Goal: Transaction & Acquisition: Purchase product/service

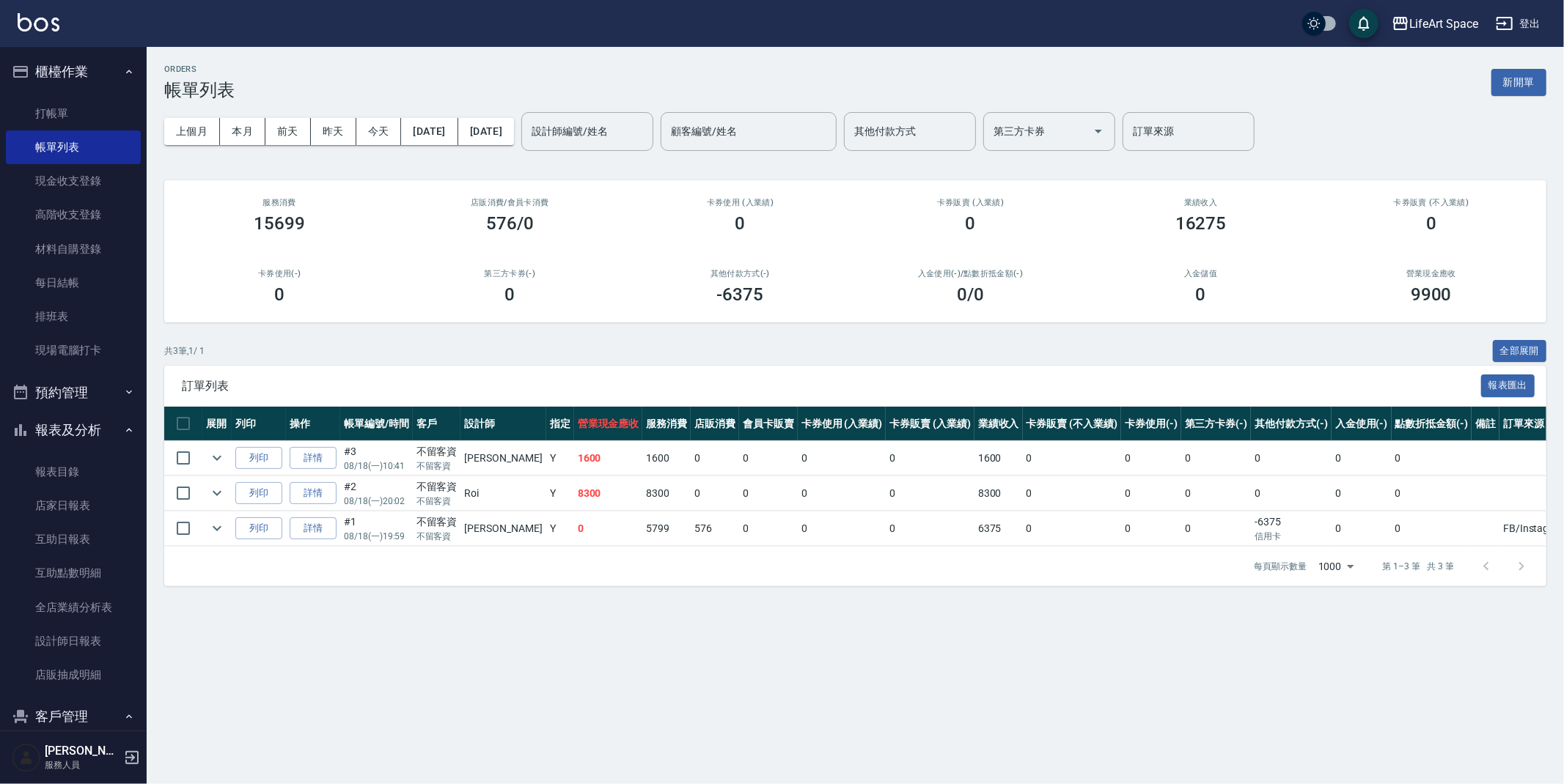
click at [101, 94] on ul "打帳單 帳單列表 現金收支登錄 高階收支登錄 材料自購登錄 每日結帳 排班表 現場電腦打卡" at bounding box center [73, 232] width 135 height 283
drag, startPoint x: 92, startPoint y: 107, endPoint x: 121, endPoint y: 116, distance: 30.4
click at [92, 106] on link "打帳單" at bounding box center [73, 113] width 135 height 33
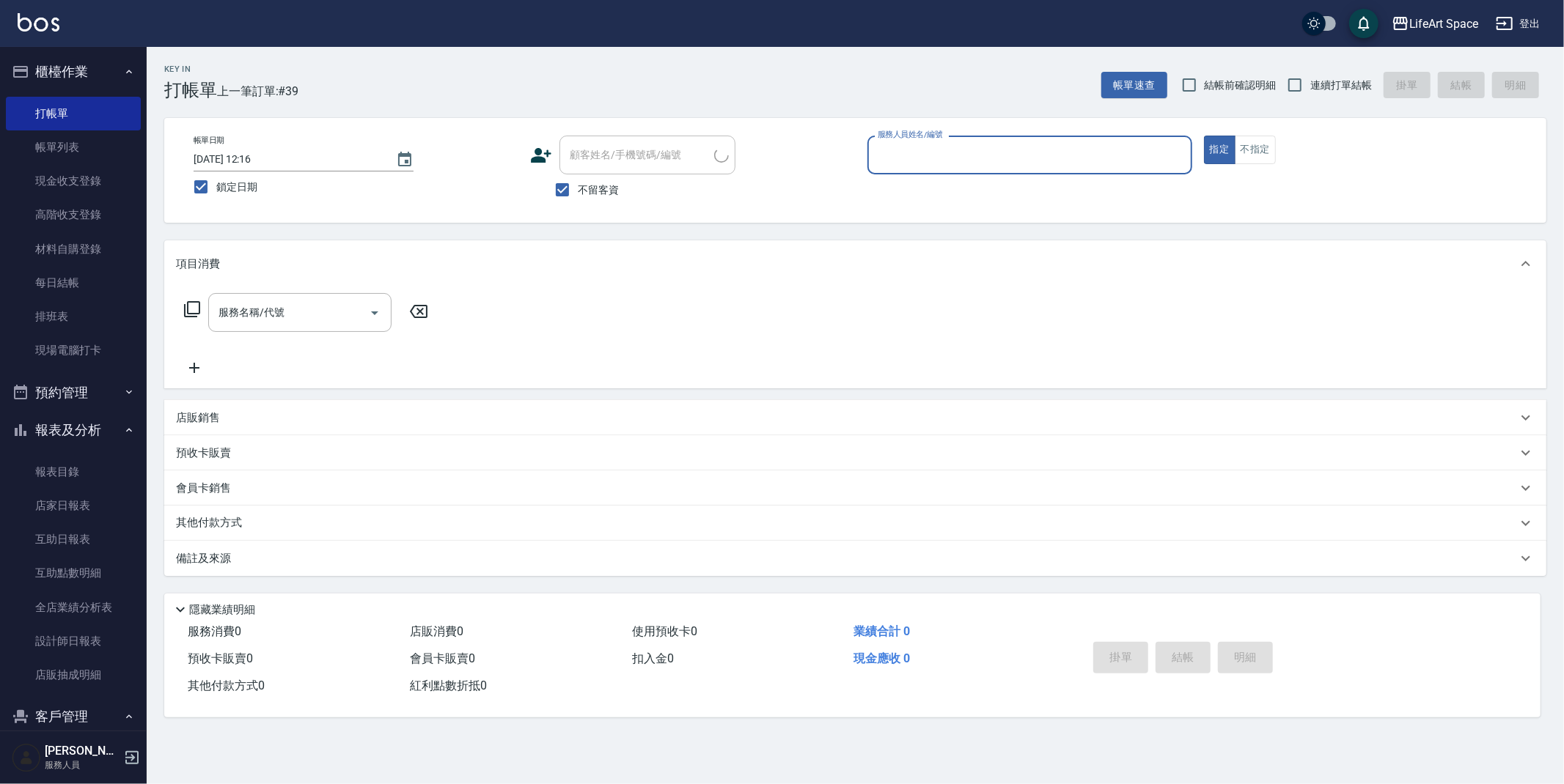
click at [962, 134] on div "帳單日期 [DATE] 12:16 鎖定日期 顧客姓名/手機號碼/編號 顧客姓名/手機號碼/編號 不留客資 服務人員姓名/編號 服務人員姓名/編號 指定 不指定" at bounding box center [854, 171] width 1382 height 105
click at [959, 156] on input "服務人員姓名/編號" at bounding box center [1029, 155] width 311 height 26
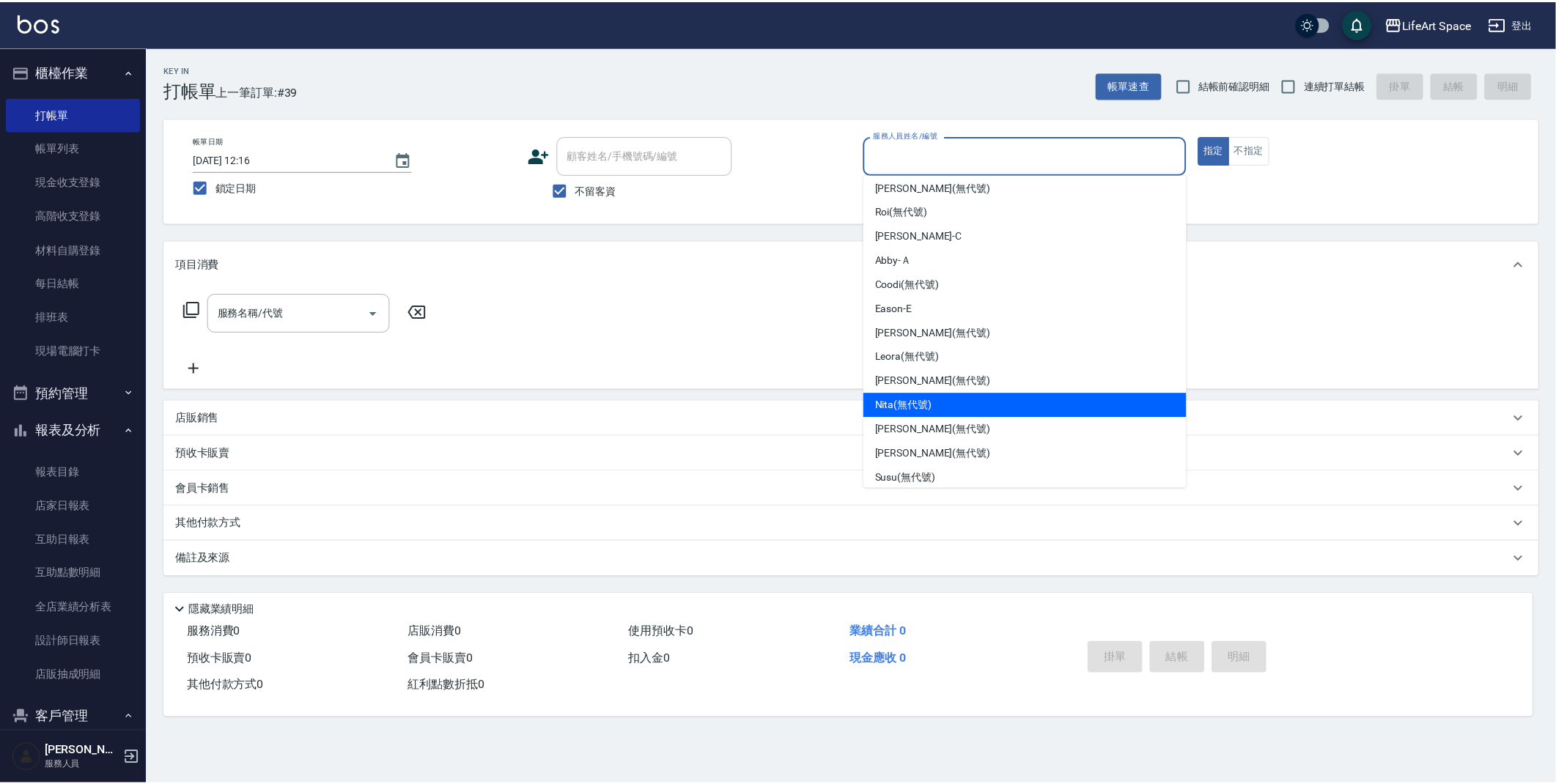
scroll to position [230, 0]
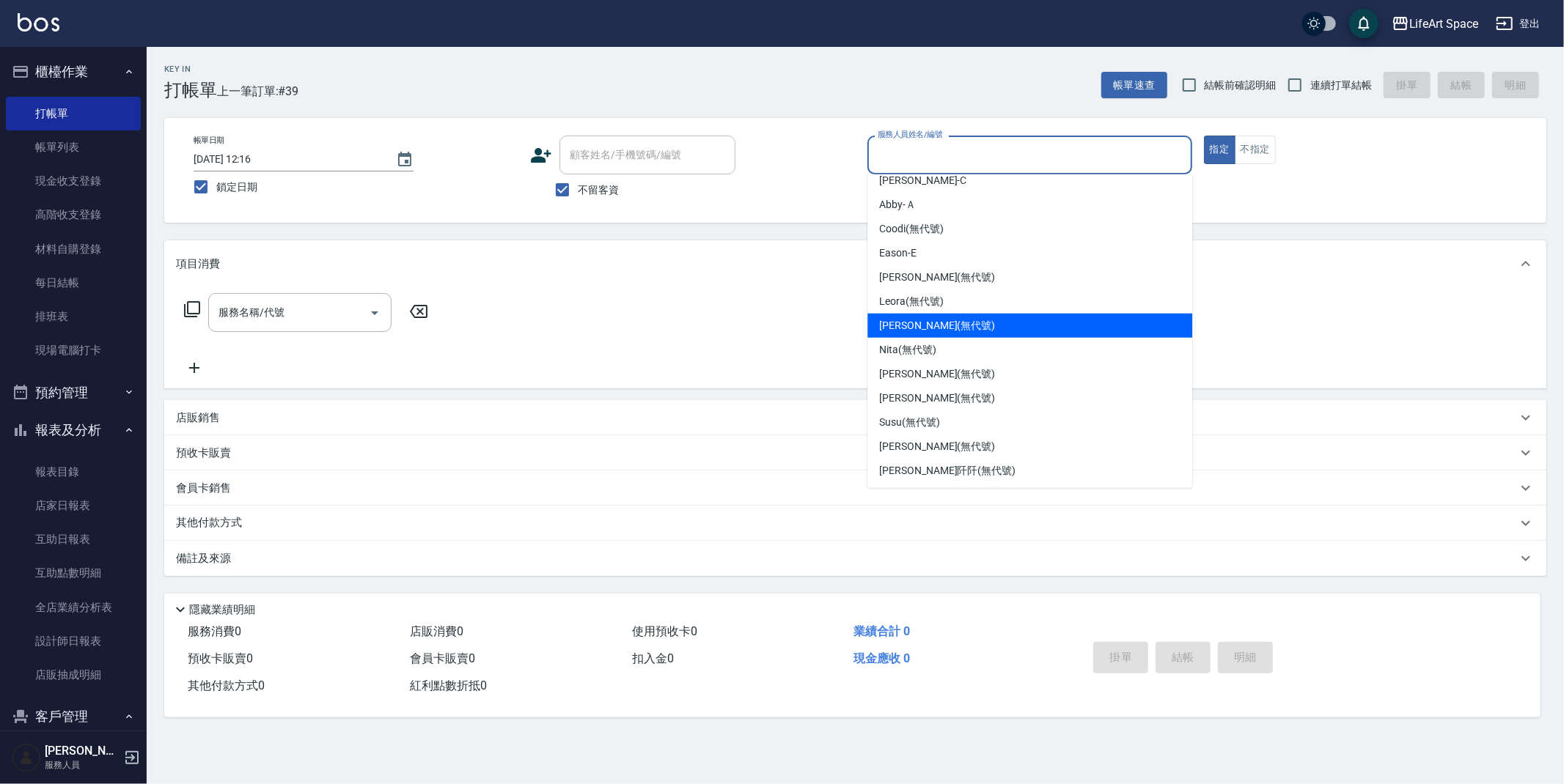
click at [926, 328] on span "[PERSON_NAME] (無代號)" at bounding box center [936, 325] width 116 height 15
type input "[PERSON_NAME](無代號)"
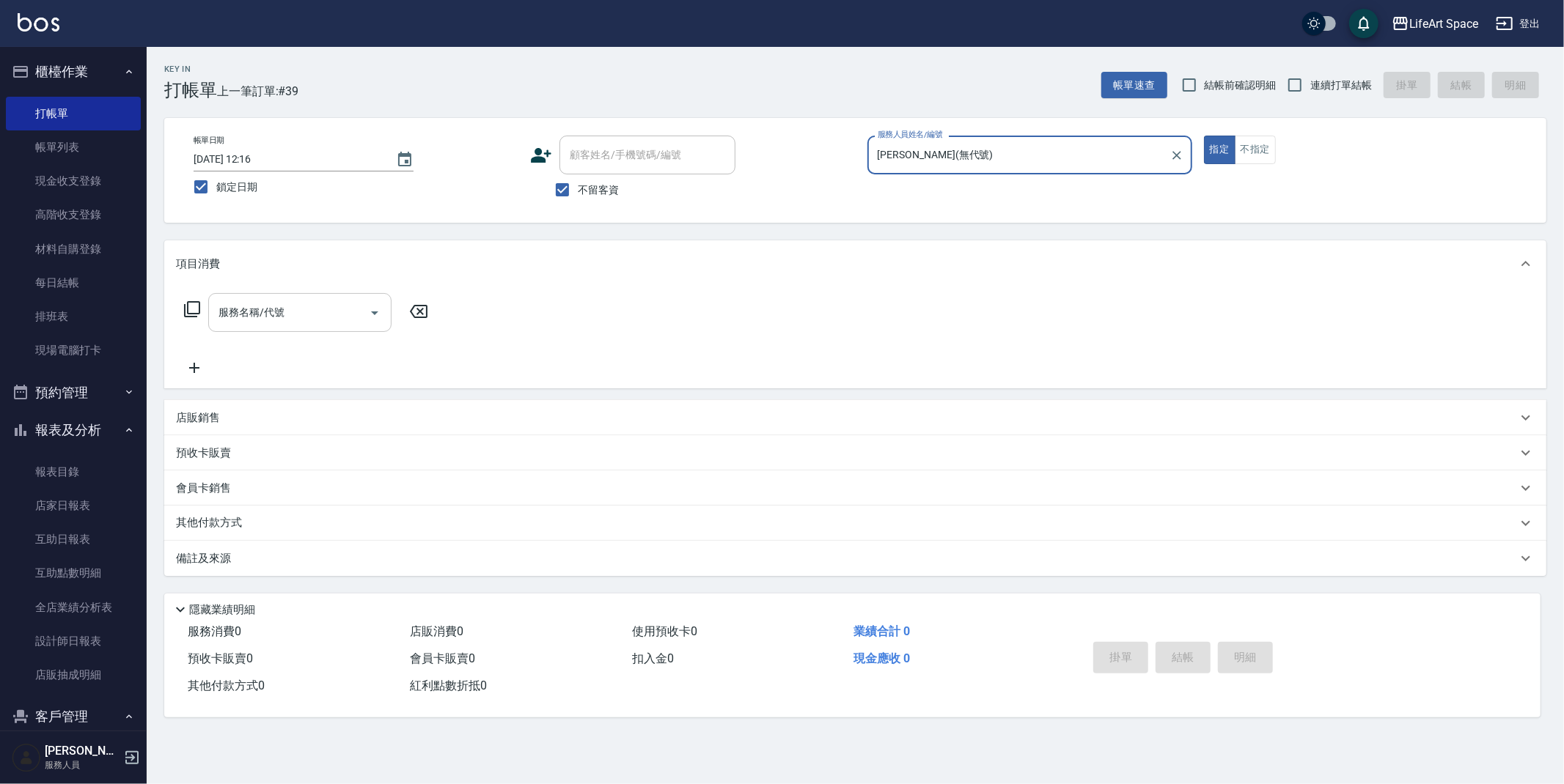
drag, startPoint x: 341, startPoint y: 311, endPoint x: 343, endPoint y: 321, distance: 10.2
click at [341, 311] on input "服務名稱/代號" at bounding box center [289, 312] width 148 height 26
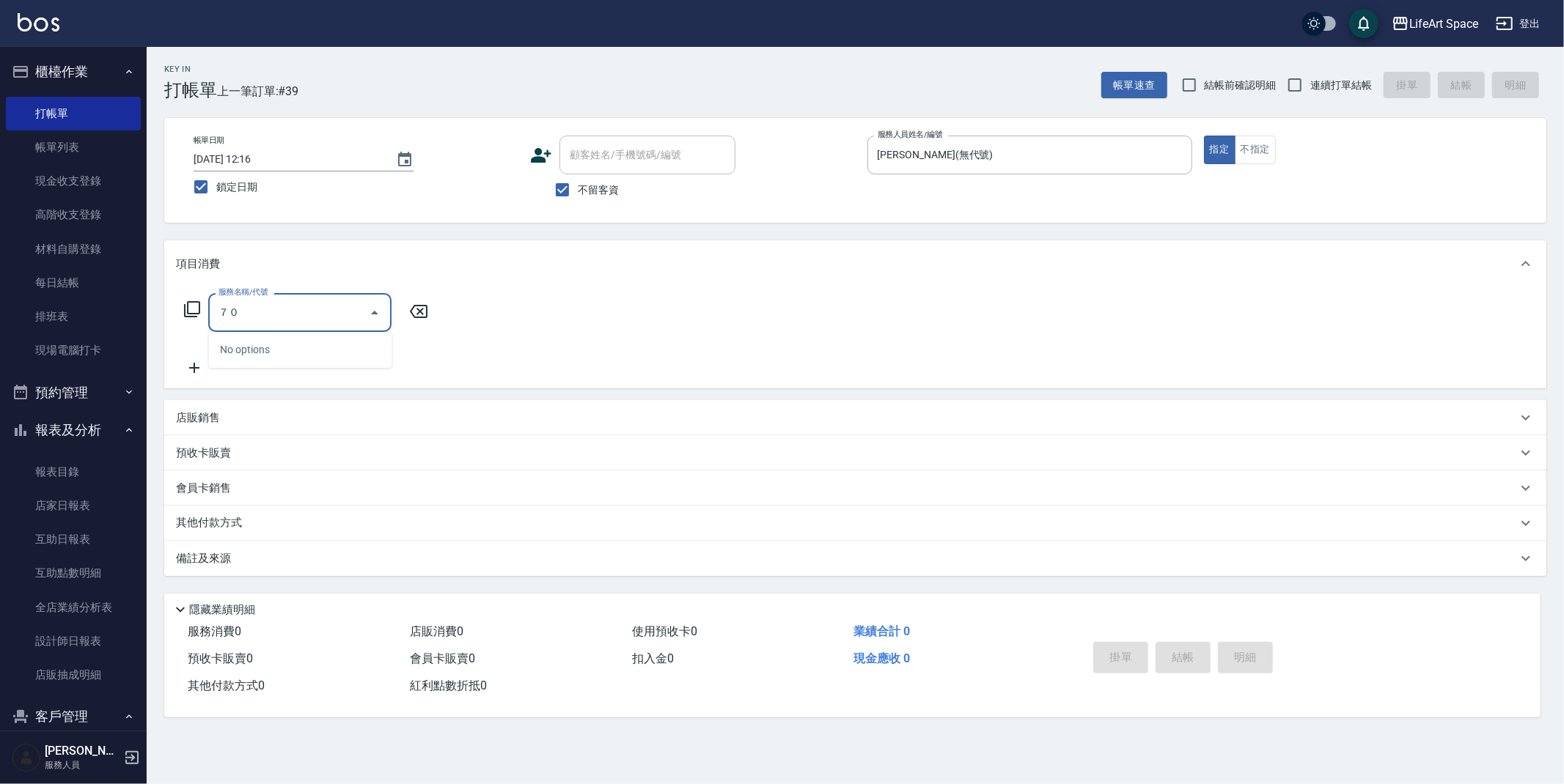
type input "７"
click at [352, 342] on span "701 染髮 - 1700" at bounding box center [300, 350] width 183 height 24
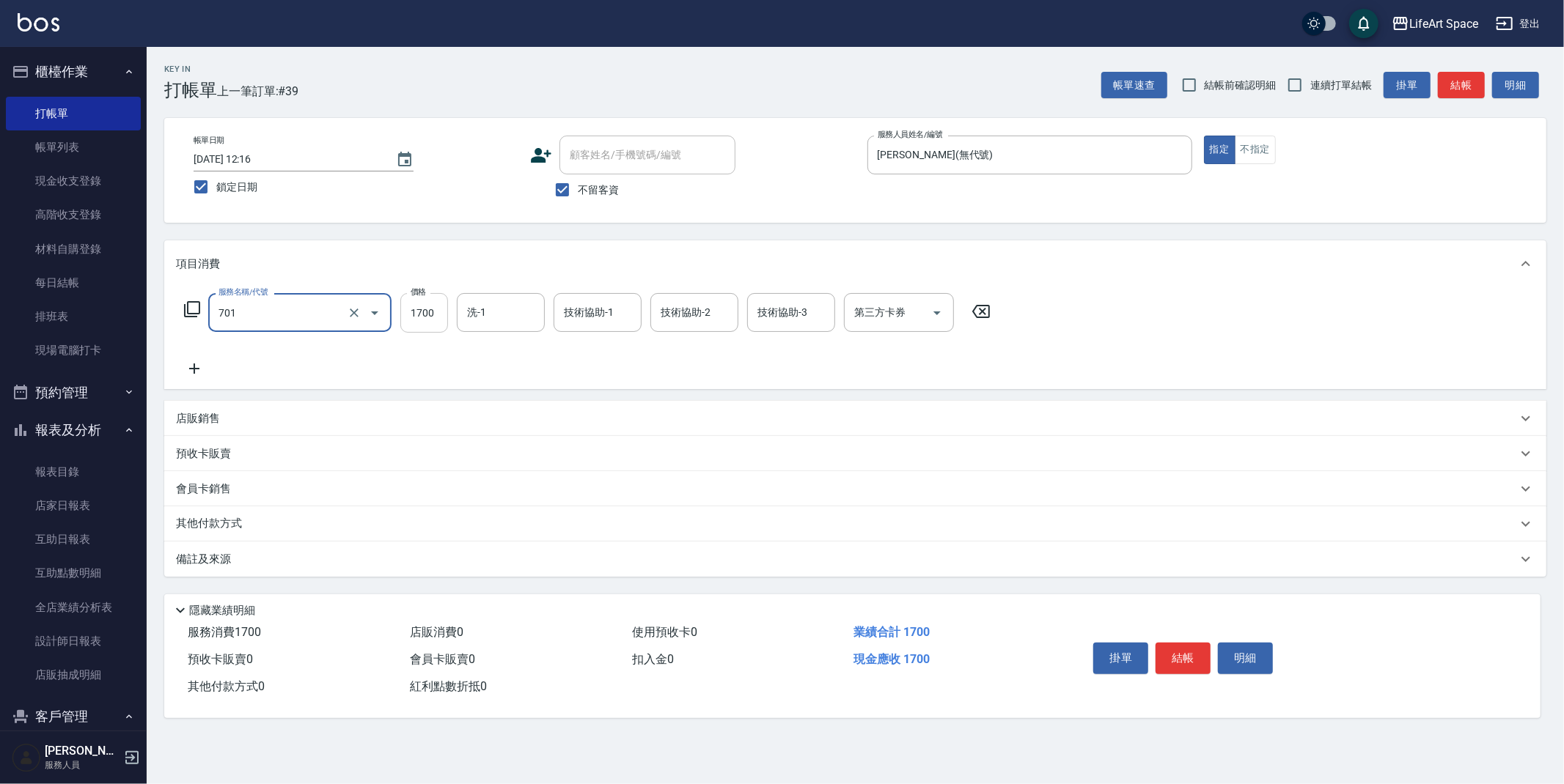
type input "701 染髮(701)"
click at [426, 323] on input "1700" at bounding box center [424, 313] width 47 height 40
type input "1880"
click at [199, 369] on icon at bounding box center [194, 369] width 10 height 10
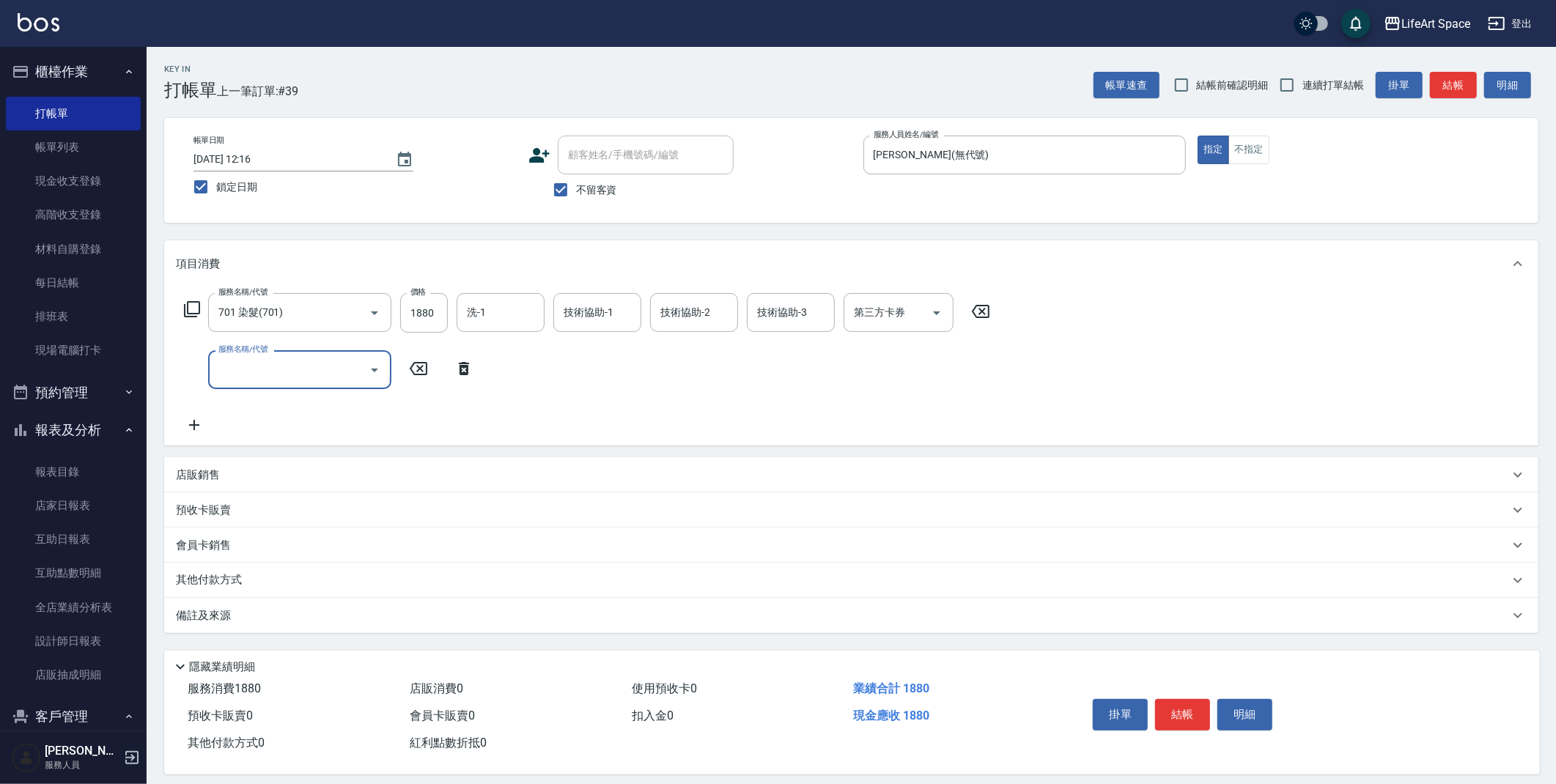
click at [254, 360] on input "服務名稱/代號" at bounding box center [289, 370] width 148 height 26
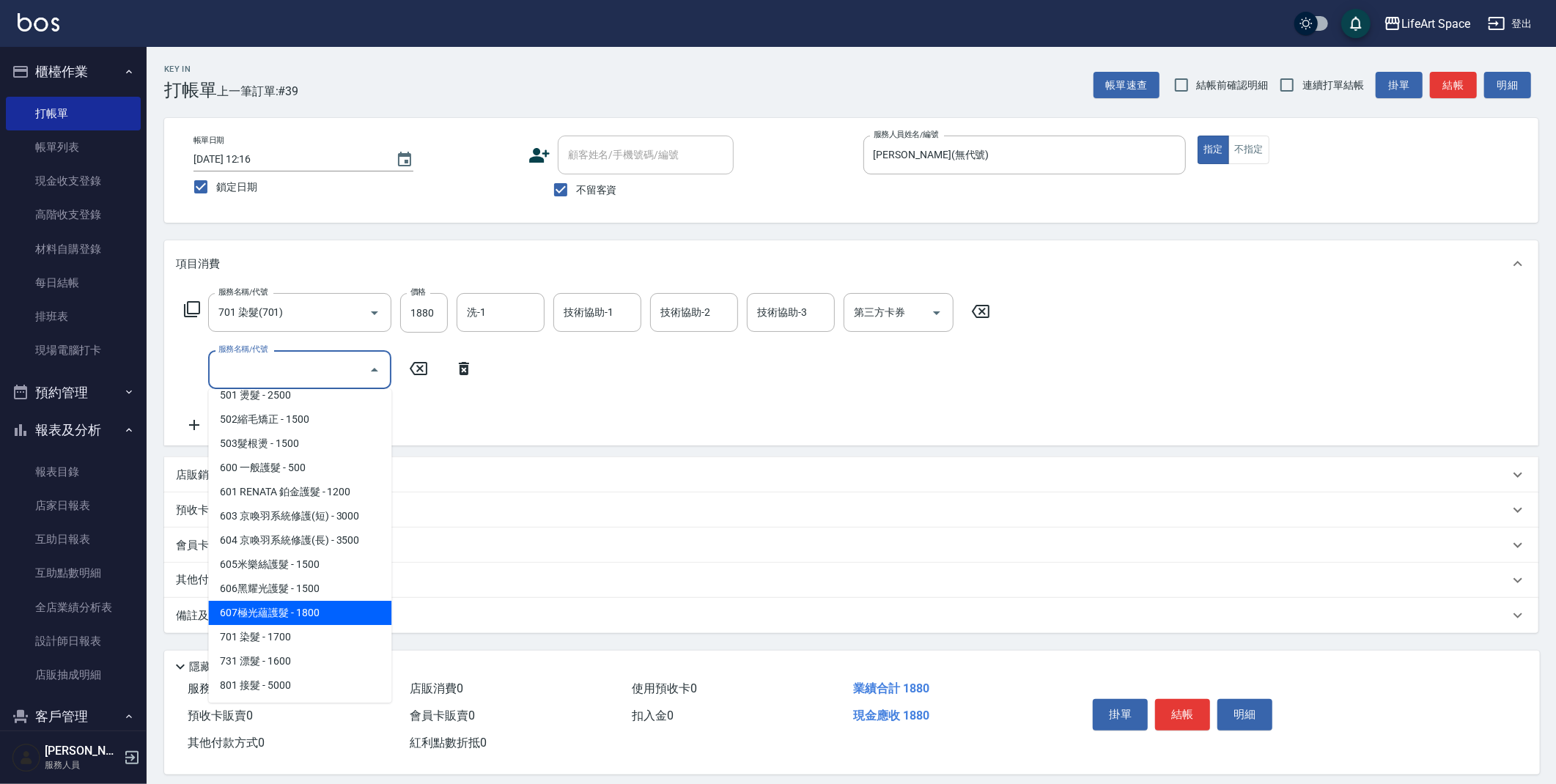
click at [331, 603] on span "607極光蘊護髮 - 1800" at bounding box center [300, 613] width 183 height 24
type input "607極光蘊護髮(607)"
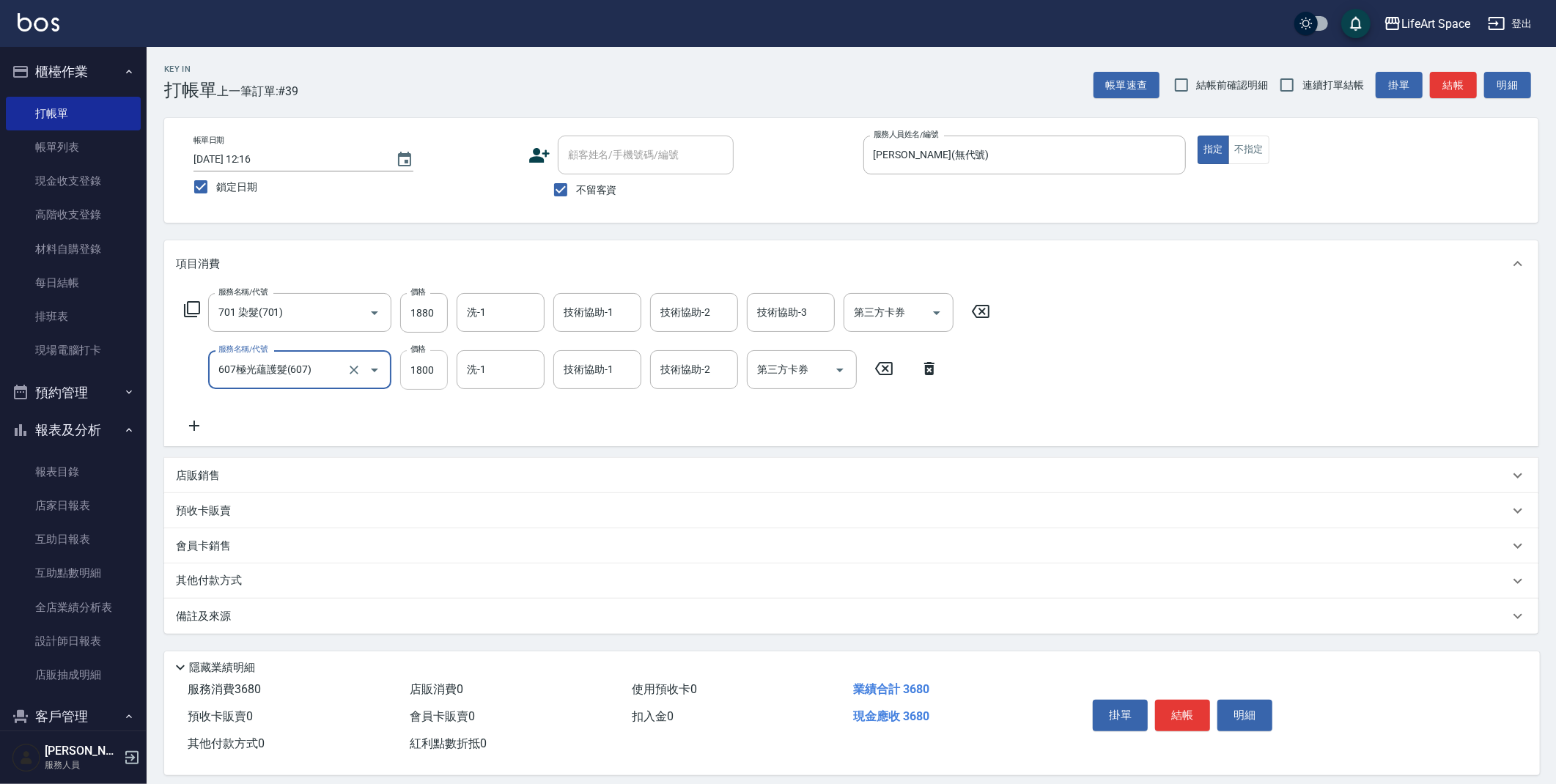
click at [438, 383] on input "1800" at bounding box center [424, 370] width 47 height 40
type input "2200"
click at [617, 310] on input "技術協助-1" at bounding box center [598, 312] width 75 height 26
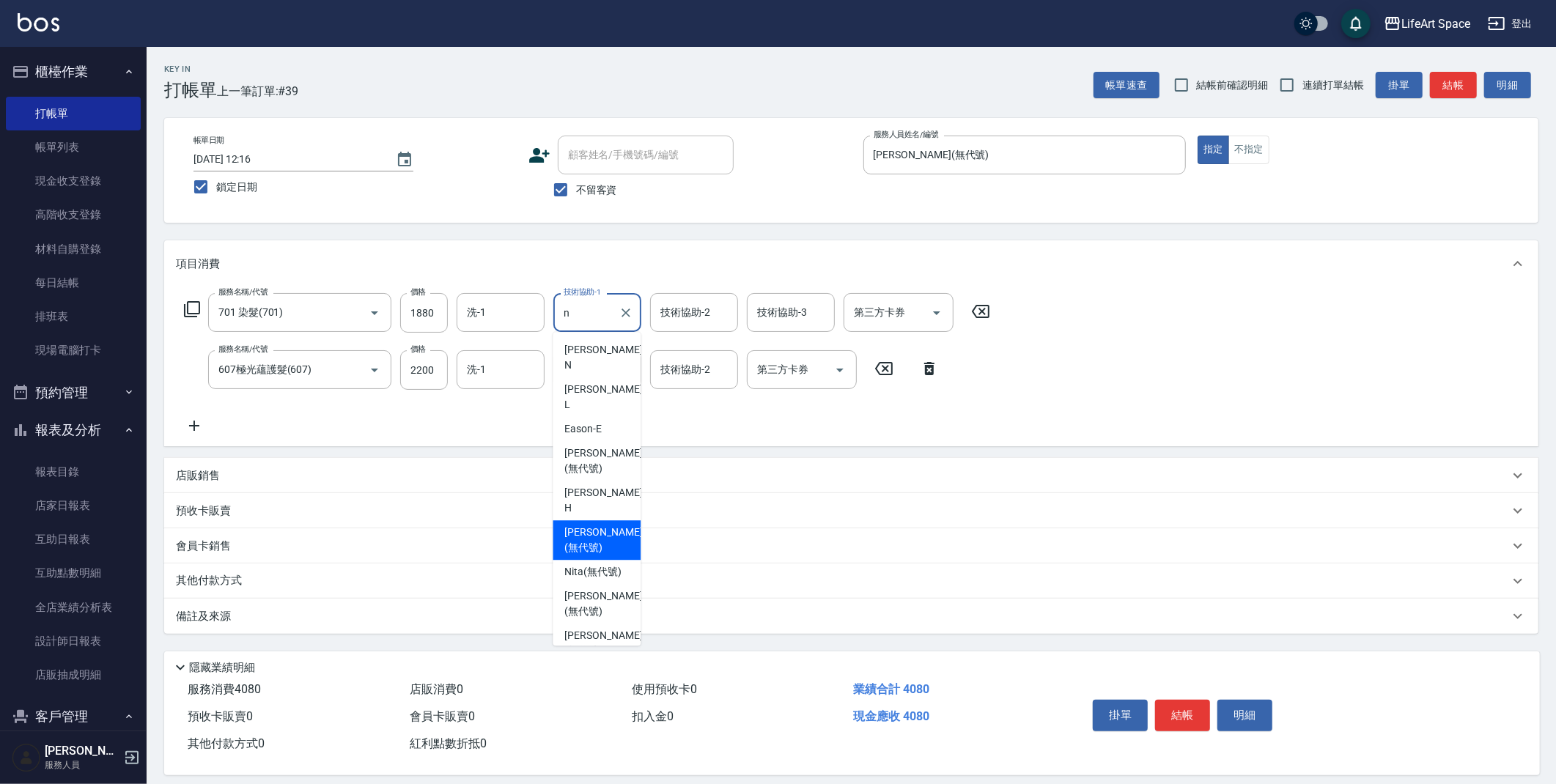
click at [605, 560] on div "Nita (無代號)" at bounding box center [597, 572] width 88 height 24
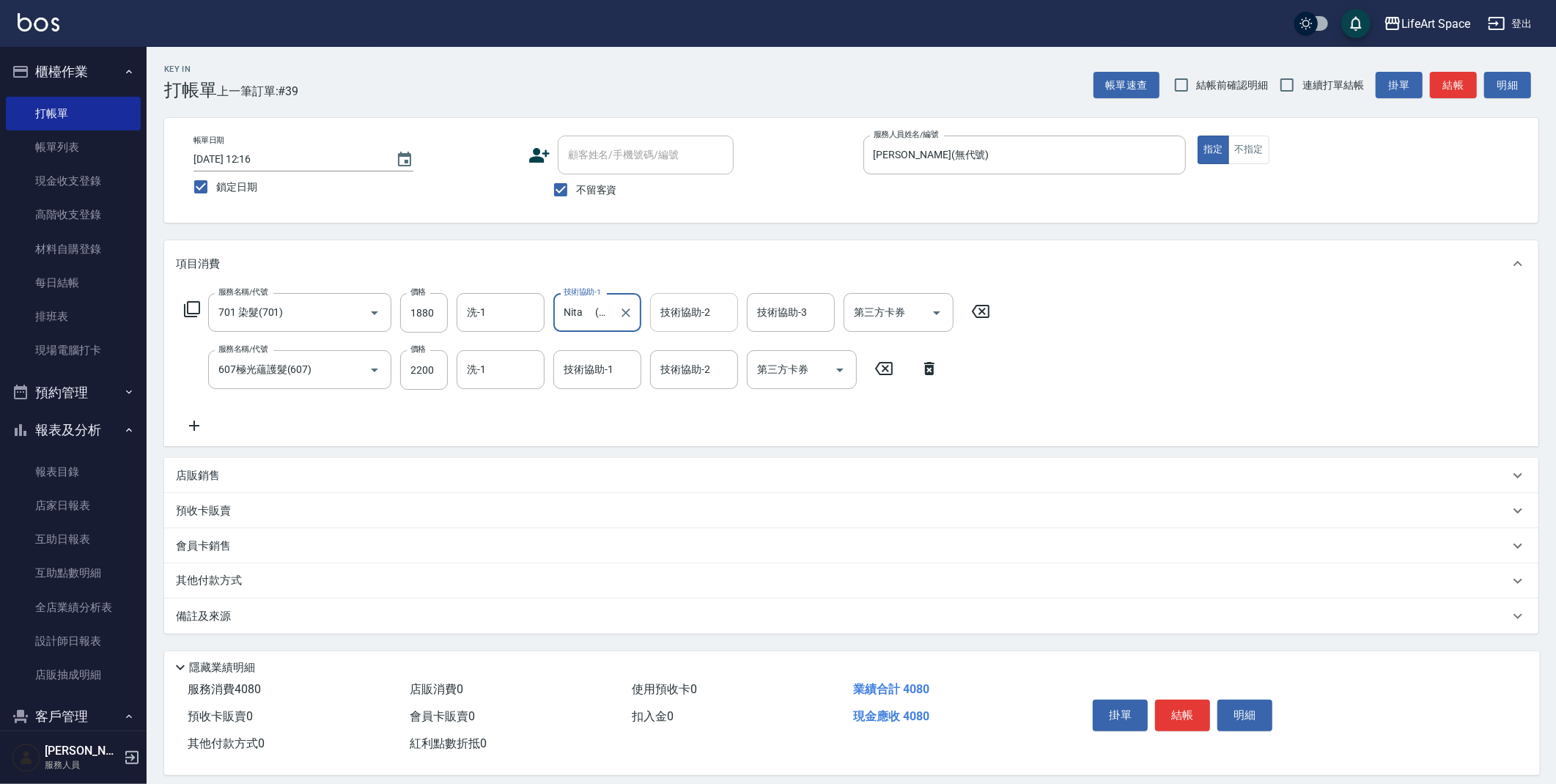
click at [699, 327] on div "技術協助-2" at bounding box center [694, 312] width 88 height 39
type input "Nita (無代號)"
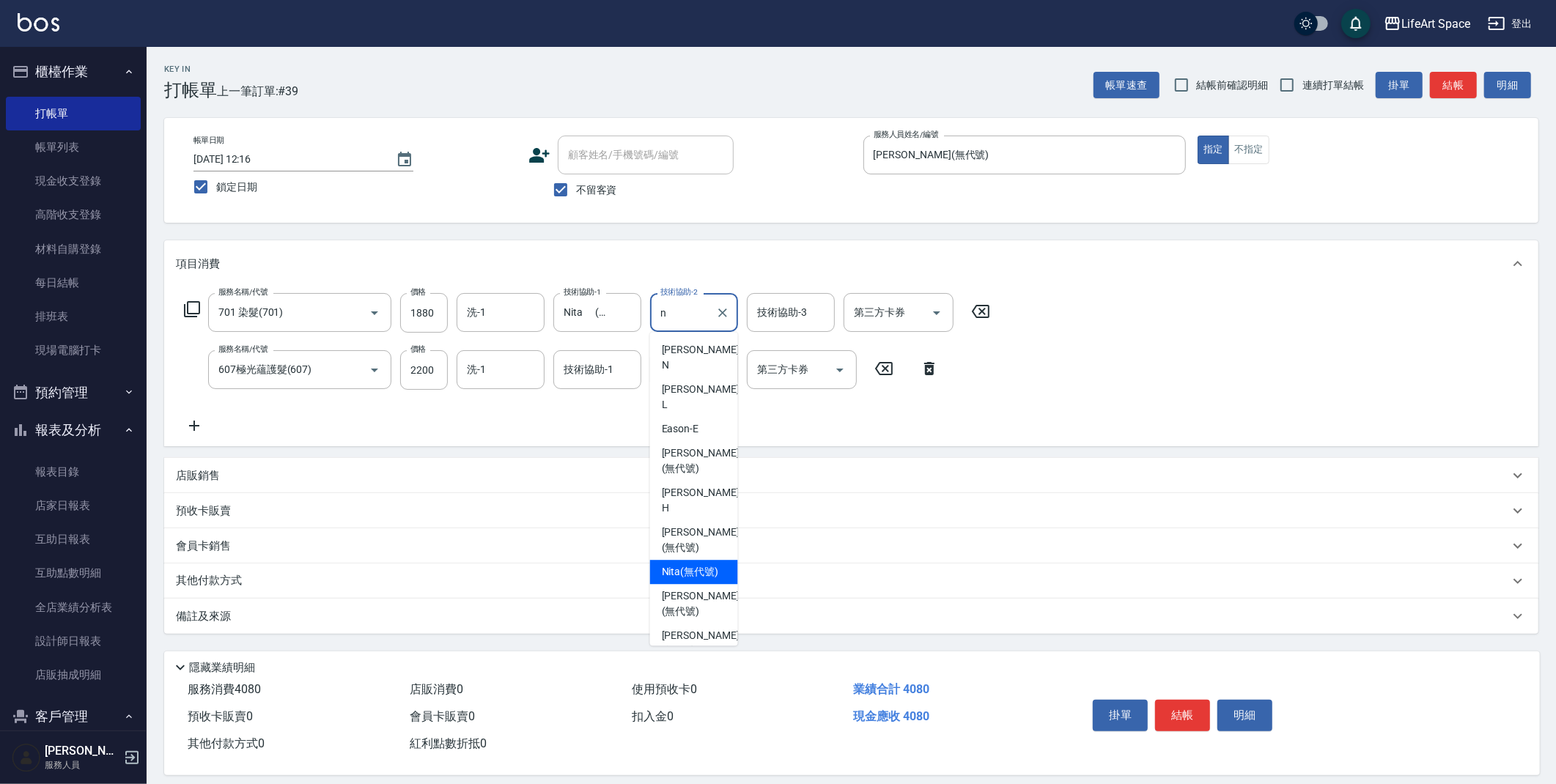
drag, startPoint x: 698, startPoint y: 517, endPoint x: 767, endPoint y: 413, distance: 124.8
click at [698, 564] on span "Nita (無代號)" at bounding box center [690, 572] width 57 height 15
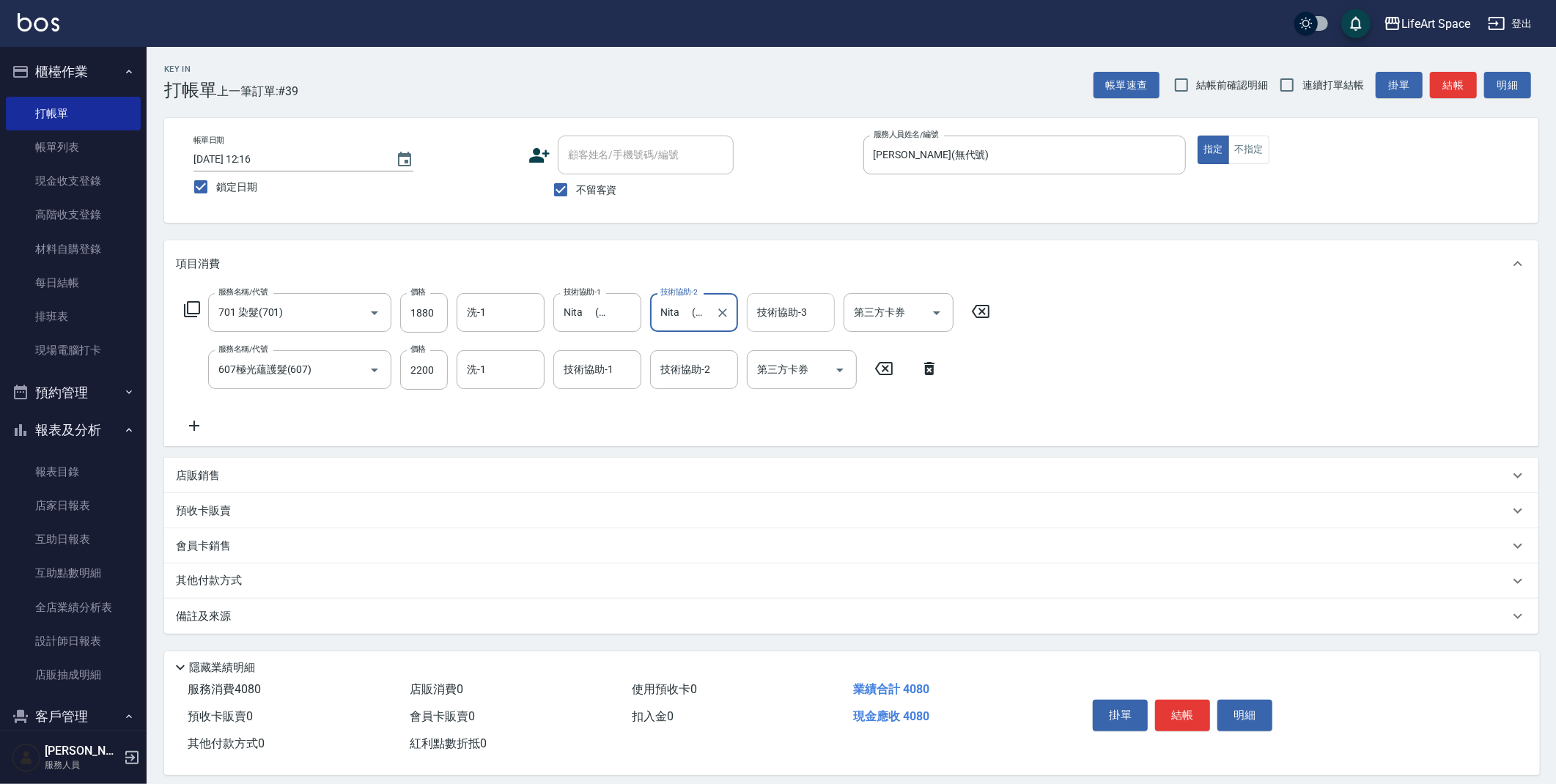
type input "Nita (無代號)"
click at [793, 325] on input "技術協助-3" at bounding box center [791, 312] width 75 height 26
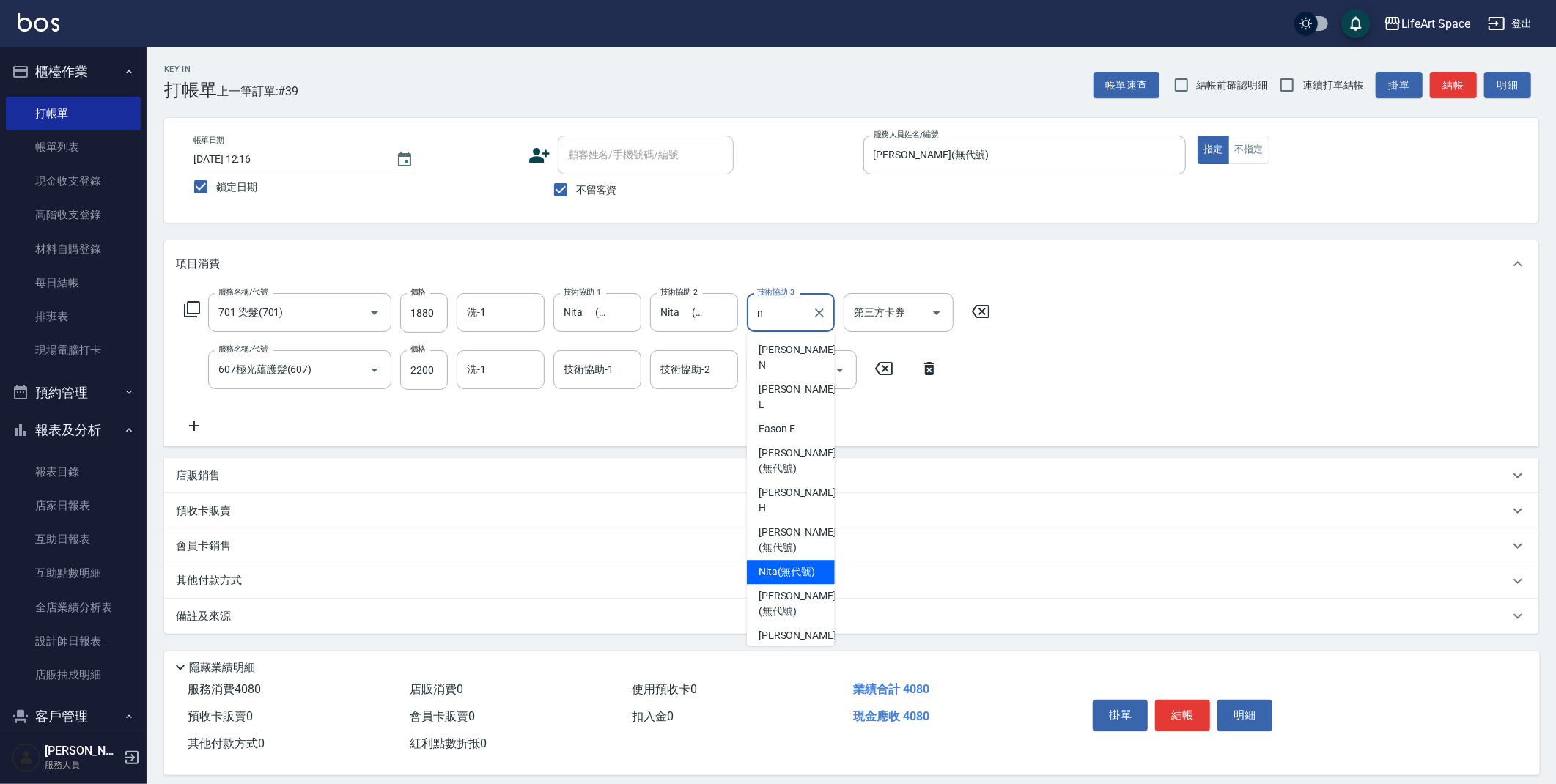
click at [793, 564] on span "Nita (無代號)" at bounding box center [787, 572] width 57 height 15
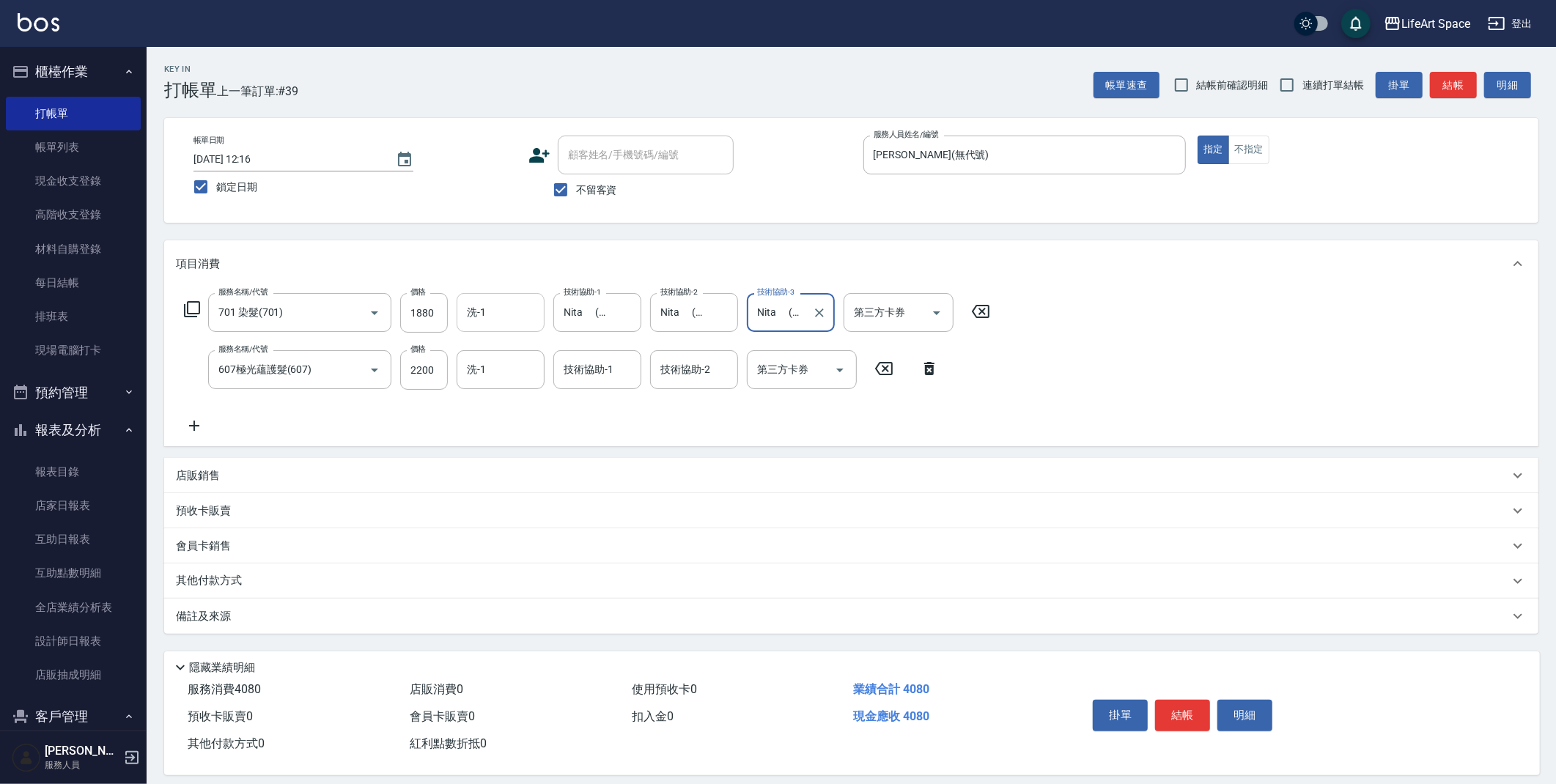
type input "Nita (無代號)"
click at [527, 309] on input "洗-1" at bounding box center [500, 312] width 75 height 26
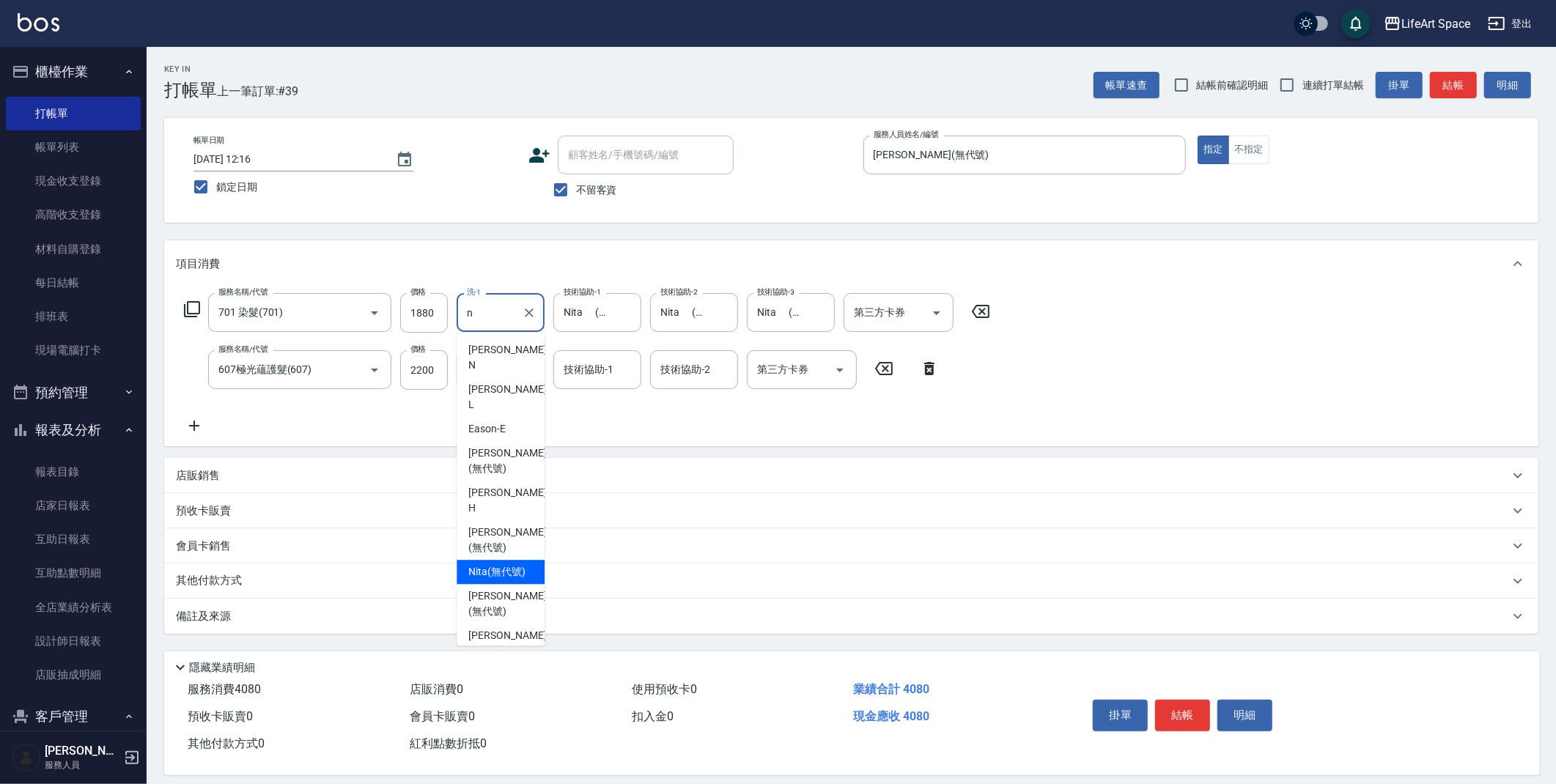
click at [496, 564] on span "Nita (無代號)" at bounding box center [497, 572] width 57 height 15
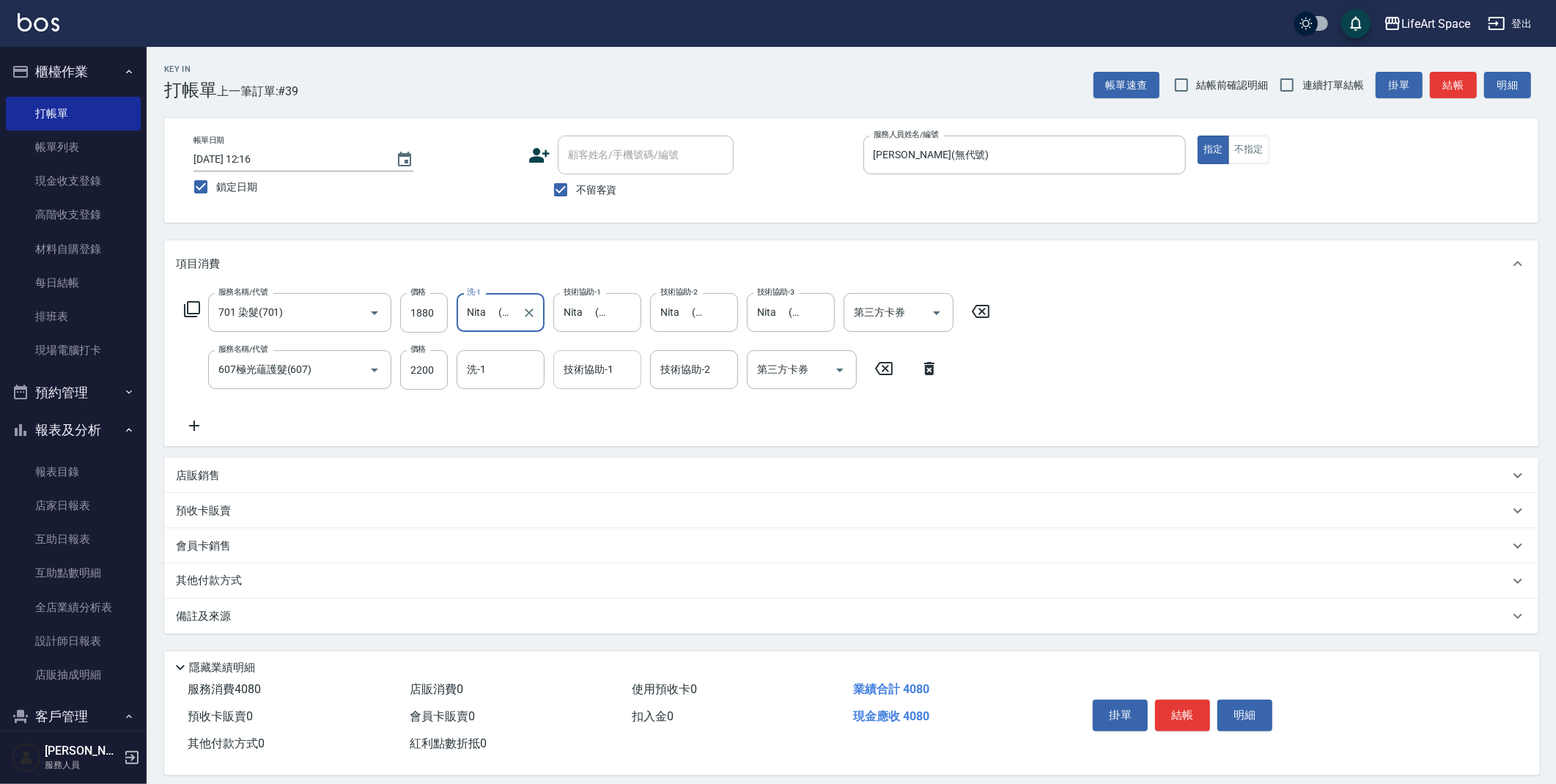
type input "Nita (無代號)"
click at [609, 375] on div "技術協助-1 技術協助-1" at bounding box center [598, 370] width 88 height 39
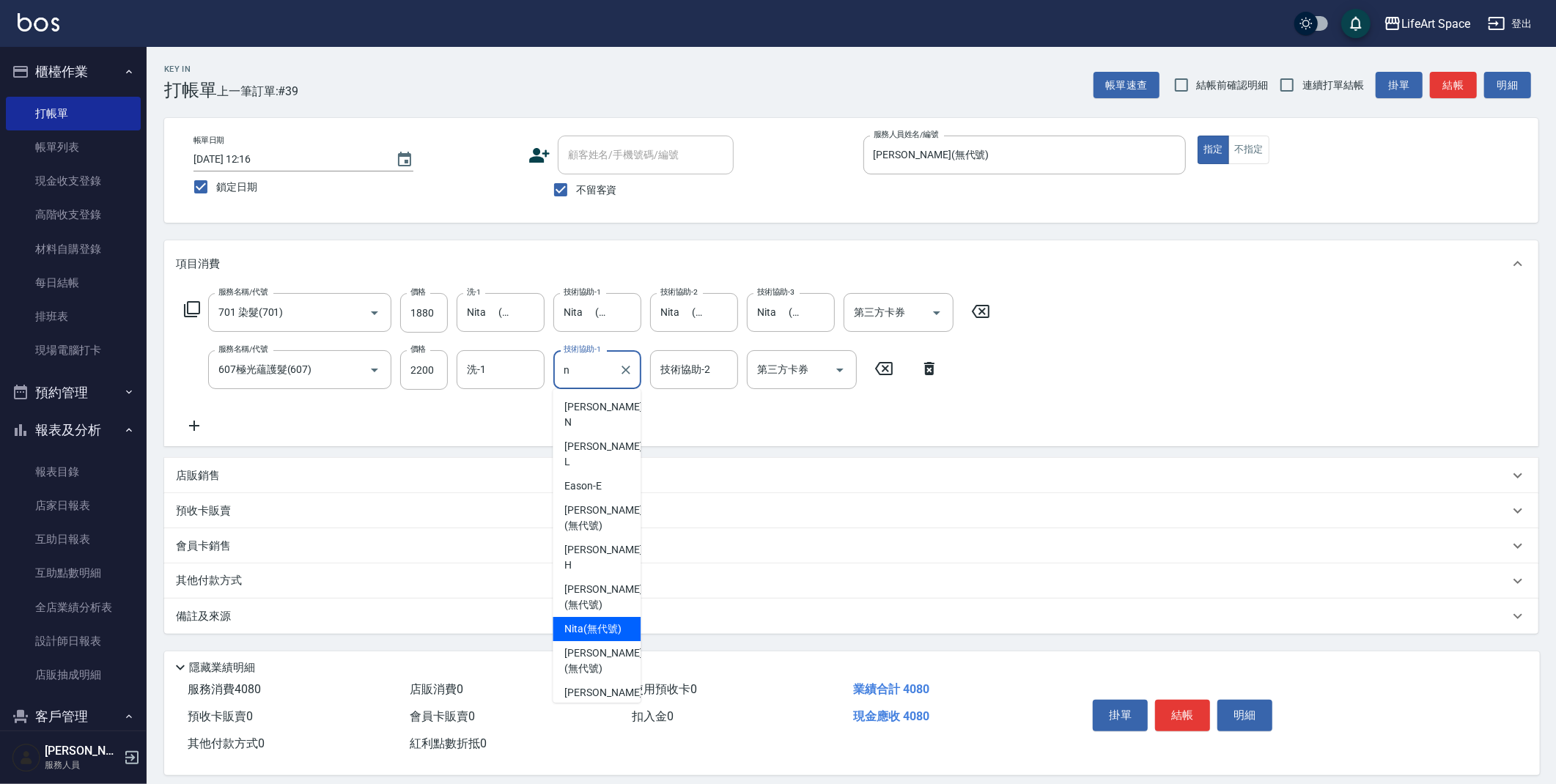
click at [595, 622] on span "Nita (無代號)" at bounding box center [593, 629] width 57 height 15
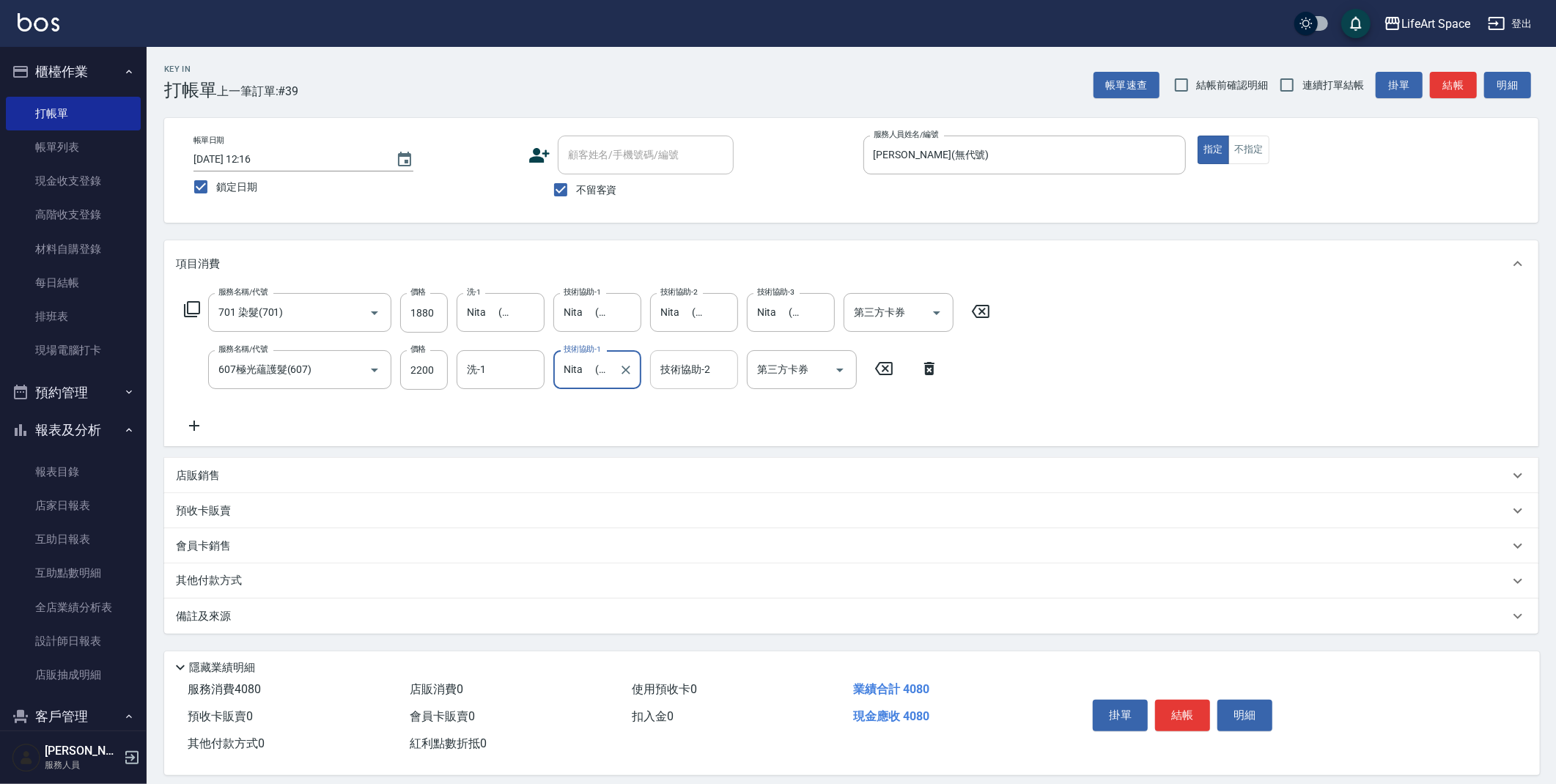
type input "Nita (無代號)"
click at [689, 377] on input "技術協助-2" at bounding box center [694, 370] width 75 height 26
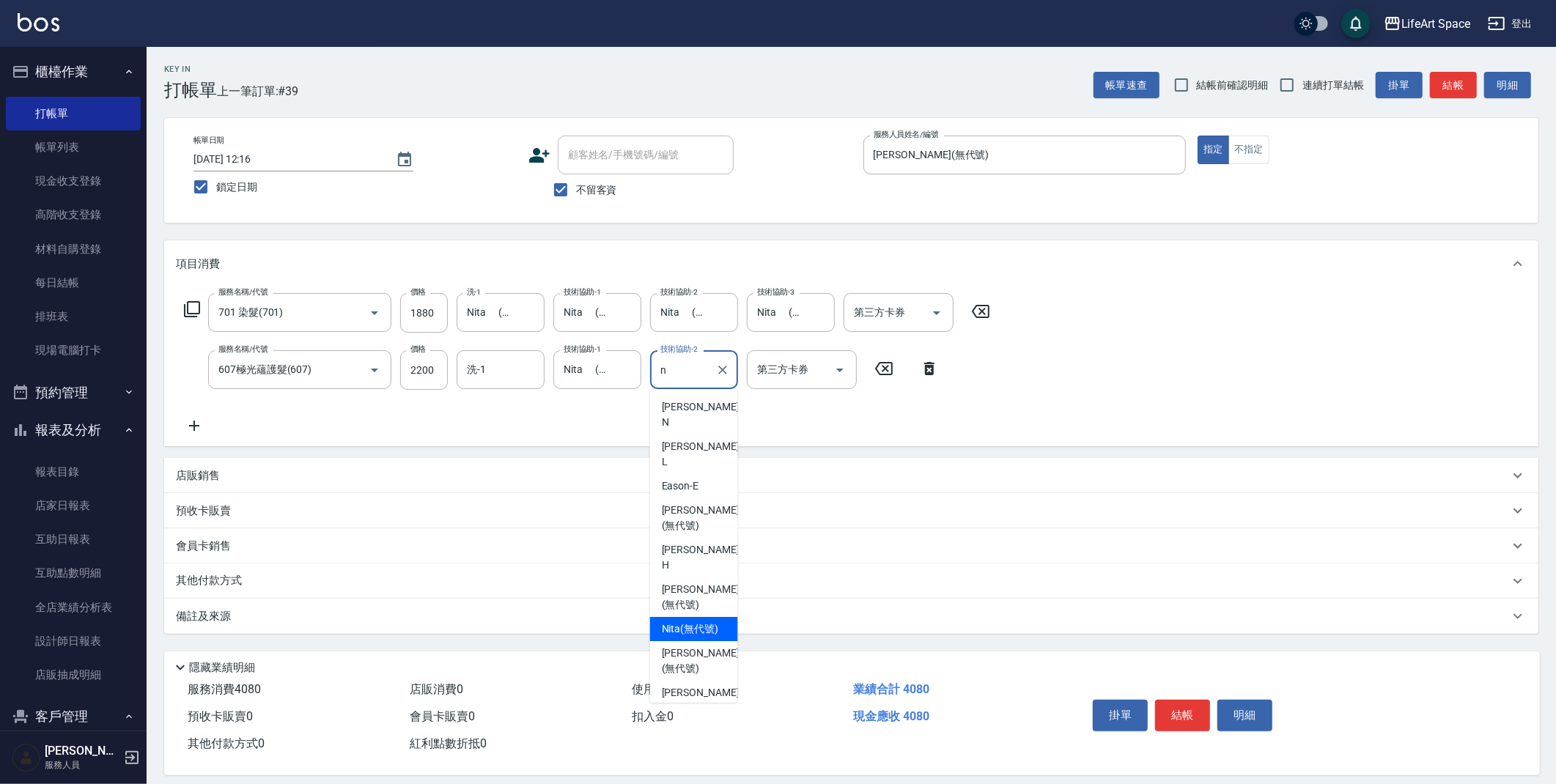
click at [699, 622] on span "Nita (無代號)" at bounding box center [690, 629] width 57 height 15
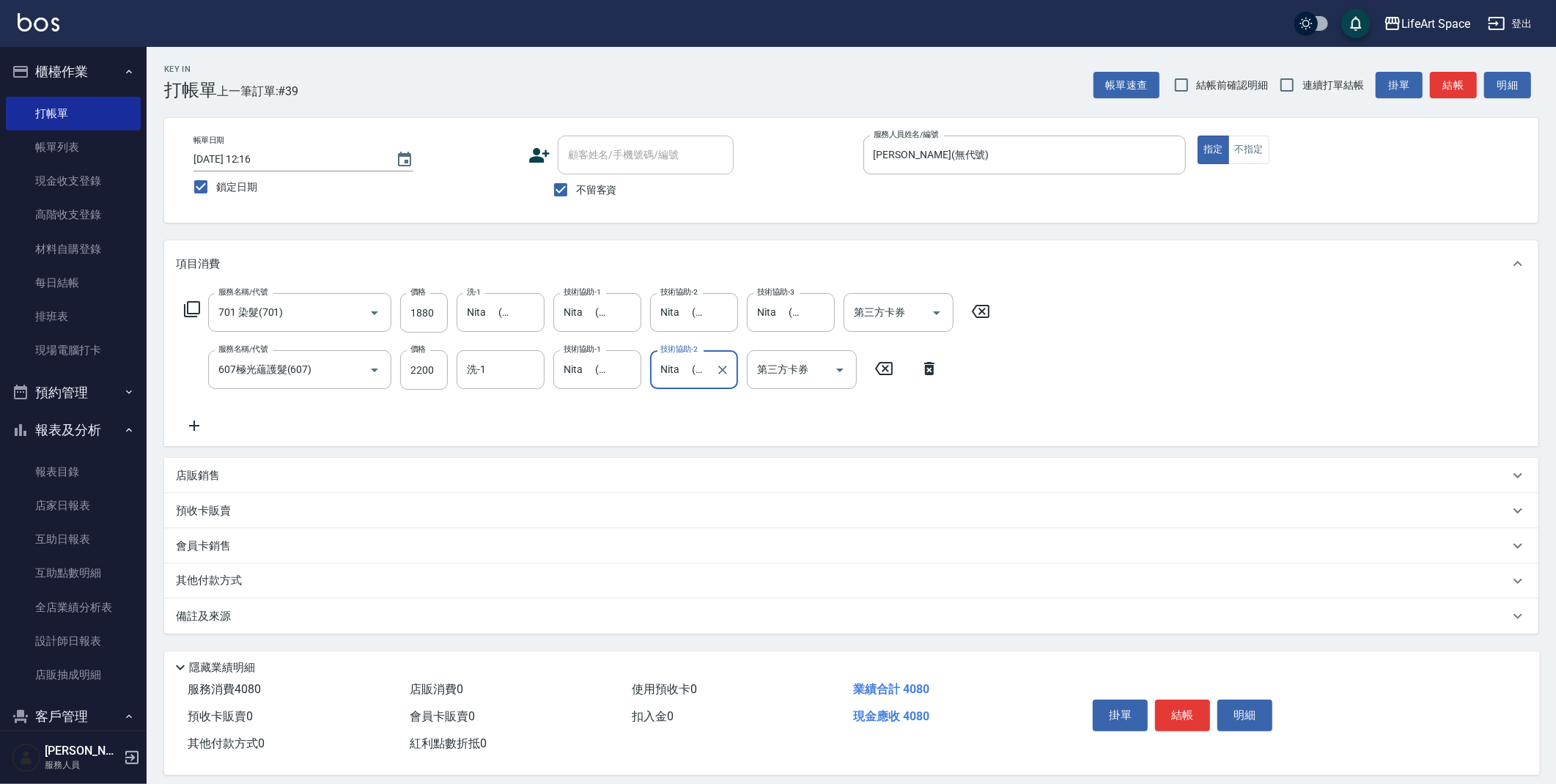
type input "Nita (無代號)"
drag, startPoint x: 450, startPoint y: 620, endPoint x: 475, endPoint y: 628, distance: 26.2
click at [450, 619] on div "備註及來源" at bounding box center [842, 617] width 1333 height 15
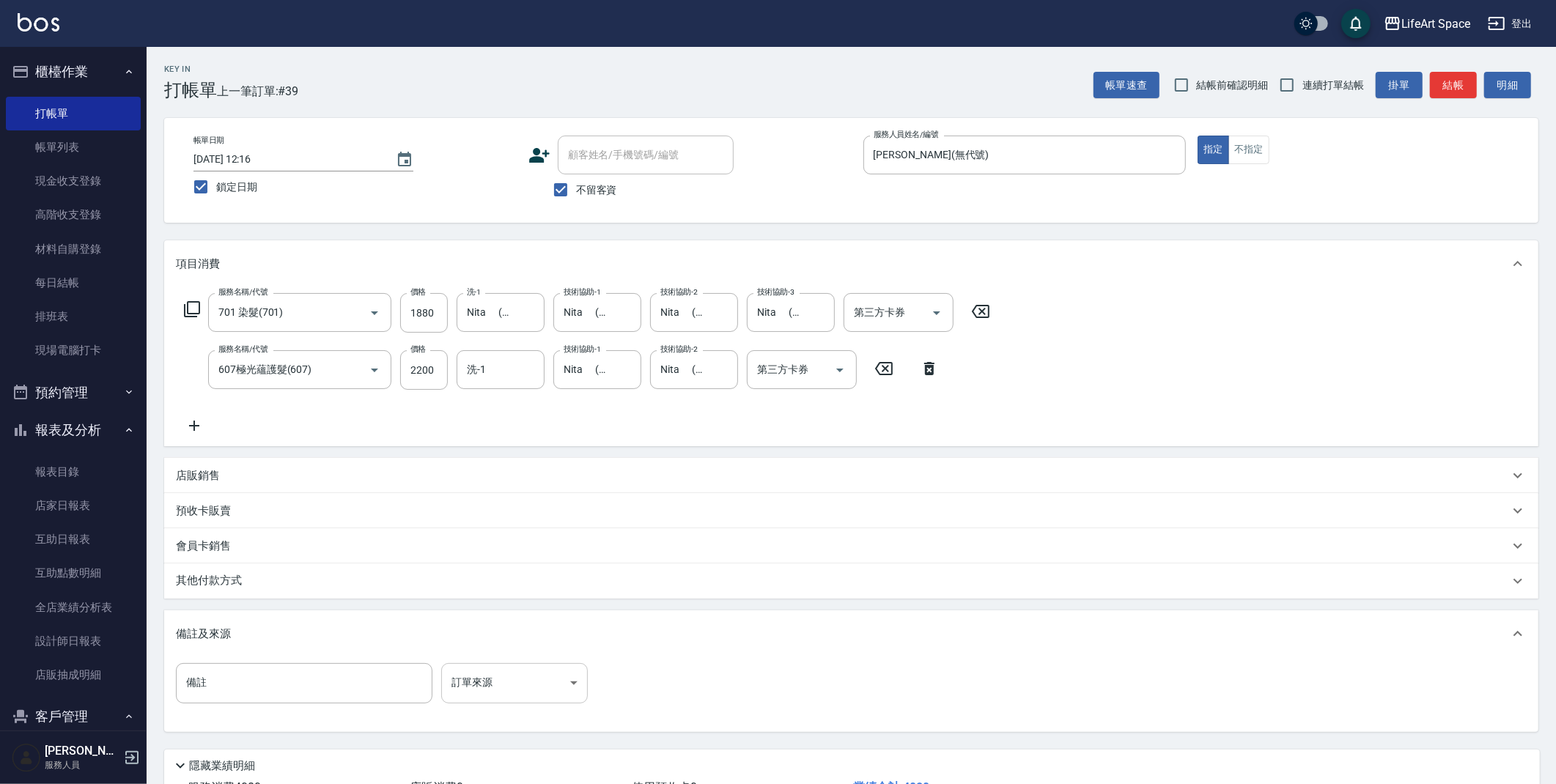
click at [548, 669] on body "LifeArt Space 登出 櫃檯作業 打帳單 帳單列表 現金收支登錄 高階收支登錄 材料自購登錄 每日結帳 排班表 現場電腦打卡 預約管理 預約管理 單…" at bounding box center [778, 445] width 1556 height 891
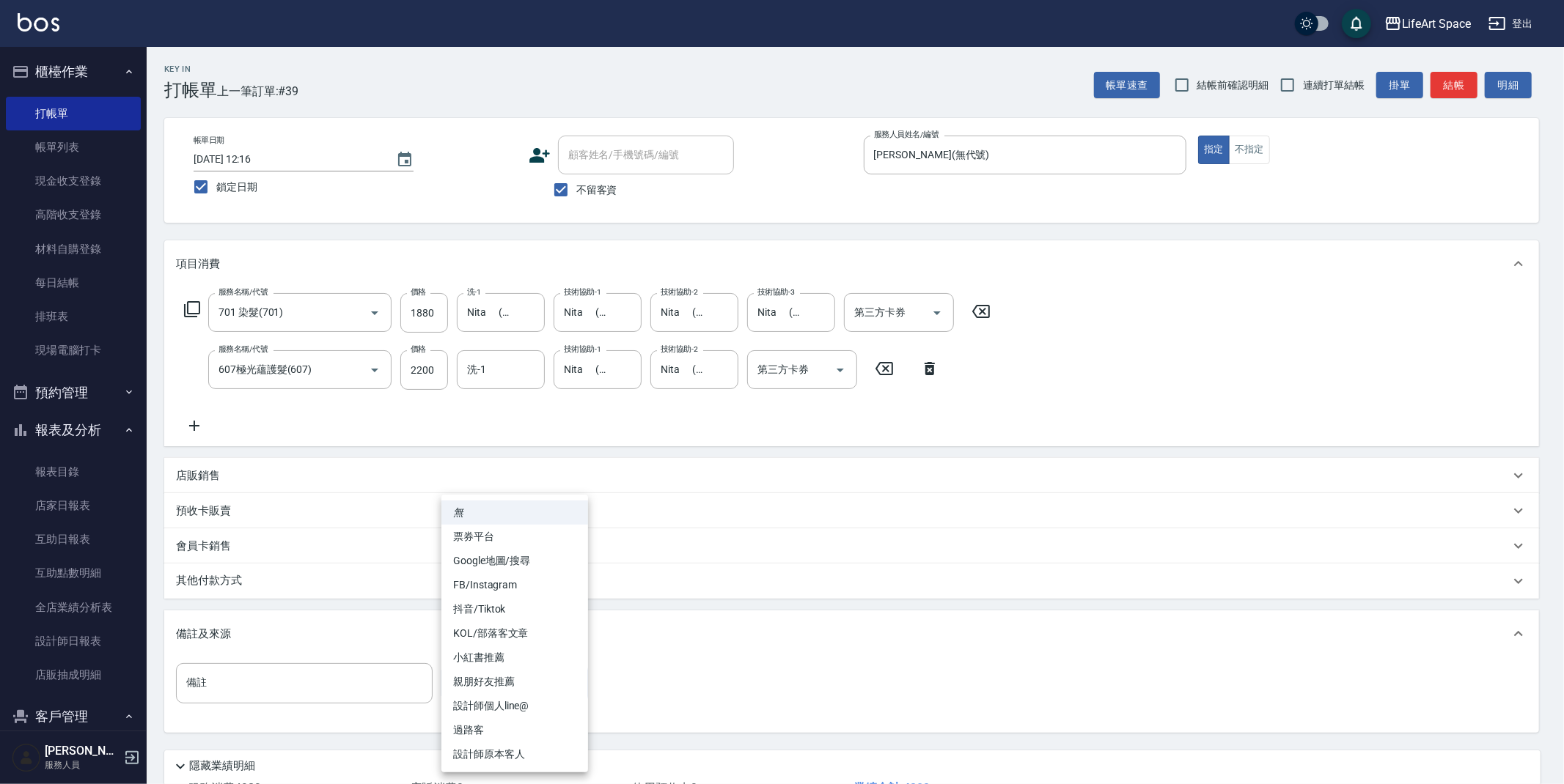
click at [535, 757] on li "設計師原本客人" at bounding box center [515, 754] width 147 height 24
type input "設計師原本客人"
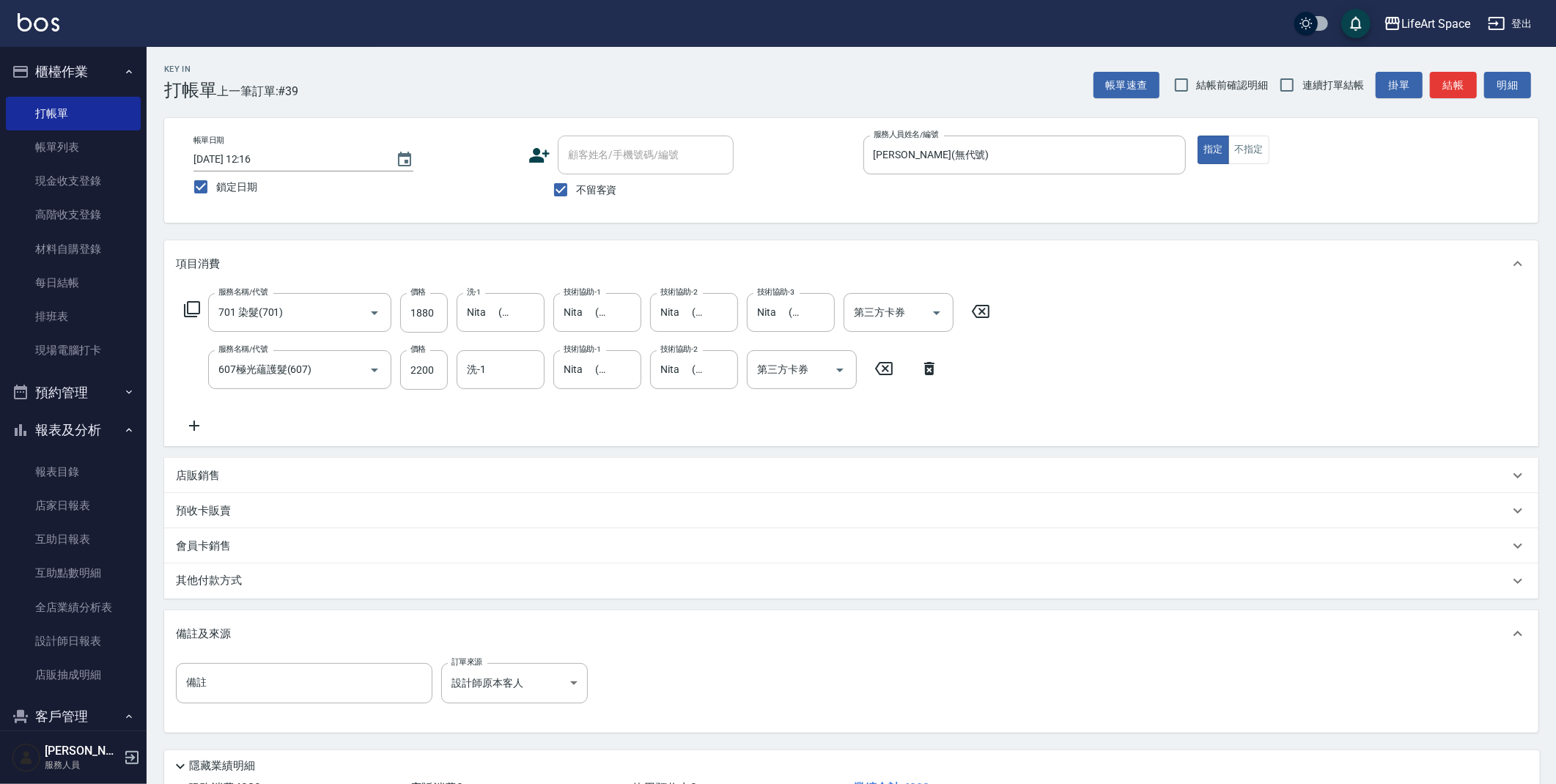
click at [405, 584] on div "其他付款方式" at bounding box center [842, 580] width 1333 height 16
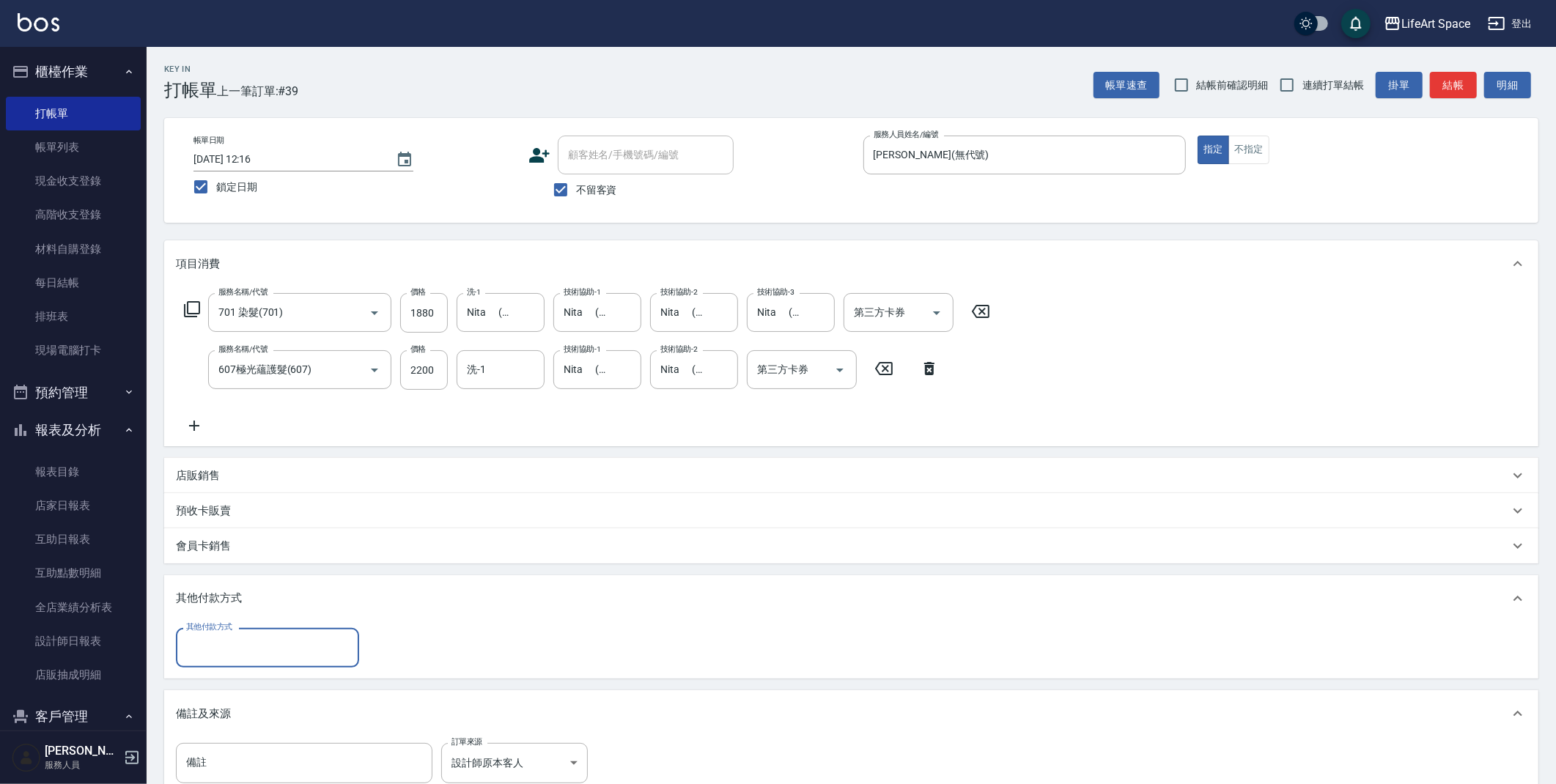
scroll to position [0, 0]
click at [291, 628] on div "其他付款方式" at bounding box center [267, 647] width 183 height 39
click at [292, 657] on input "其他付款方式" at bounding box center [267, 647] width 170 height 26
click at [292, 646] on input "其他付款方式" at bounding box center [267, 647] width 170 height 26
drag, startPoint x: 250, startPoint y: 744, endPoint x: 249, endPoint y: 735, distance: 9.1
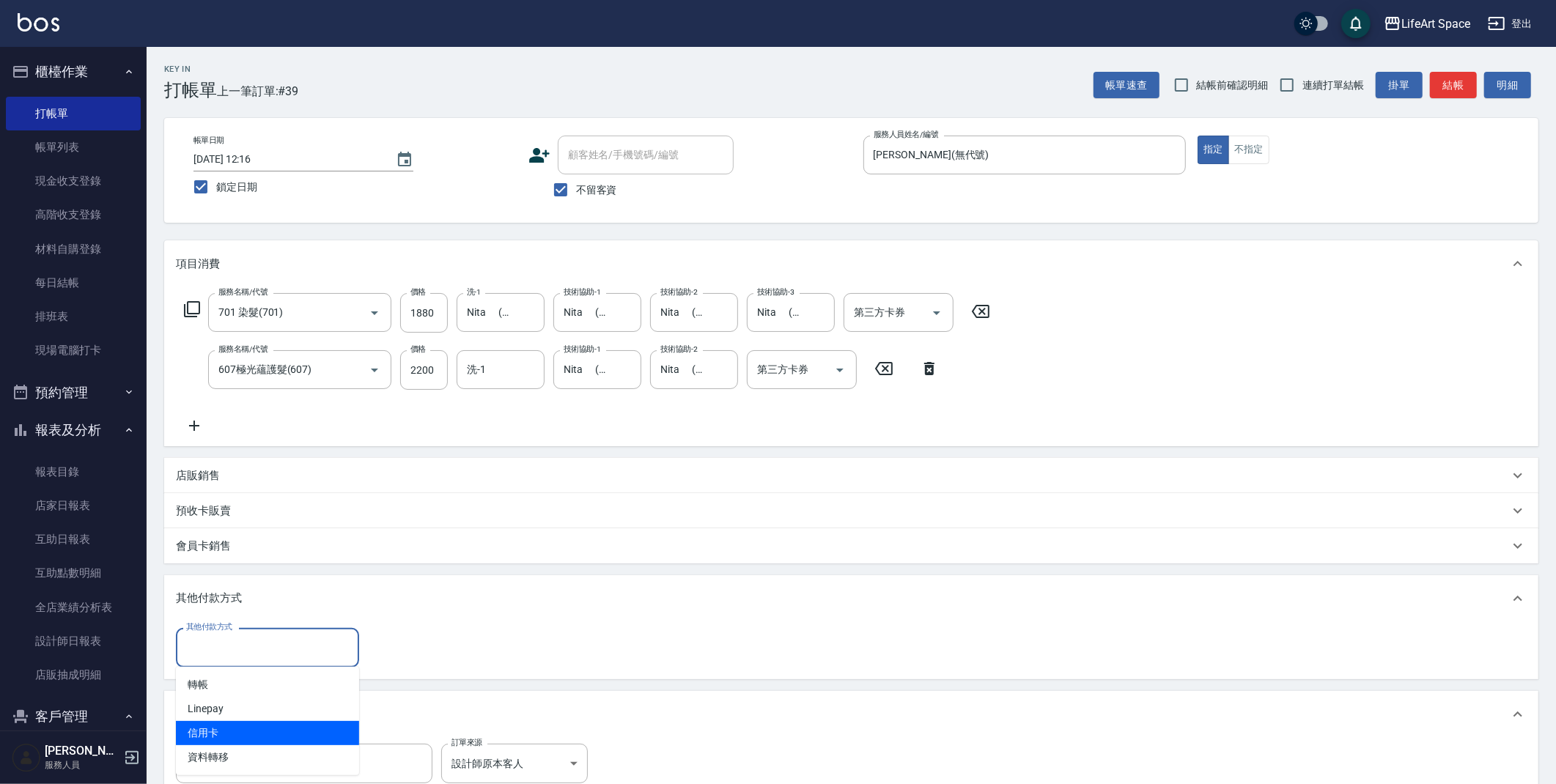
click at [251, 740] on span "信用卡" at bounding box center [267, 732] width 183 height 24
type input "信用卡"
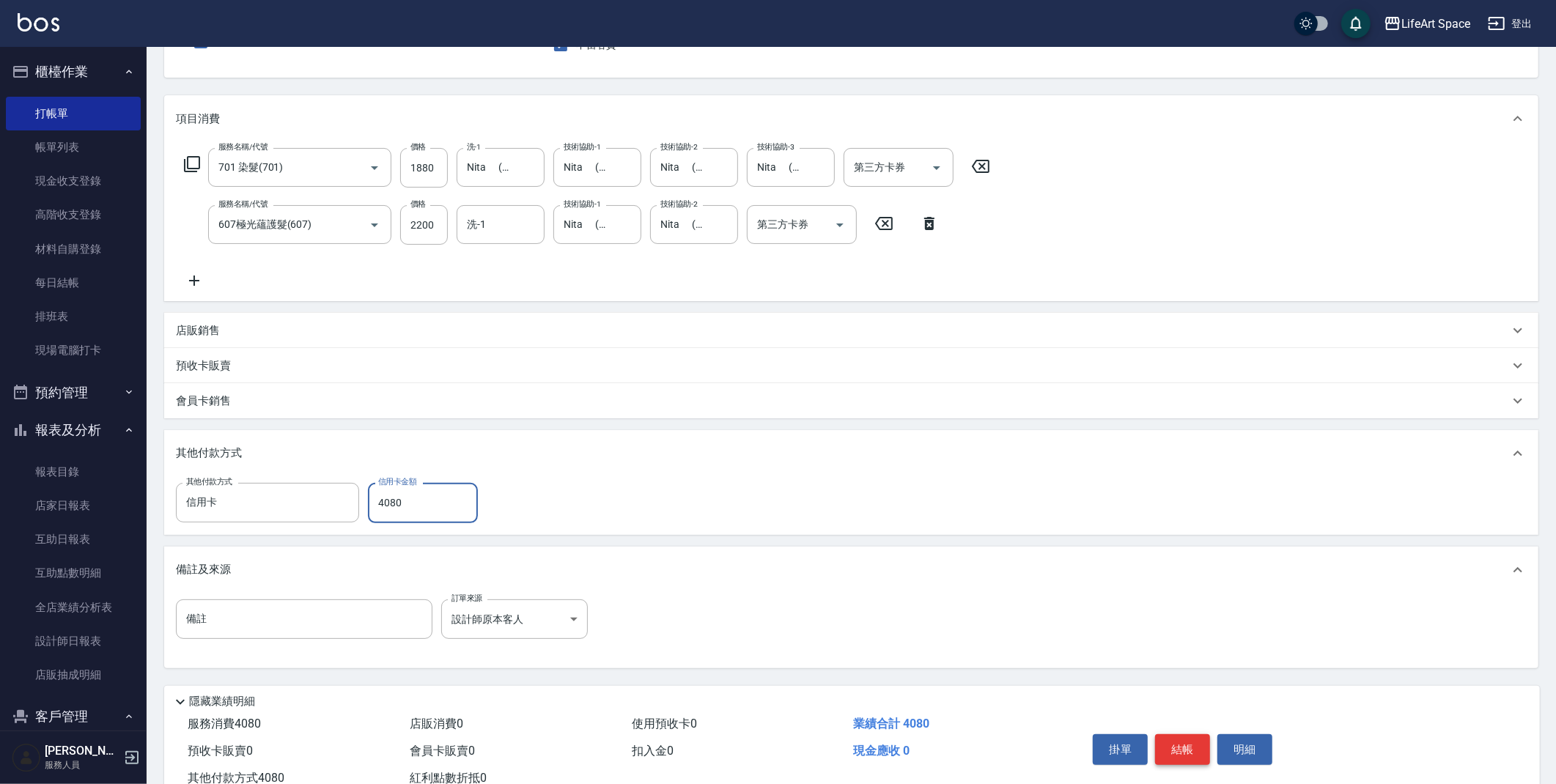
scroll to position [193, 0]
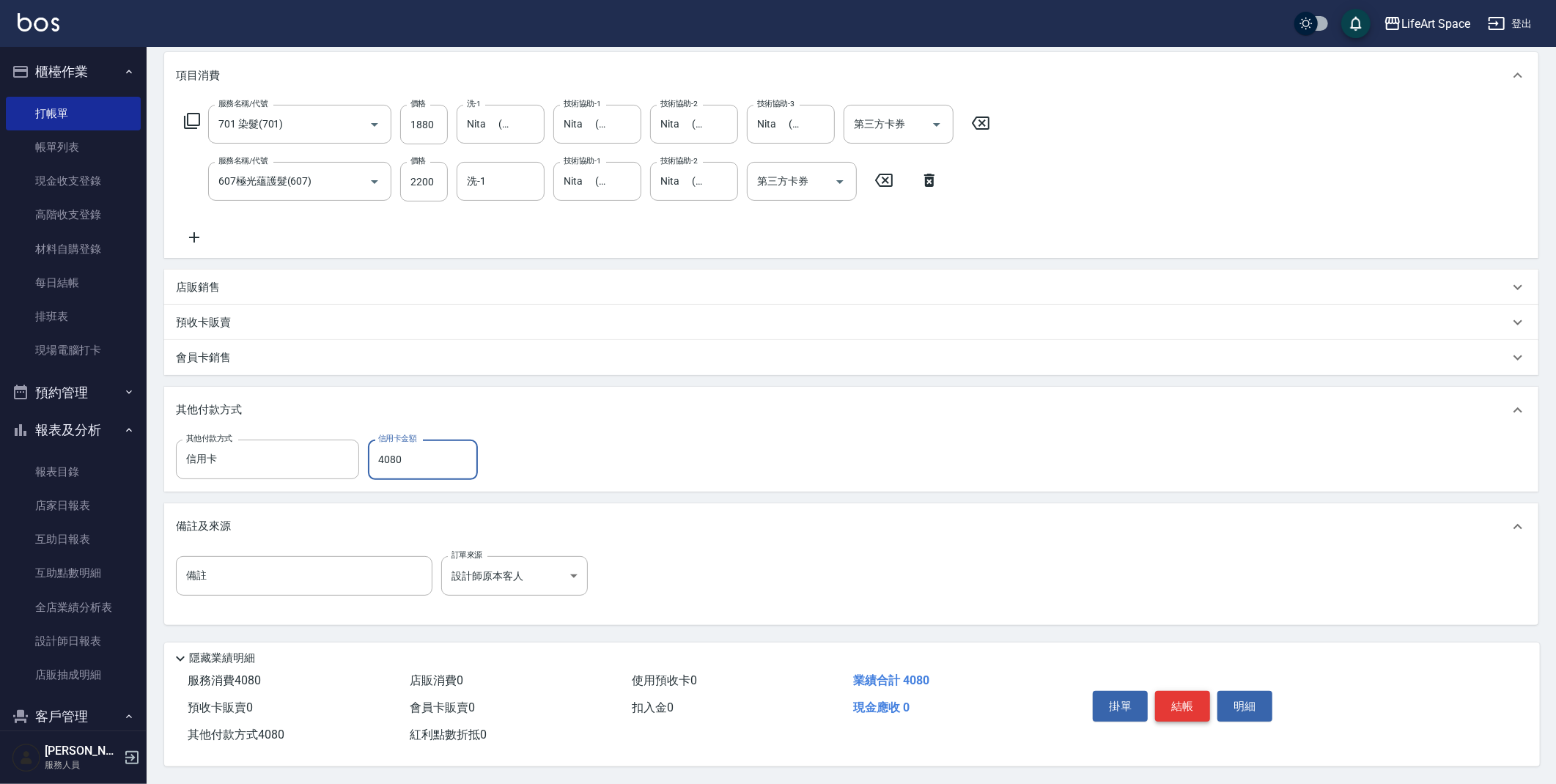
type input "4080"
click at [1185, 702] on button "結帳" at bounding box center [1182, 706] width 55 height 31
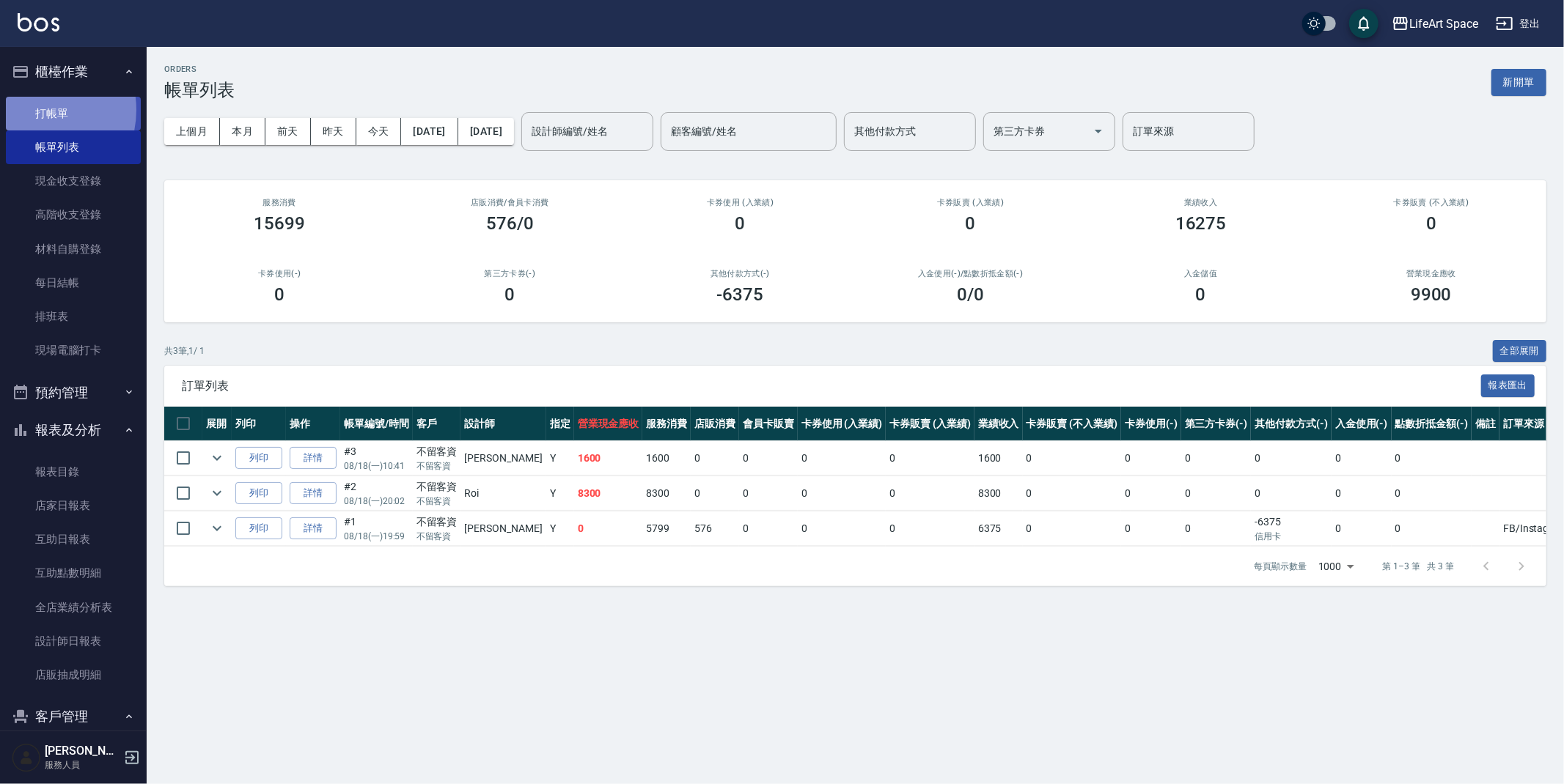
click at [33, 109] on link "打帳單" at bounding box center [73, 113] width 135 height 33
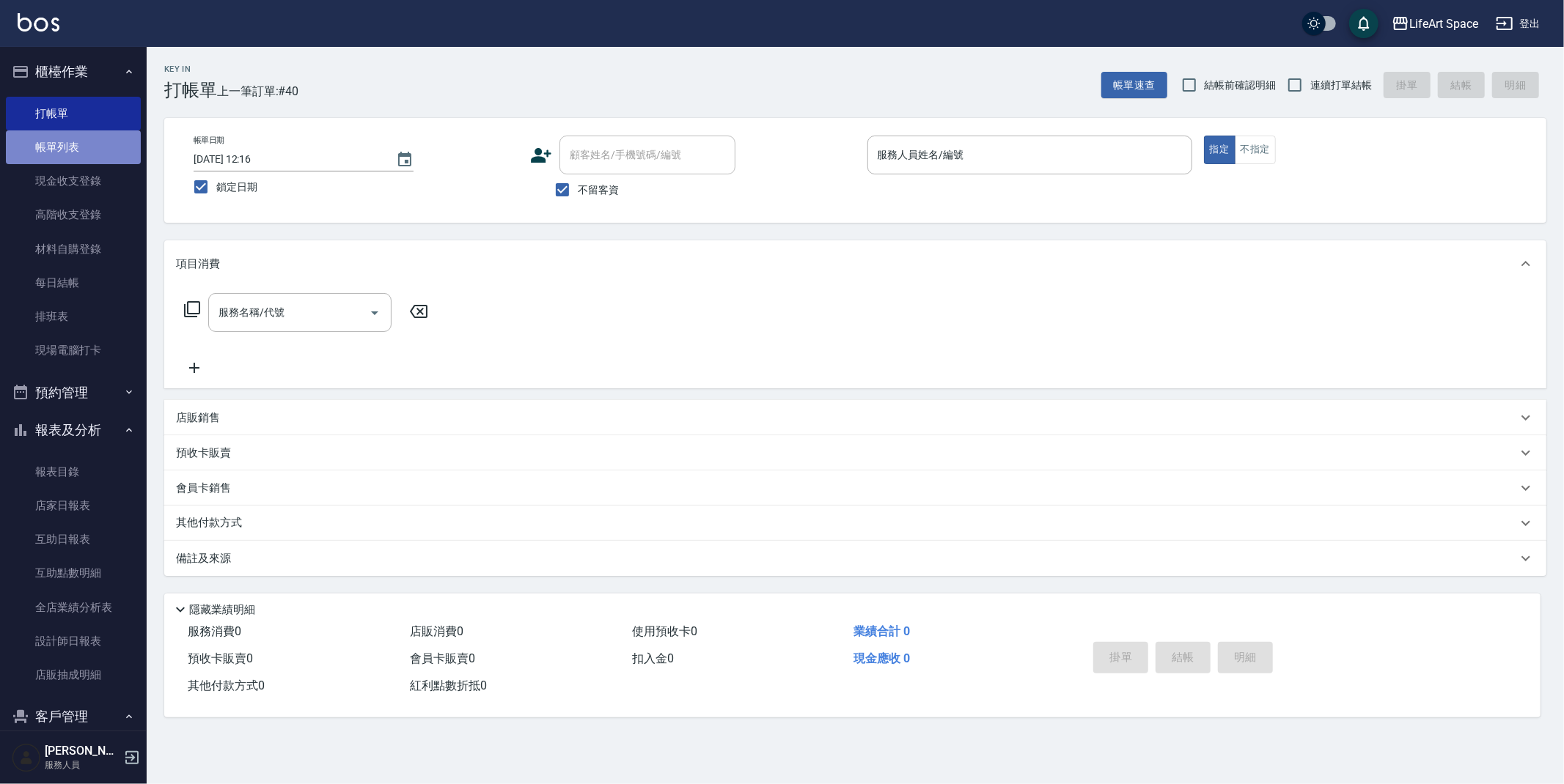
click at [77, 146] on link "帳單列表" at bounding box center [73, 147] width 135 height 33
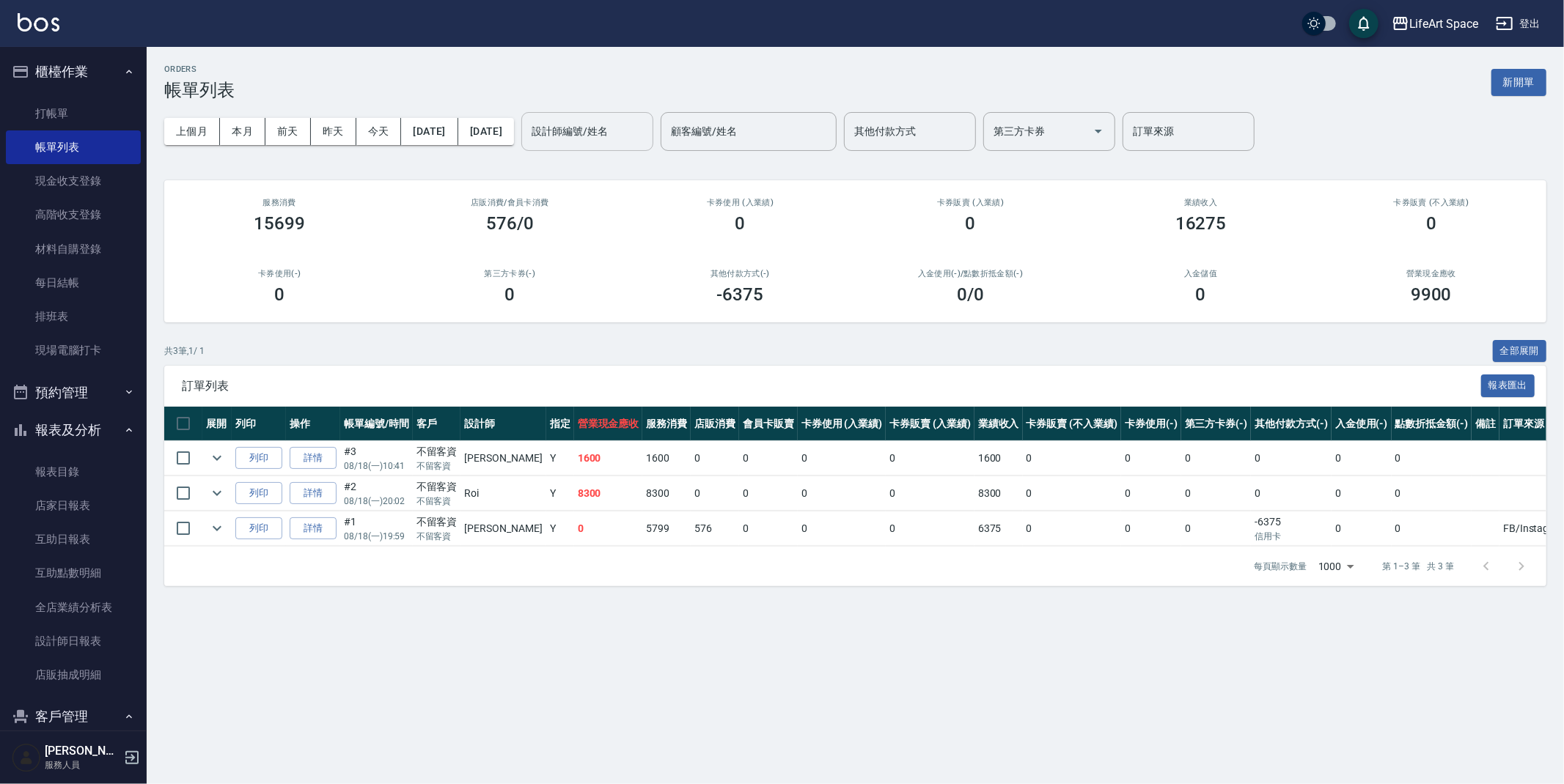
click at [646, 134] on input "設計師編號/姓名" at bounding box center [587, 131] width 119 height 26
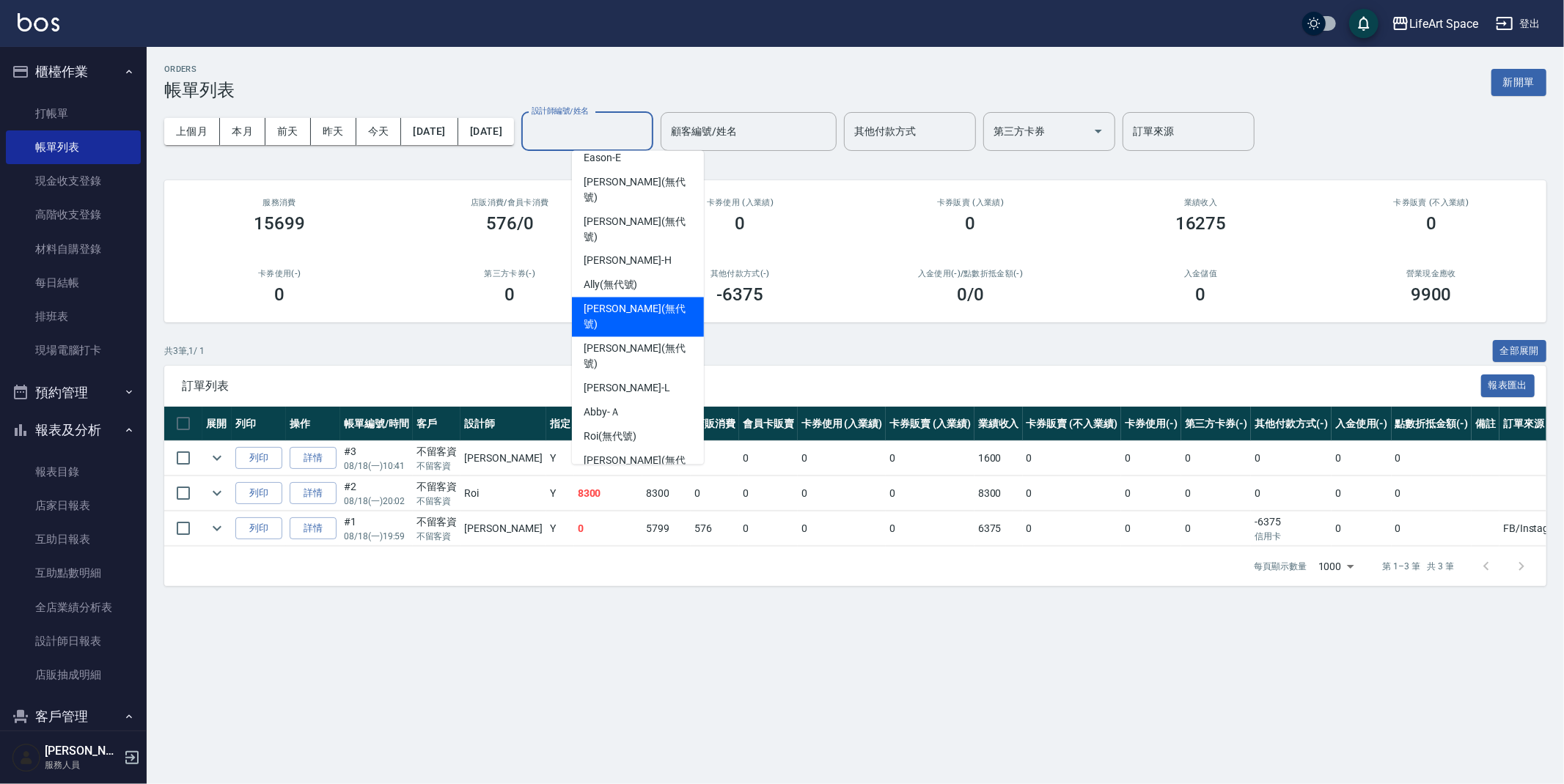
scroll to position [230, 0]
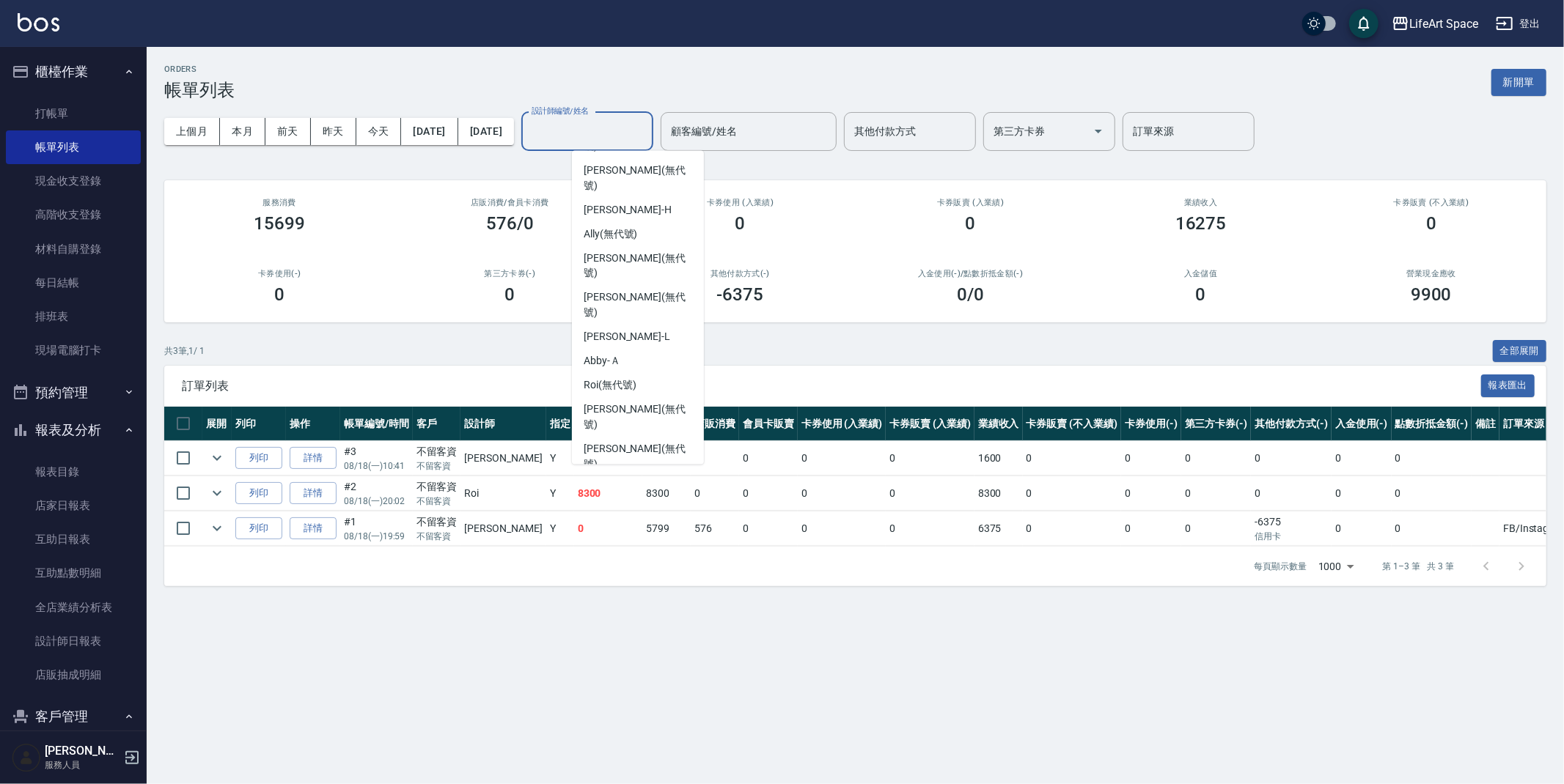
click at [641, 541] on div "Susu (無代號)" at bounding box center [638, 553] width 132 height 24
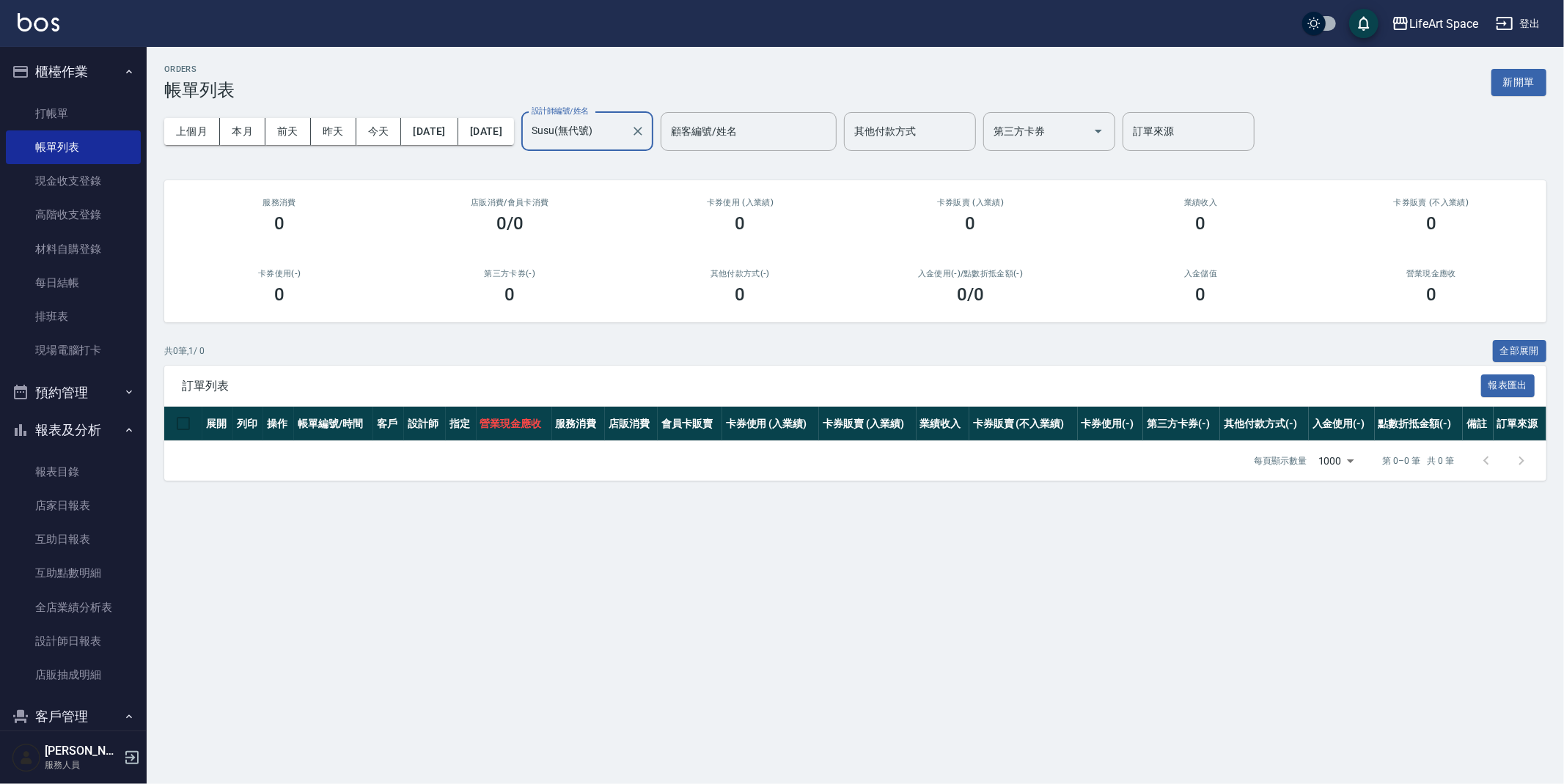
click at [625, 142] on input "Susu(無代號)" at bounding box center [576, 131] width 97 height 26
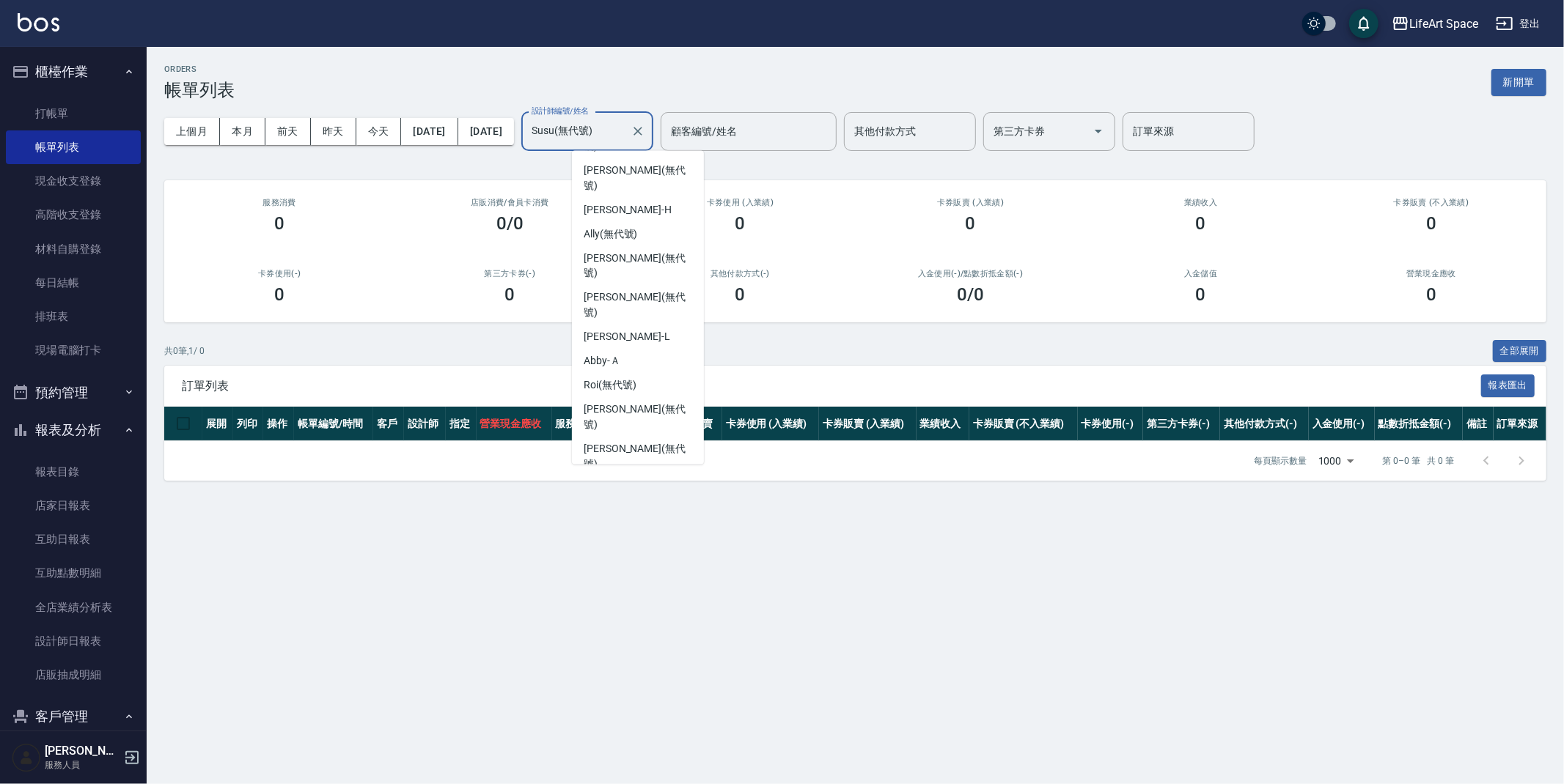
click at [628, 565] on div "Coco -C" at bounding box center [638, 577] width 132 height 24
type input "Coco-C"
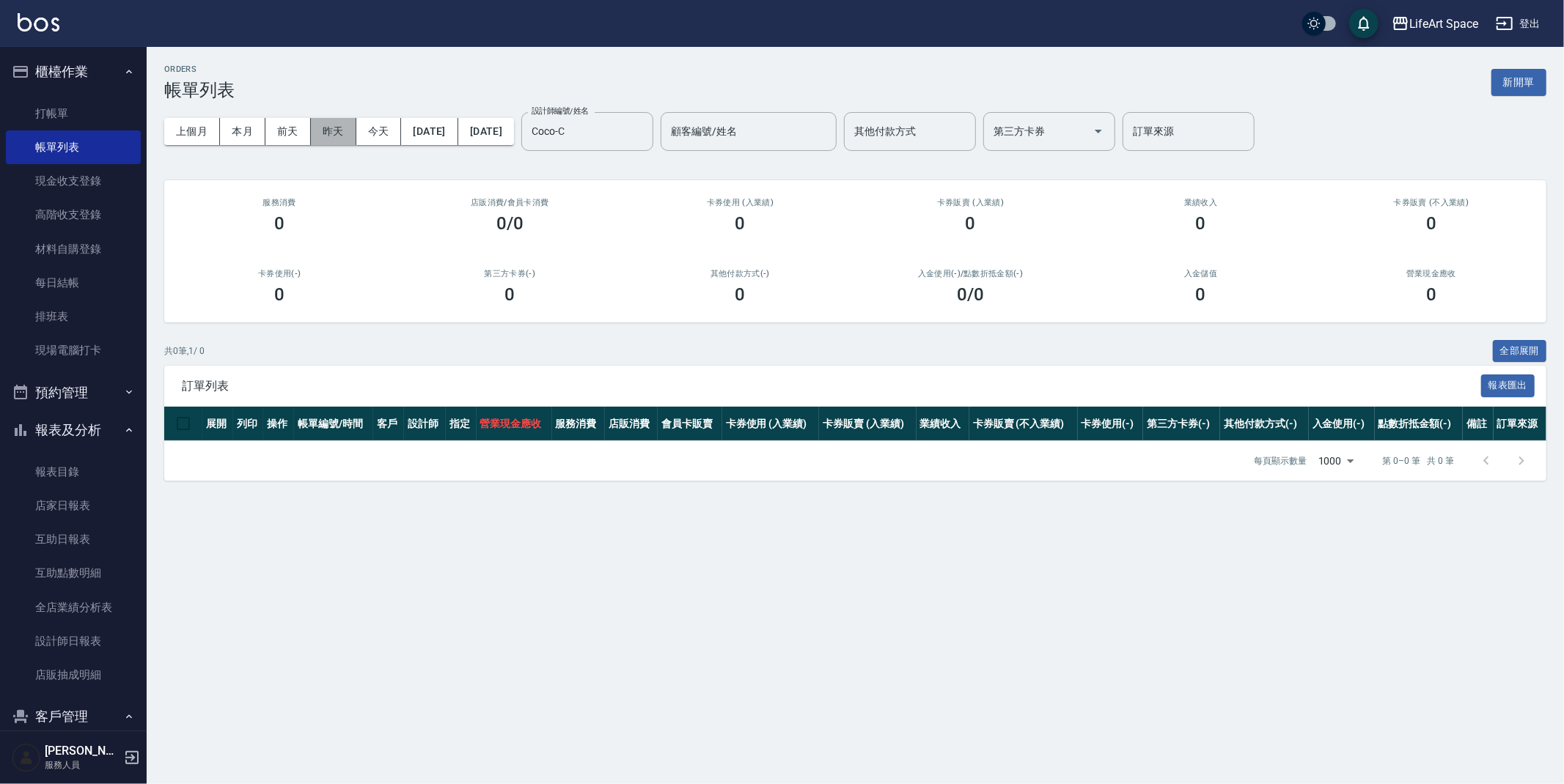
click at [334, 131] on button "昨天" at bounding box center [333, 131] width 46 height 27
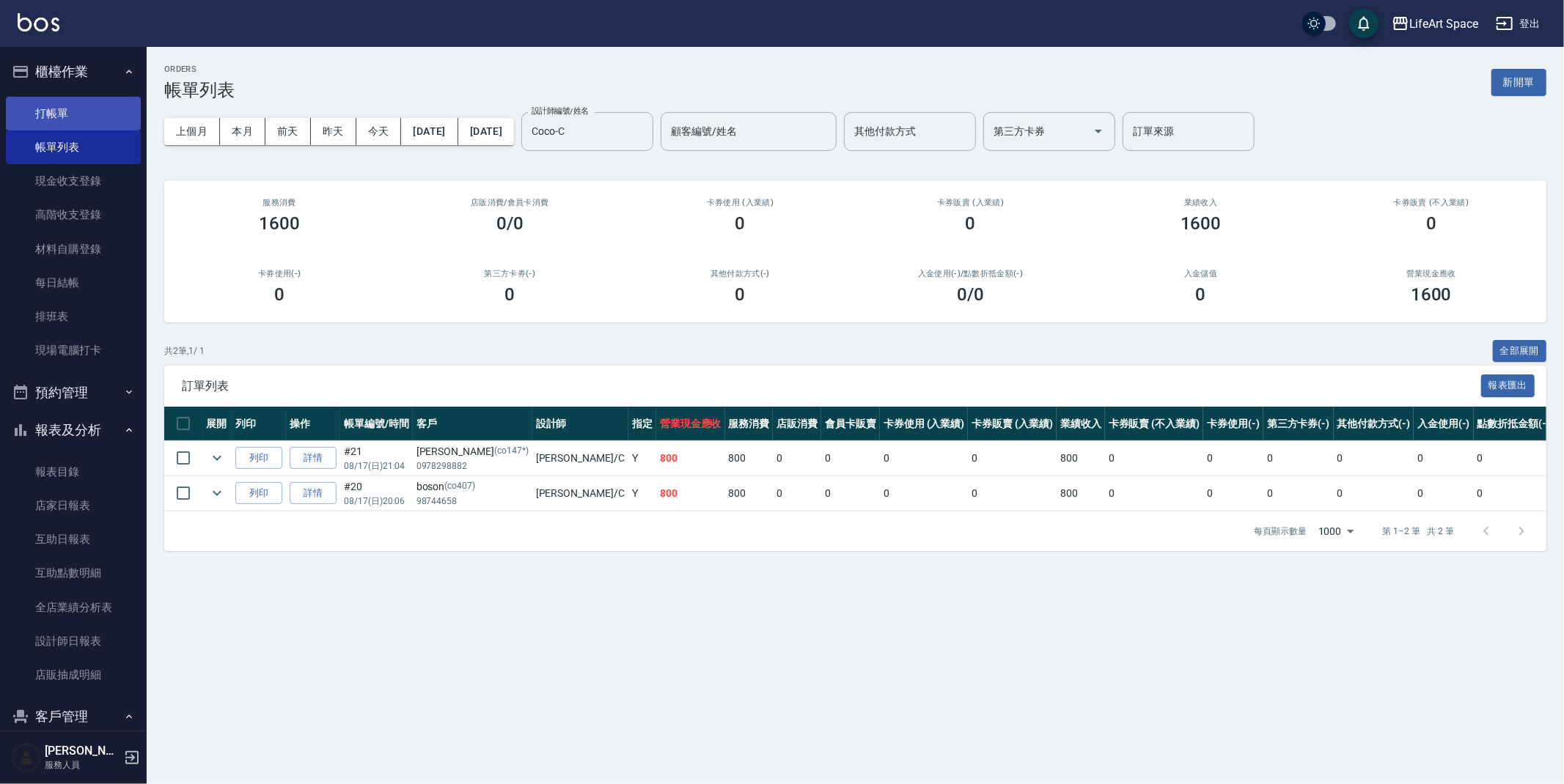
click at [72, 107] on link "打帳單" at bounding box center [73, 113] width 135 height 33
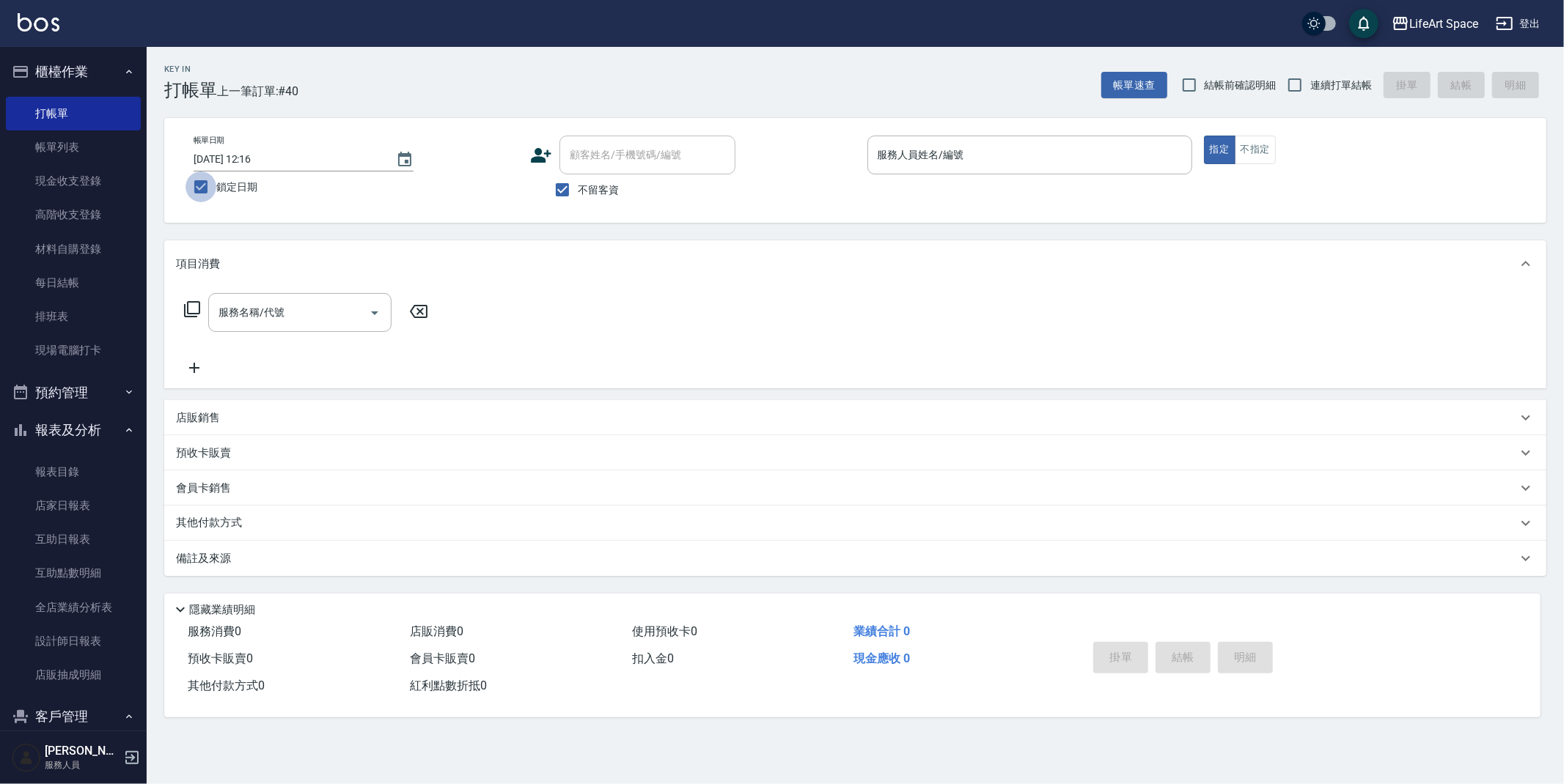
click at [207, 189] on input "鎖定日期" at bounding box center [201, 186] width 31 height 31
checkbox input "false"
type input "[DATE] 13:47"
click at [560, 195] on input "不留客資" at bounding box center [562, 190] width 31 height 31
checkbox input "false"
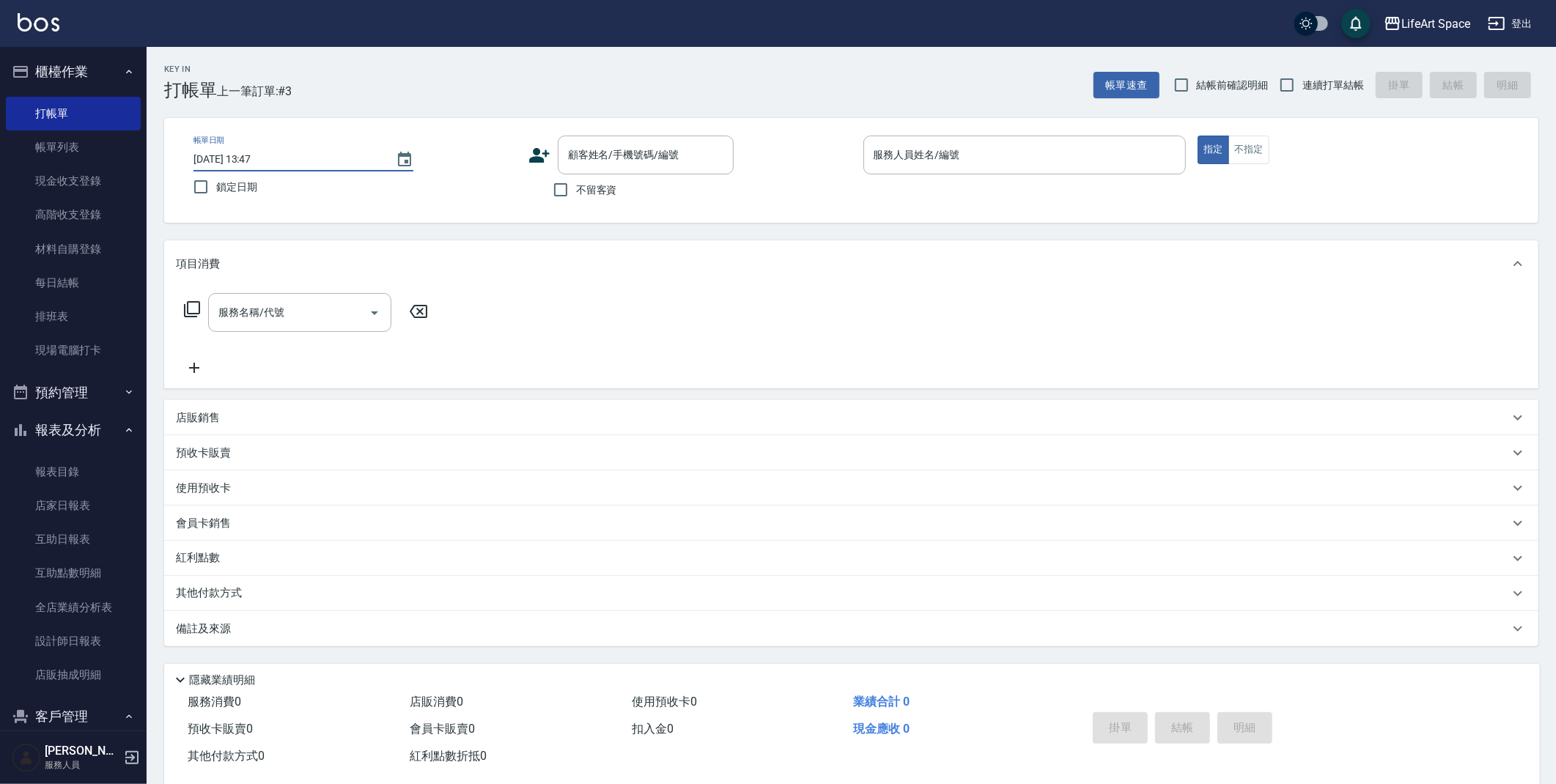
click at [242, 161] on input "[DATE] 13:47" at bounding box center [286, 159] width 187 height 24
click at [621, 141] on div "顧客姓名/手機號碼/編號 顧客姓名/手機號碼/編號" at bounding box center [645, 155] width 176 height 39
click at [246, 164] on input "[DATE] 13:47" at bounding box center [286, 159] width 187 height 24
type input "[DATE] 13:47"
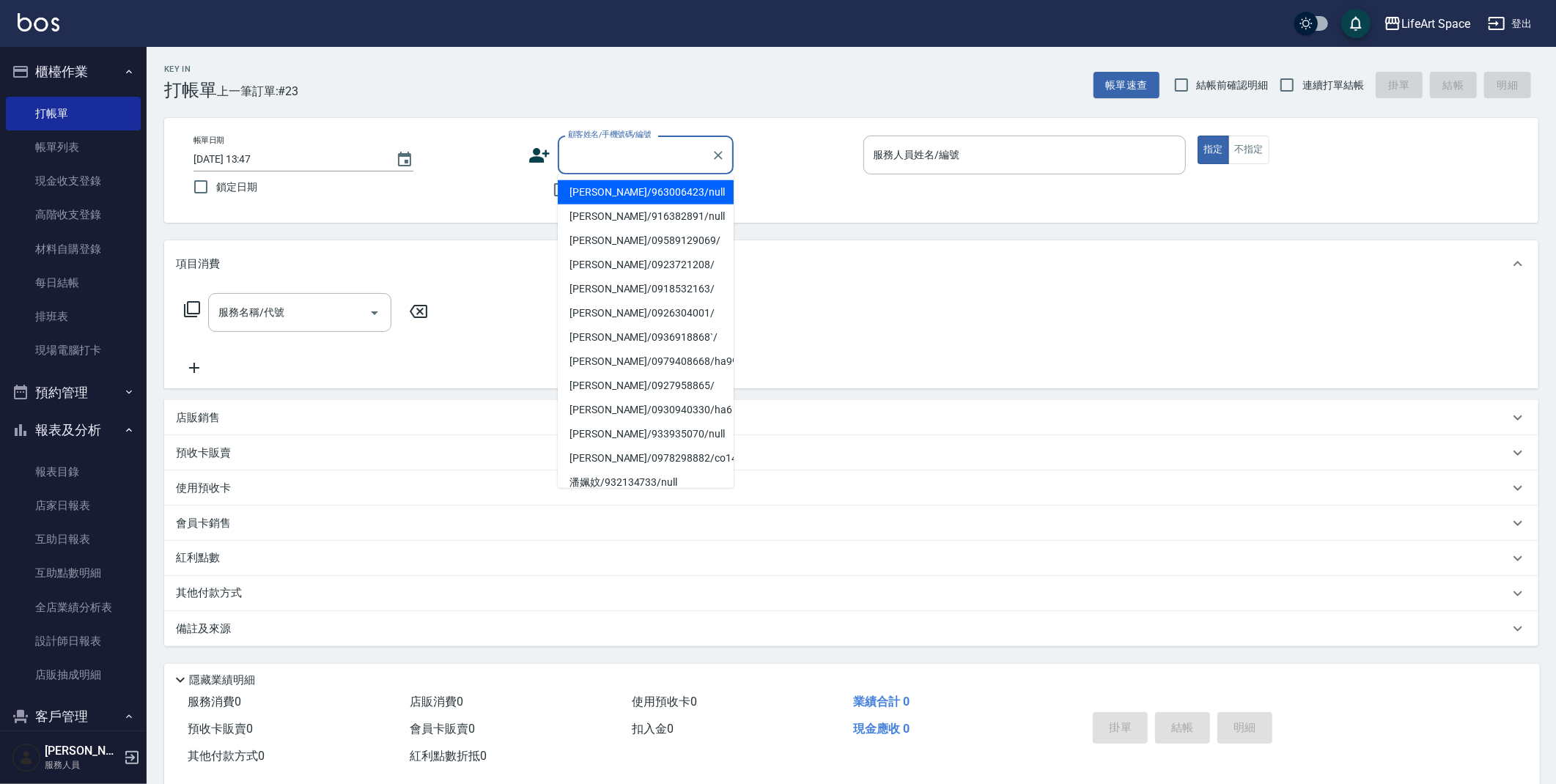
click at [591, 150] on input "顧客姓名/手機號碼/編號" at bounding box center [634, 155] width 141 height 26
type input "d"
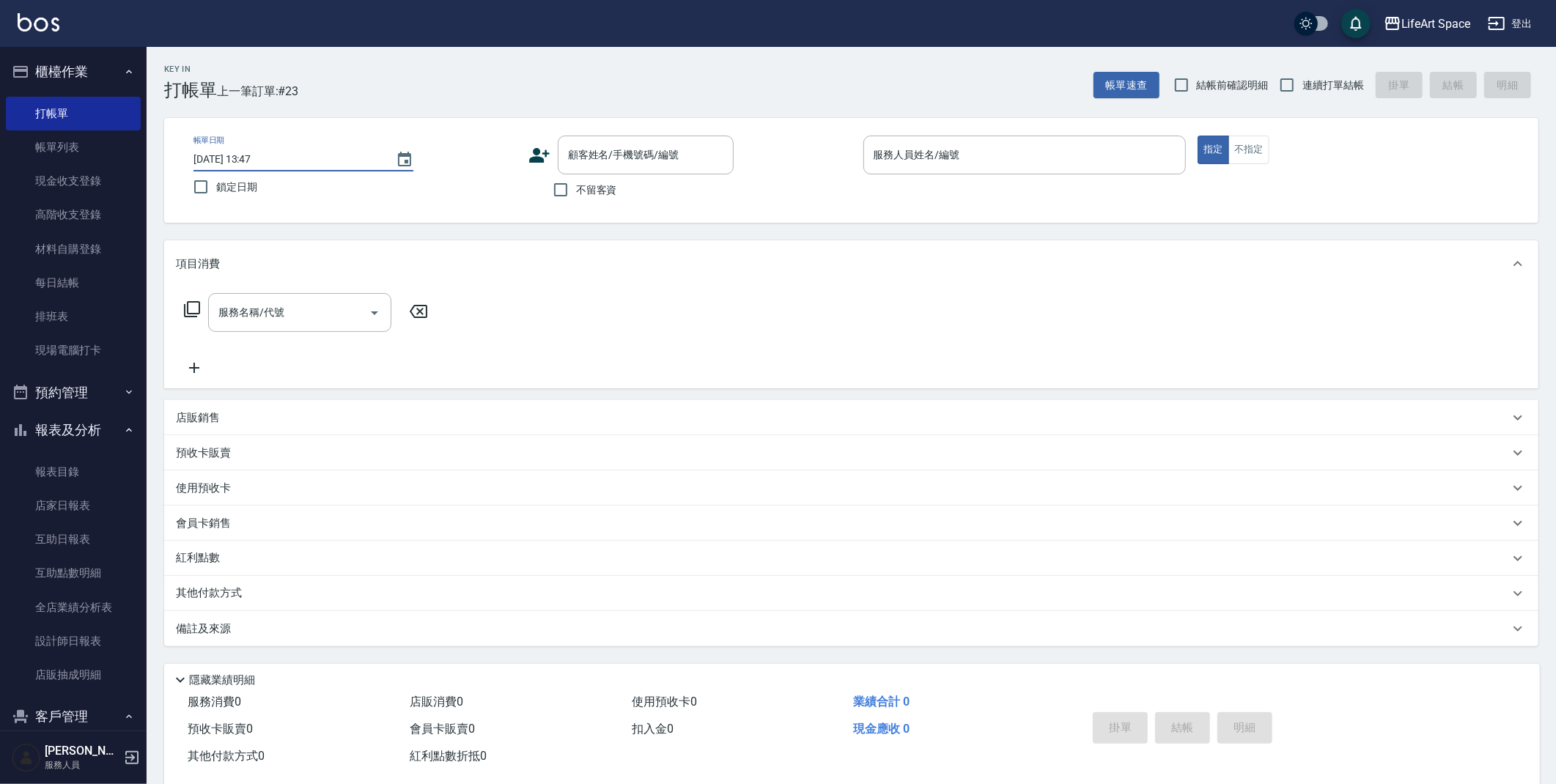
click at [246, 159] on input "[DATE] 13:47" at bounding box center [286, 159] width 187 height 24
type input "[DATE] 13:47"
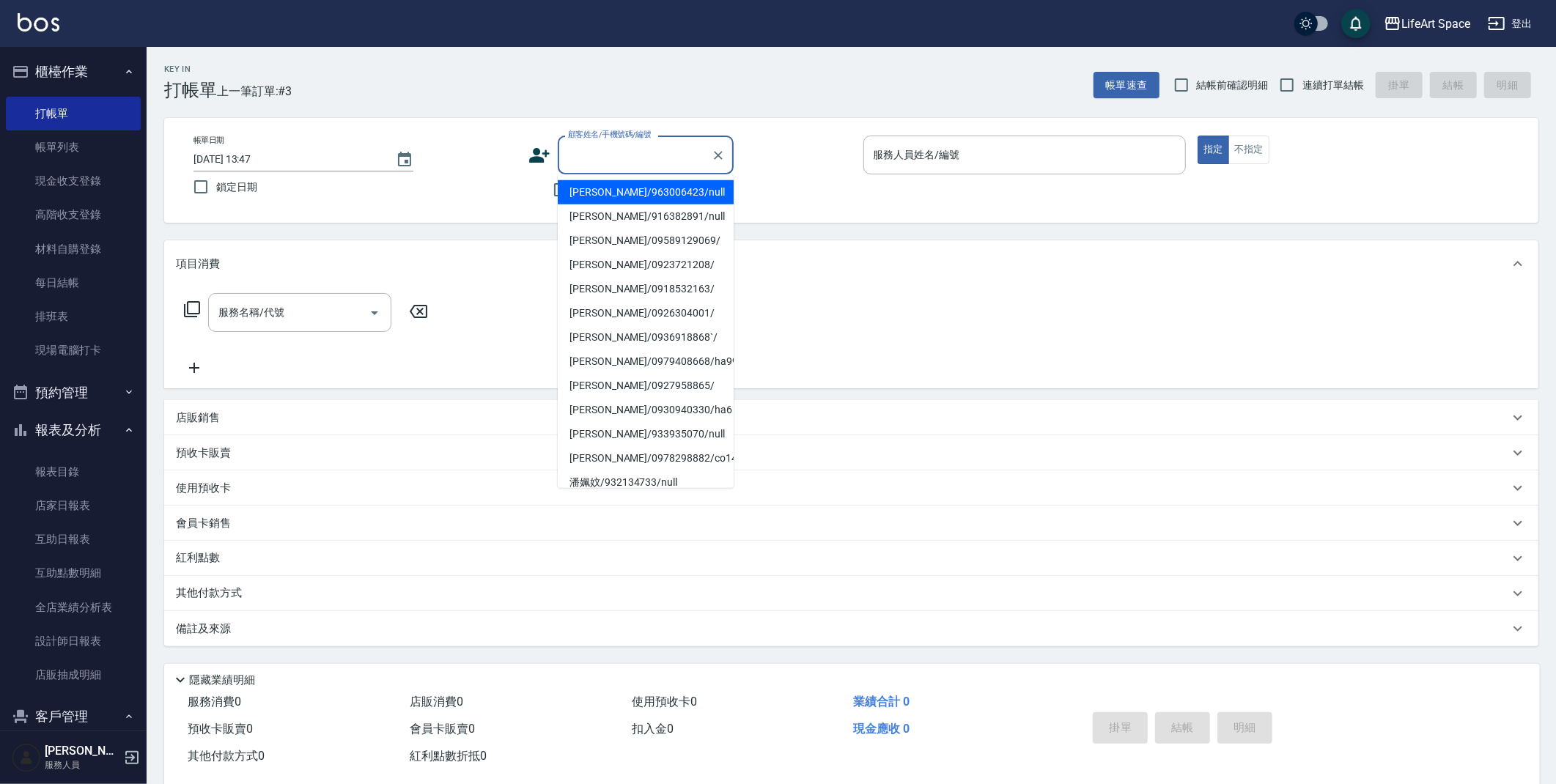
click at [625, 156] on input "顧客姓名/手機號碼/編號" at bounding box center [634, 155] width 141 height 26
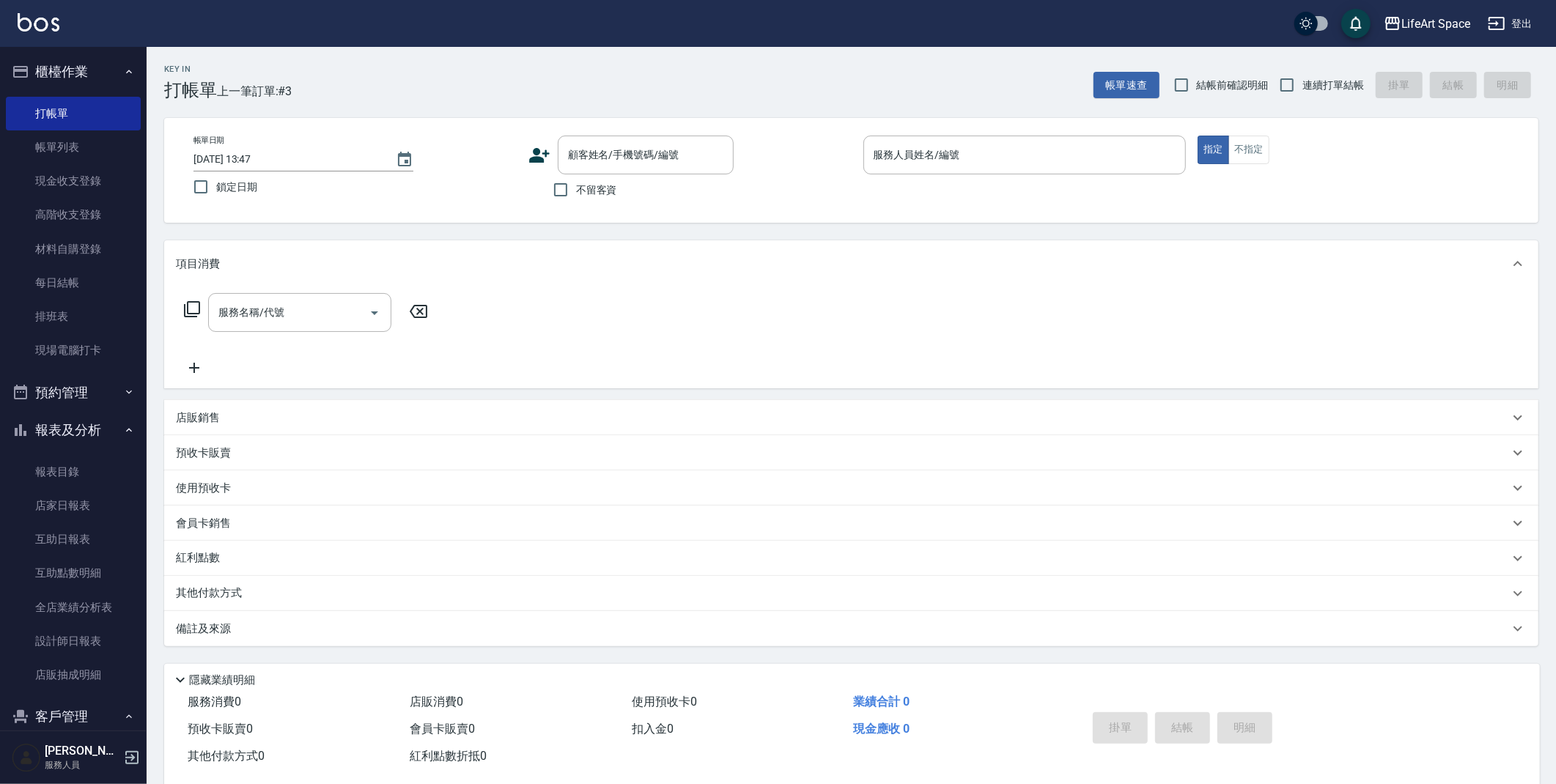
click at [539, 223] on div "Key In 打帳單 上一筆訂單:#3 帳單速查 結帳前確認明細 連續打單結帳 掛單 結帳 明細 帳單日期 [DATE] 13:47 鎖定日期 顧客姓名/手機…" at bounding box center [851, 425] width 1409 height 758
click at [560, 196] on input "不留客資" at bounding box center [560, 190] width 31 height 31
checkbox input "true"
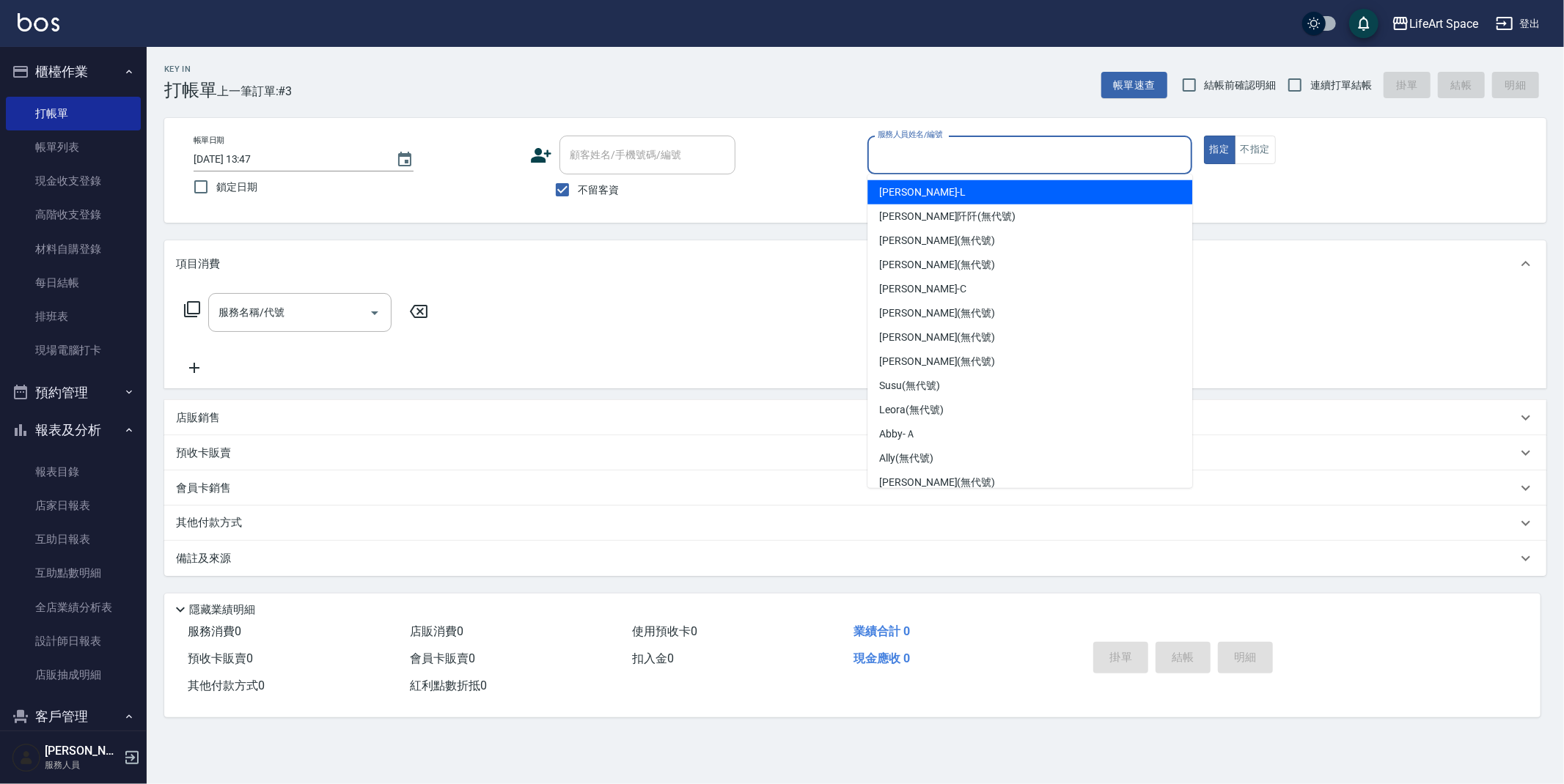
click at [1043, 164] on input "服務人員姓名/編號" at bounding box center [1029, 155] width 311 height 26
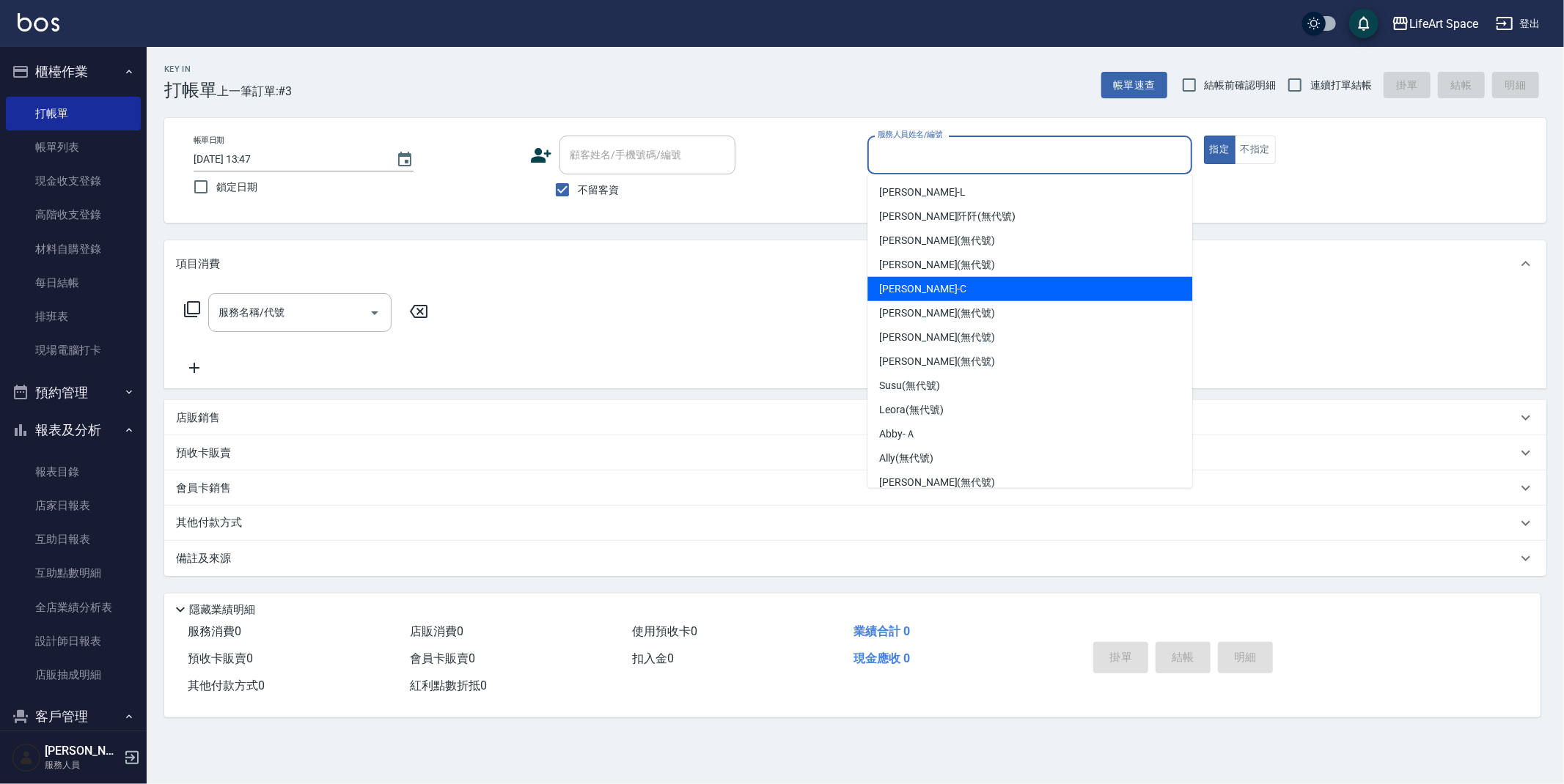
click at [950, 286] on div "Coco -C" at bounding box center [1029, 289] width 325 height 24
type input "Coco-C"
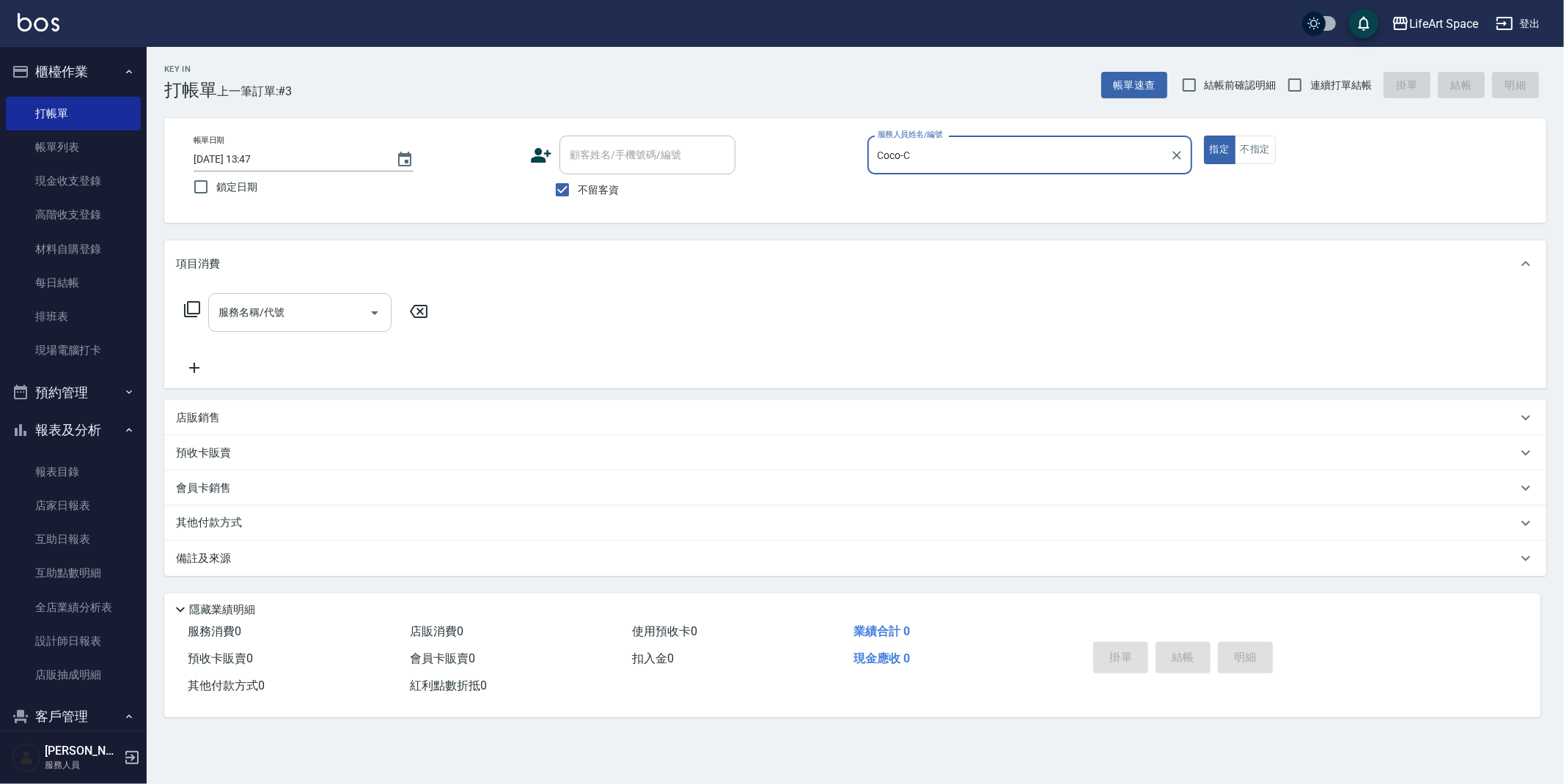
click at [252, 319] on input "服務名稱/代號" at bounding box center [289, 312] width 148 height 26
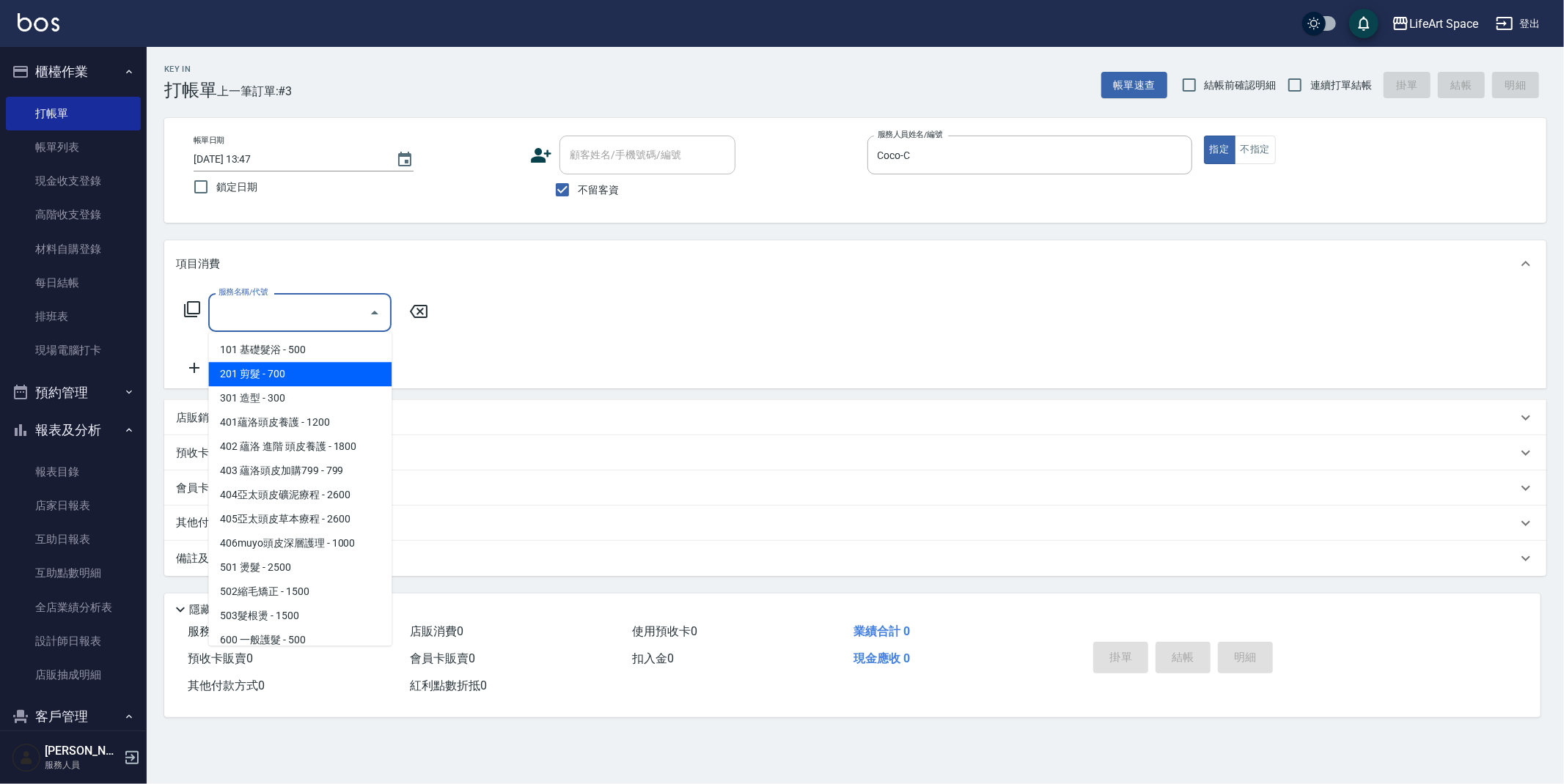
click at [261, 374] on span "201 剪髮 - 700" at bounding box center [300, 374] width 183 height 24
type input "201 剪髮(201)"
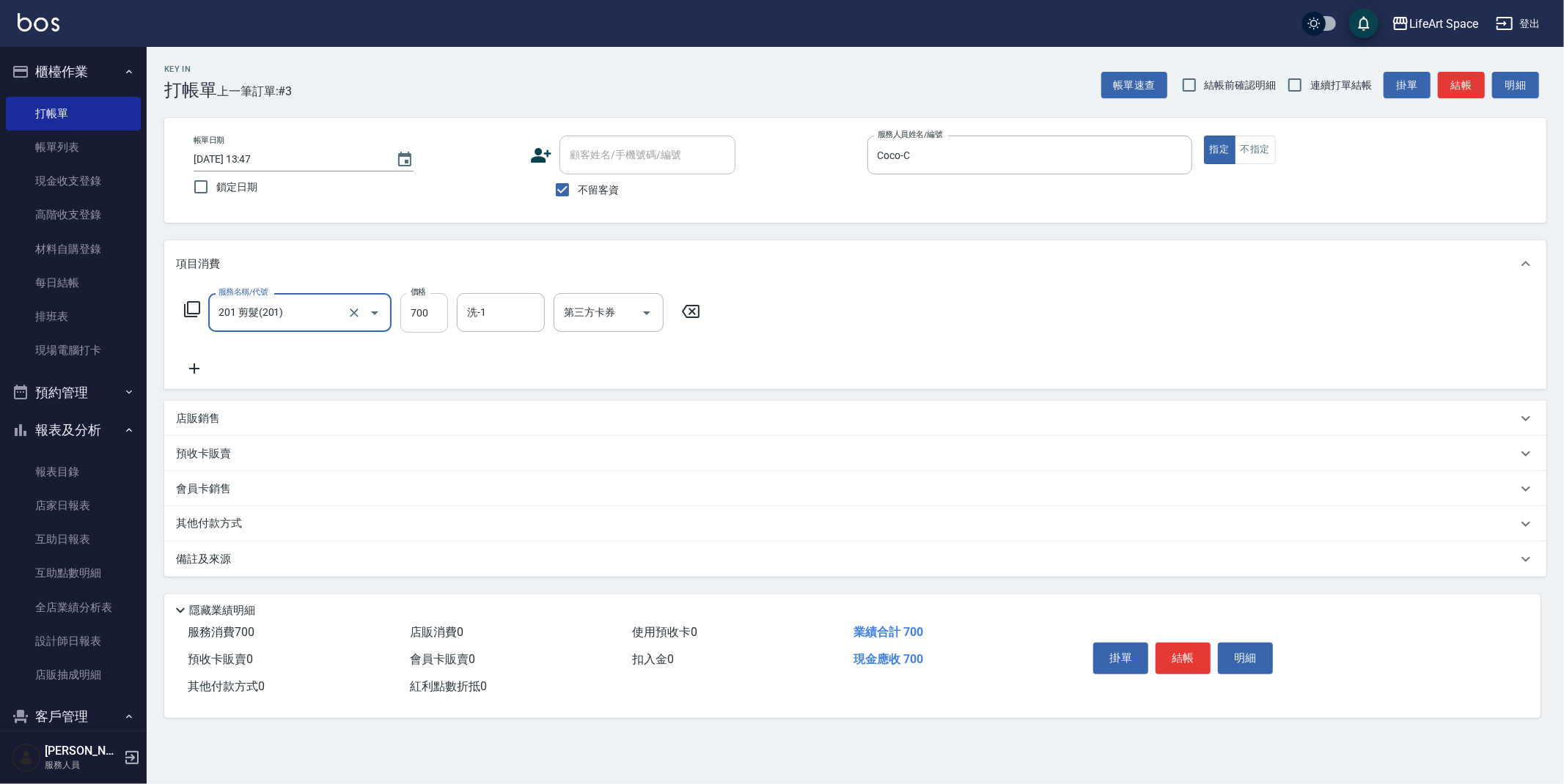
click at [433, 315] on input "700" at bounding box center [424, 313] width 47 height 40
type input "800"
click at [476, 556] on div "備註及來源" at bounding box center [846, 559] width 1341 height 15
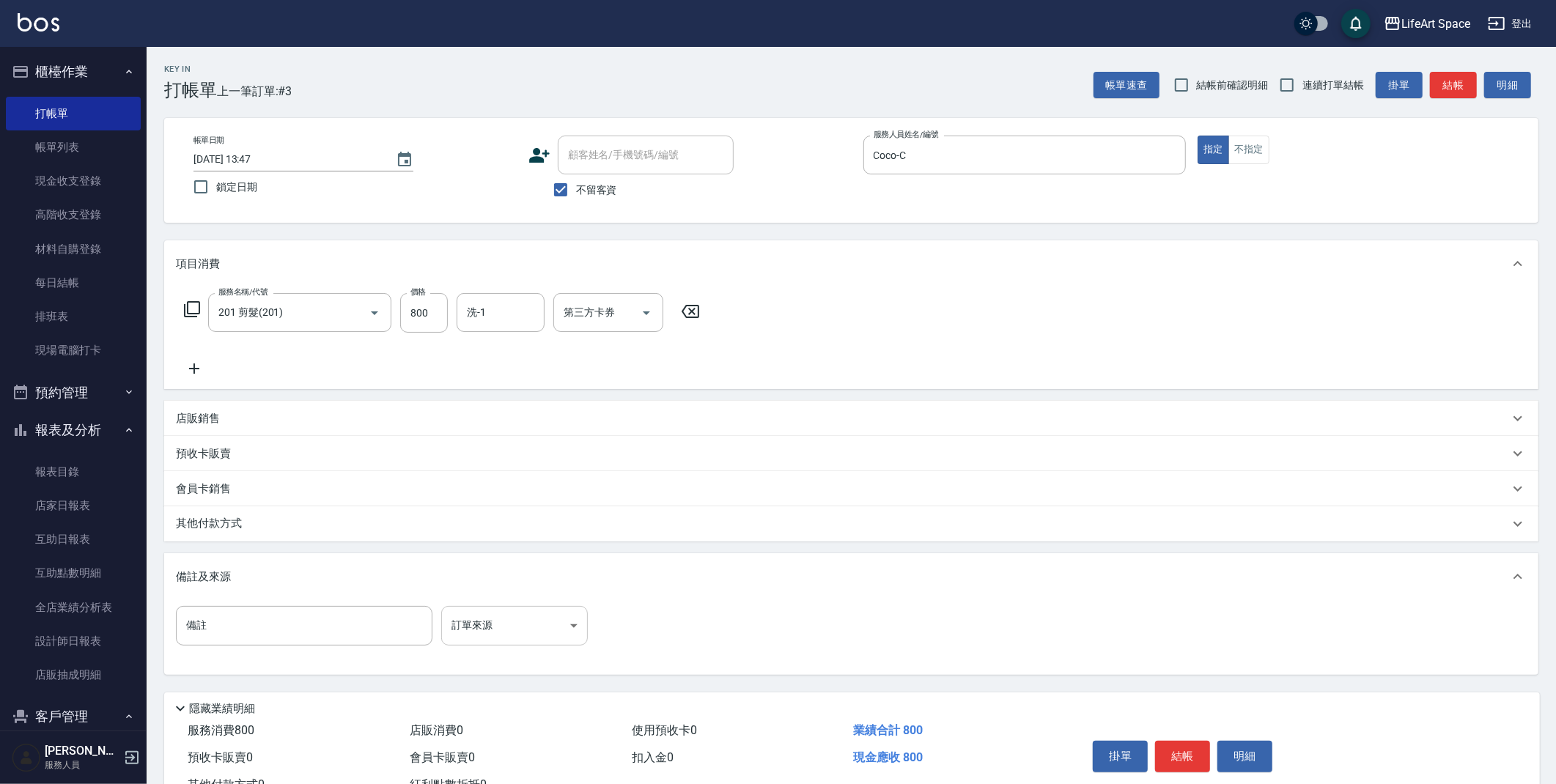
click at [529, 627] on body "LifeArt Space 登出 櫃檯作業 打帳單 帳單列表 現金收支登錄 高階收支登錄 材料自購登錄 每日結帳 排班表 現場電腦打卡 預約管理 預約管理 單…" at bounding box center [778, 417] width 1556 height 834
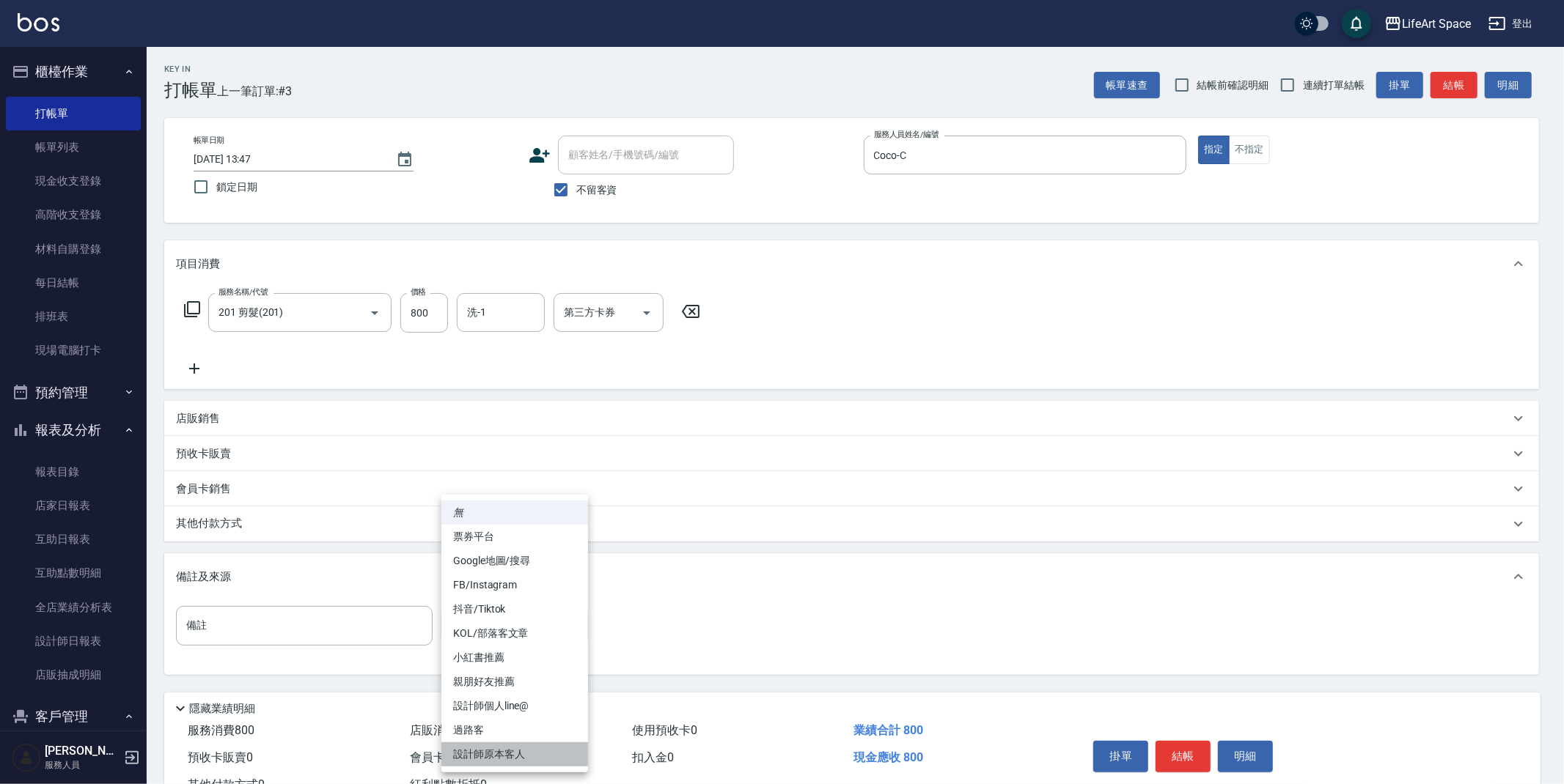
click at [530, 747] on li "設計師原本客人" at bounding box center [515, 754] width 147 height 24
type input "設計師原本客人"
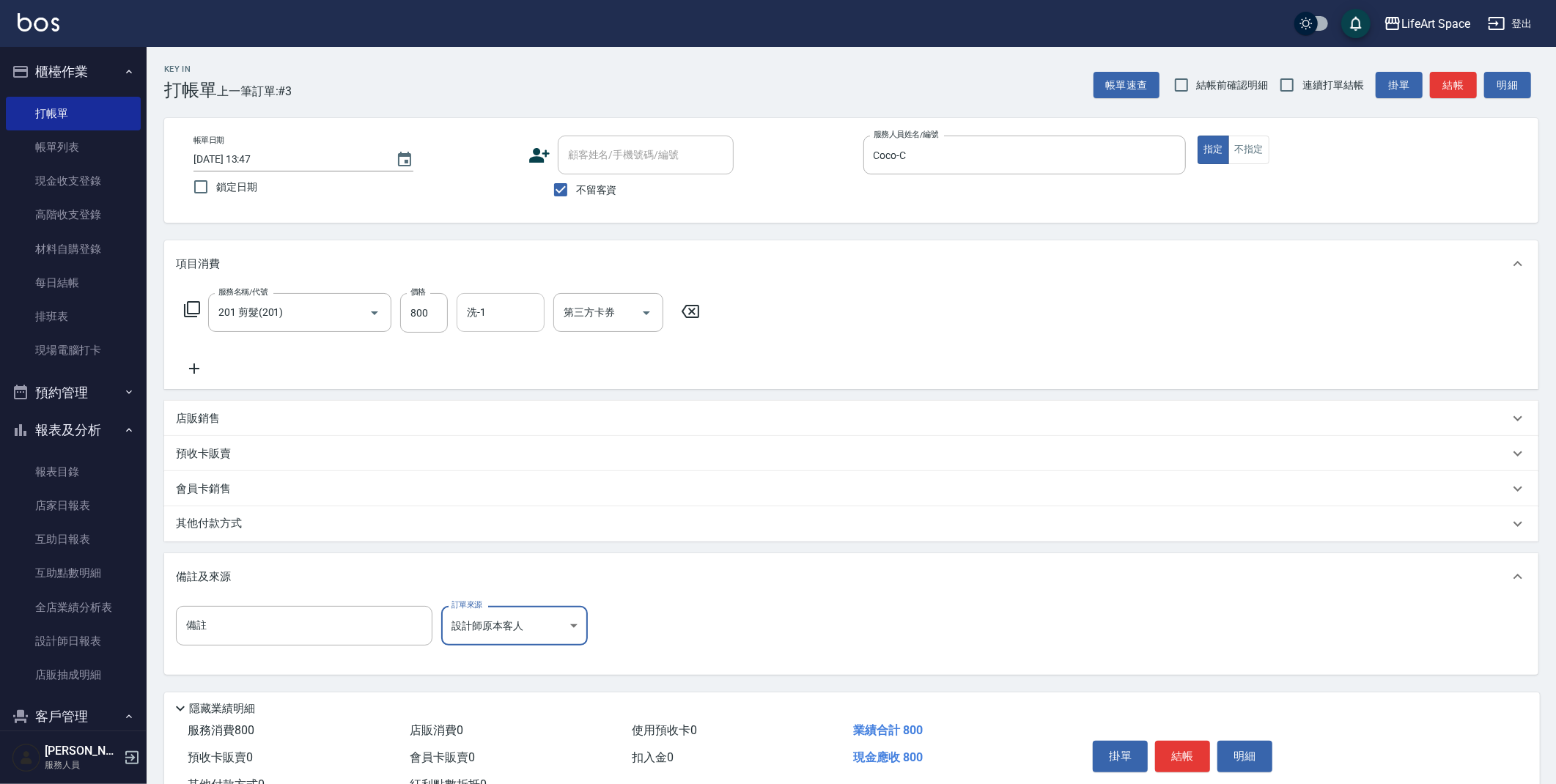
click at [490, 315] on input "洗-1" at bounding box center [500, 312] width 75 height 26
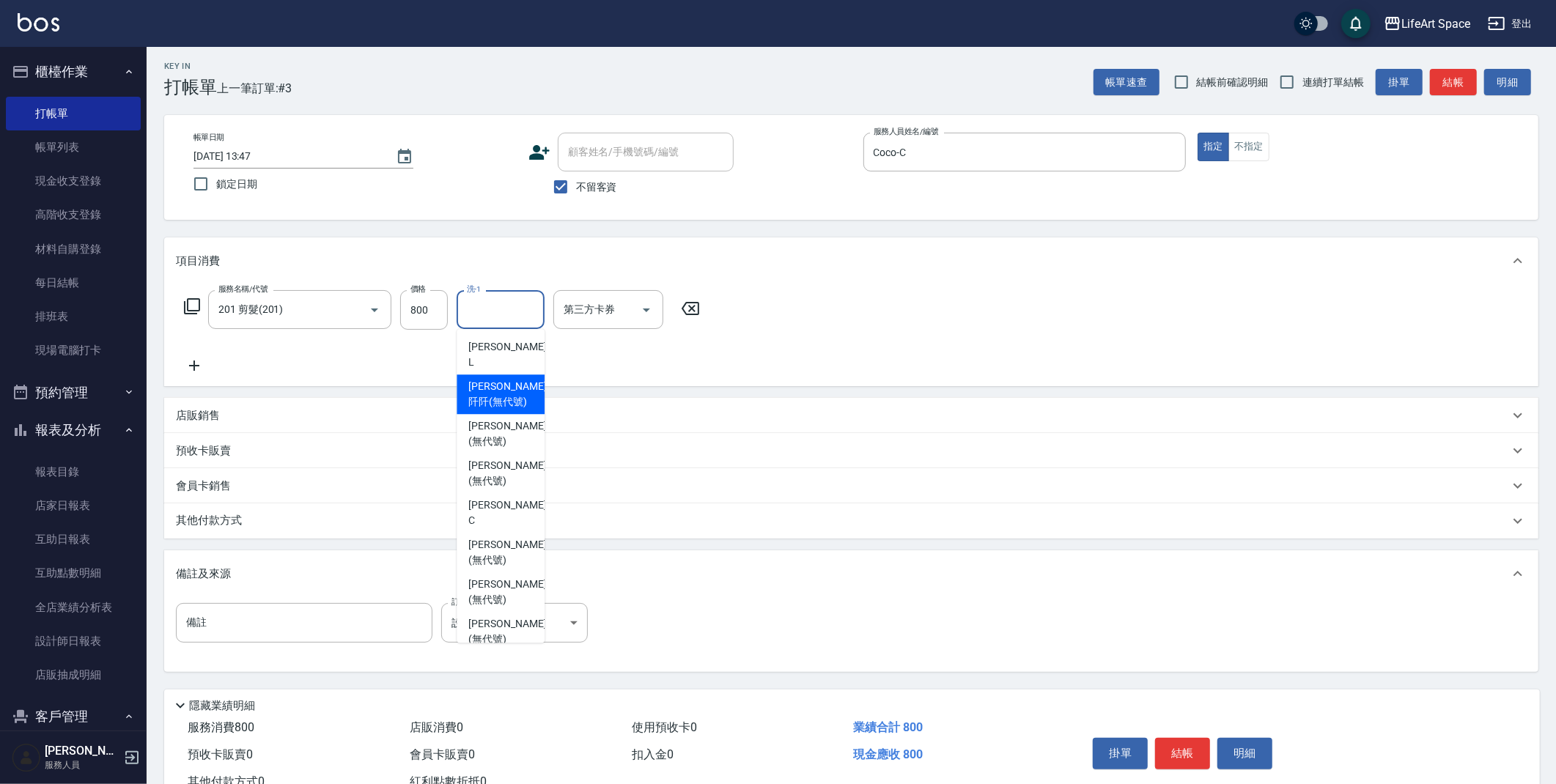
click at [487, 380] on span "[PERSON_NAME]阡 (無代號)" at bounding box center [507, 394] width 77 height 31
type input "[PERSON_NAME]阡(無代號)"
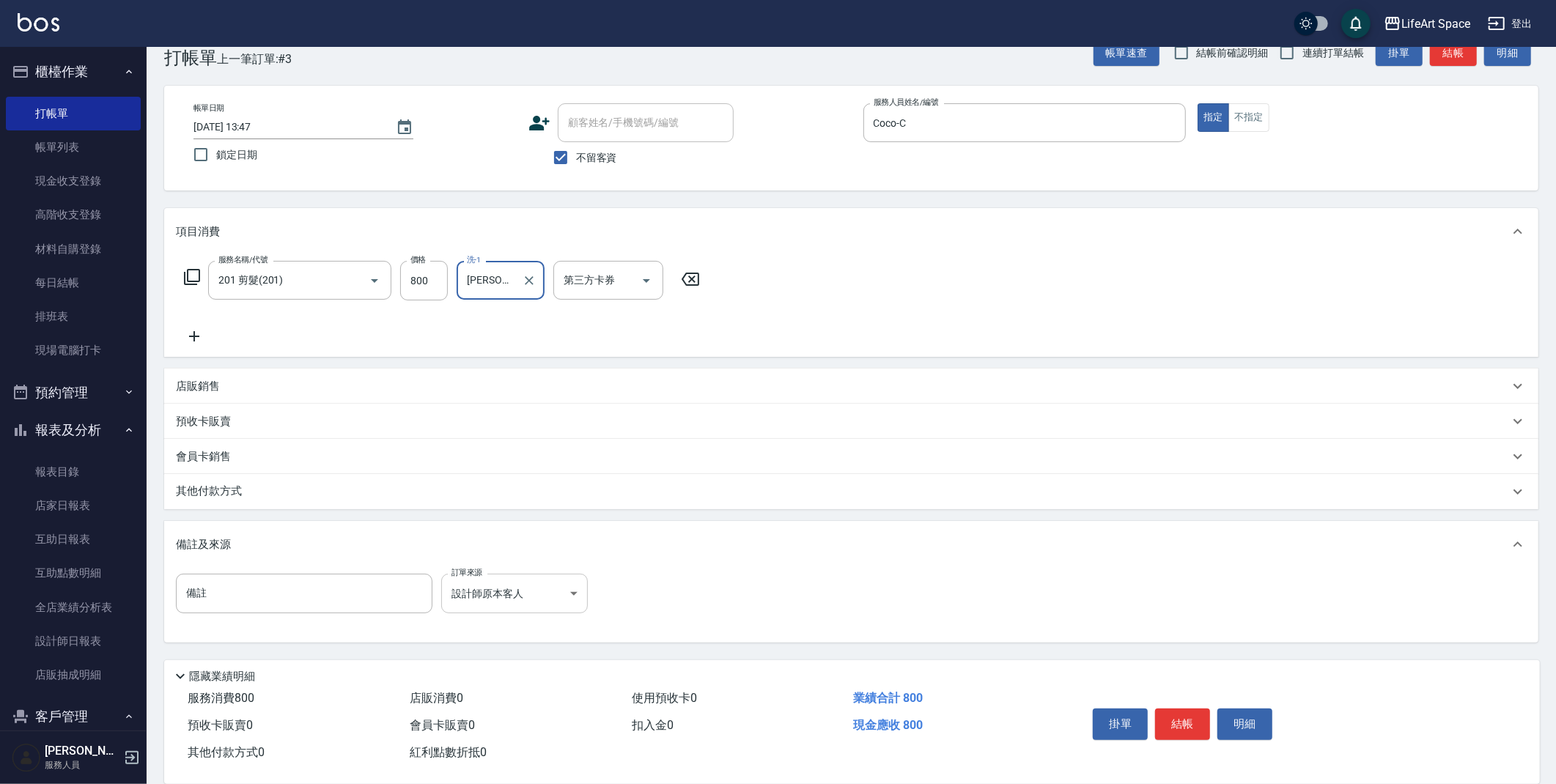
scroll to position [54, 0]
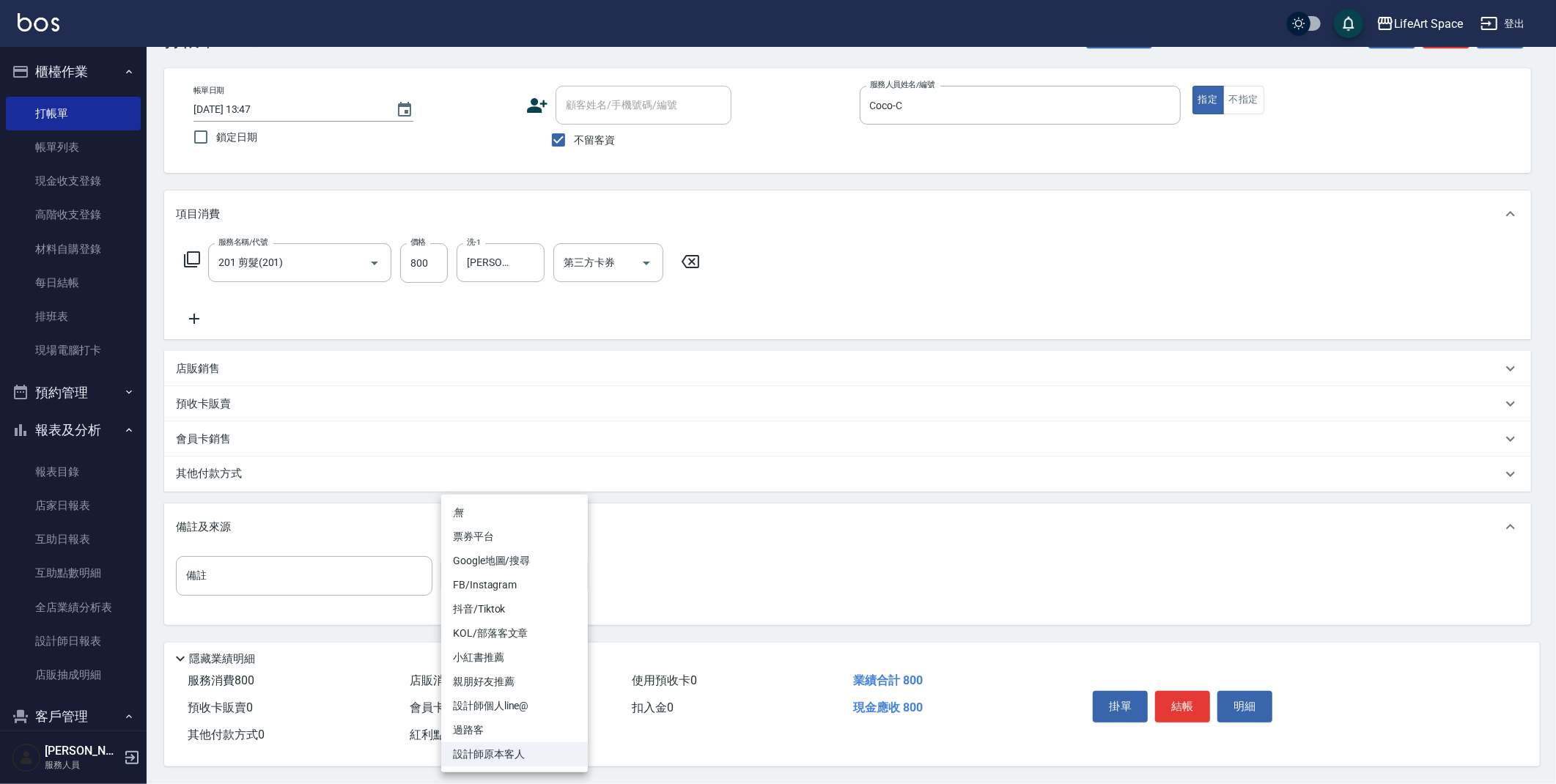
click at [507, 573] on body "LifeArt Space 登出 櫃檯作業 打帳單 帳單列表 現金收支登錄 高階收支登錄 材料自購登錄 每日結帳 排班表 現場電腦打卡 預約管理 預約管理 單…" at bounding box center [778, 367] width 1556 height 834
click at [499, 692] on li "親朋好友推薦" at bounding box center [515, 682] width 147 height 24
type input "親朋好友推薦"
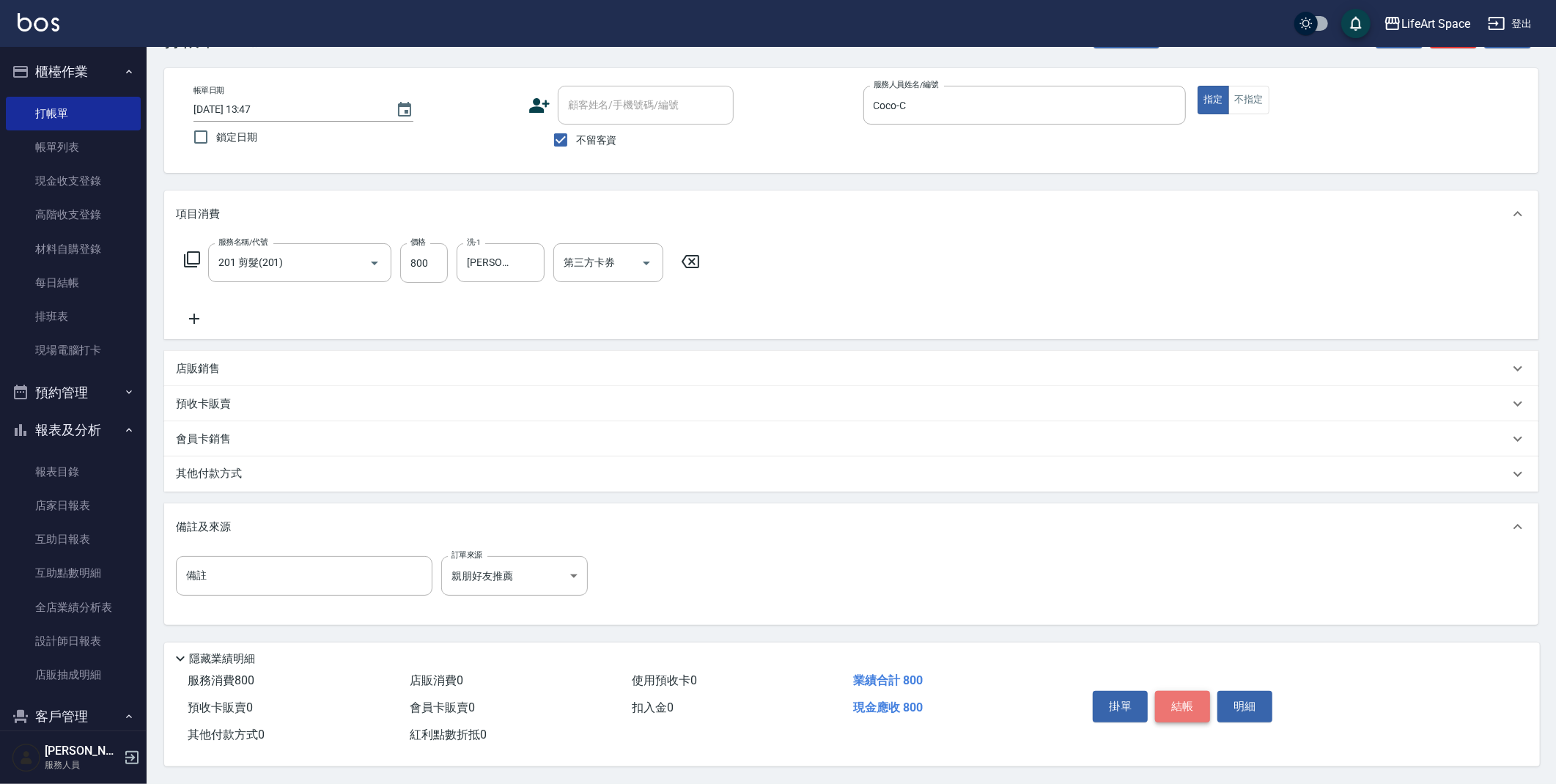
click at [1181, 711] on button "結帳" at bounding box center [1182, 706] width 55 height 31
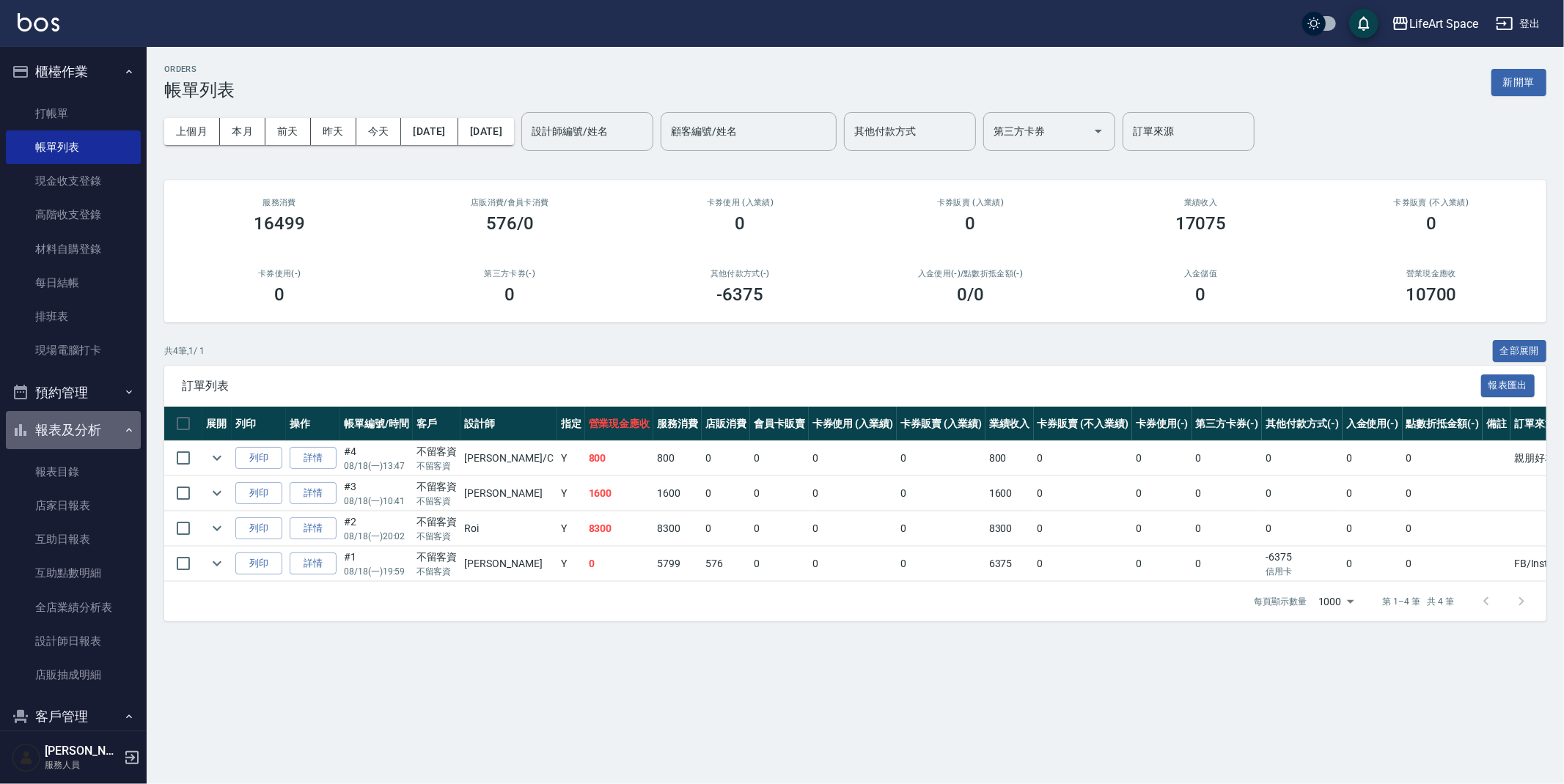
click at [101, 425] on button "報表及分析" at bounding box center [73, 430] width 135 height 38
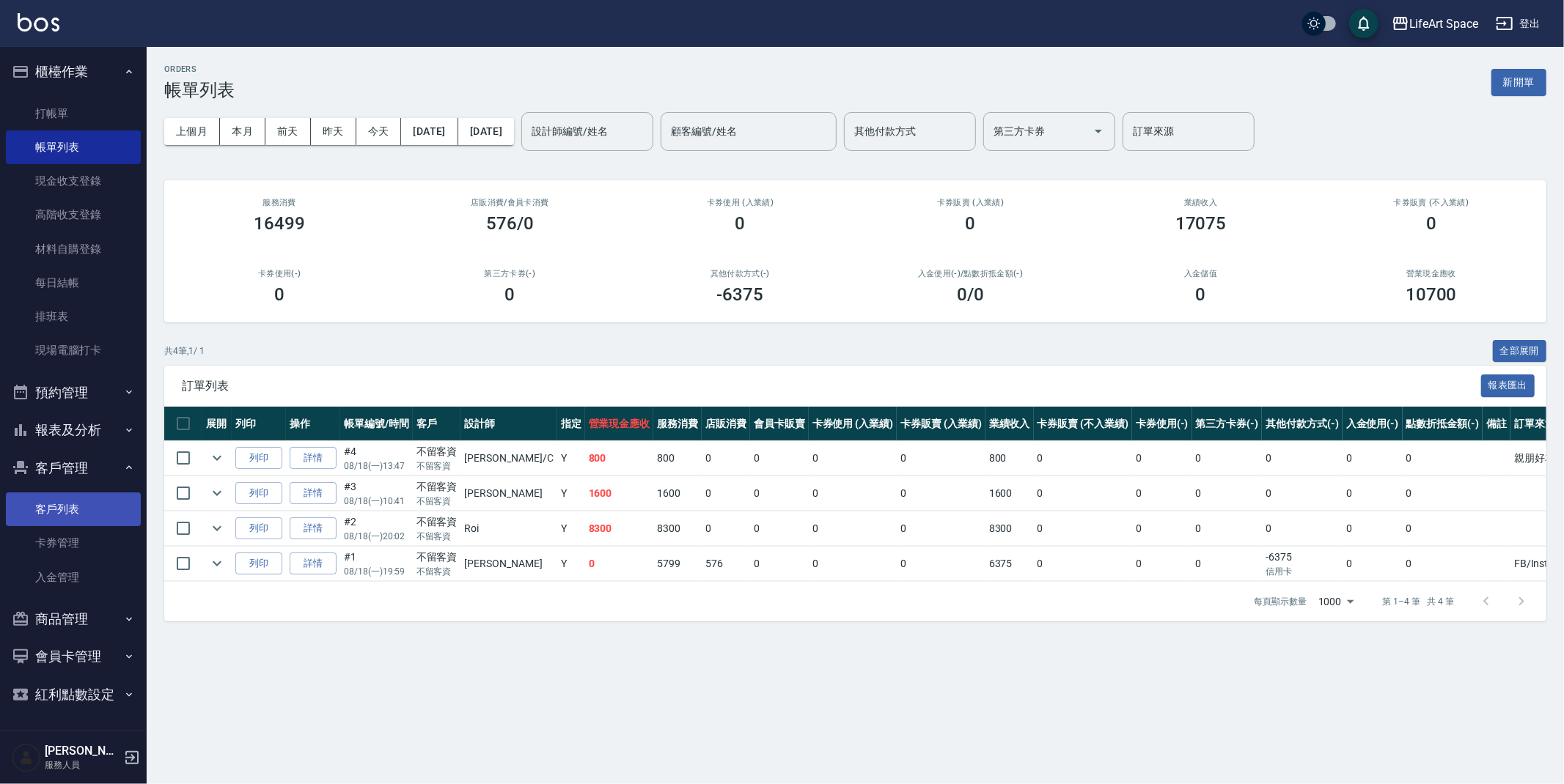
click at [89, 493] on link "客戶列表" at bounding box center [73, 509] width 135 height 33
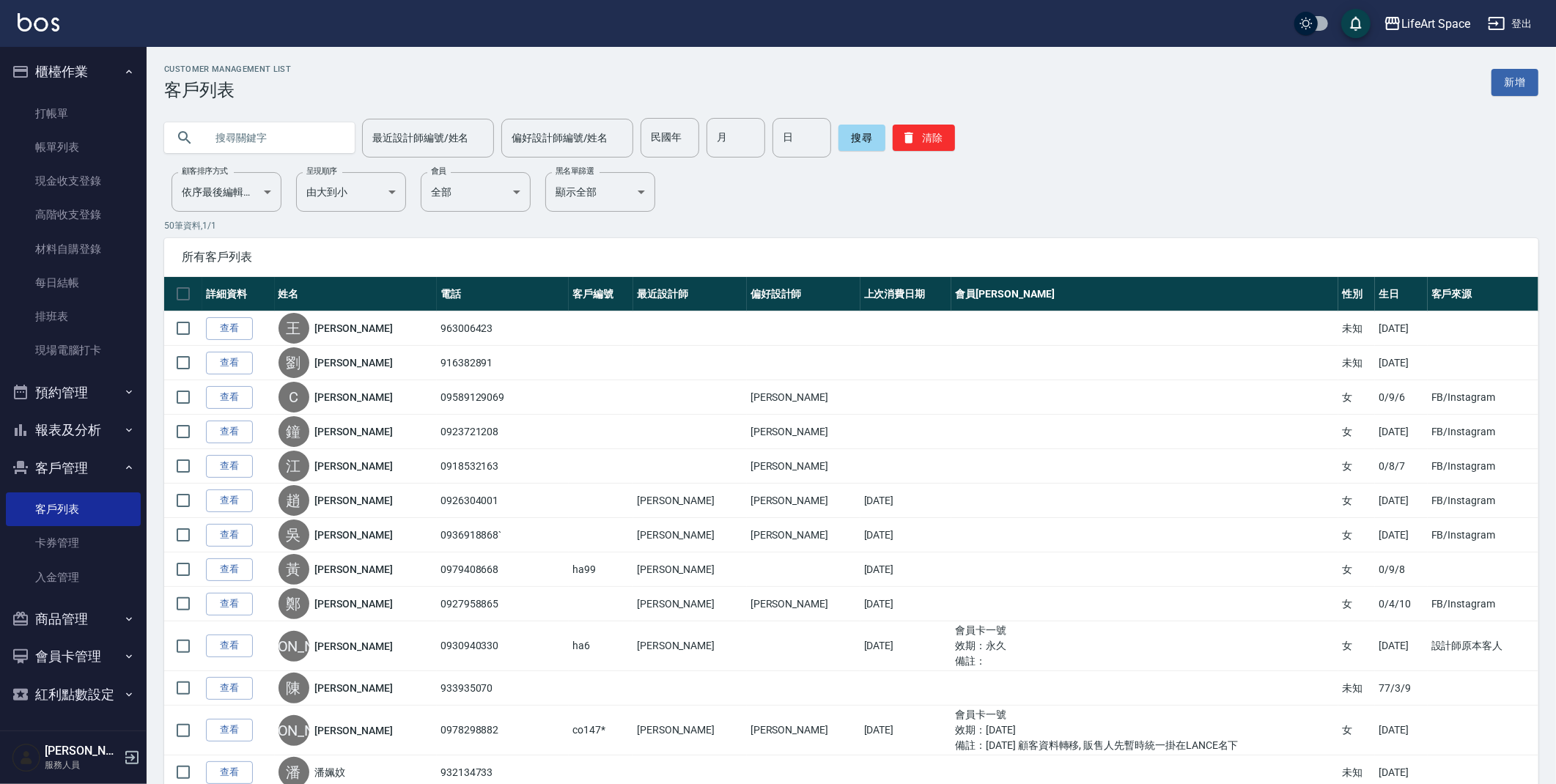
click at [283, 139] on input "text" at bounding box center [273, 138] width 137 height 40
type input "j"
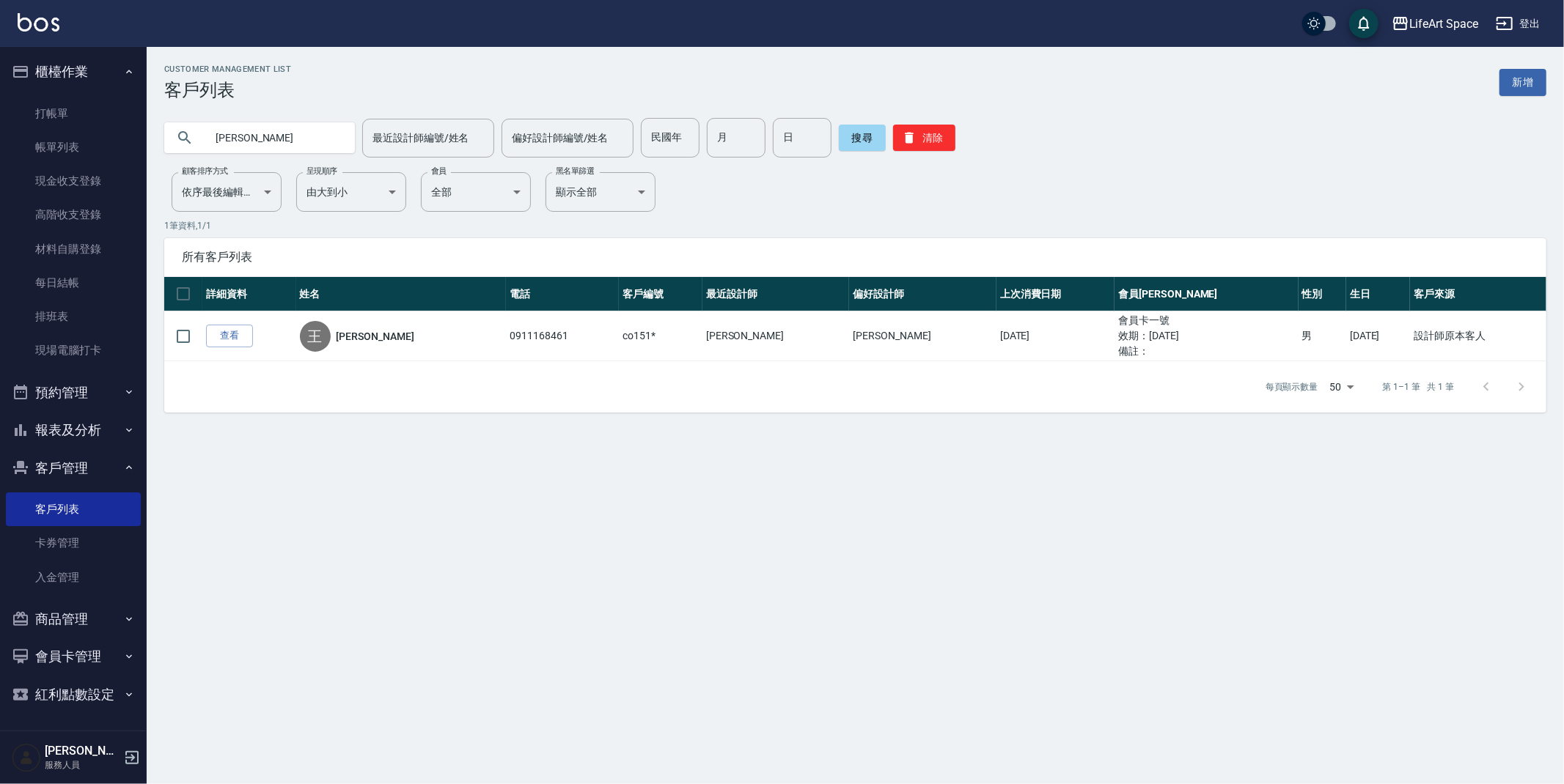
type input "王"
type input "co54"
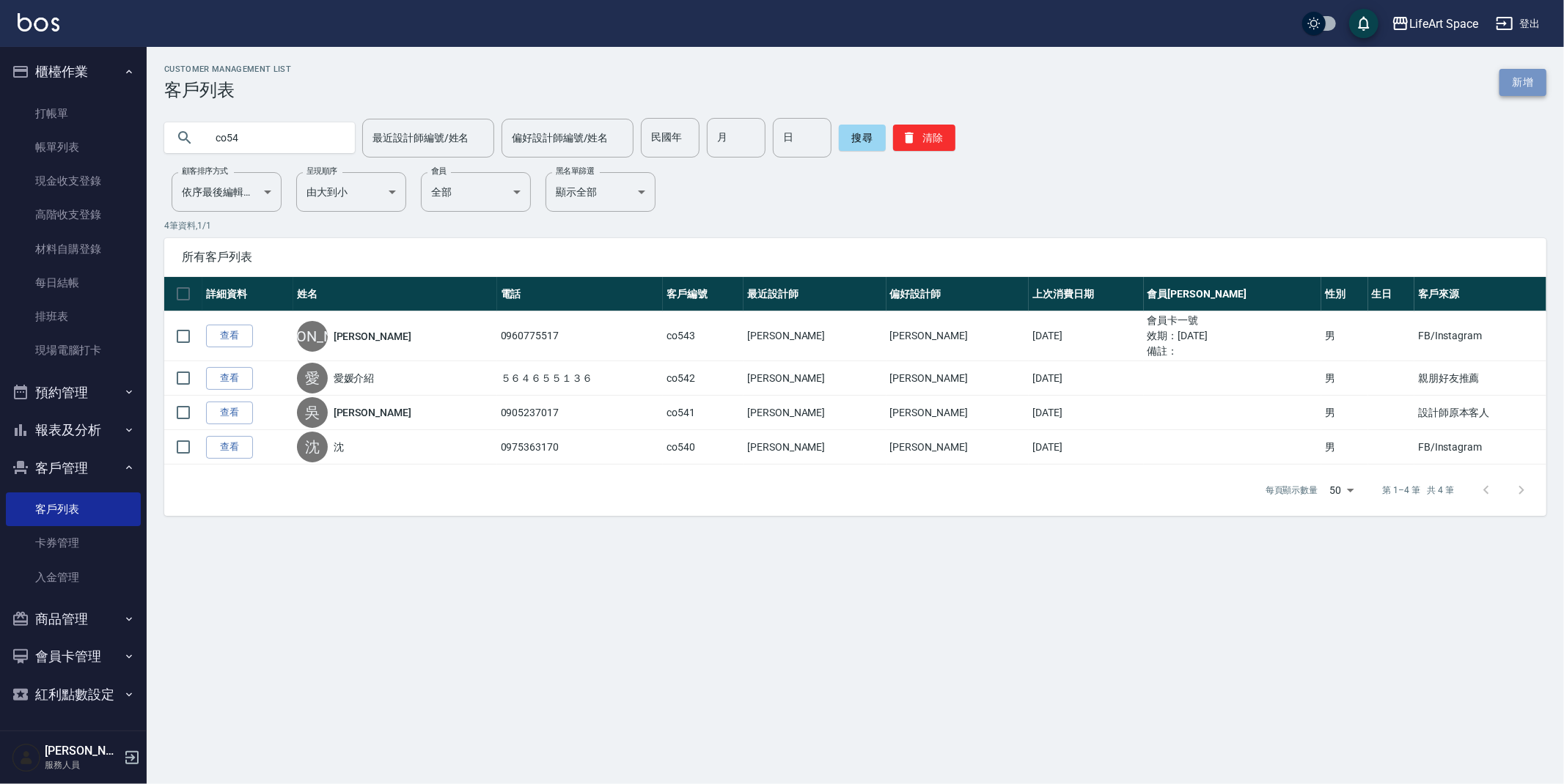
click at [1508, 85] on link "新增" at bounding box center [1522, 82] width 47 height 27
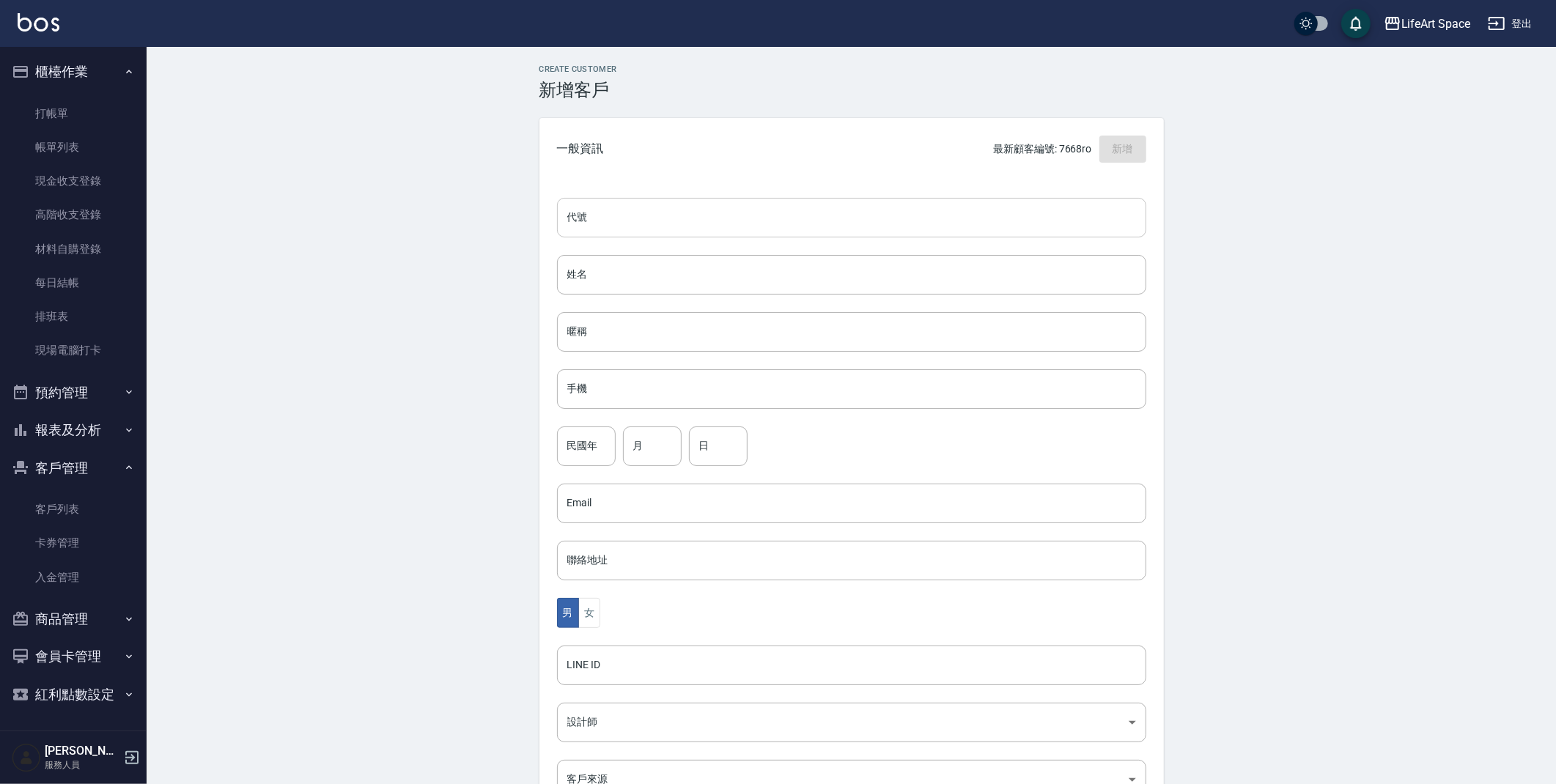
click at [619, 223] on input "代號" at bounding box center [852, 218] width 589 height 40
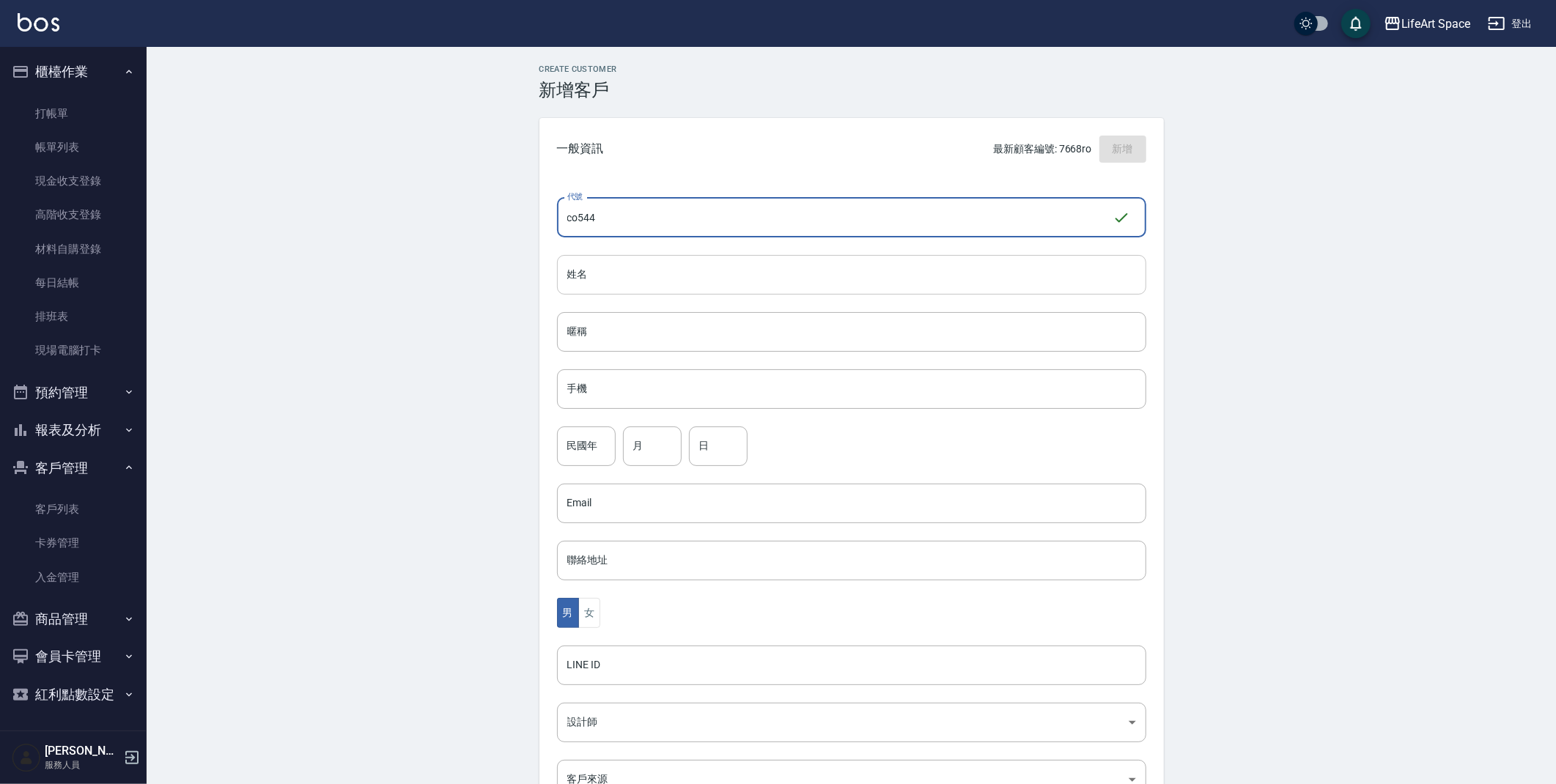
type input "co544"
click at [659, 269] on input "姓名" at bounding box center [852, 275] width 589 height 40
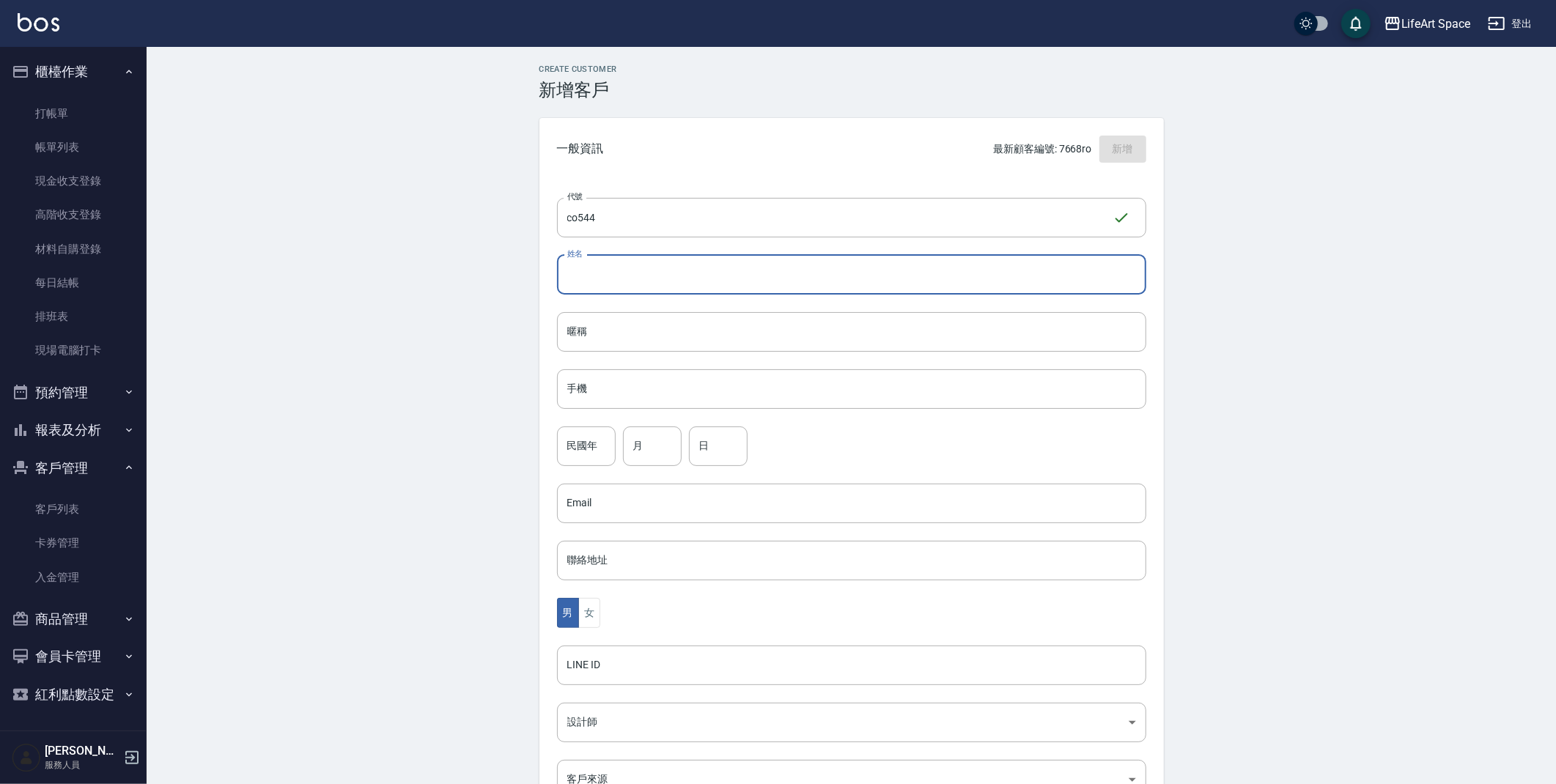
type input "d"
type input "[PERSON_NAME]"
click at [639, 377] on input "手機" at bounding box center [852, 390] width 589 height 40
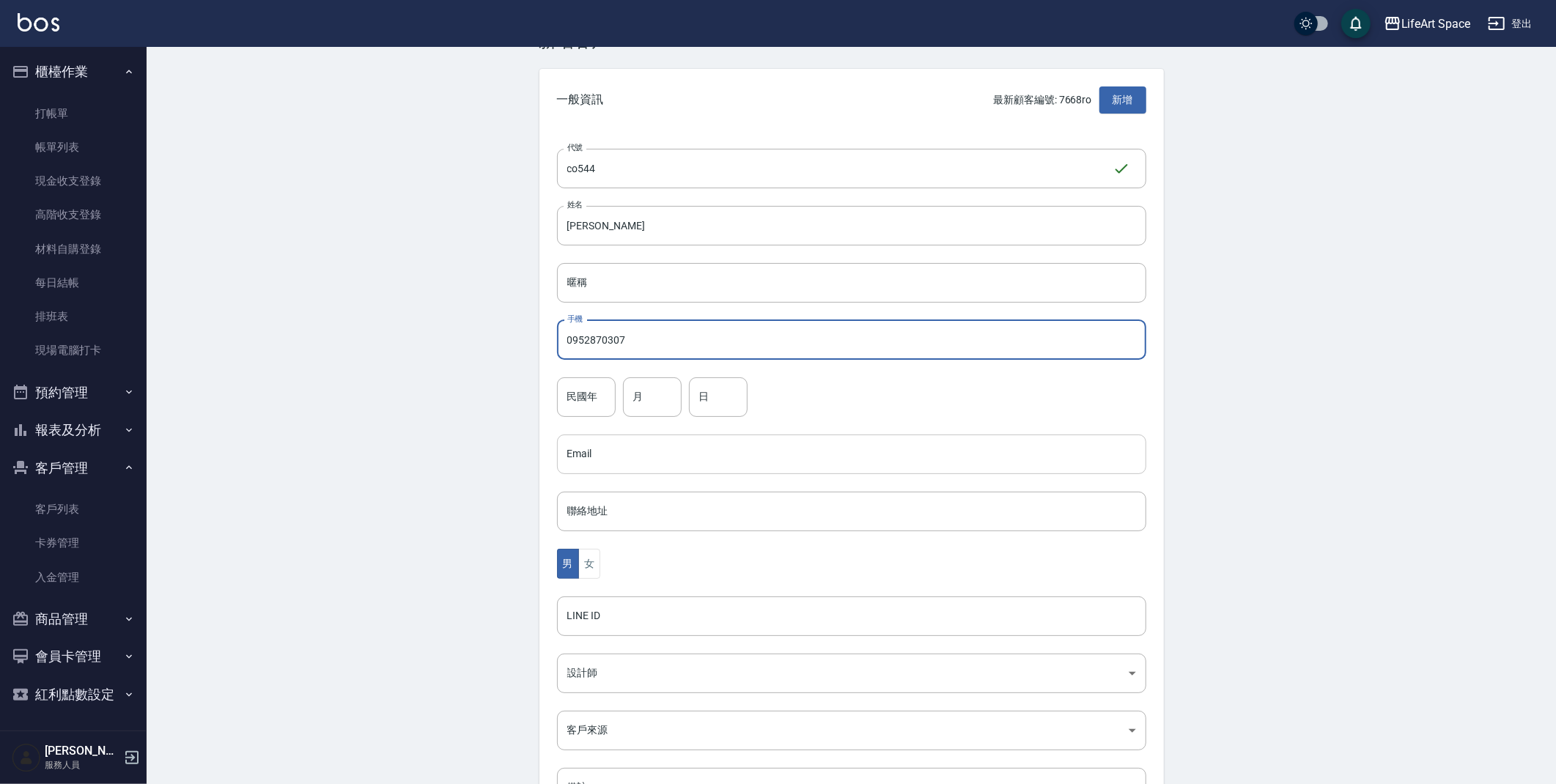
scroll to position [170, 0]
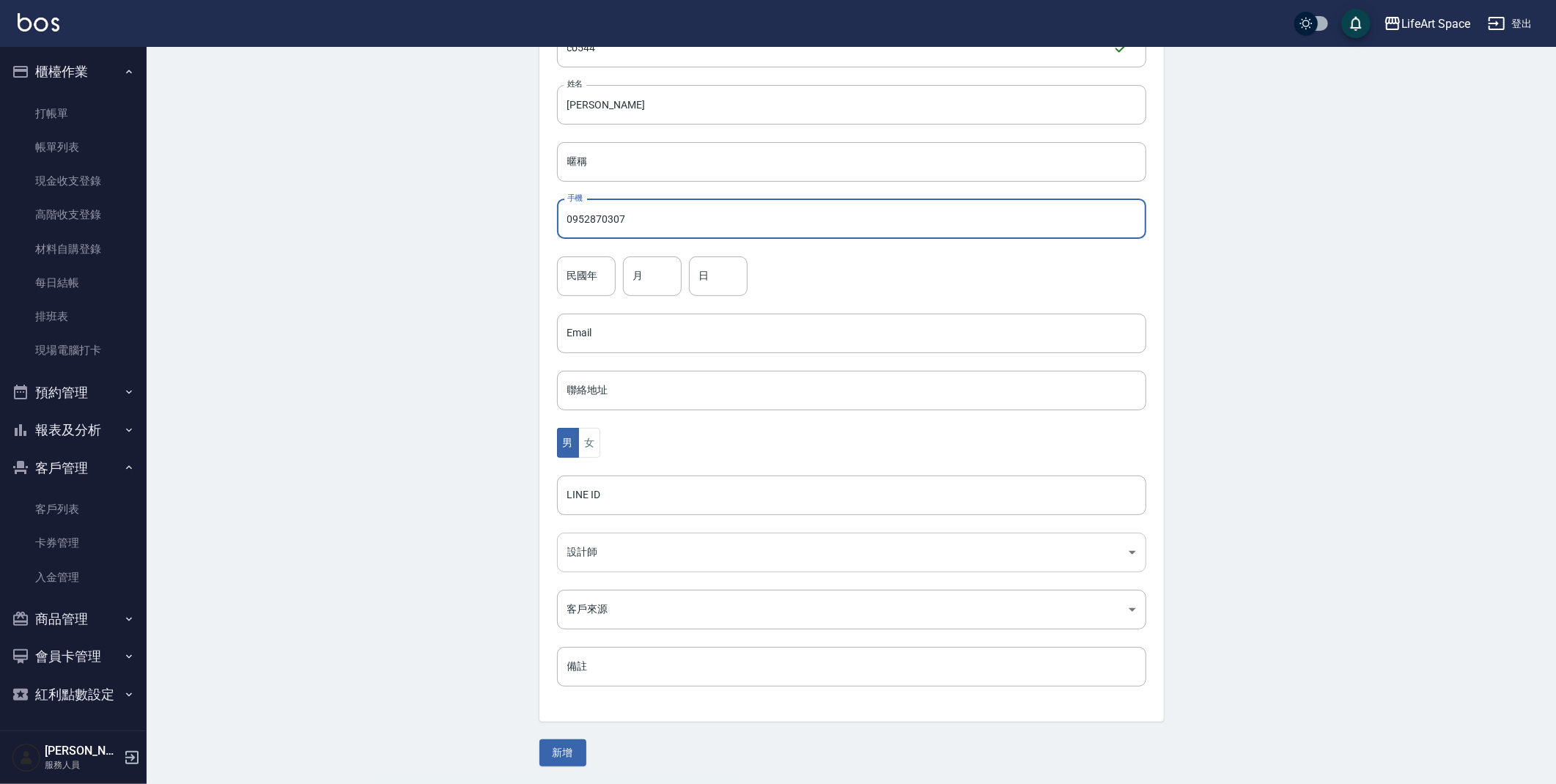
type input "0952870307"
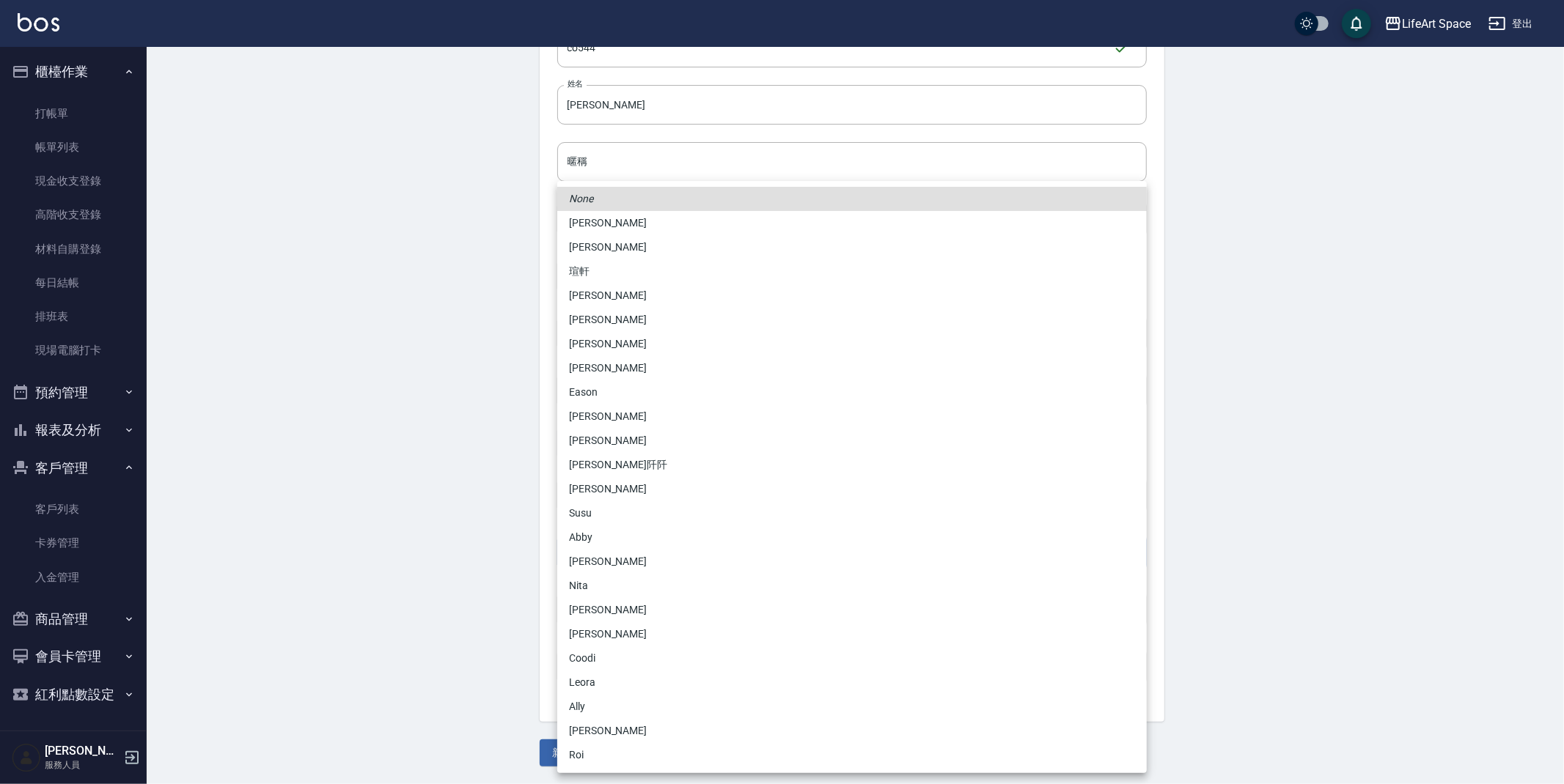
click at [628, 541] on body "LifeArt Space 登出 櫃檯作業 打帳單 帳單列表 現金收支登錄 高階收支登錄 材料自購登錄 每日結帳 排班表 現場電腦打卡 預約管理 預約管理 單…" at bounding box center [782, 307] width 1564 height 954
click at [595, 419] on li "[PERSON_NAME]" at bounding box center [852, 416] width 590 height 24
type input "cda1efc3-0924-40dc-b120-f8115da55f2e"
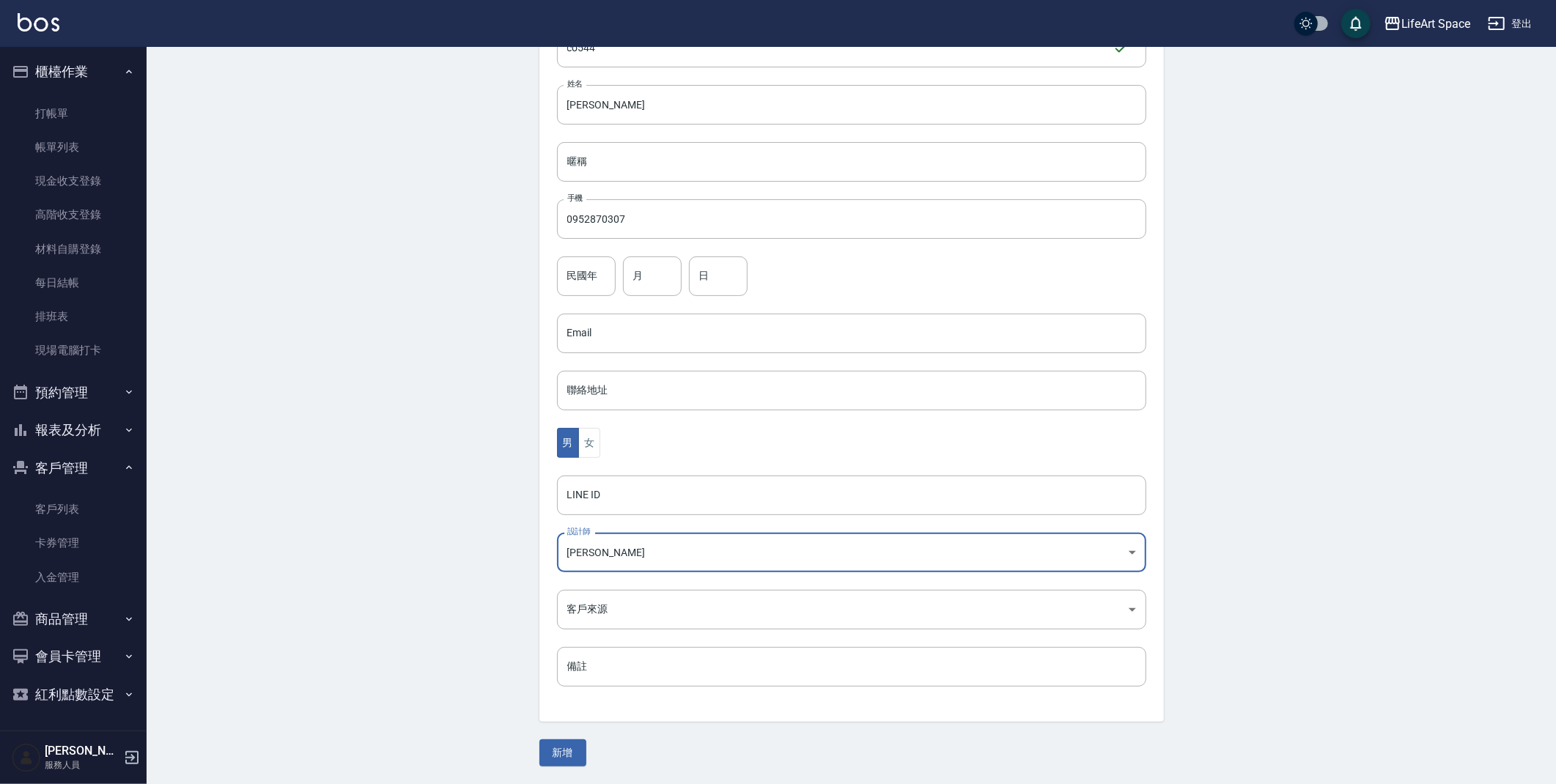
click at [341, 568] on div "None [PERSON_NAME]軒 [PERSON_NAME] Nikki [PERSON_NAME] [PERSON_NAME] Coco [PERSO…" at bounding box center [778, 392] width 1556 height 784
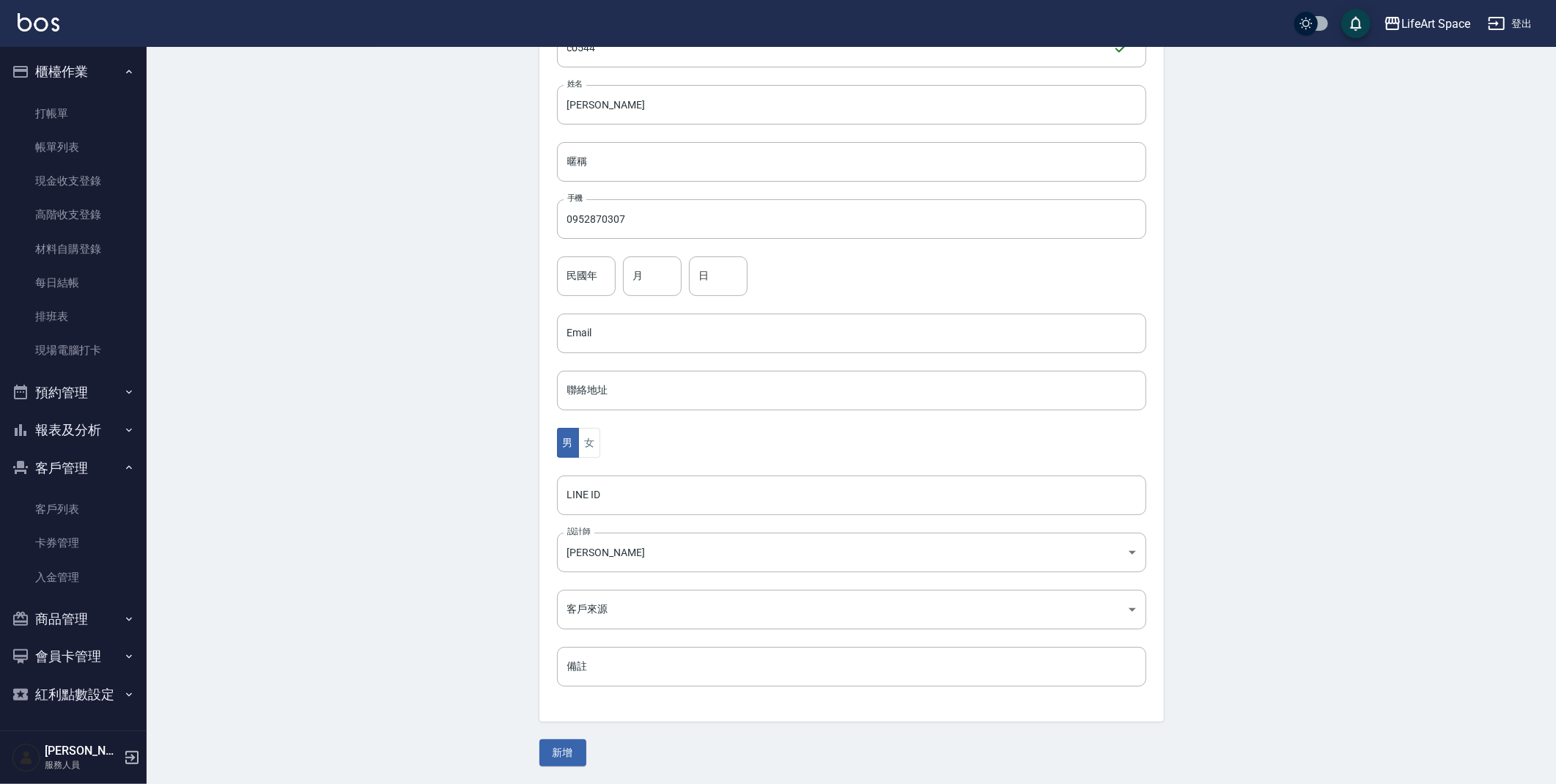
click at [543, 598] on div "代號 co544 ​ 代號 姓名 [PERSON_NAME] 姓名 暱稱 暱稱 手機 0952870307 手機 民國年 民國年 月 月 日 日 Email …" at bounding box center [852, 366] width 624 height 712
click at [574, 608] on body "LifeArt Space 登出 櫃檯作業 打帳單 帳單列表 現金收支登錄 高階收支登錄 材料自購登錄 每日結帳 排班表 現場電腦打卡 預約管理 預約管理 單…" at bounding box center [782, 307] width 1563 height 954
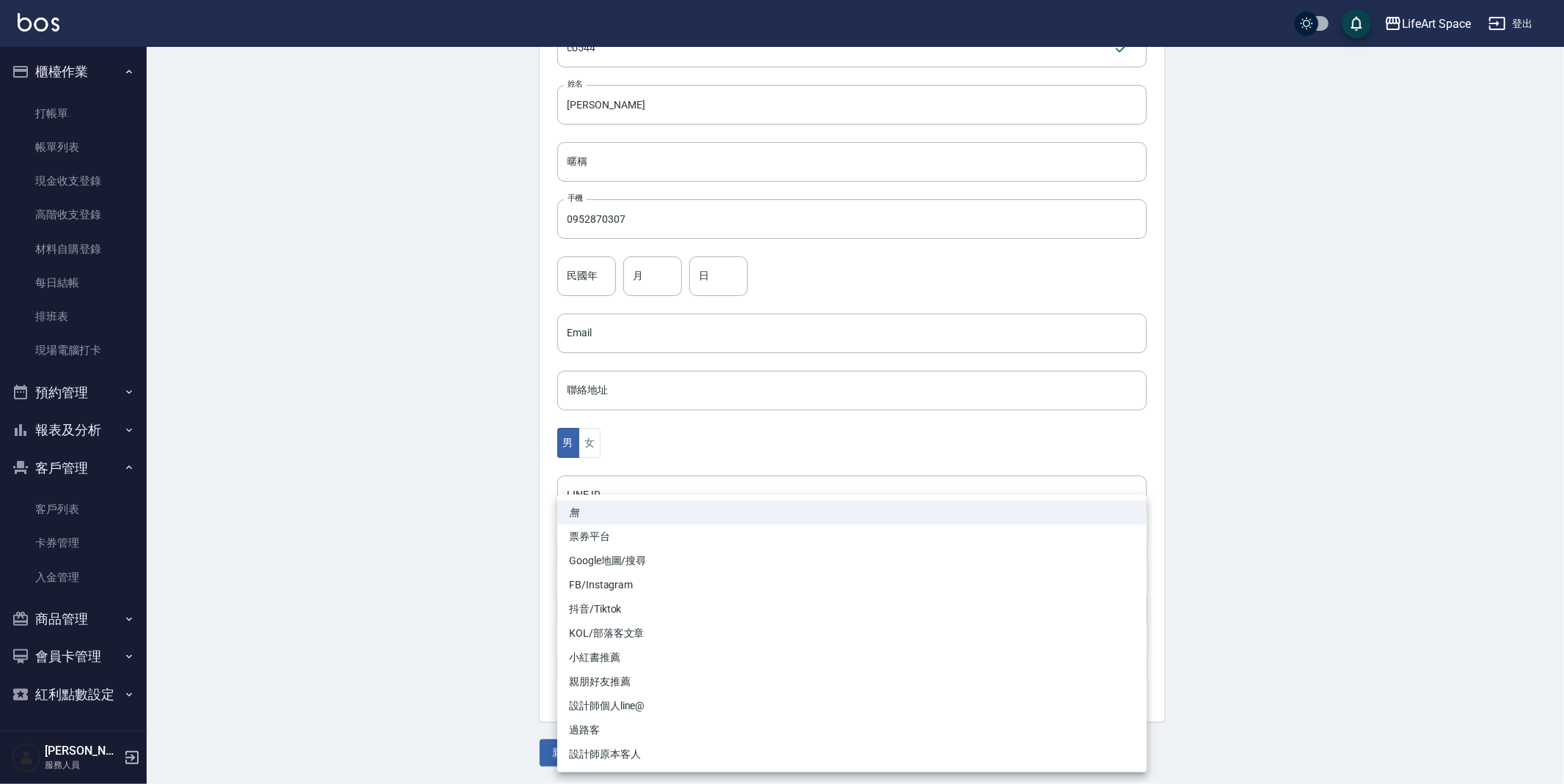
click at [602, 582] on li "FB/Instagram" at bounding box center [852, 584] width 590 height 24
type input "FB/Instagram"
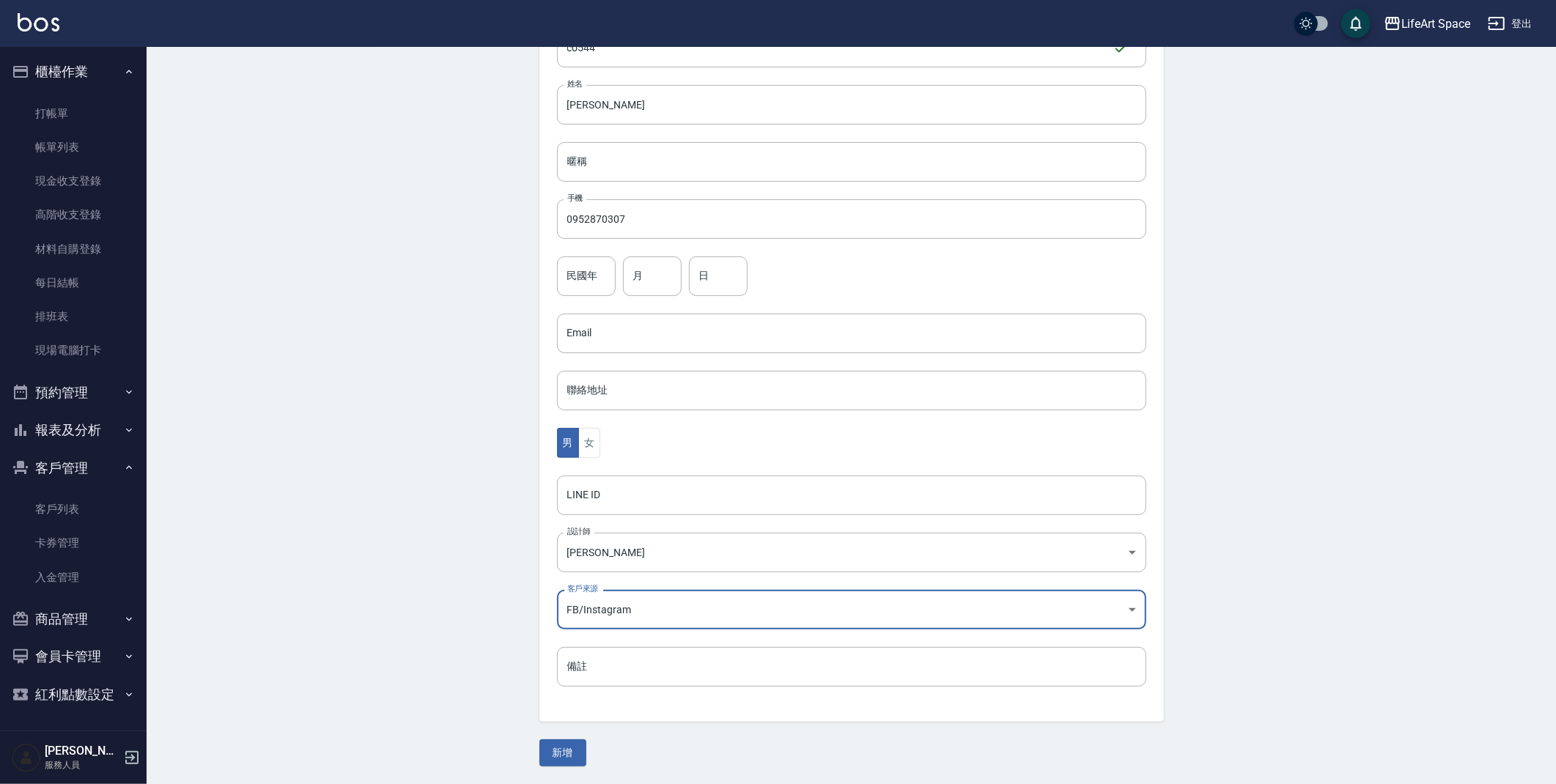
click at [464, 628] on div "無 票券平台 Google地圖/搜尋 FB/Instagram 抖音/Tiktok KOL/部落客文章 小紅書推薦 親朋好友推薦 設計師個人line@ 過路客…" at bounding box center [778, 392] width 1556 height 784
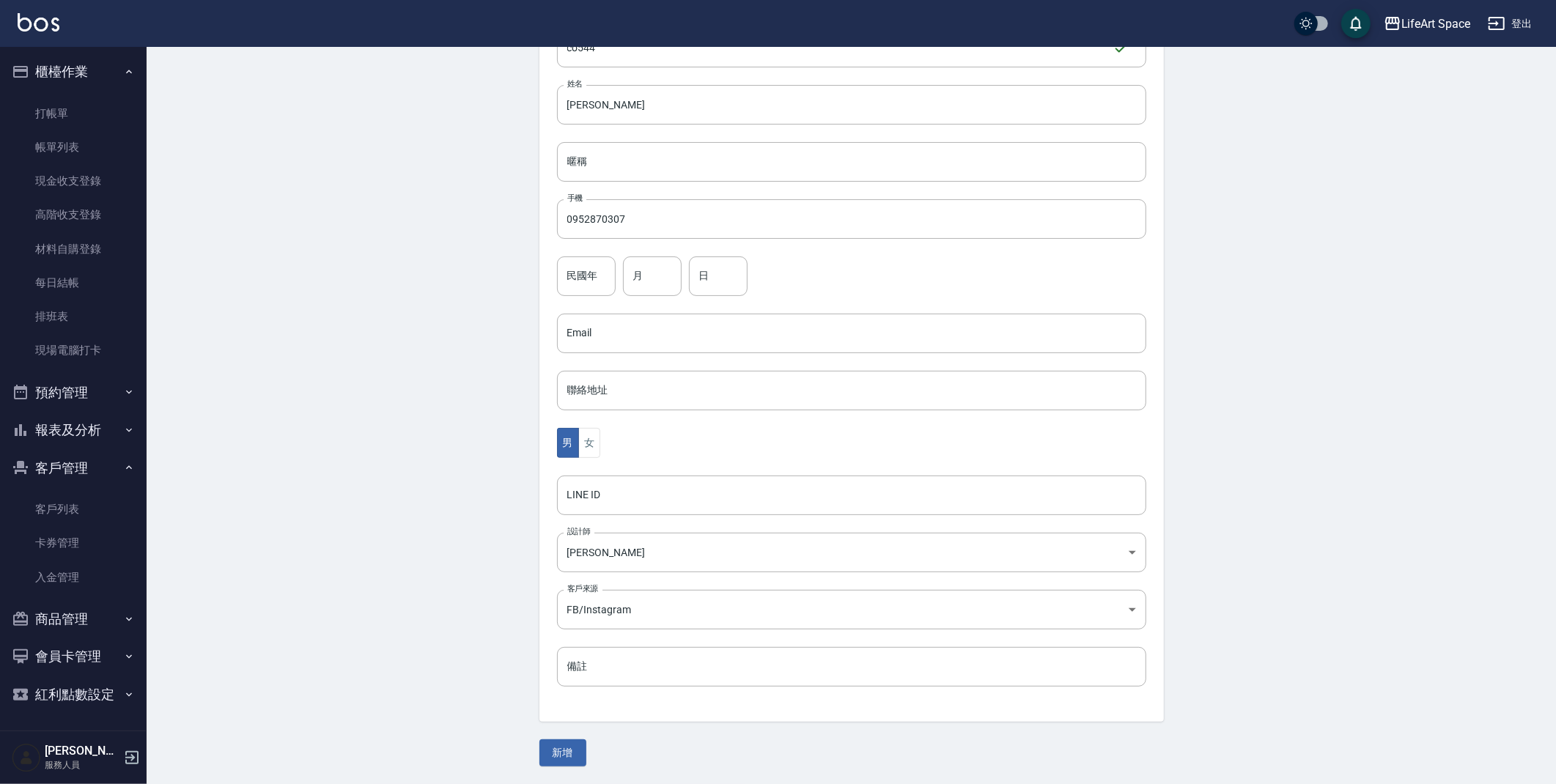
click at [572, 759] on button "新增" at bounding box center [563, 752] width 47 height 27
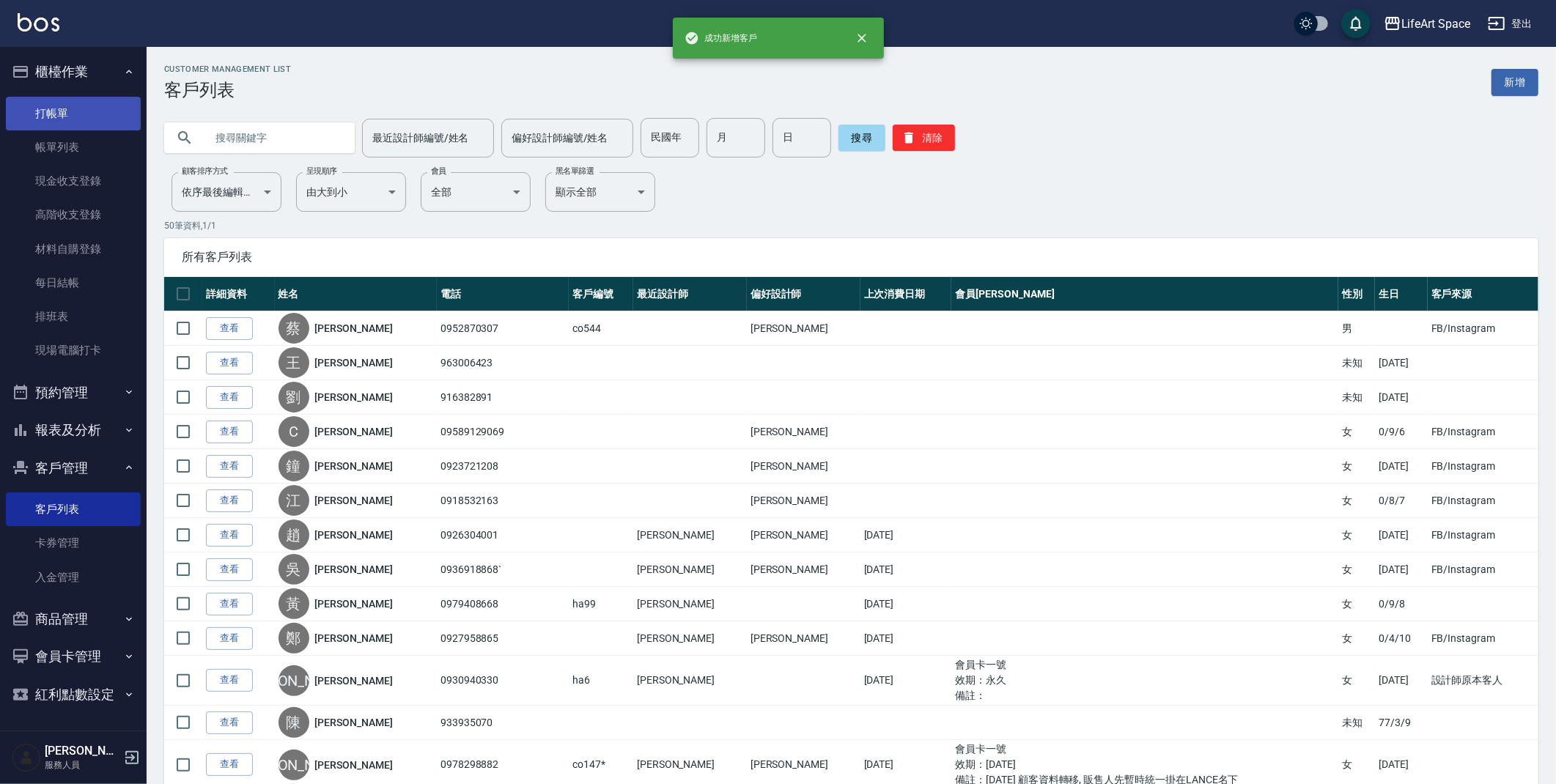
click at [66, 112] on link "打帳單" at bounding box center [73, 113] width 135 height 33
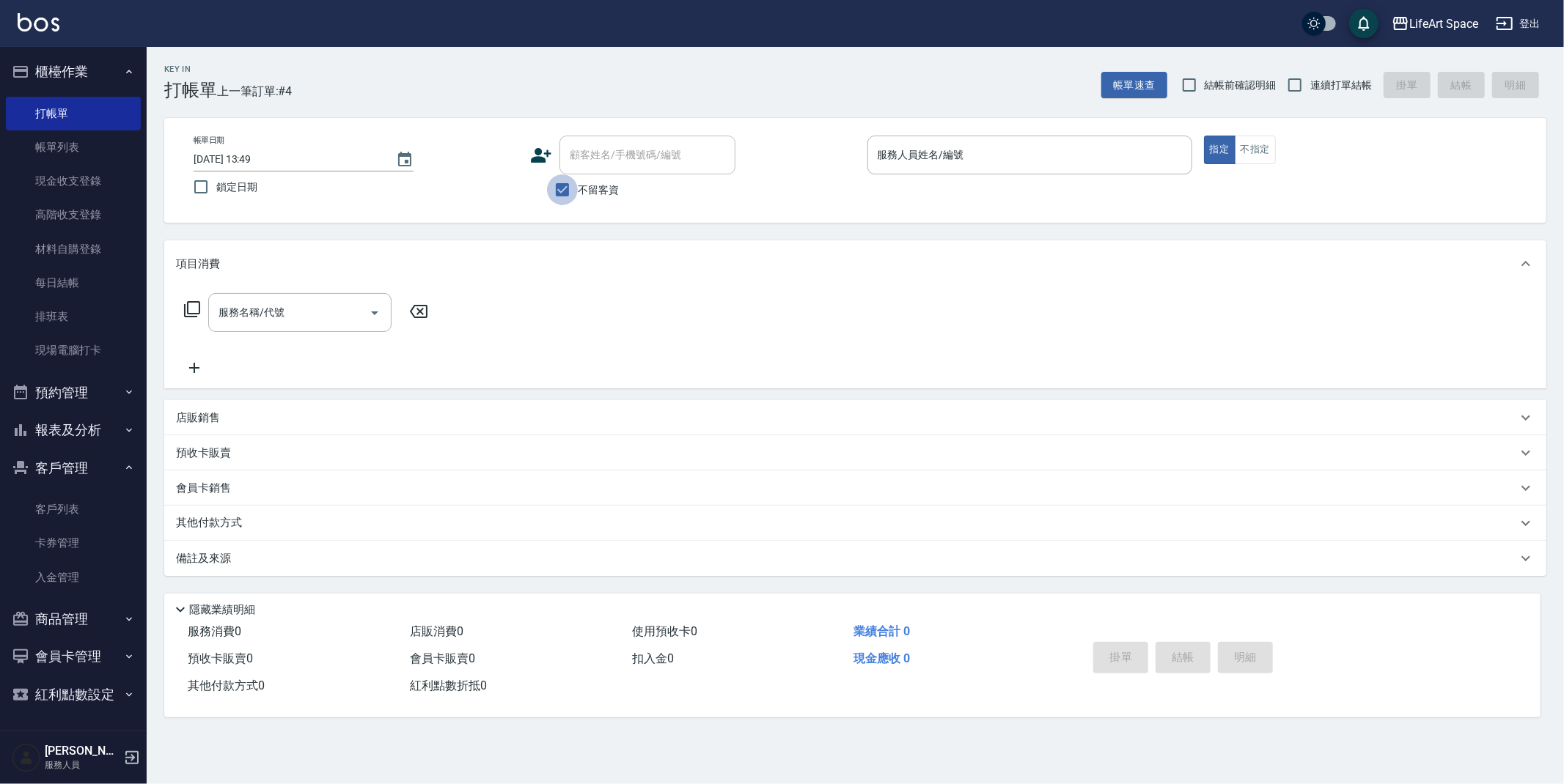
click at [578, 192] on input "不留客資" at bounding box center [562, 190] width 31 height 31
checkbox input "false"
click at [605, 155] on div "顧客姓名/手機號碼/編號 顧客姓名/手機號碼/編號" at bounding box center [645, 155] width 176 height 39
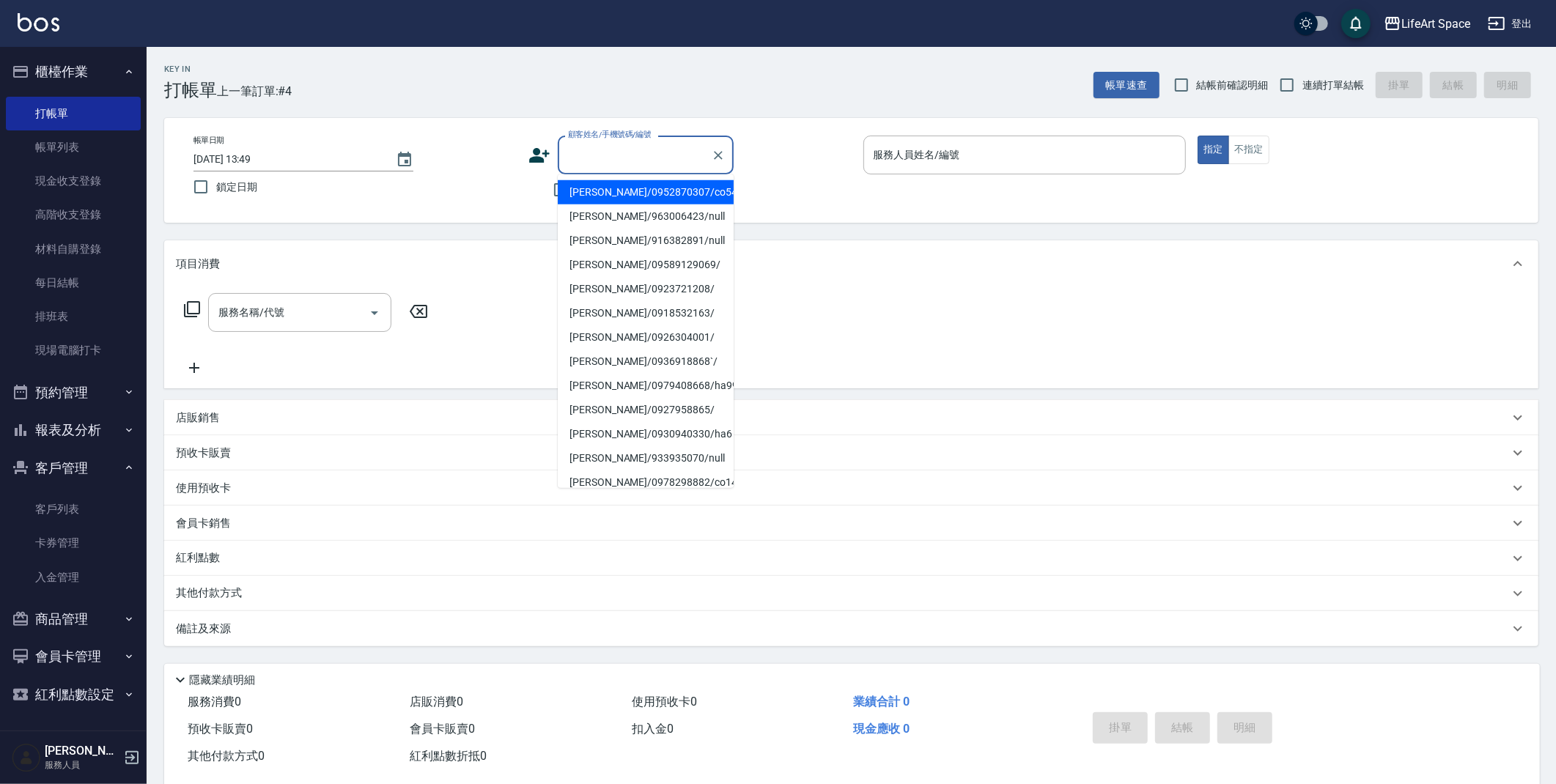
click at [591, 190] on li "[PERSON_NAME]/0952870307/co544" at bounding box center [645, 192] width 176 height 24
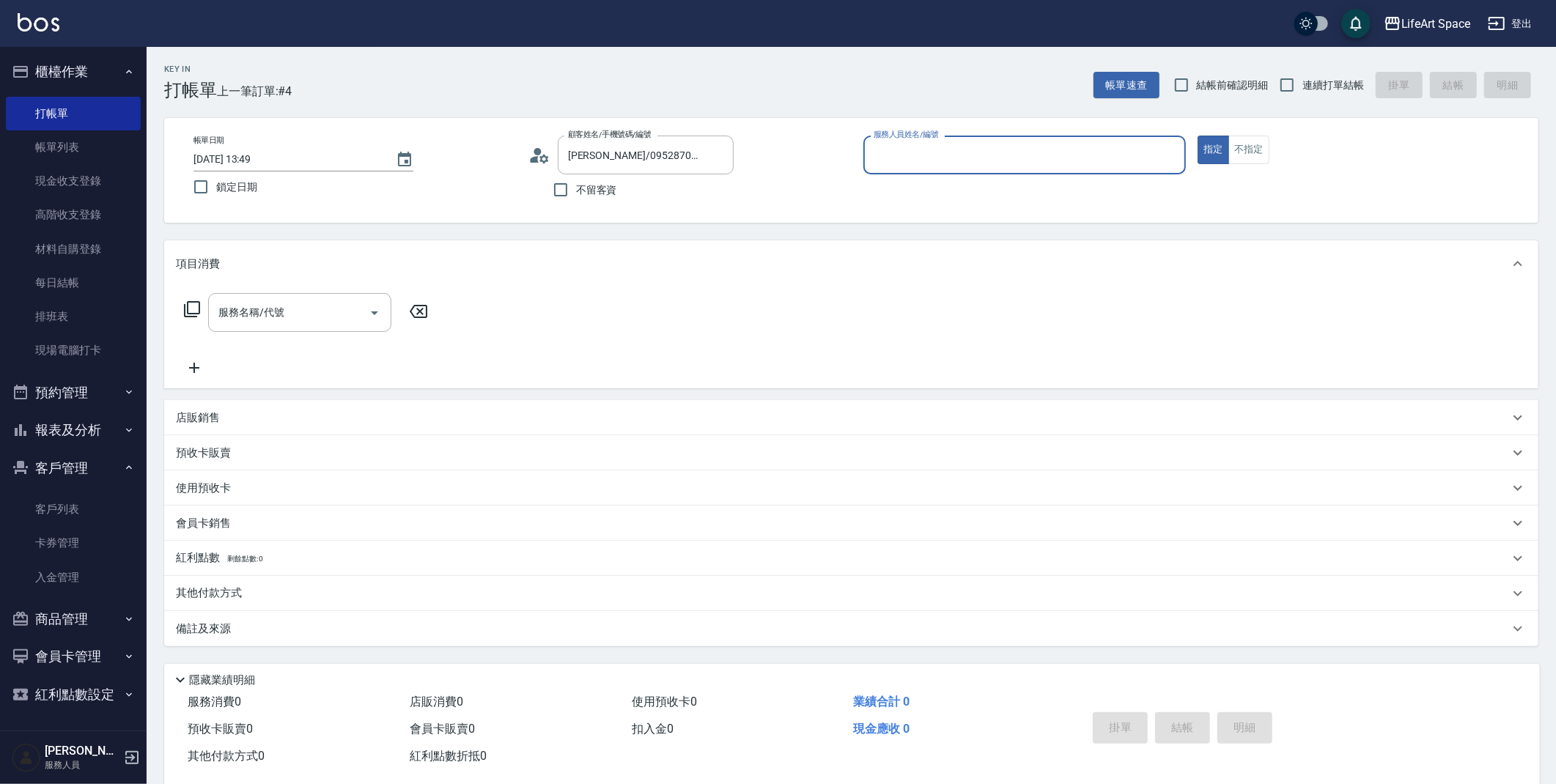
type input "[PERSON_NAME]/0952870307/co544"
click at [334, 320] on input "服務名稱/代號" at bounding box center [289, 312] width 148 height 26
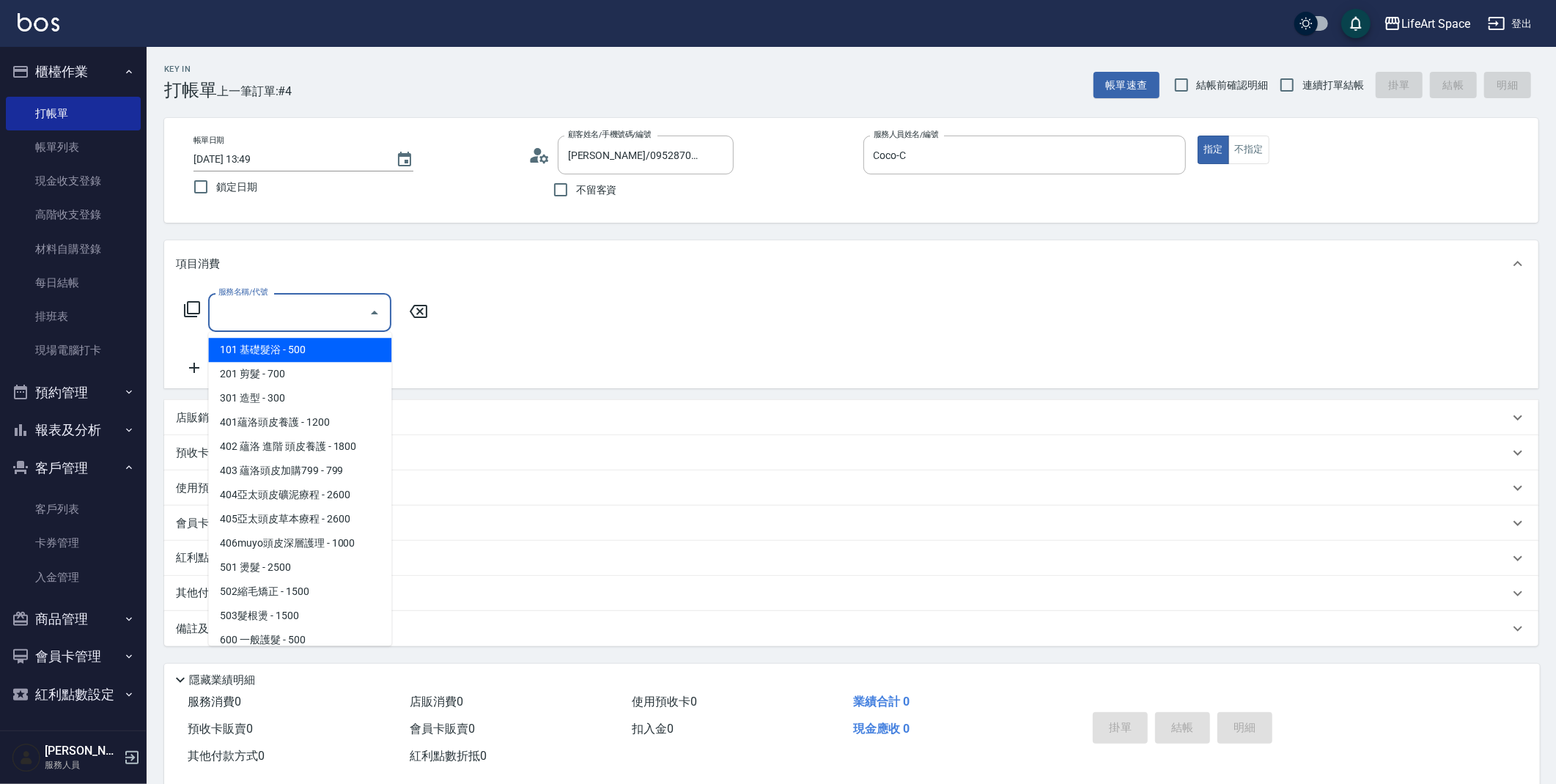
type input "Coco-C"
click at [334, 370] on span "201 剪髮 - 700" at bounding box center [300, 374] width 183 height 24
type input "201 剪髮(201)"
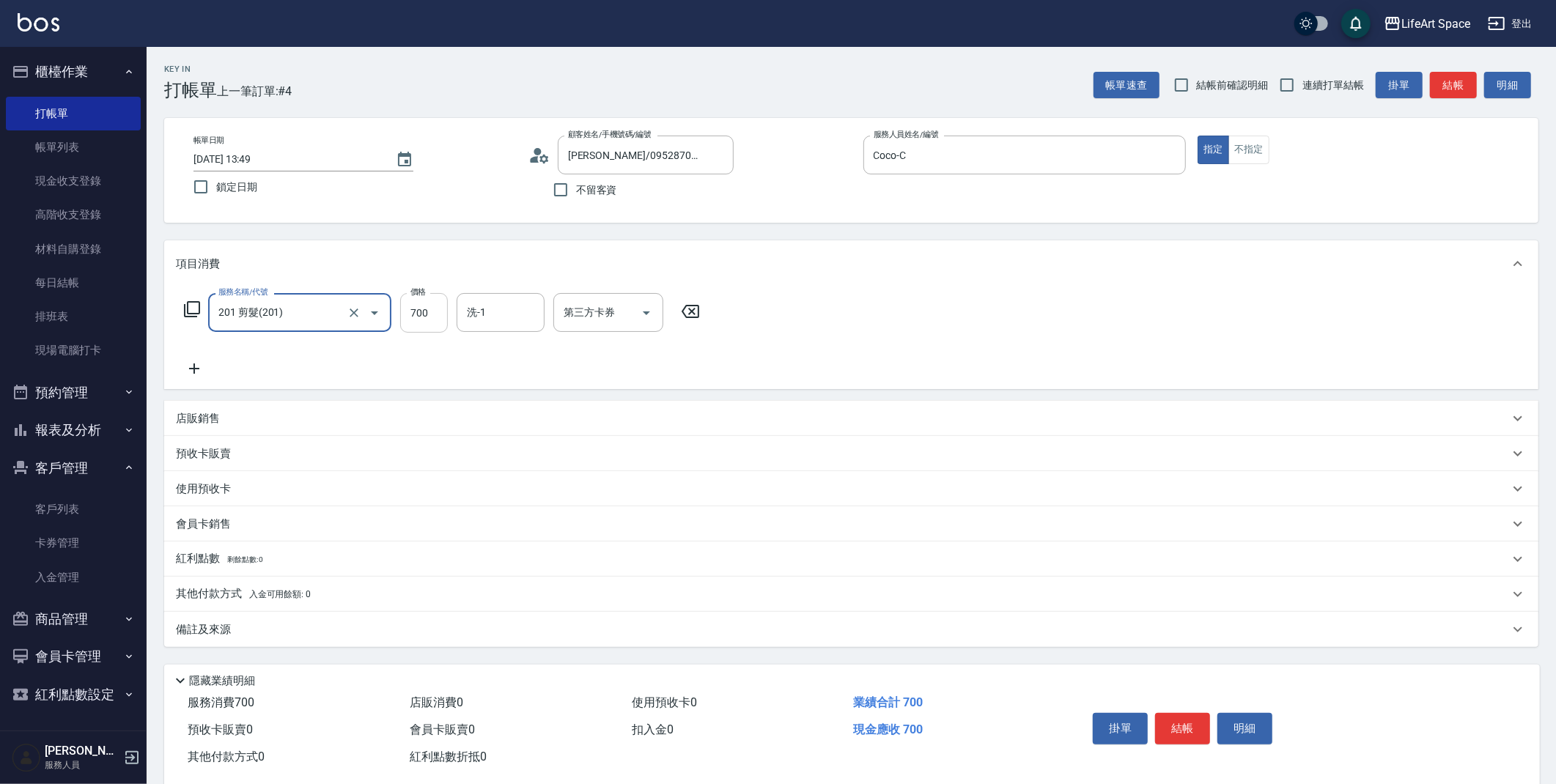
click at [420, 315] on input "700" at bounding box center [424, 313] width 47 height 40
click at [353, 311] on icon "Clear" at bounding box center [354, 313] width 9 height 9
type input "0"
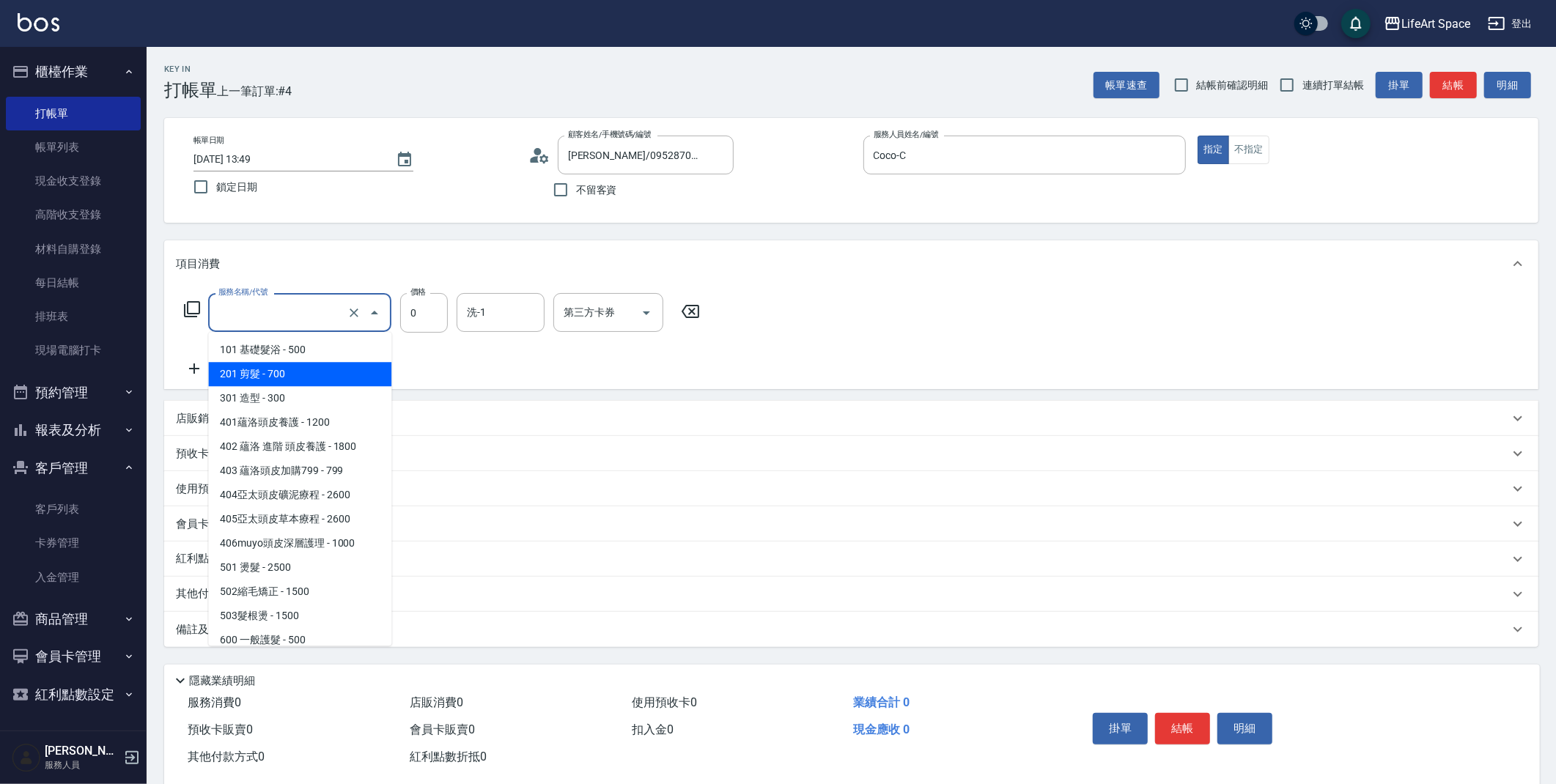
click at [257, 313] on input "服務名稱/代號" at bounding box center [279, 312] width 129 height 26
drag, startPoint x: 296, startPoint y: 635, endPoint x: 306, endPoint y: 463, distance: 172.3
click at [306, 463] on ul "101 基礎髮浴 - 500 201 剪髮 - 700 301 造型 - 300 401蘊洛頭皮養護 - 1200 402 蘊洛 進階 頭皮養護 - 1800…" at bounding box center [300, 489] width 183 height 314
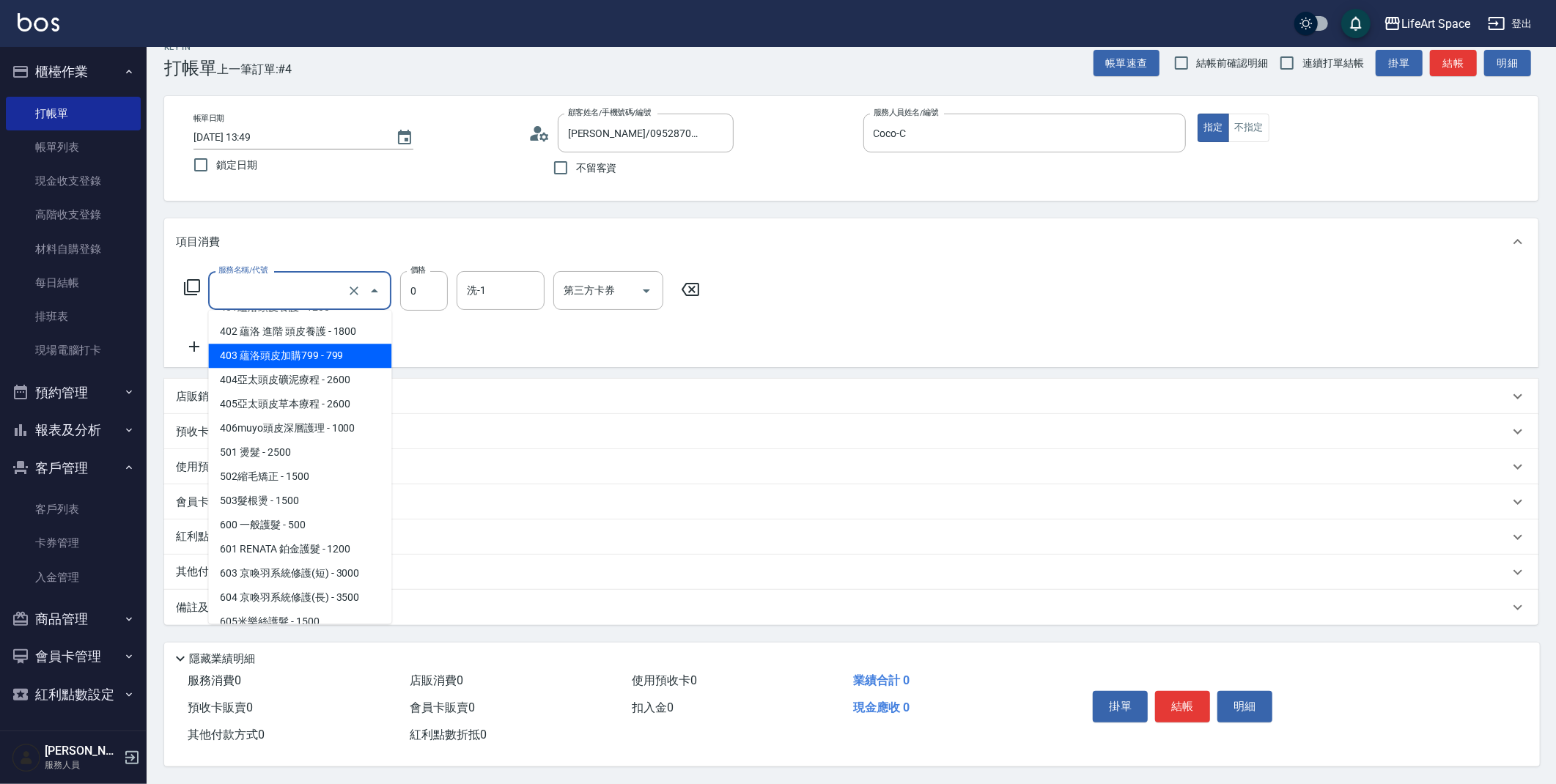
scroll to position [46, 0]
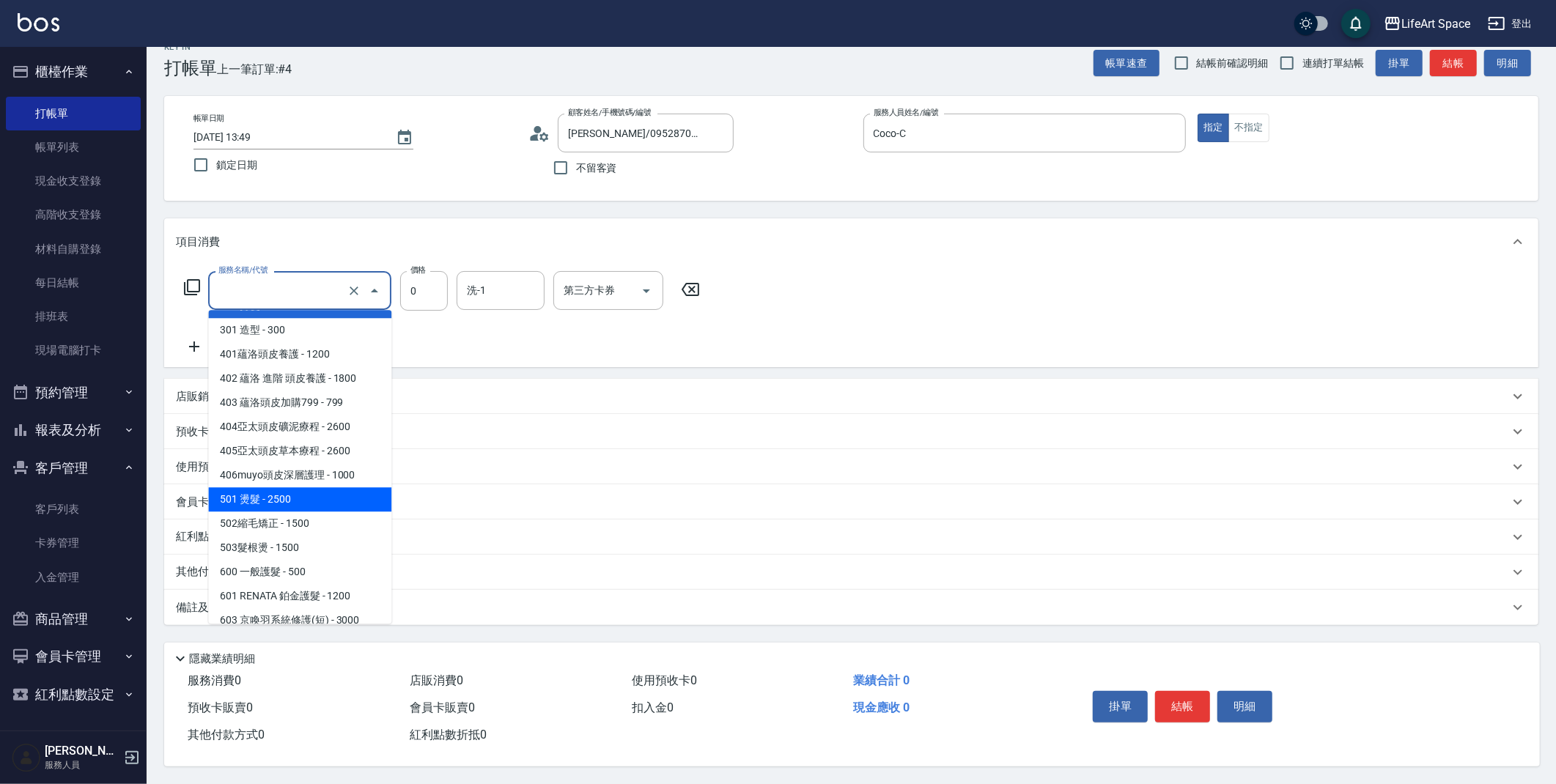
click at [298, 495] on span "501 燙髮 - 2500" at bounding box center [300, 499] width 183 height 24
type input "501 燙髮(501)"
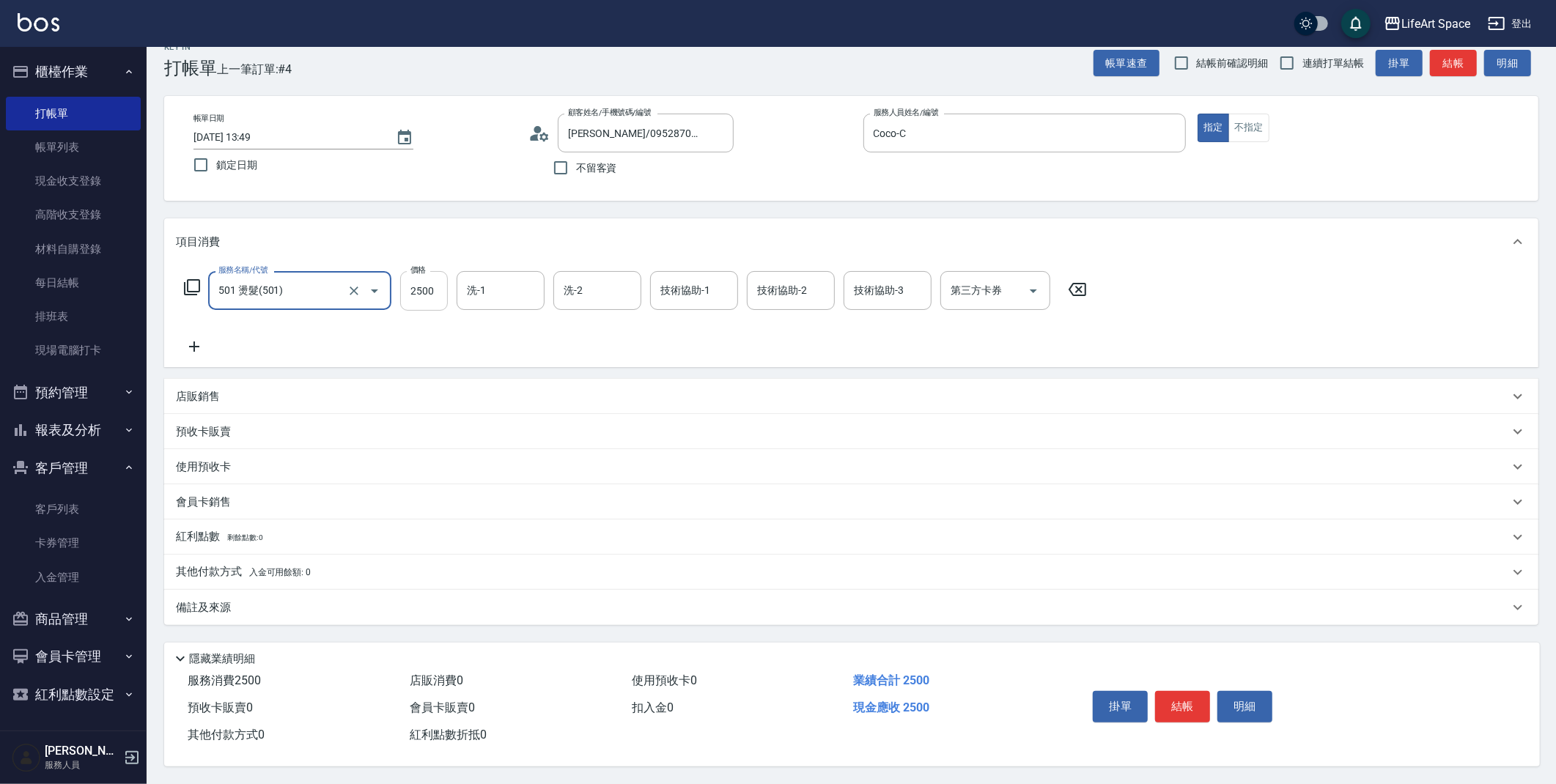
click at [435, 285] on input "2500" at bounding box center [424, 291] width 47 height 40
type input "1700"
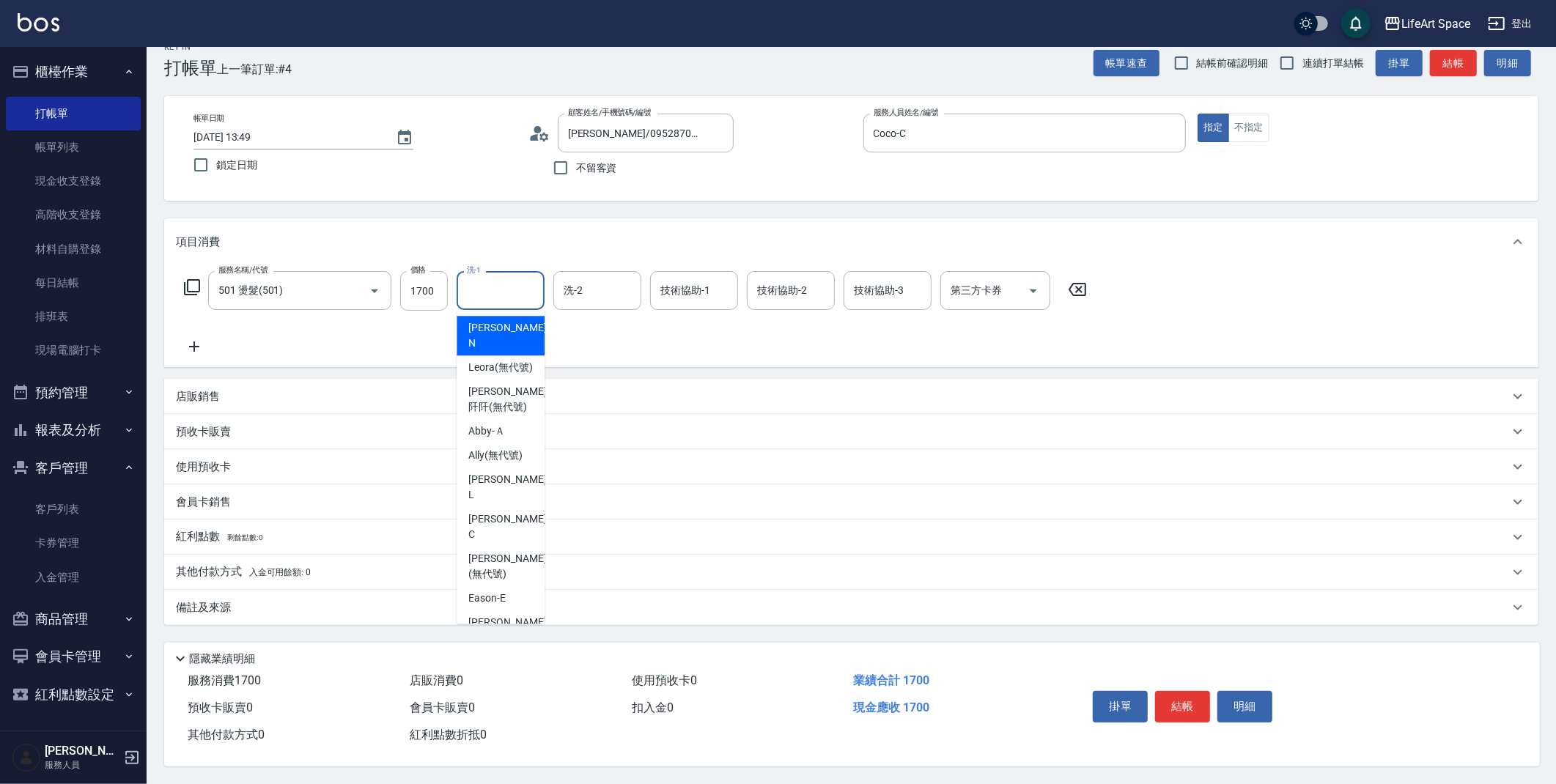
click at [485, 290] on div "洗-1 洗-1" at bounding box center [500, 290] width 88 height 39
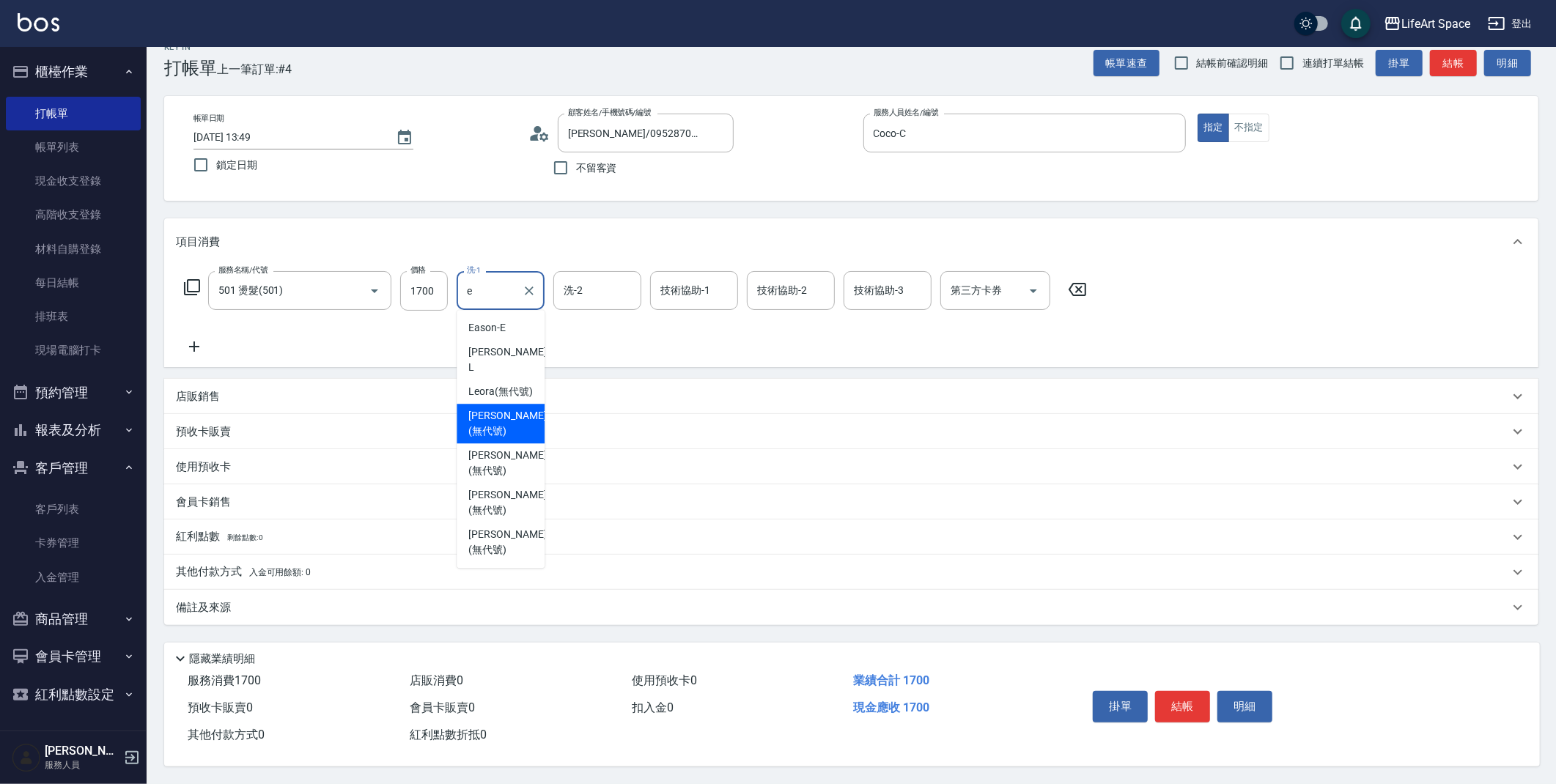
click at [504, 408] on span "[PERSON_NAME] (無代號)" at bounding box center [507, 423] width 77 height 31
type input "[PERSON_NAME](無代號)"
click at [582, 297] on input "洗-2" at bounding box center [598, 290] width 75 height 26
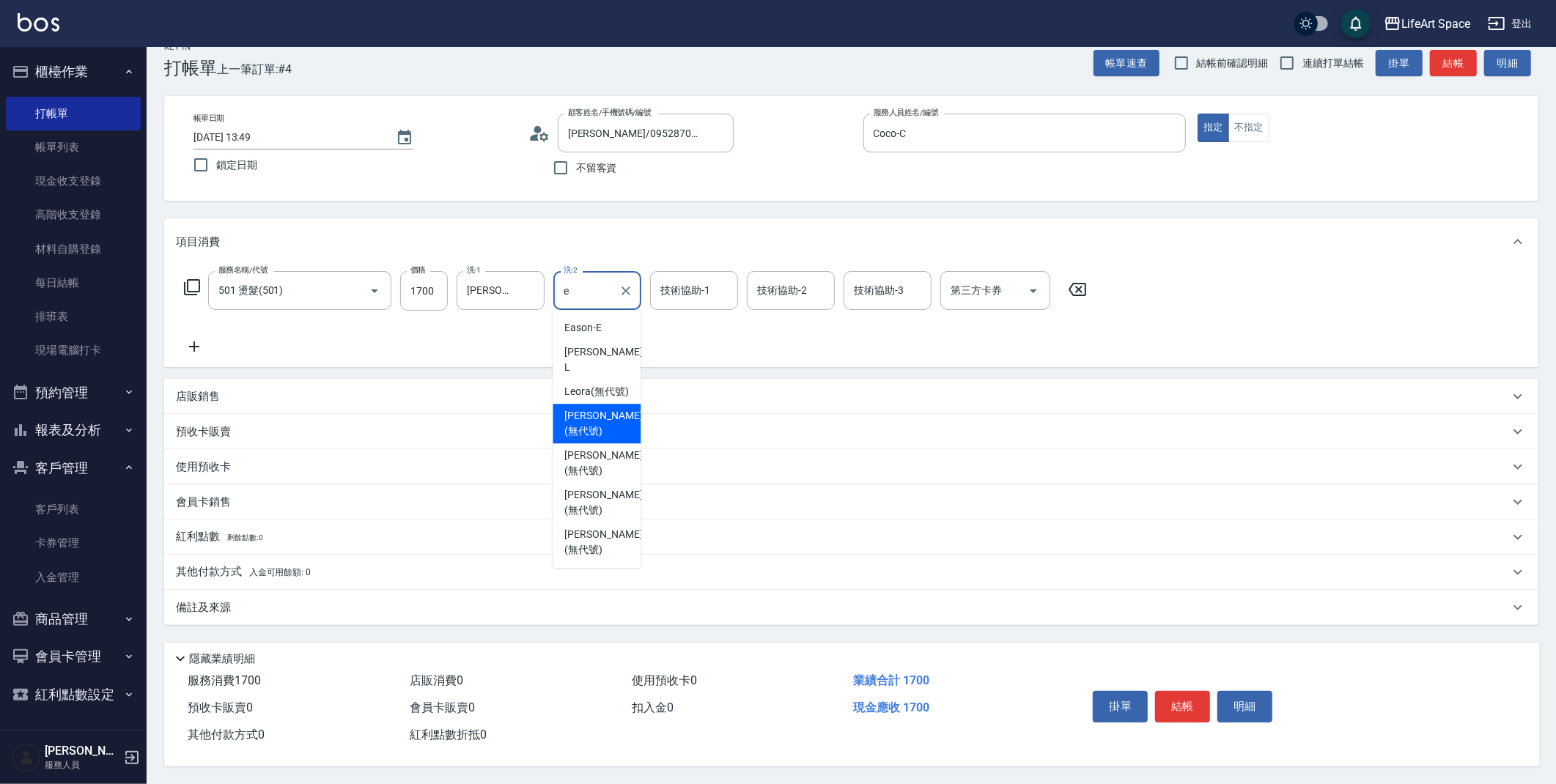
click at [582, 409] on span "[PERSON_NAME] (無代號)" at bounding box center [603, 423] width 77 height 31
type input "[PERSON_NAME](無代號)"
click at [439, 612] on div "備註及來源" at bounding box center [851, 608] width 1375 height 35
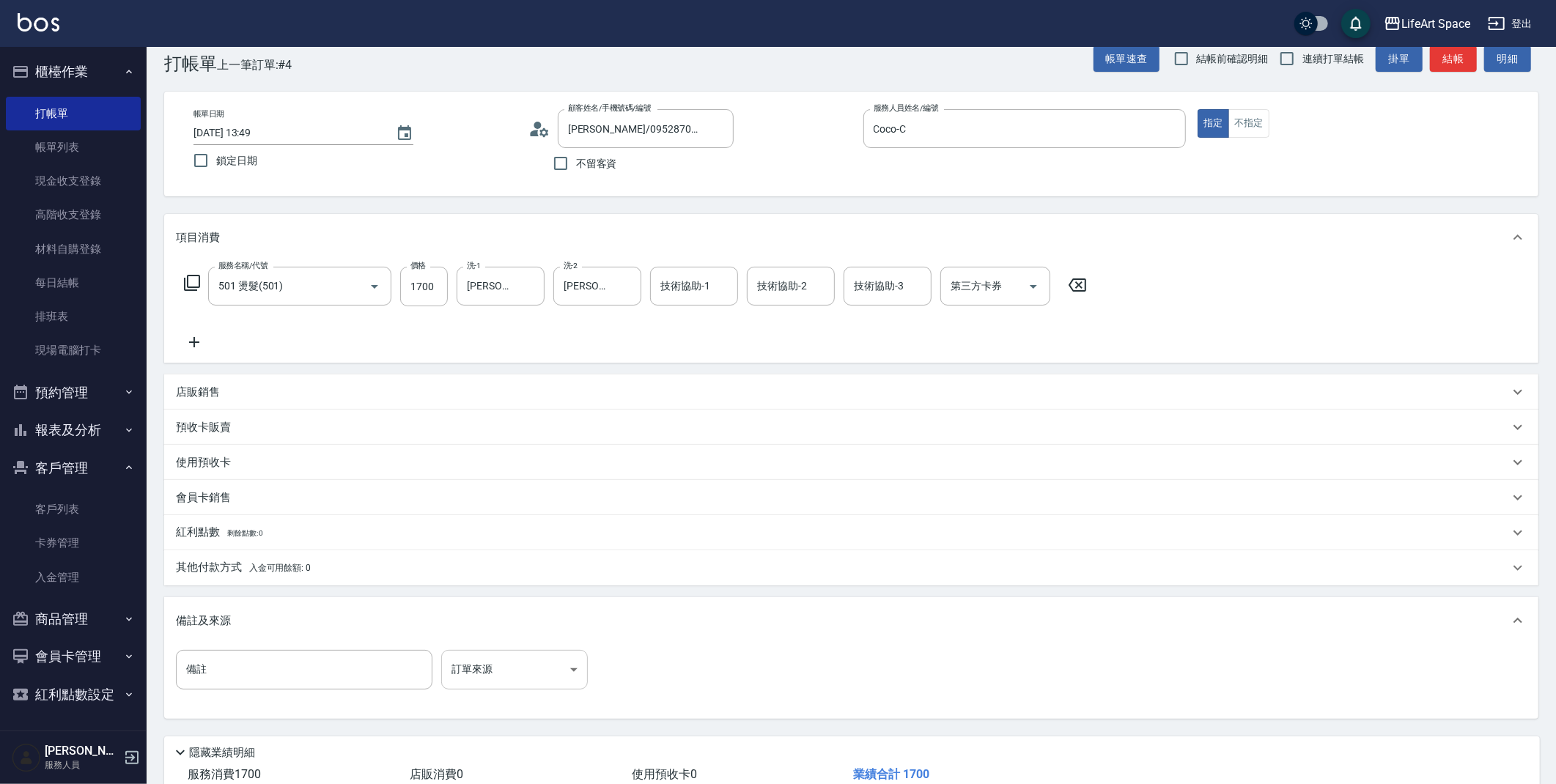
click at [503, 657] on body "LifeArt Space 登出 櫃檯作業 打帳單 帳單列表 現金收支登錄 高階收支登錄 材料自購登錄 每日結帳 排班表 現場電腦打卡 預約管理 預約管理 單…" at bounding box center [778, 425] width 1556 height 904
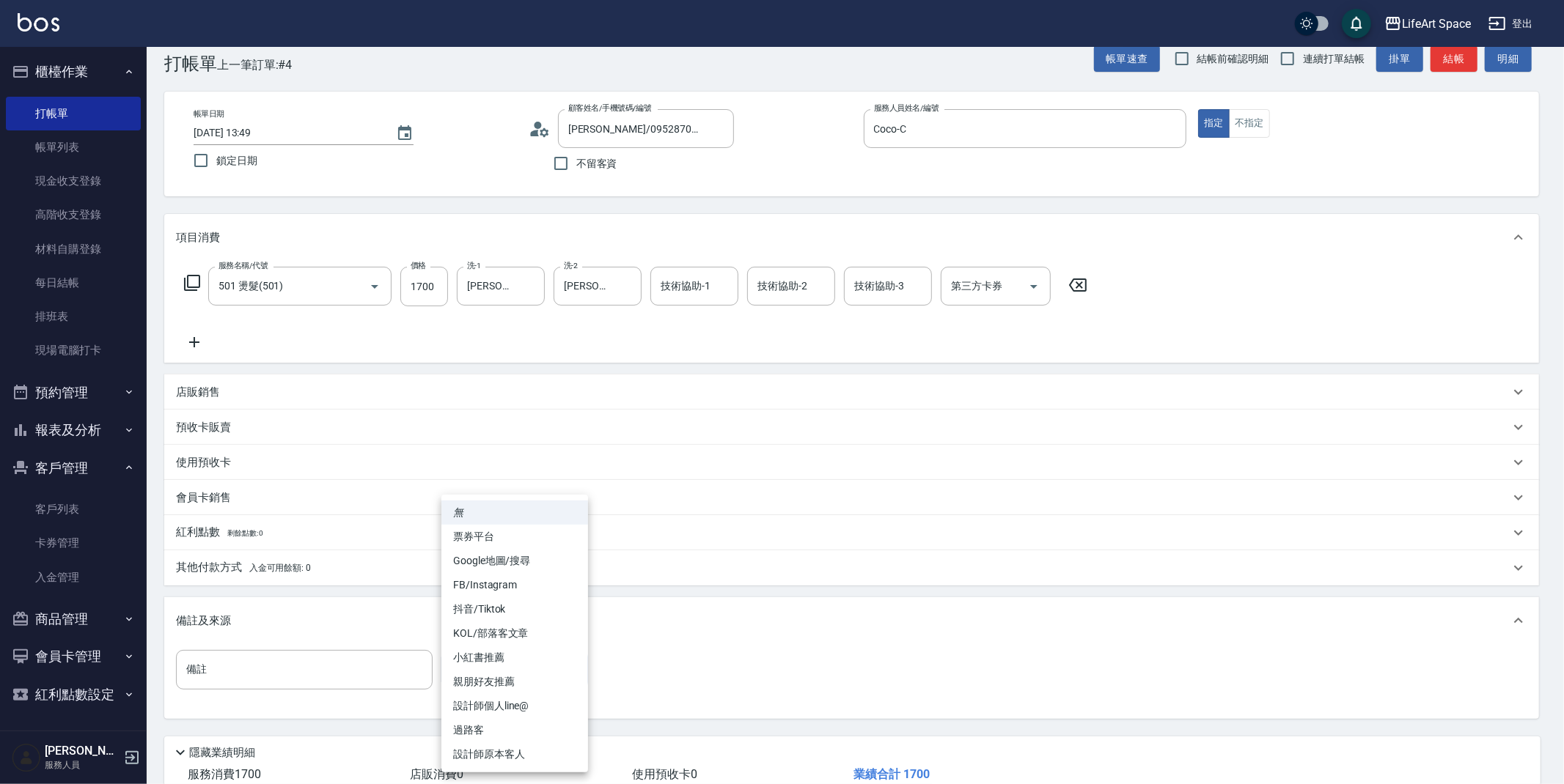
click at [543, 750] on li "設計師原本客人" at bounding box center [515, 754] width 147 height 24
click at [537, 656] on body "LifeArt Space 登出 櫃檯作業 打帳單 帳單列表 現金收支登錄 高階收支登錄 材料自購登錄 每日結帳 排班表 現場電腦打卡 預約管理 預約管理 單…" at bounding box center [782, 425] width 1564 height 904
click at [501, 589] on li "FB/Instagram" at bounding box center [515, 584] width 147 height 24
type input "FB/Instagram"
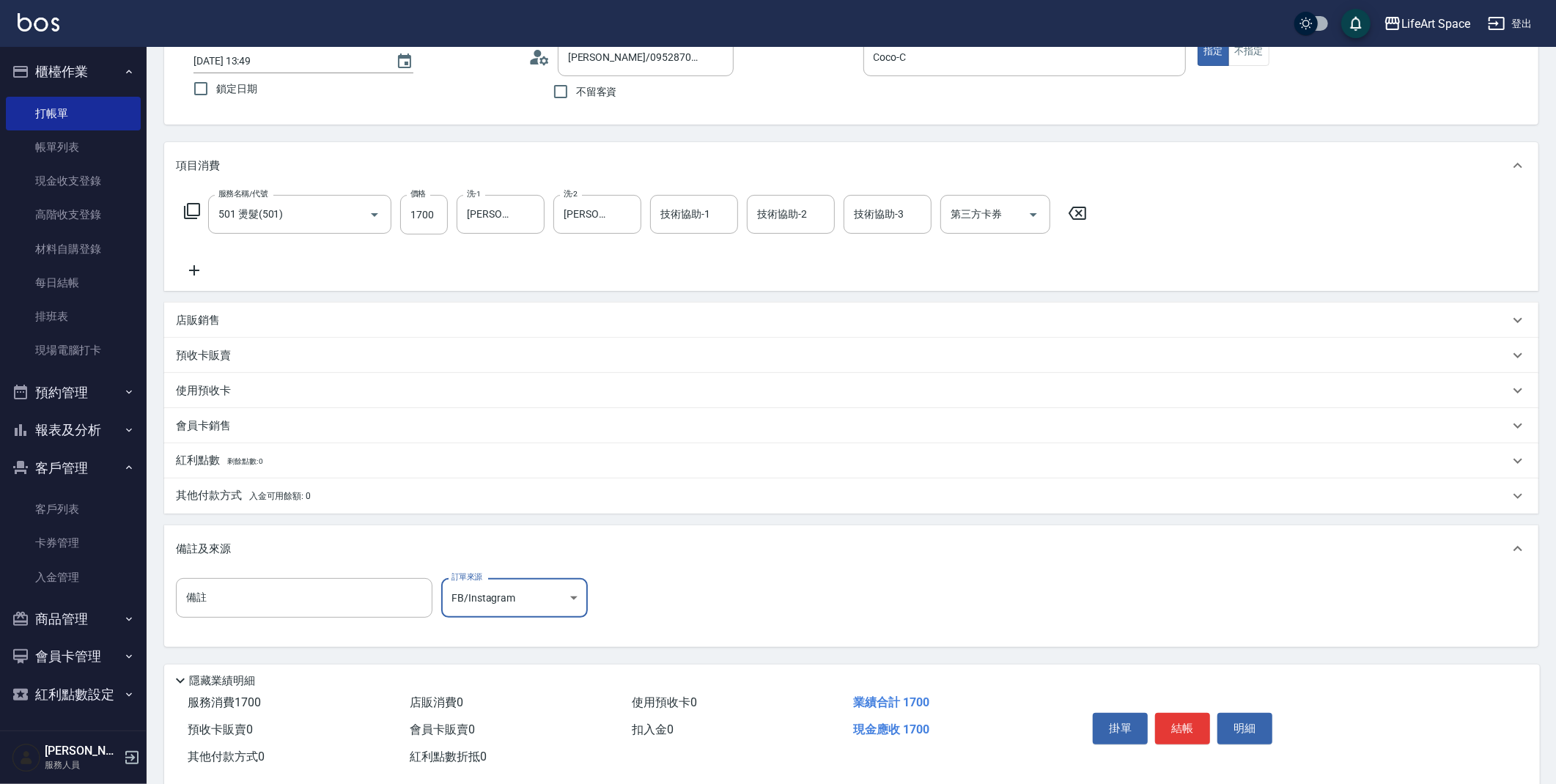
scroll to position [126, 0]
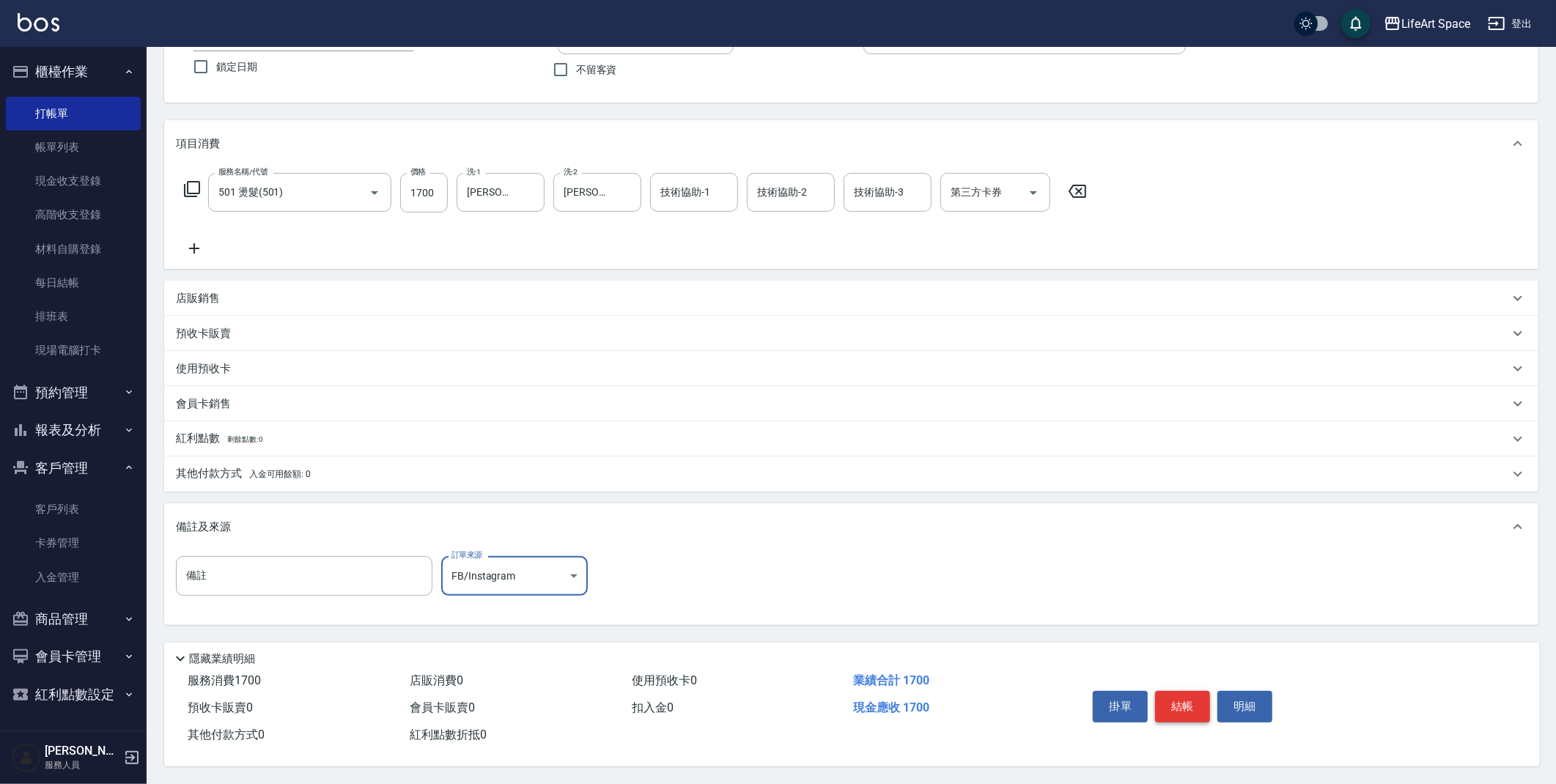
click at [1187, 713] on button "結帳" at bounding box center [1182, 706] width 55 height 31
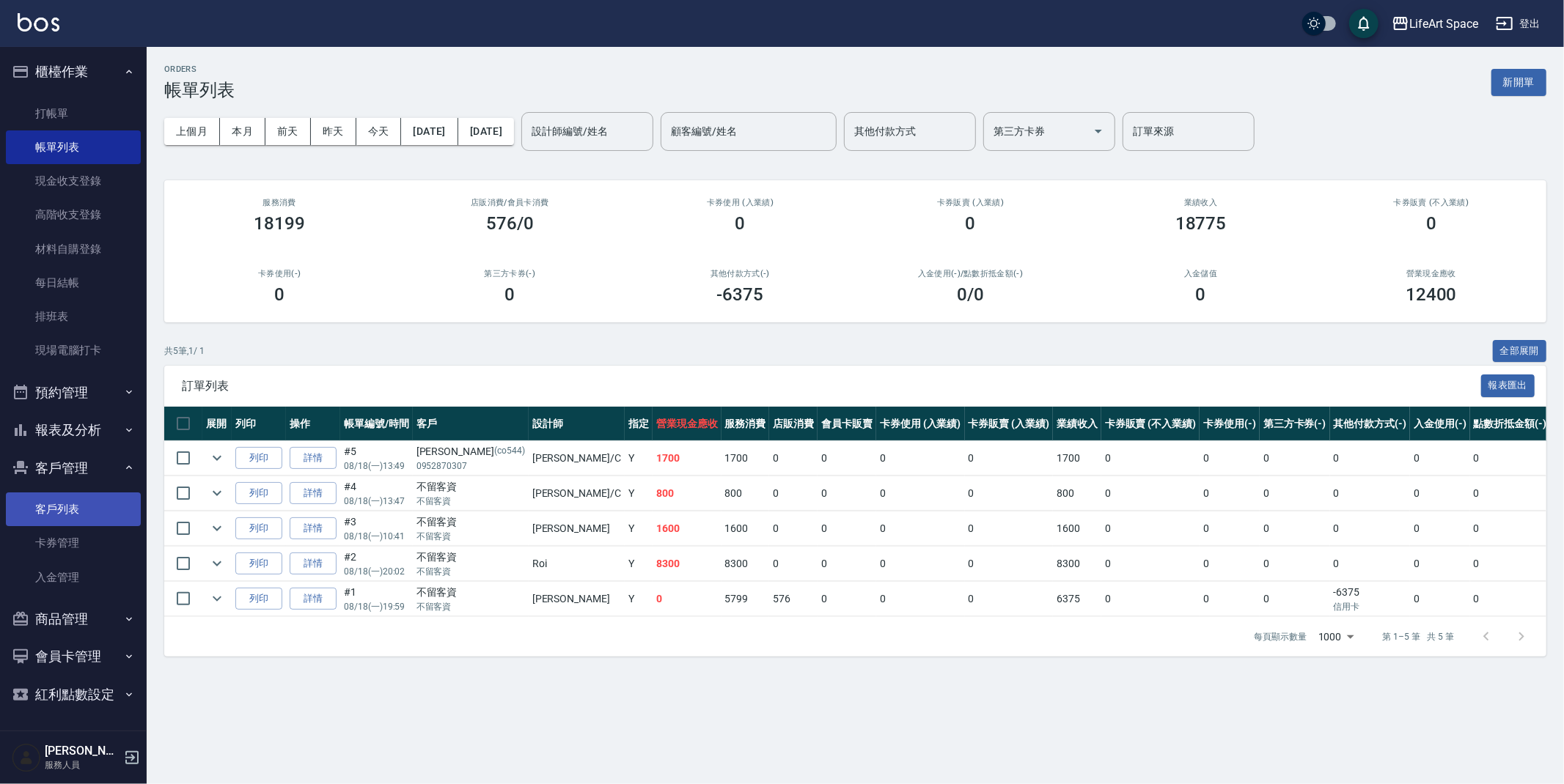
click at [103, 509] on link "客戶列表" at bounding box center [73, 509] width 135 height 33
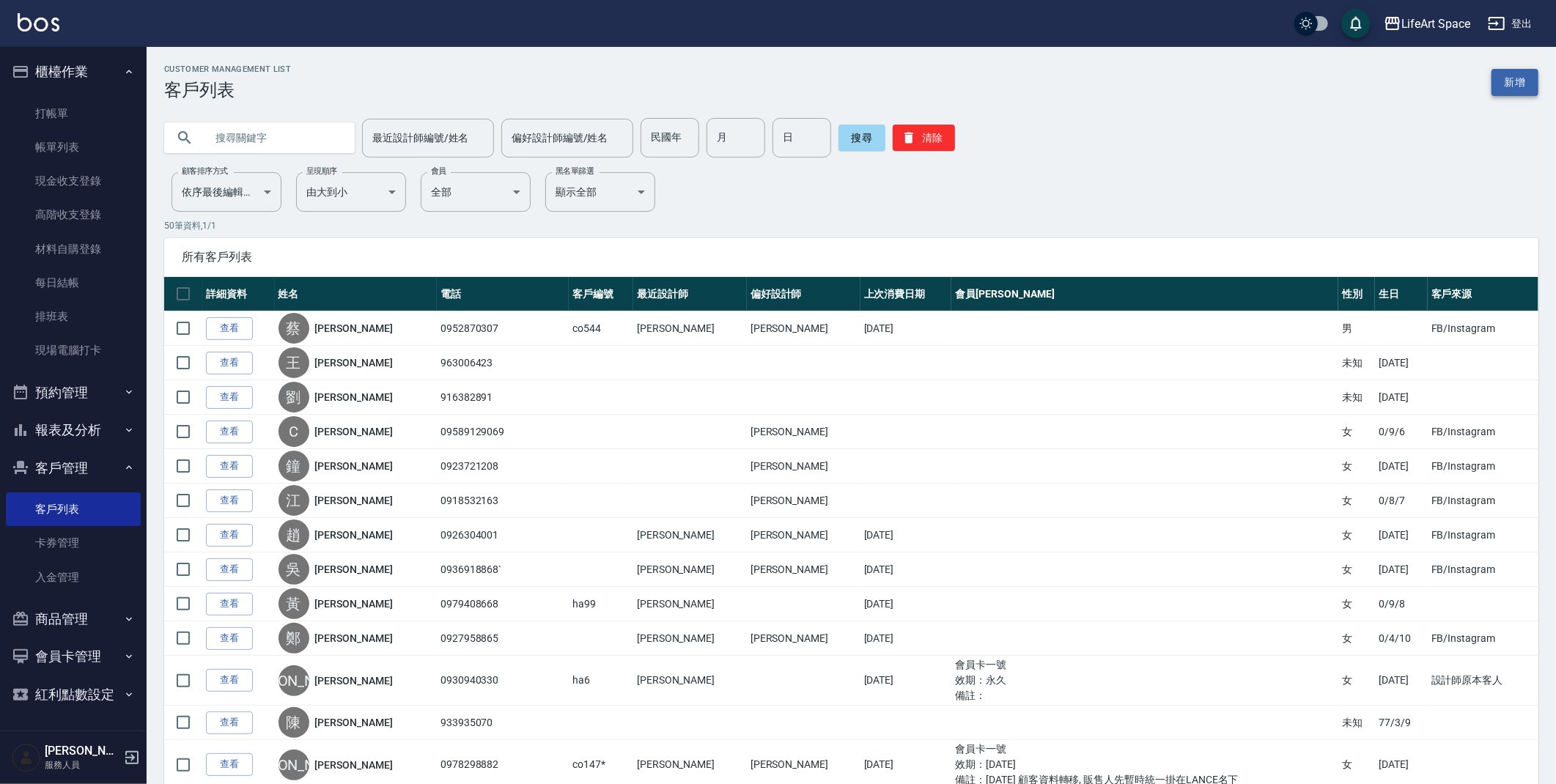
click at [1513, 75] on link "新增" at bounding box center [1514, 82] width 47 height 27
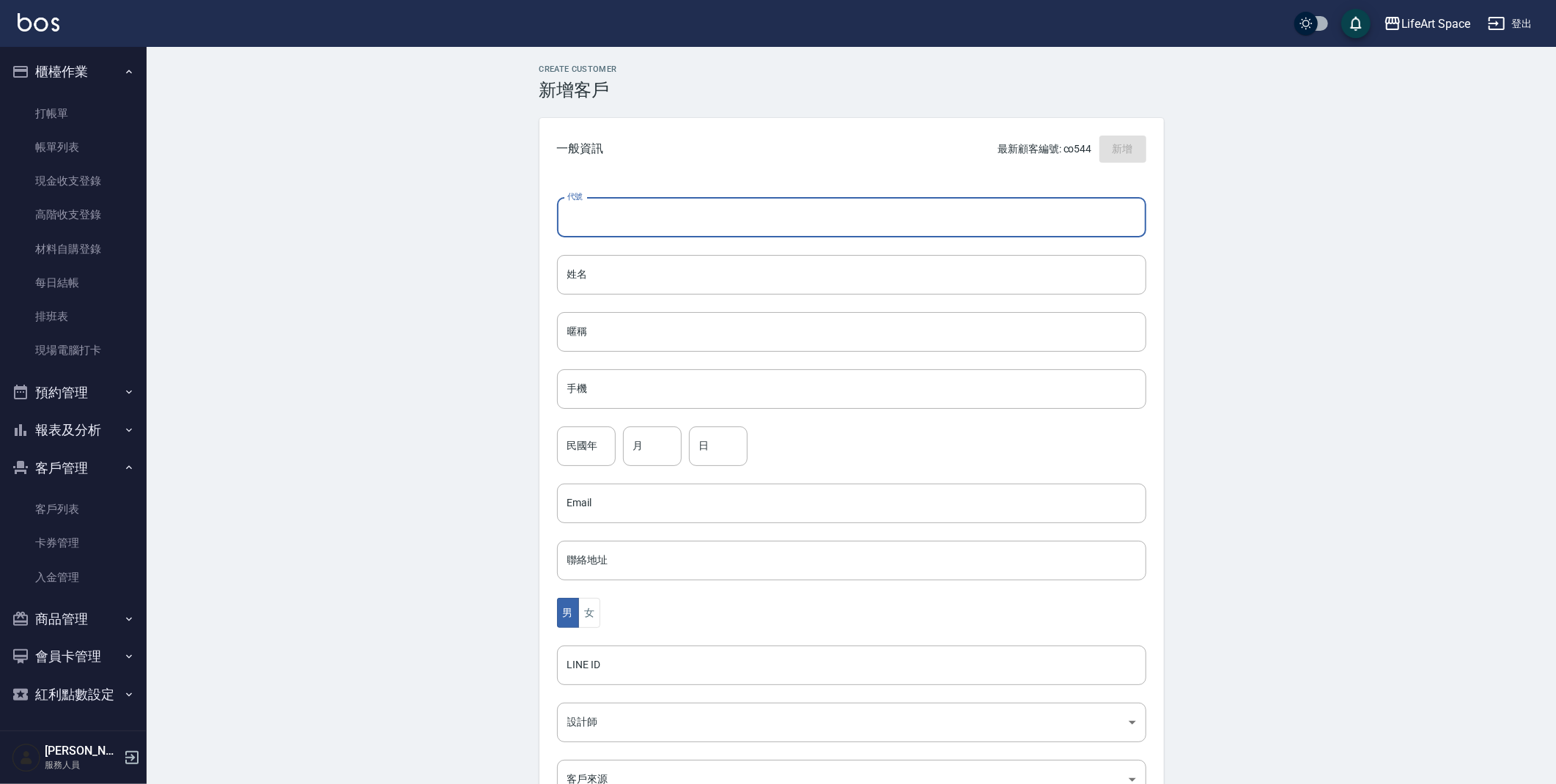
click at [912, 211] on input "代號" at bounding box center [852, 218] width 589 height 40
type input "co545"
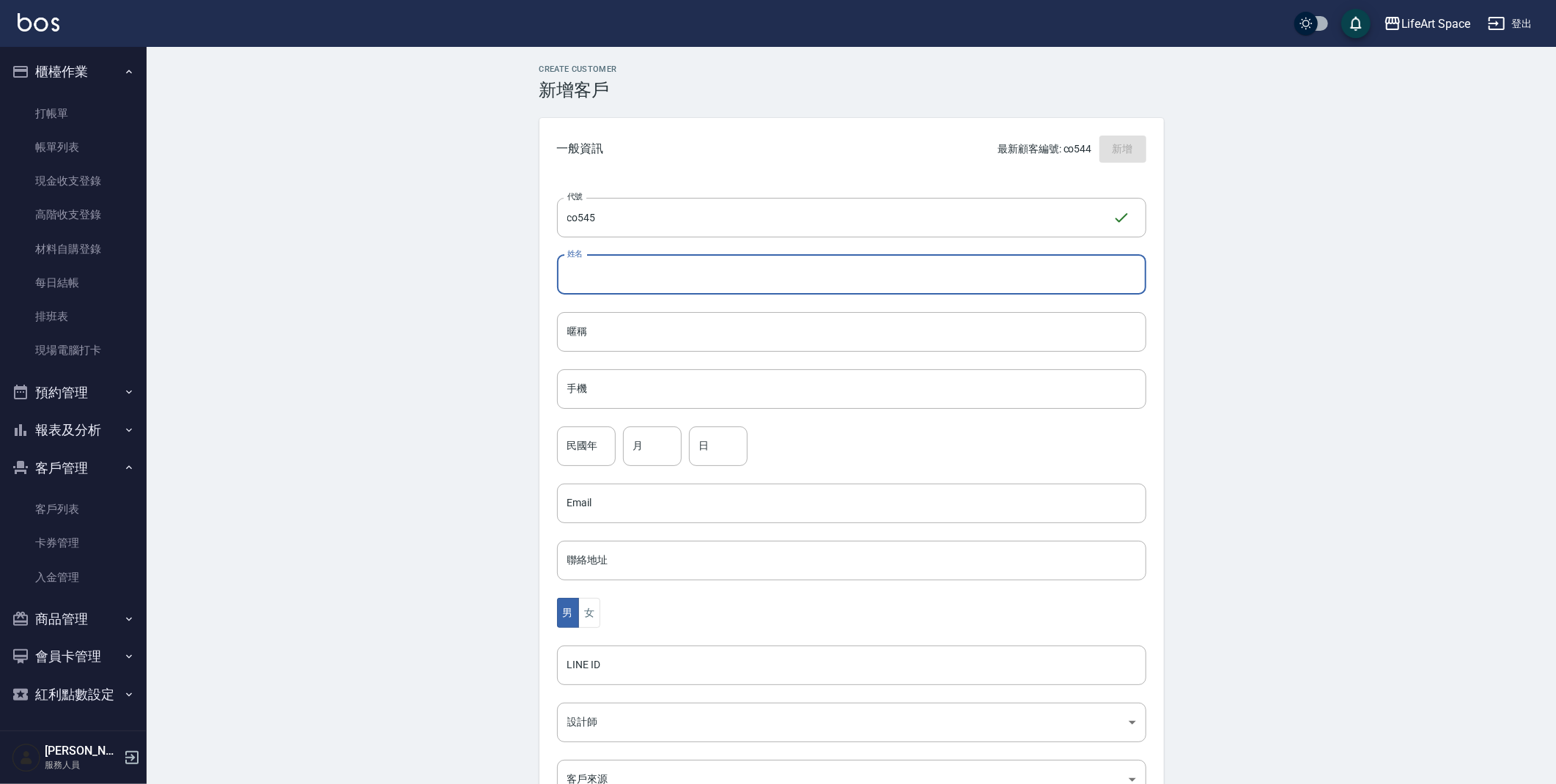
click at [898, 276] on input "姓名" at bounding box center [852, 275] width 589 height 40
type input "ㄎ"
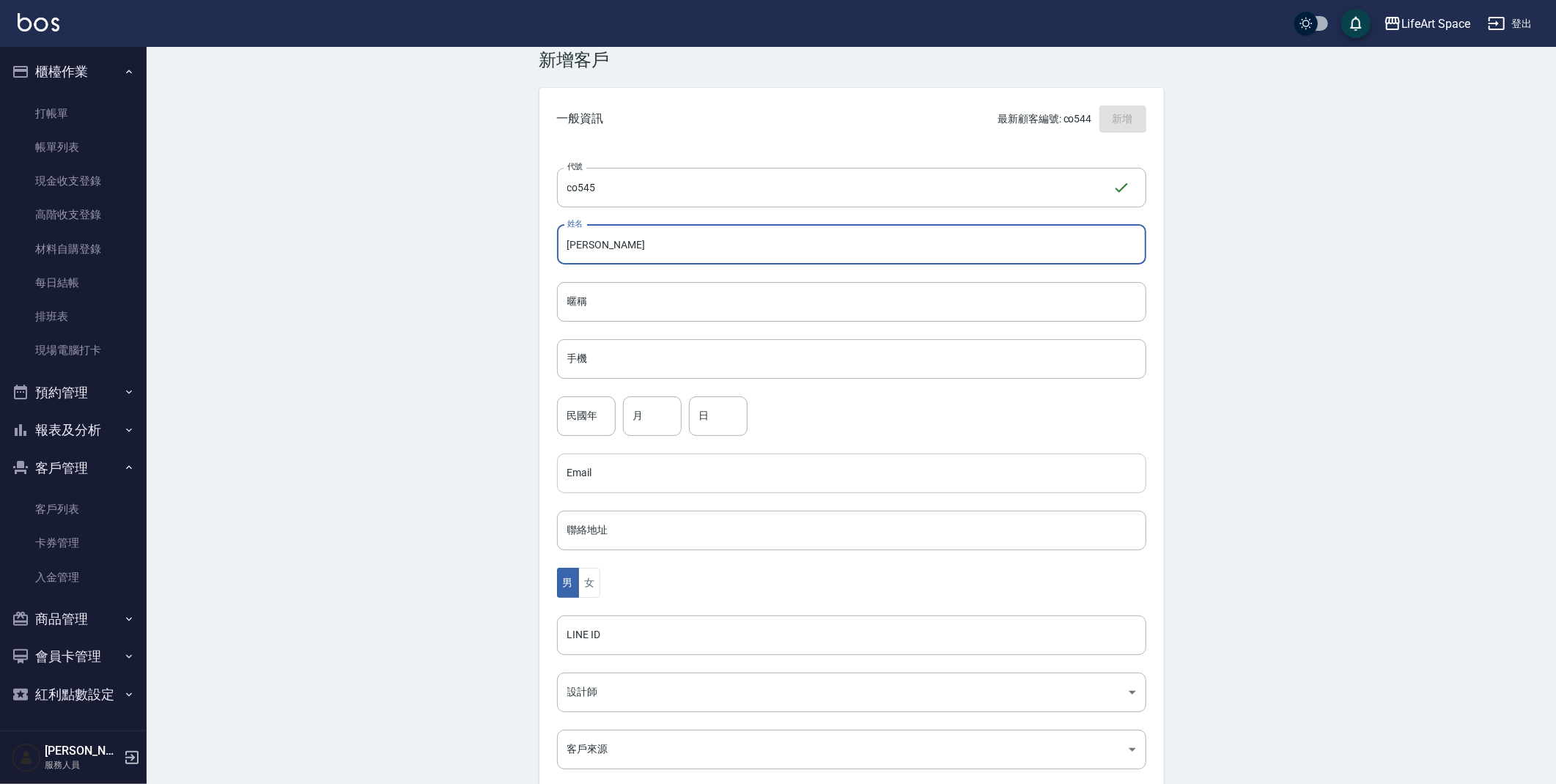
scroll to position [63, 0]
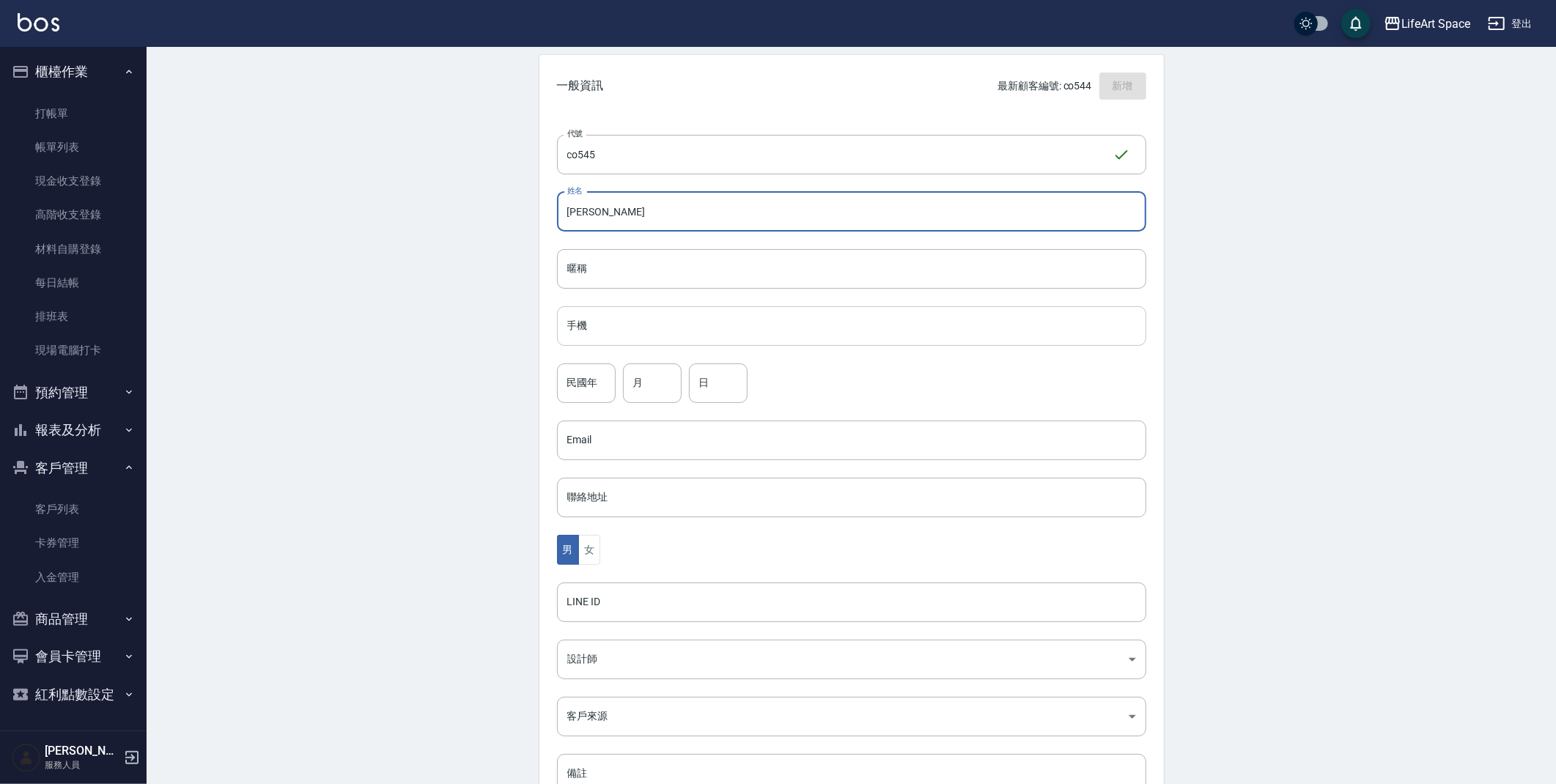
type input "[PERSON_NAME]"
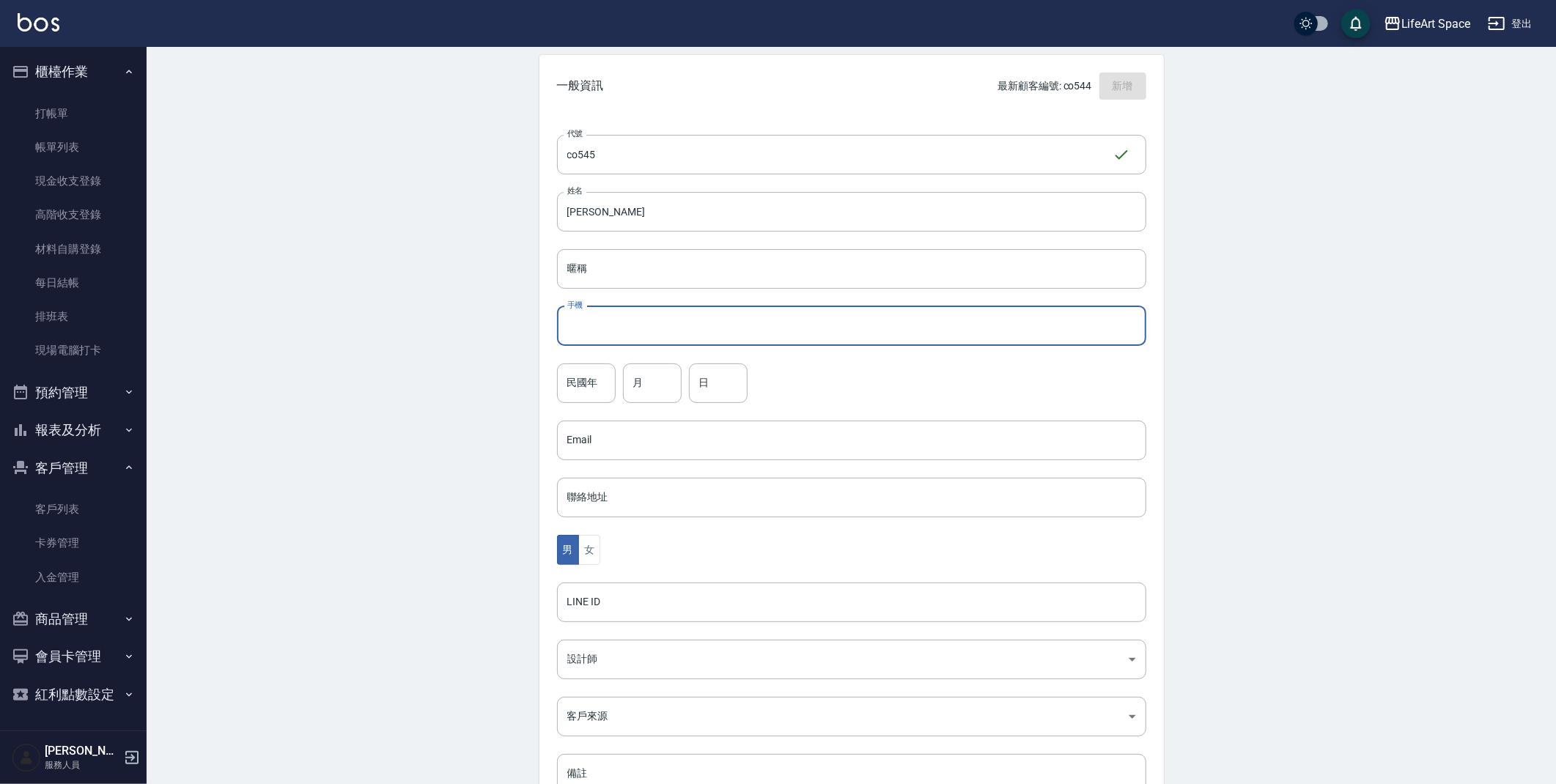
click at [703, 332] on input "手機" at bounding box center [852, 326] width 589 height 40
type input "ㄎ"
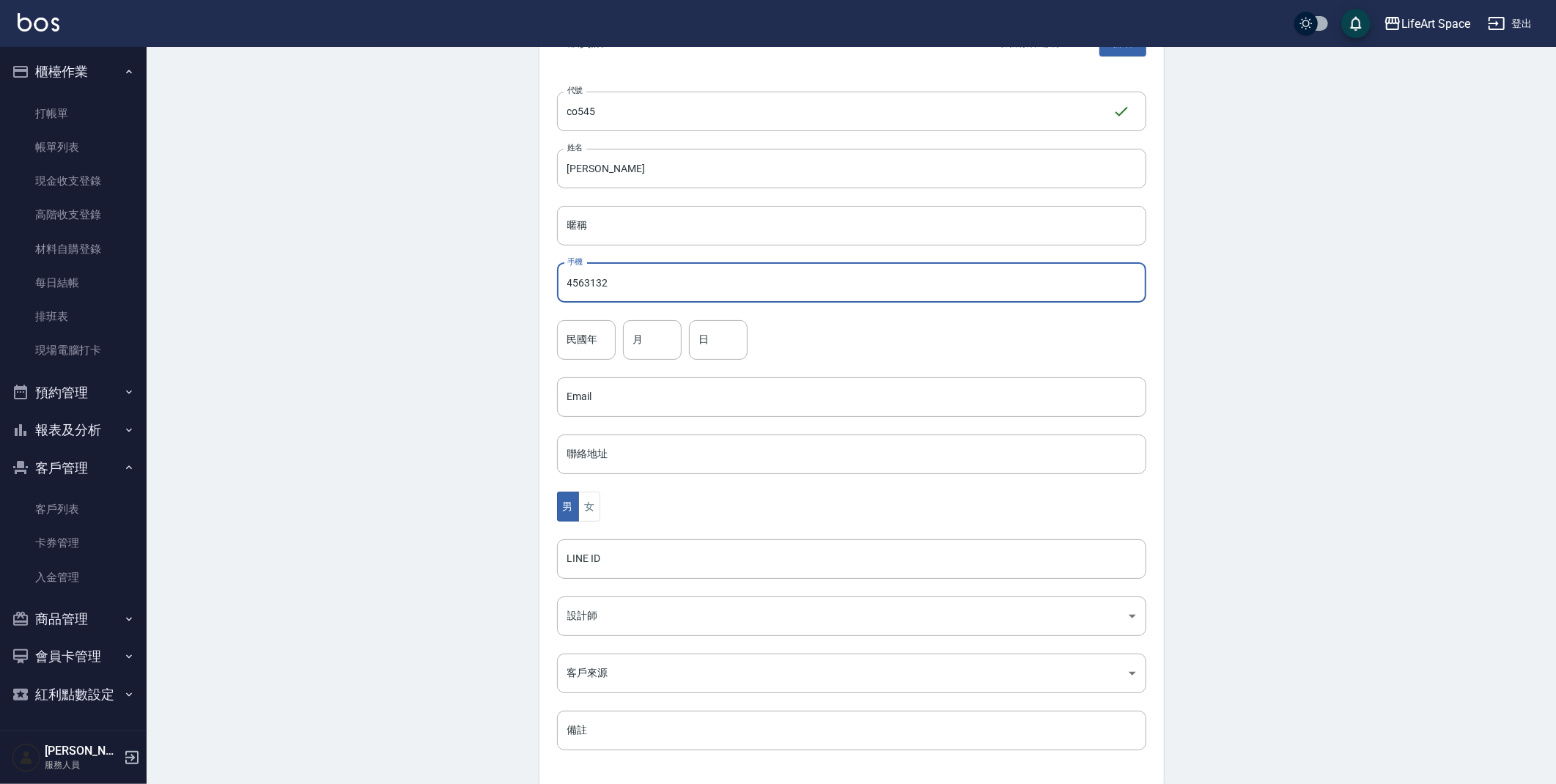
scroll to position [170, 0]
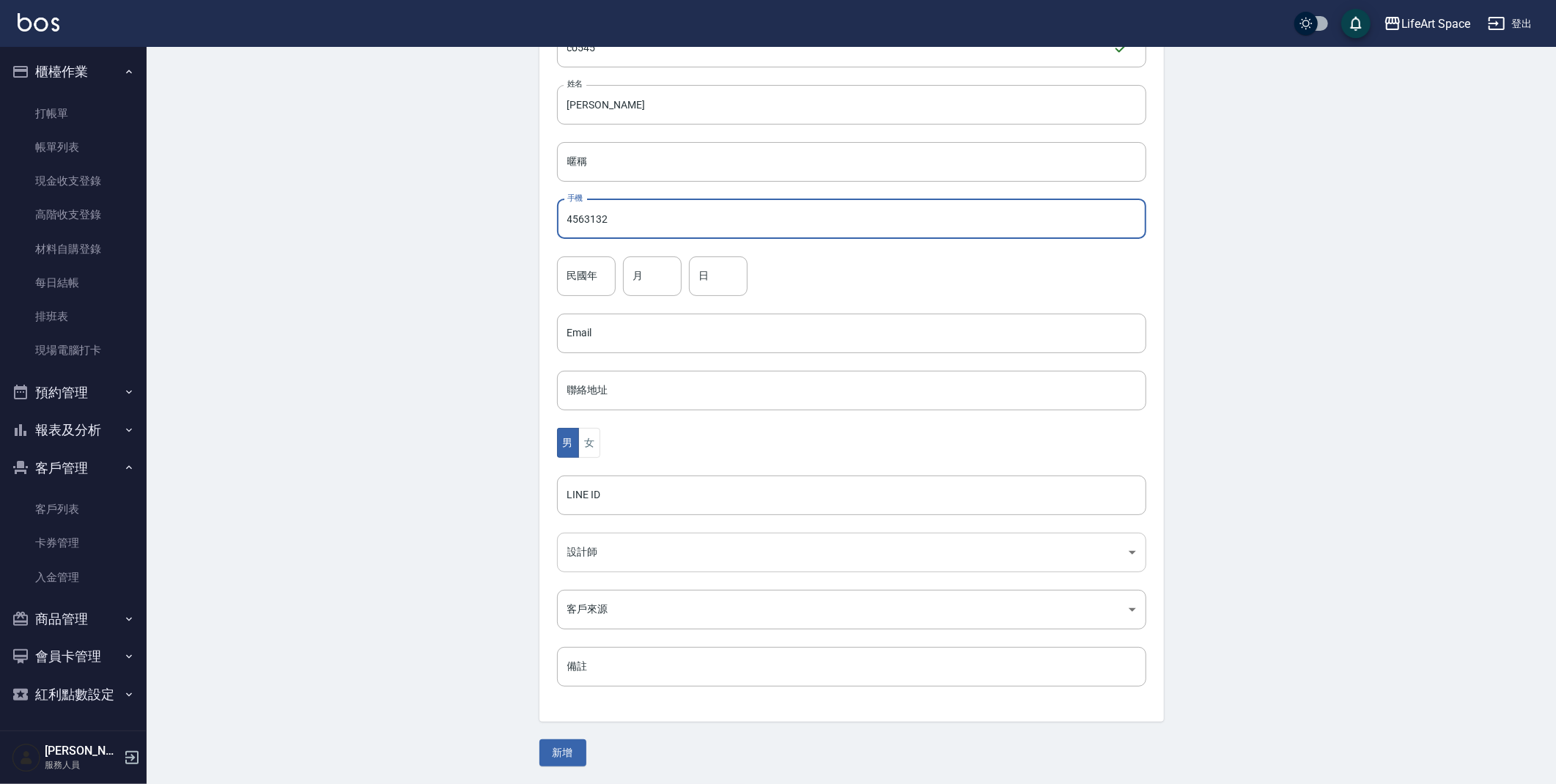
type input "4563132"
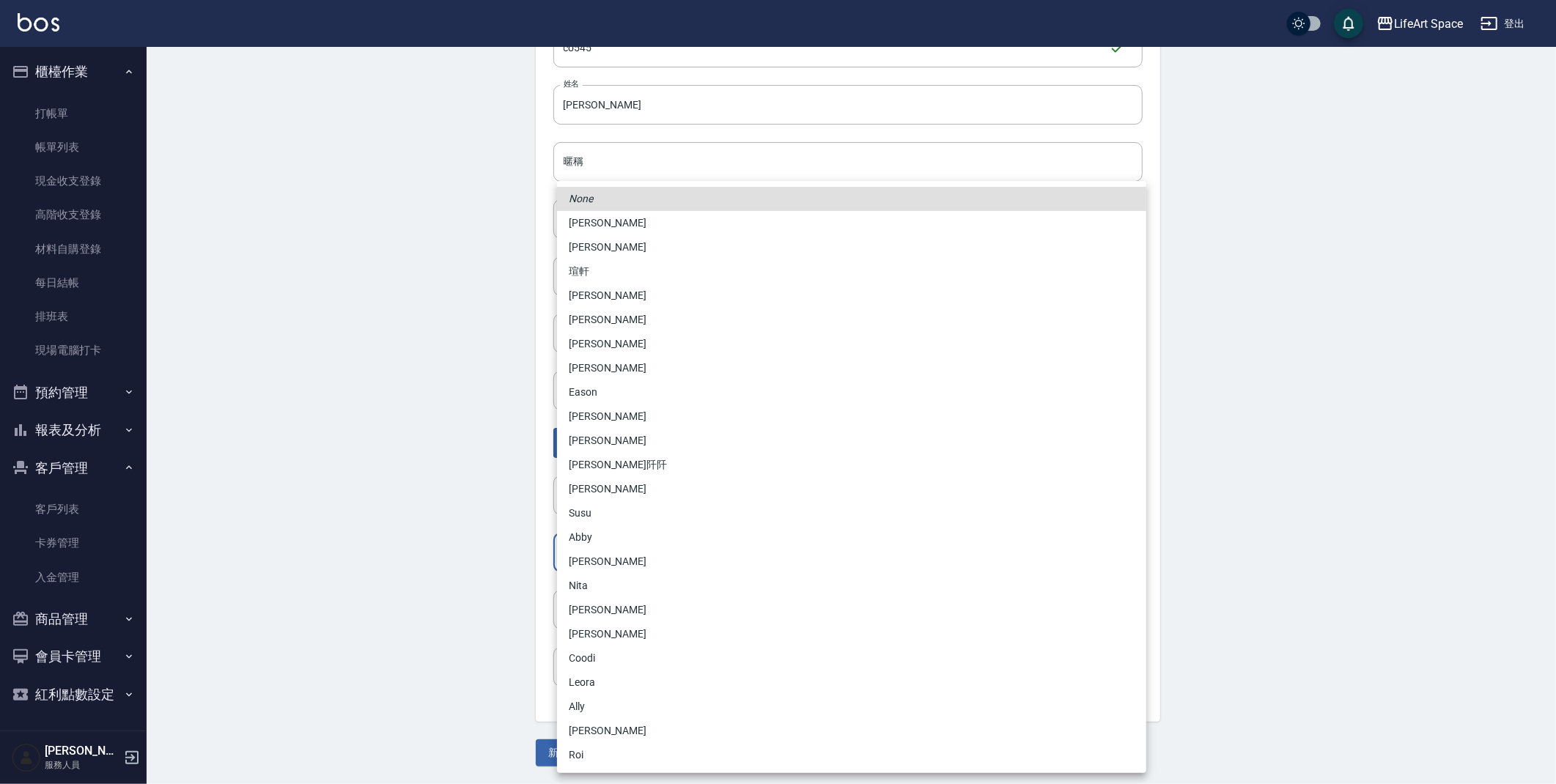
click at [599, 541] on body "LifeArt Space 登出 櫃檯作業 打帳單 帳單列表 現金收支登錄 高階收支登錄 材料自購登錄 每日結帳 排班表 現場電腦打卡 預約管理 預約管理 單…" at bounding box center [778, 307] width 1556 height 954
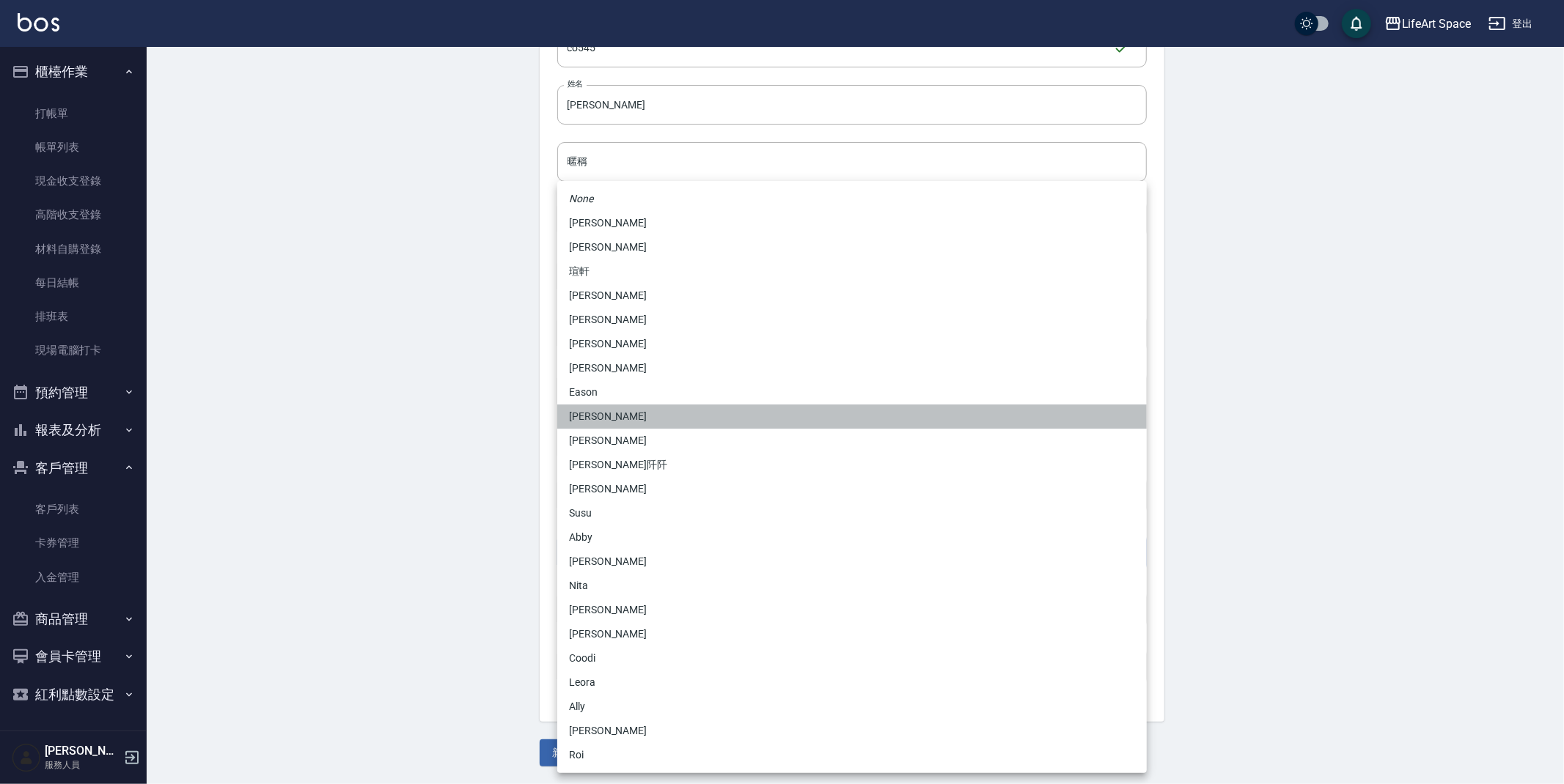
click at [610, 413] on li "[PERSON_NAME]" at bounding box center [852, 416] width 590 height 24
type input "cda1efc3-0924-40dc-b120-f8115da55f2e"
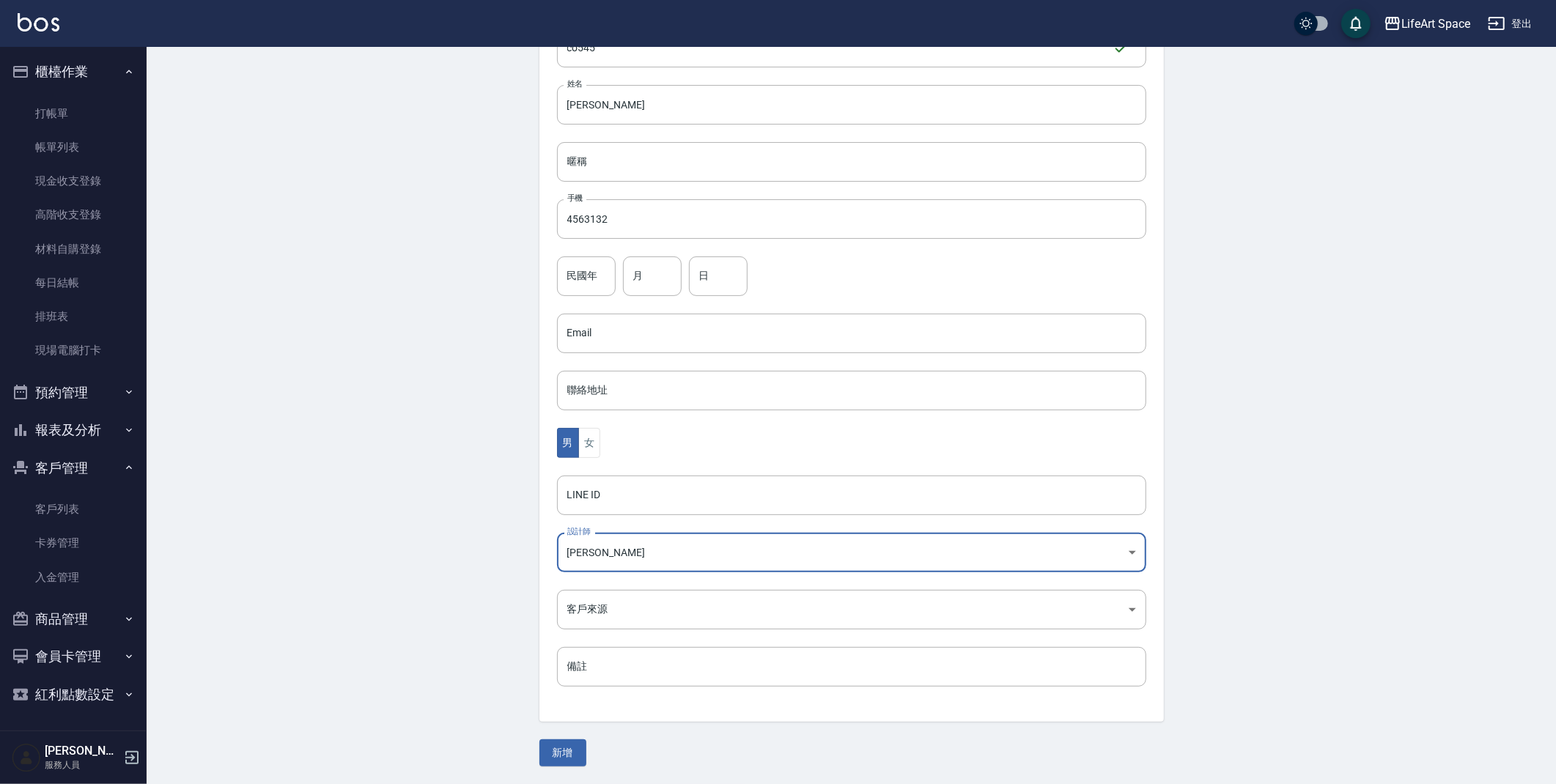
click at [463, 514] on div "None [PERSON_NAME]軒 [PERSON_NAME] Nikki [PERSON_NAME] [PERSON_NAME] Coco [PERSO…" at bounding box center [778, 392] width 1556 height 784
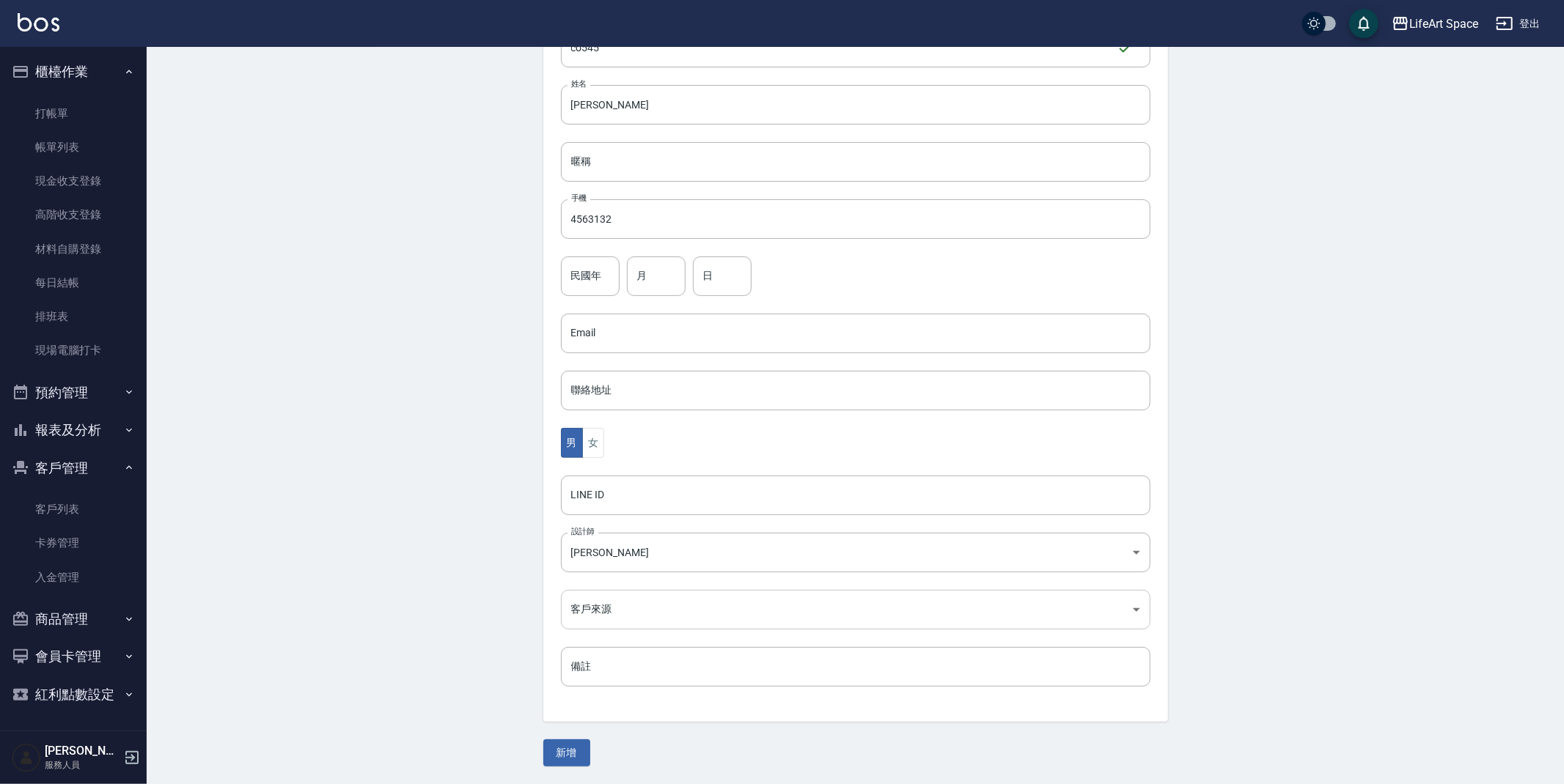
click at [591, 593] on body "LifeArt Space 登出 櫃檯作業 打帳單 帳單列表 現金收支登錄 高階收支登錄 材料自購登錄 每日結帳 排班表 現場電腦打卡 預約管理 預約管理 單…" at bounding box center [782, 307] width 1564 height 954
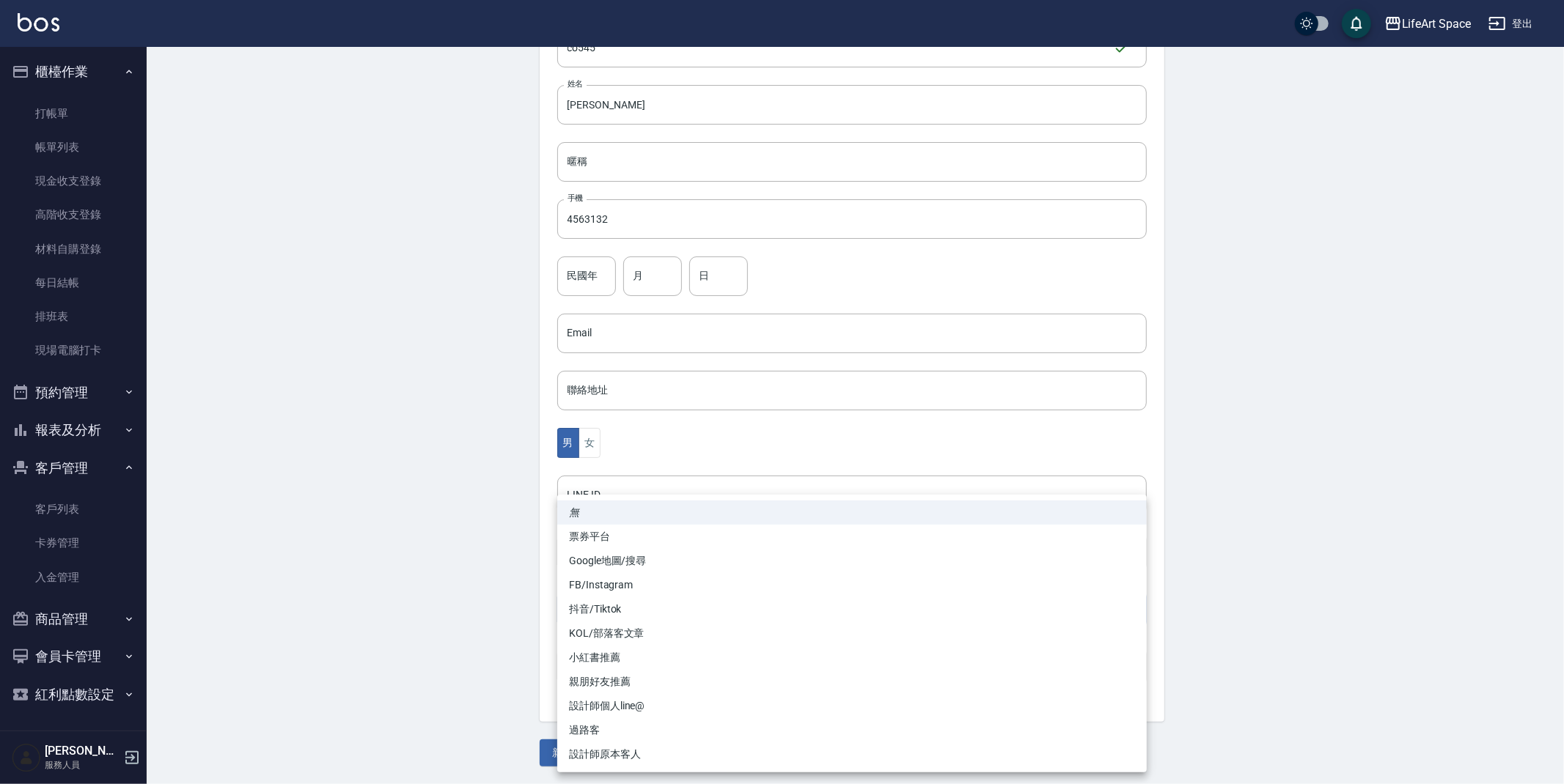
click at [596, 590] on li "FB/Instagram" at bounding box center [852, 584] width 590 height 24
type input "FB/Instagram"
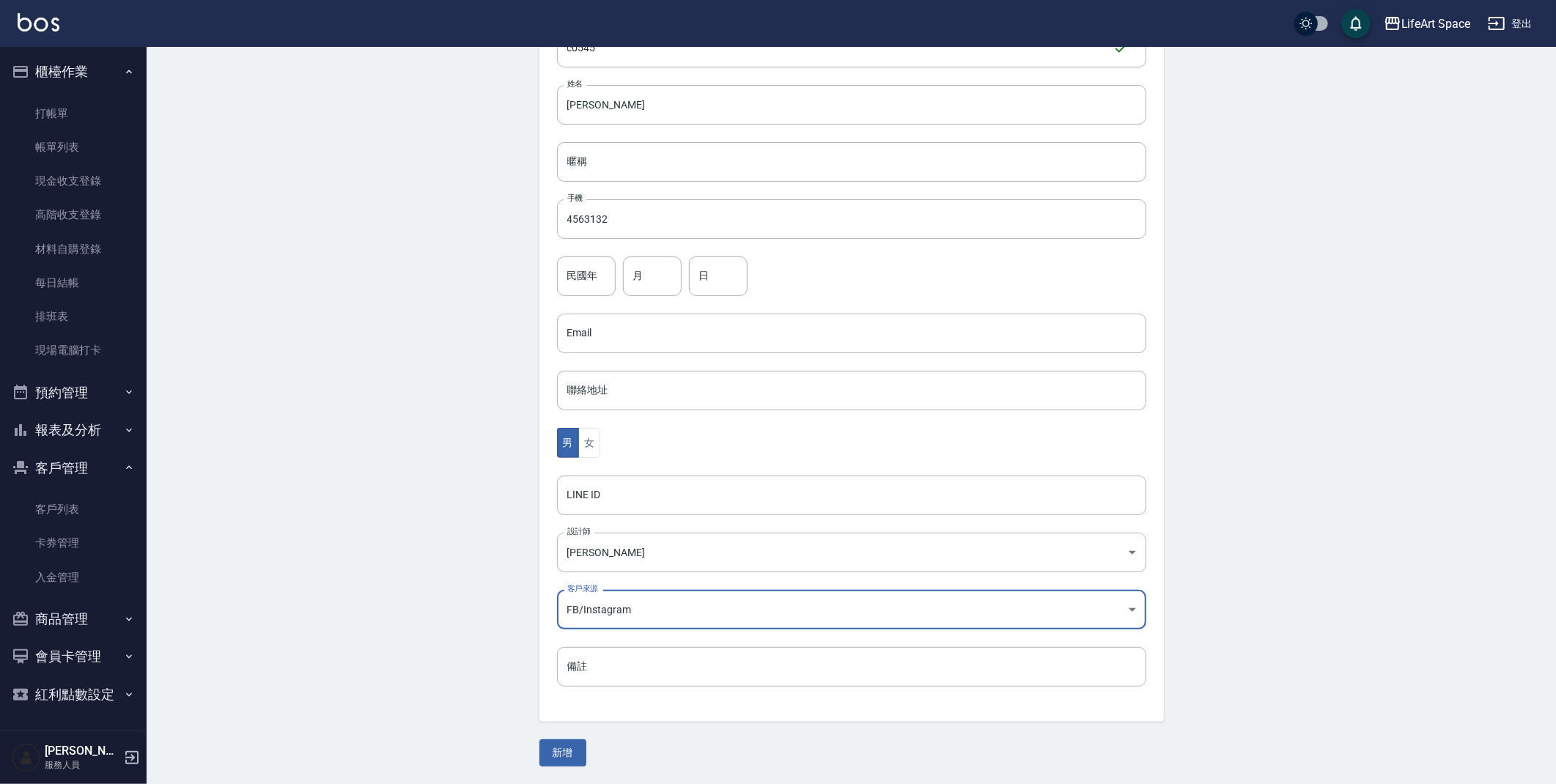
click at [325, 598] on div "無 票券平台 Google地圖/搜尋 FB/Instagram 抖音/Tiktok KOL/部落客文章 小紅書推薦 親朋好友推薦 設計師個人line@ 過路客…" at bounding box center [778, 392] width 1556 height 784
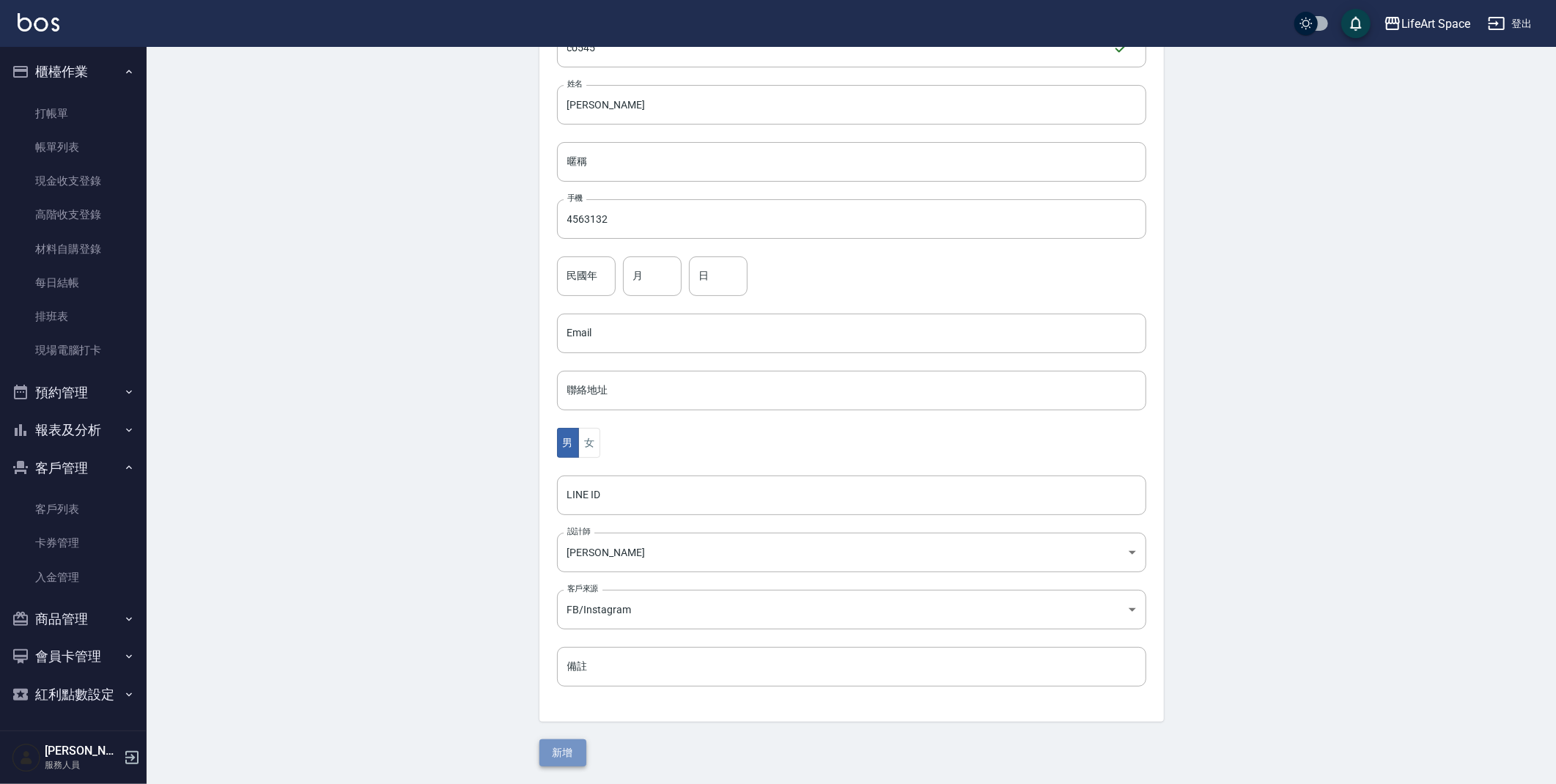
click at [548, 751] on button "新增" at bounding box center [563, 752] width 47 height 27
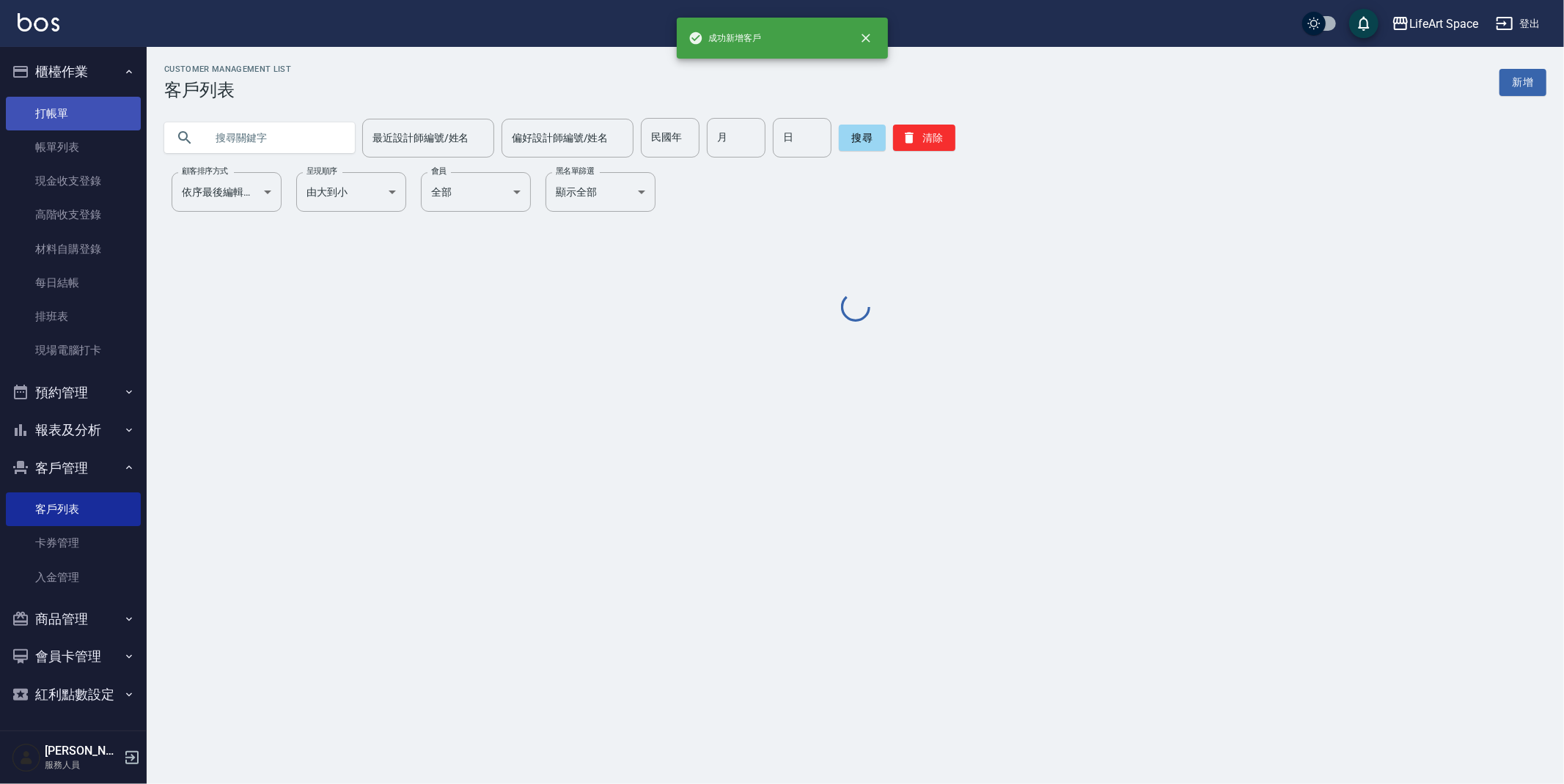
click at [101, 115] on link "打帳單" at bounding box center [73, 113] width 135 height 33
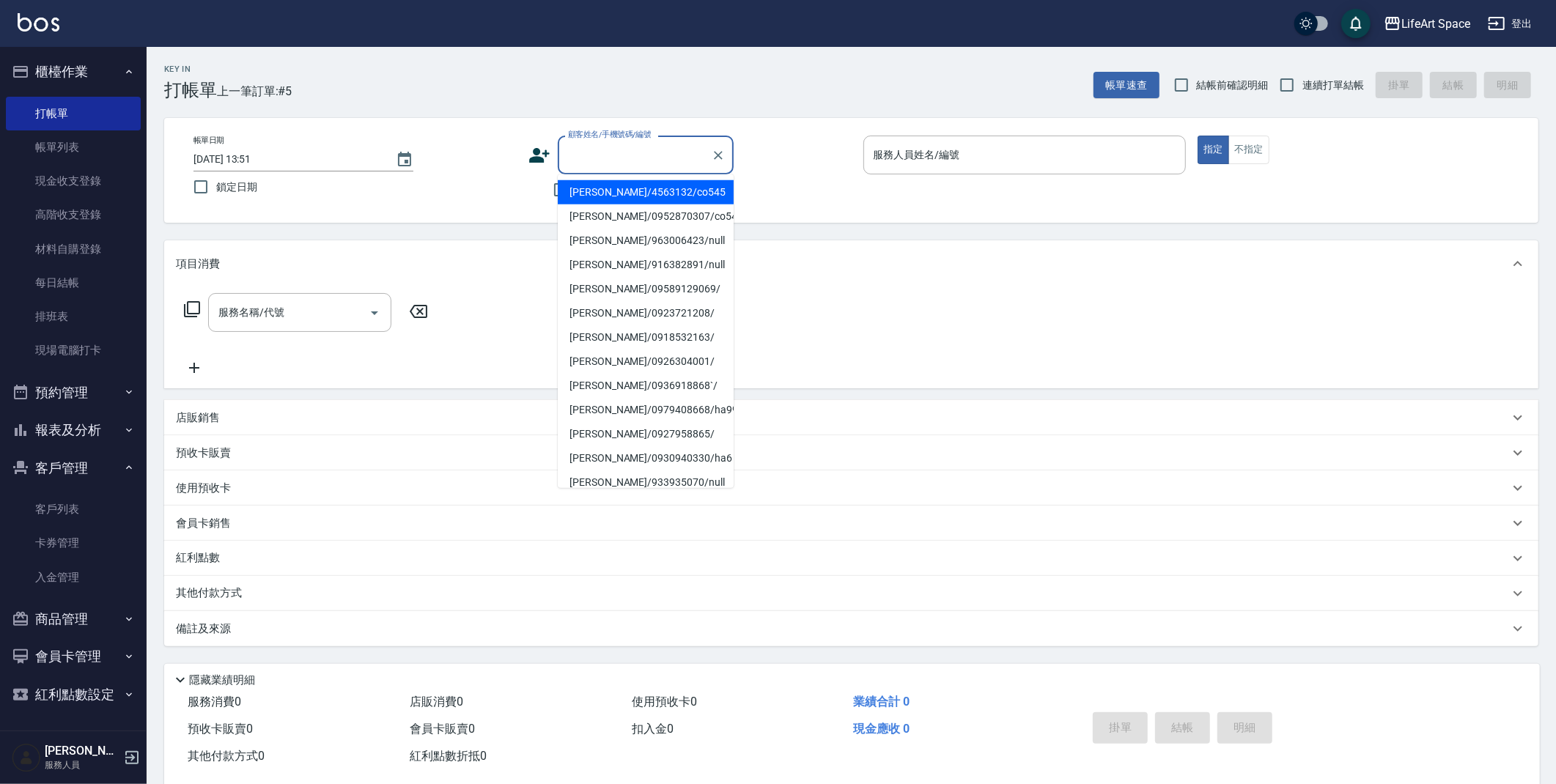
click at [595, 161] on input "顧客姓名/手機號碼/編號" at bounding box center [634, 155] width 141 height 26
click at [591, 191] on li "[PERSON_NAME]/4563132/co545" at bounding box center [645, 192] width 176 height 24
type input "[PERSON_NAME]/4563132/co545"
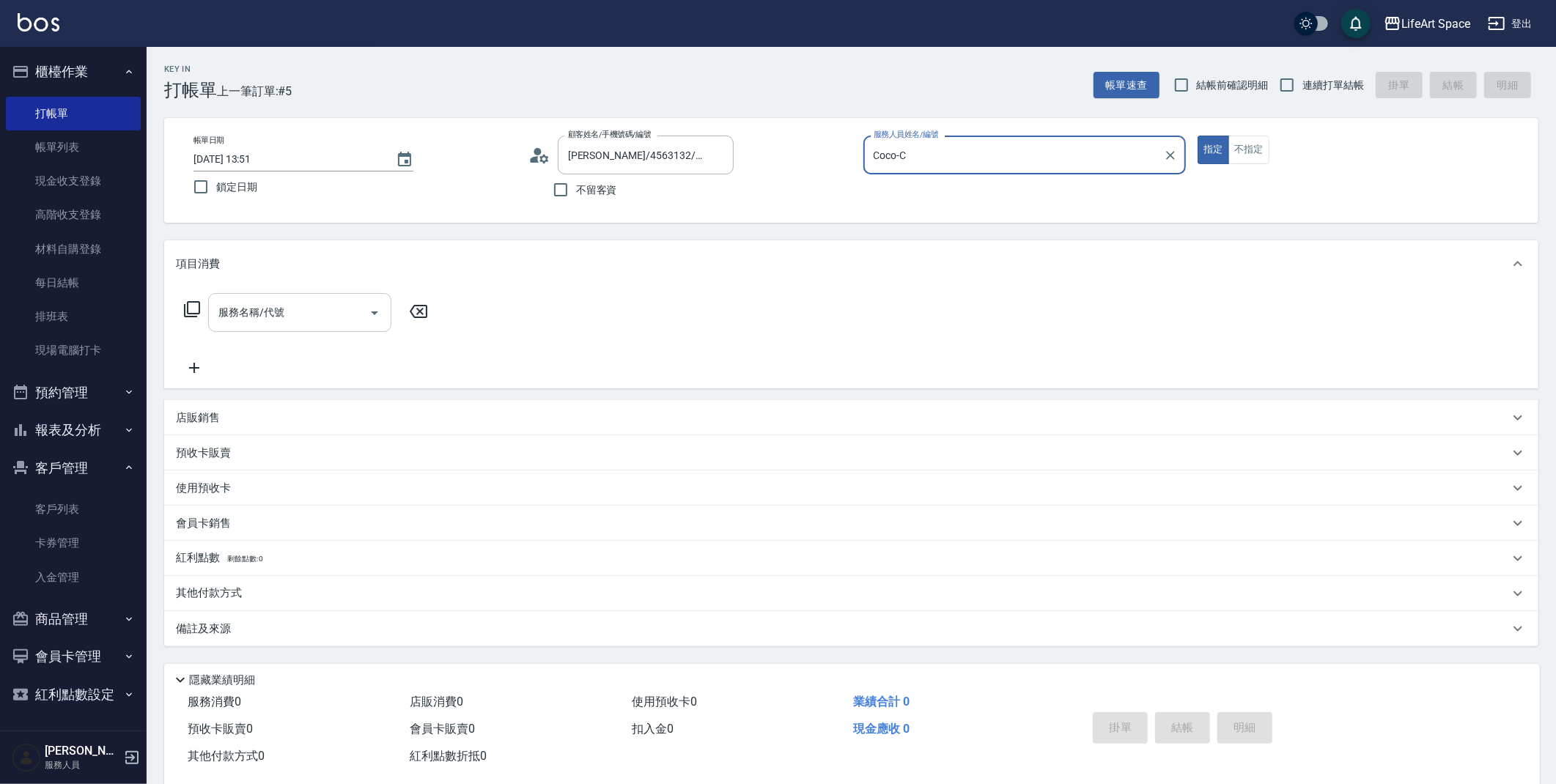
type input "Coco-C"
click at [308, 310] on input "服務名稱/代號" at bounding box center [289, 312] width 148 height 26
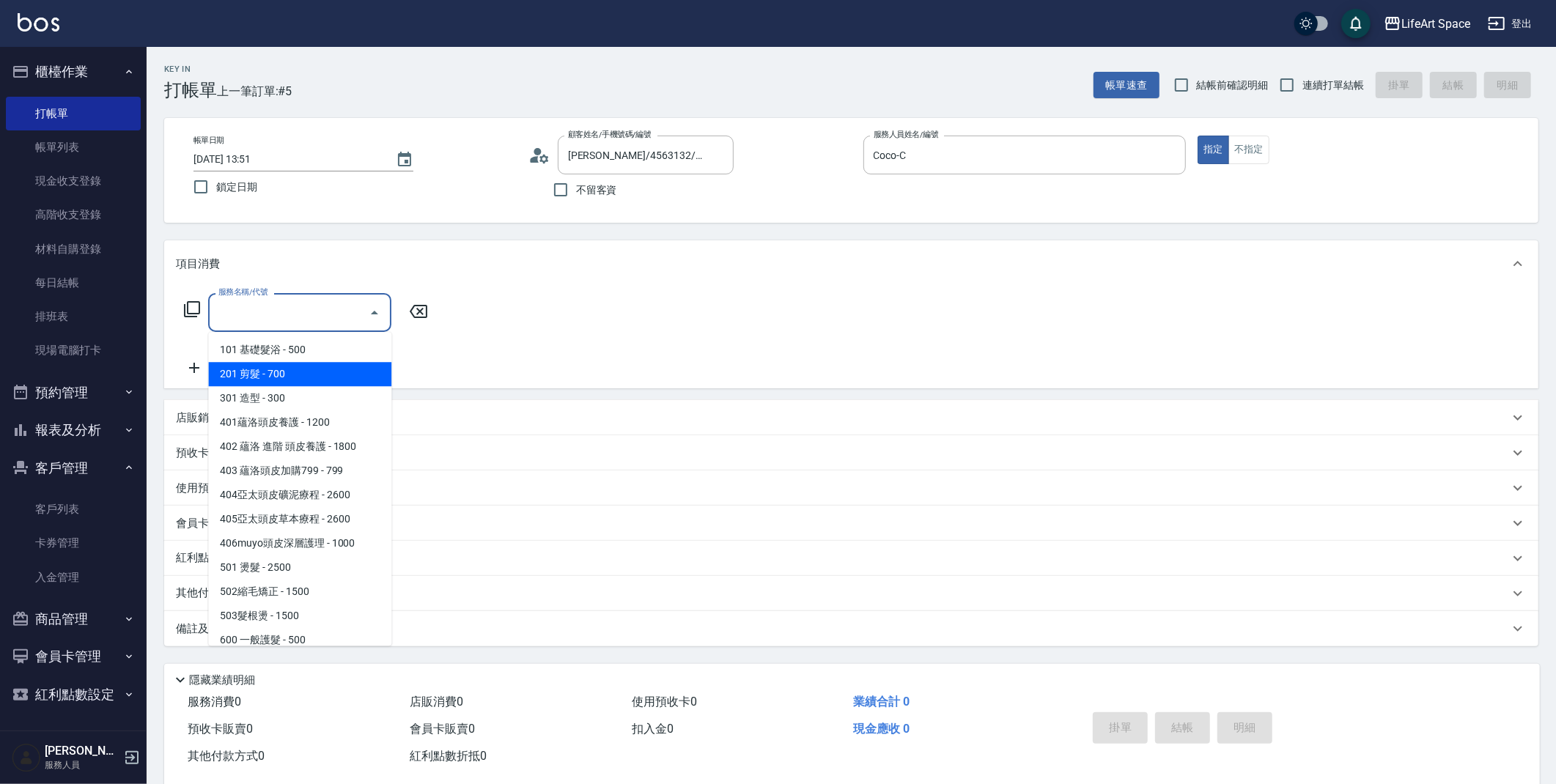
click at [328, 382] on span "201 剪髮 - 700" at bounding box center [300, 374] width 183 height 24
type input "201 剪髮(201)"
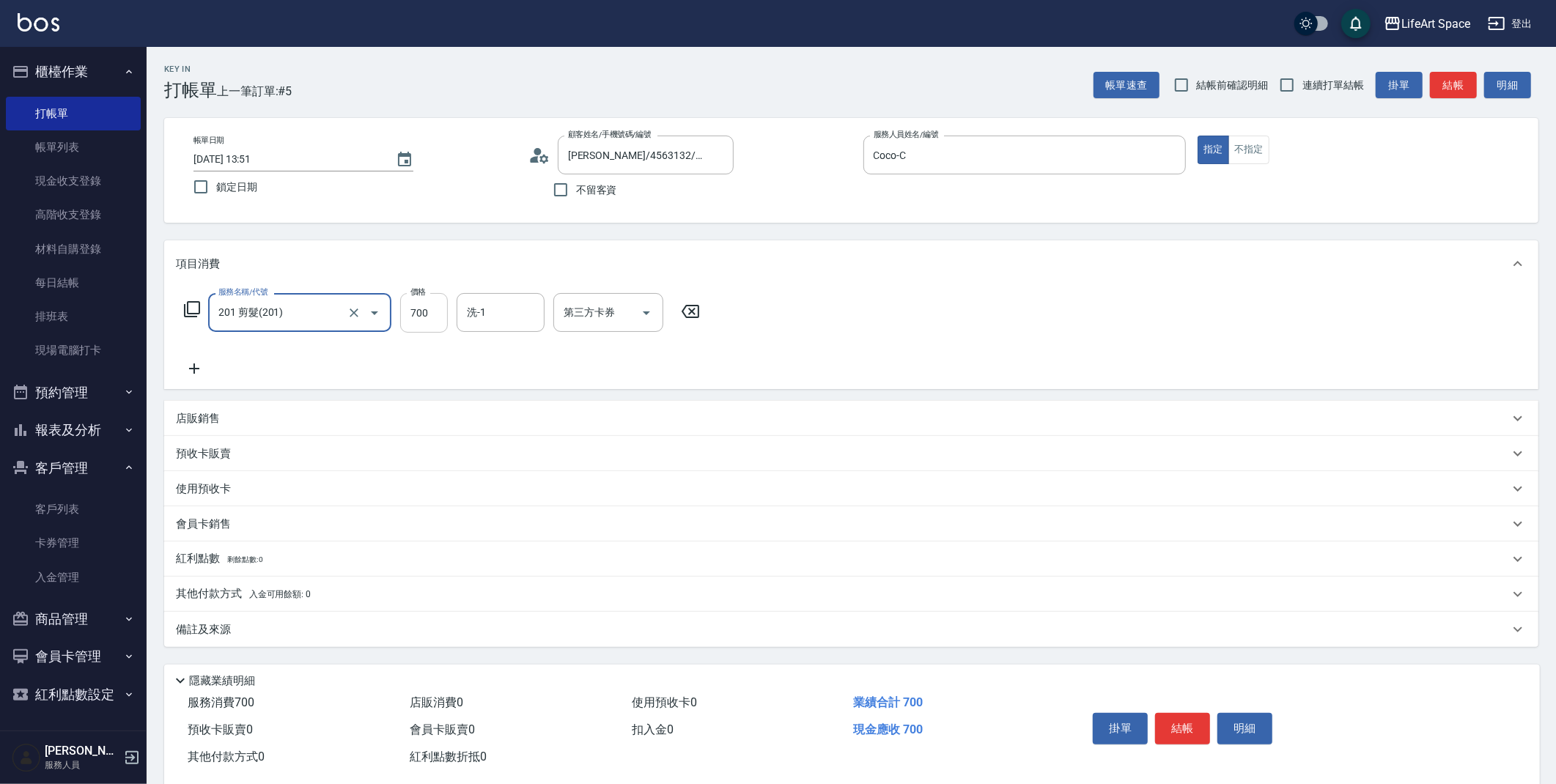
click at [440, 322] on input "700" at bounding box center [424, 313] width 47 height 40
type input "800"
click at [331, 628] on div "備註及來源" at bounding box center [842, 629] width 1333 height 15
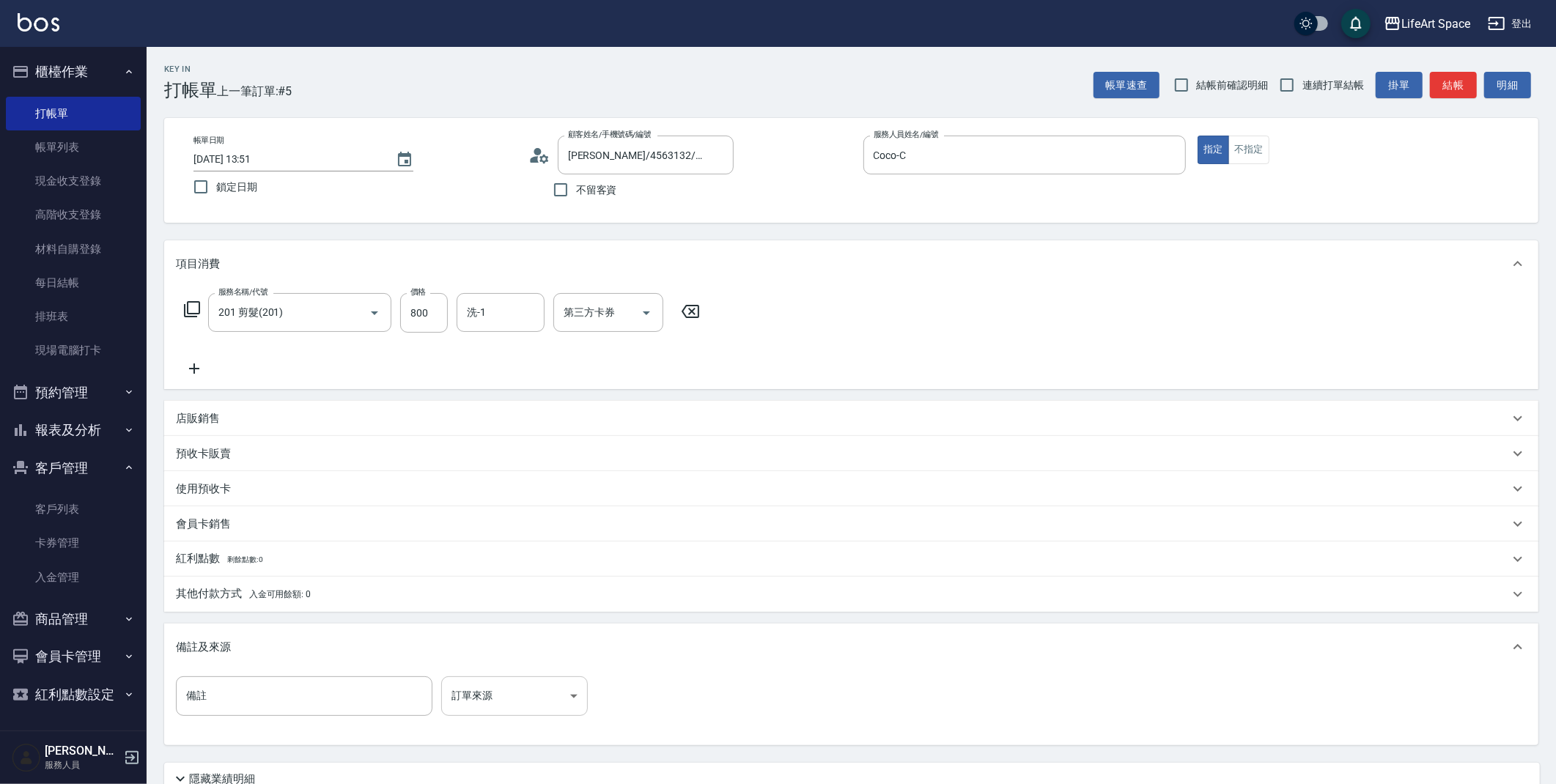
click at [476, 684] on body "LifeArt Space 登出 櫃檯作業 打帳單 帳單列表 現金收支登錄 高階收支登錄 材料自購登錄 每日結帳 排班表 現場電腦打卡 預約管理 預約管理 單…" at bounding box center [778, 452] width 1556 height 904
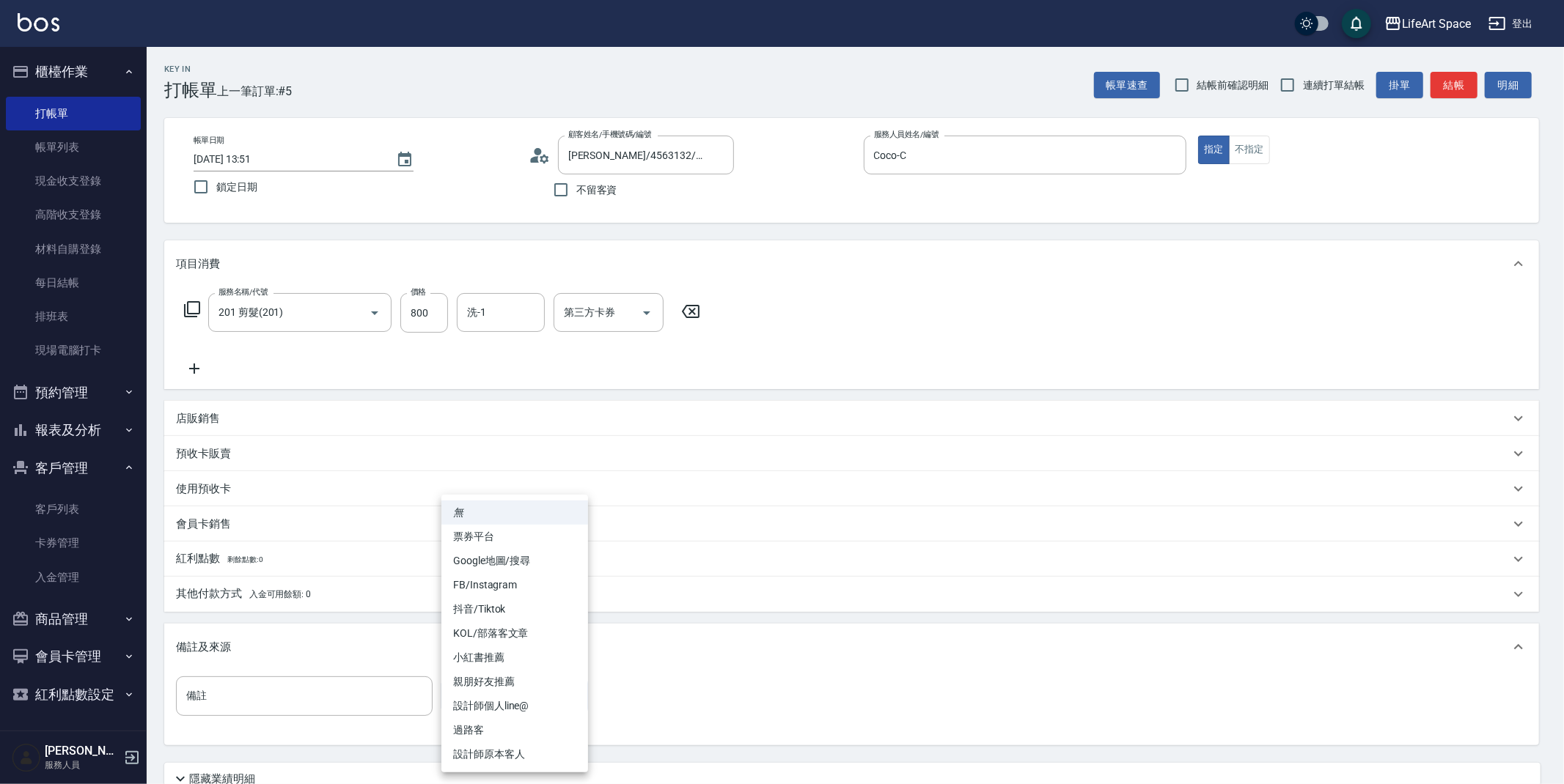
click at [424, 742] on div at bounding box center [782, 392] width 1564 height 784
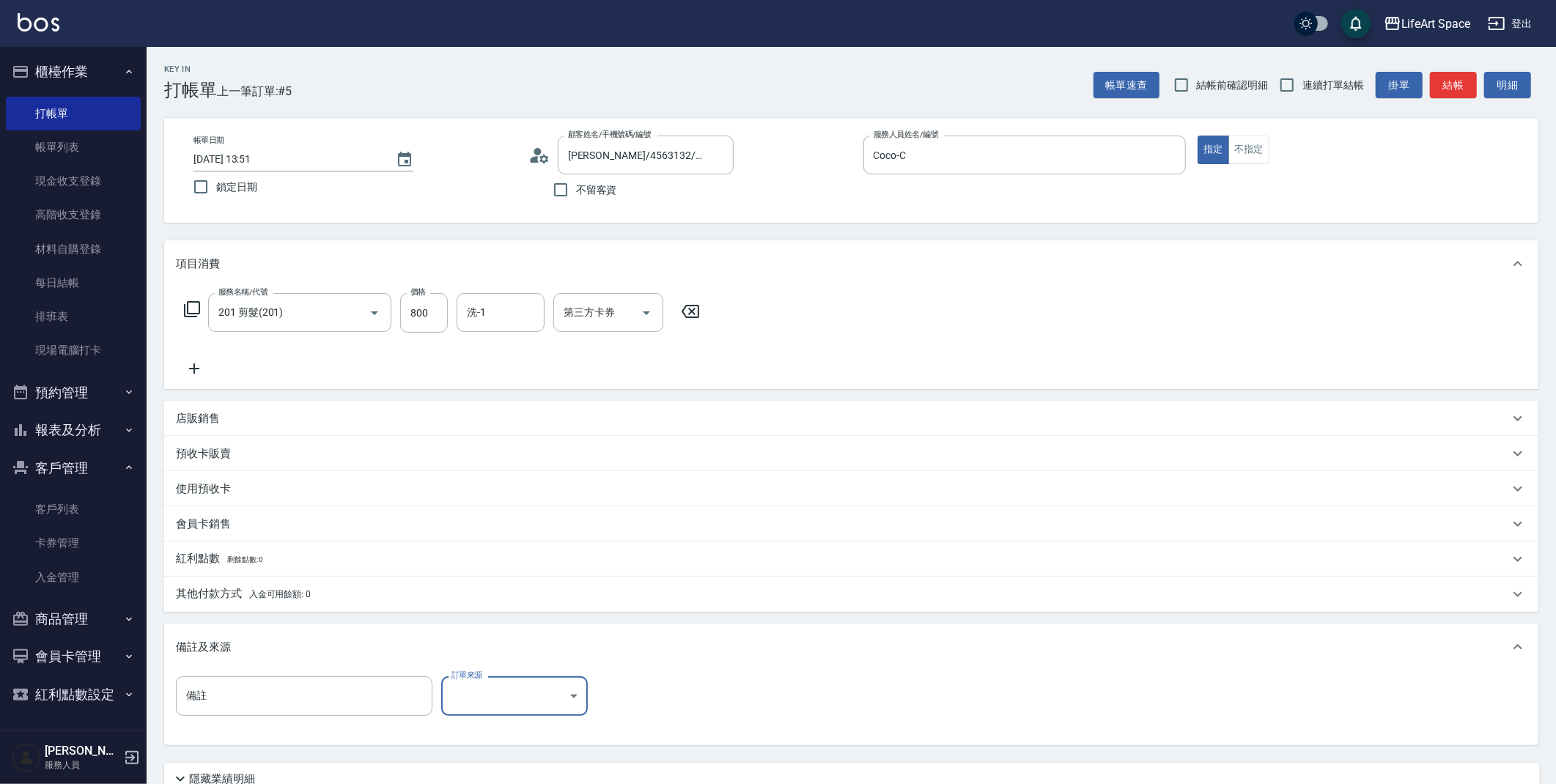
click at [527, 704] on body "LifeArt Space 登出 櫃檯作業 打帳單 帳單列表 現金收支登錄 高階收支登錄 材料自購登錄 每日結帳 排班表 現場電腦打卡 預約管理 預約管理 單…" at bounding box center [778, 452] width 1556 height 904
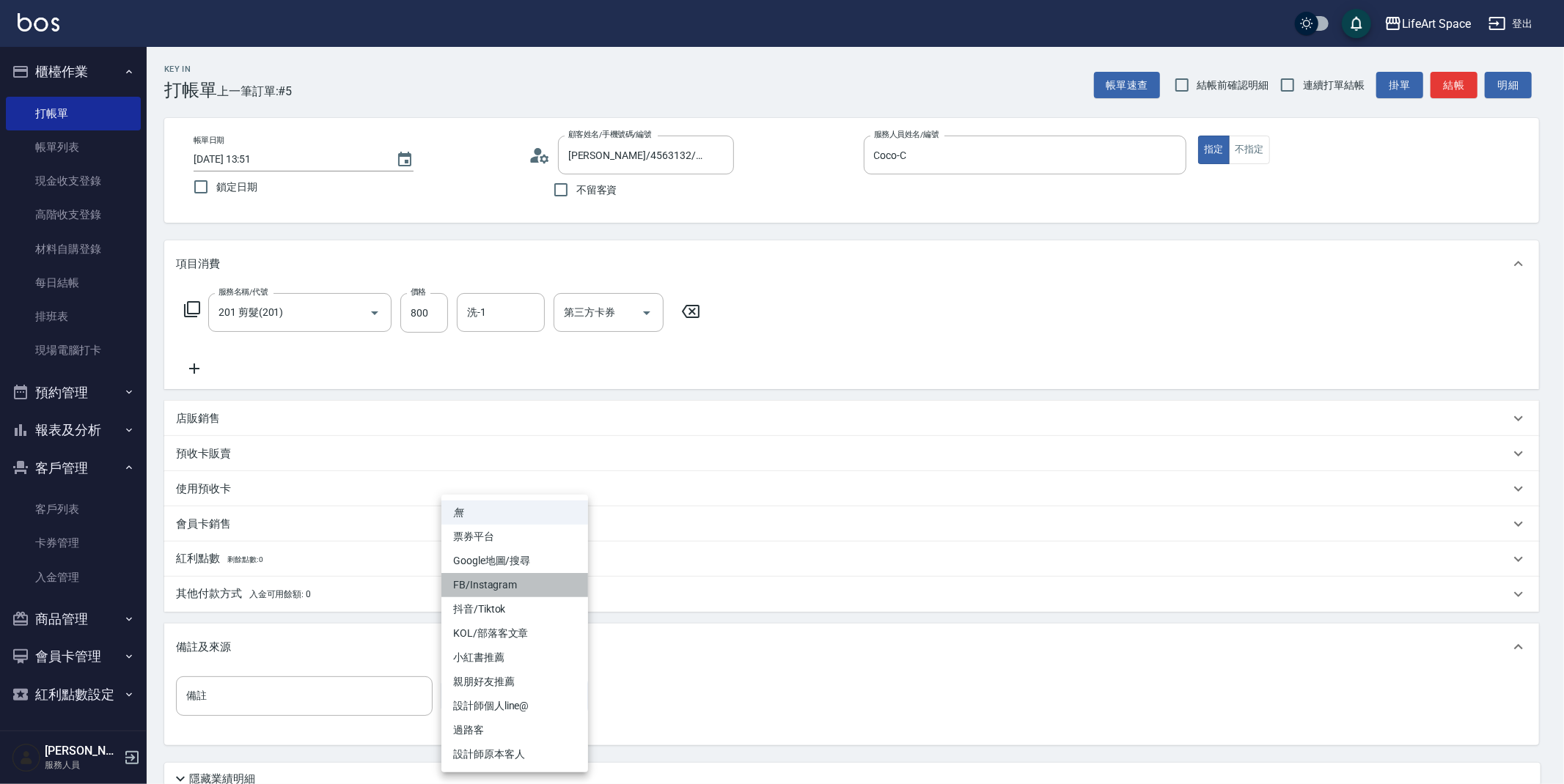
click at [490, 588] on li "FB/Instagram" at bounding box center [515, 584] width 147 height 24
type input "FB/Instagram"
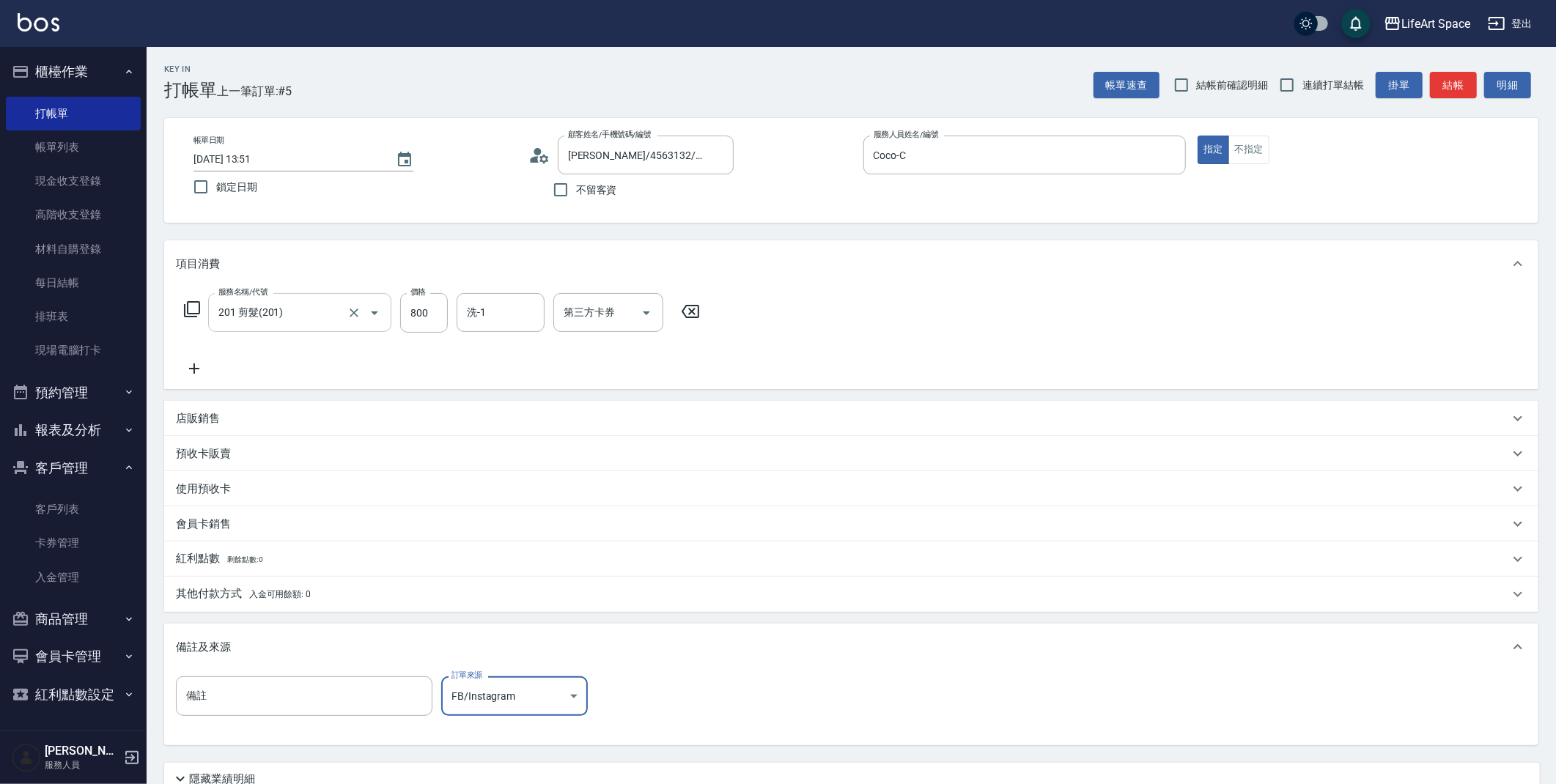
click at [339, 312] on input "201 剪髮(201)" at bounding box center [279, 312] width 129 height 26
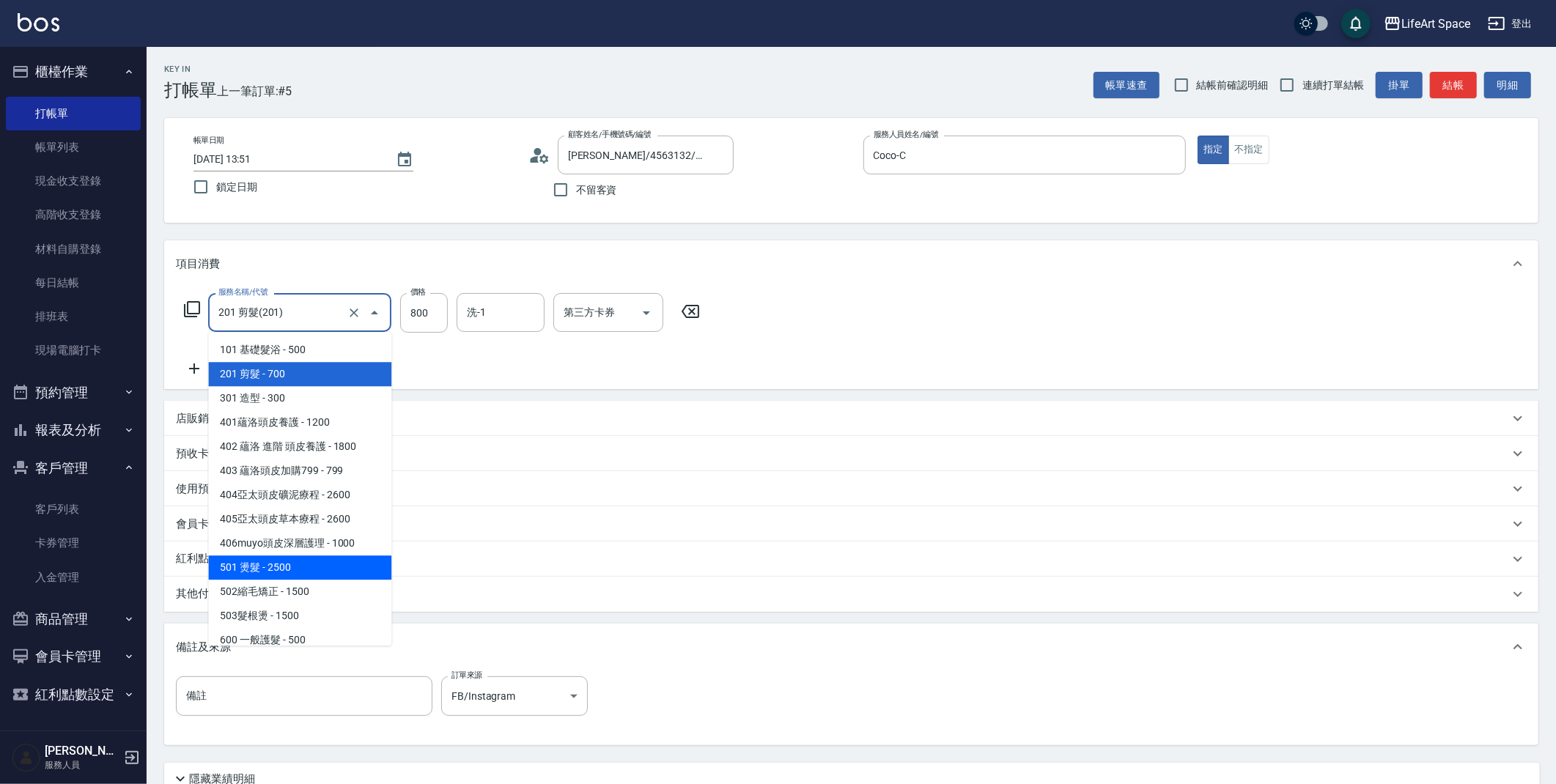
click at [307, 574] on span "501 燙髮 - 2500" at bounding box center [300, 567] width 183 height 24
type input "501 燙髮(501)"
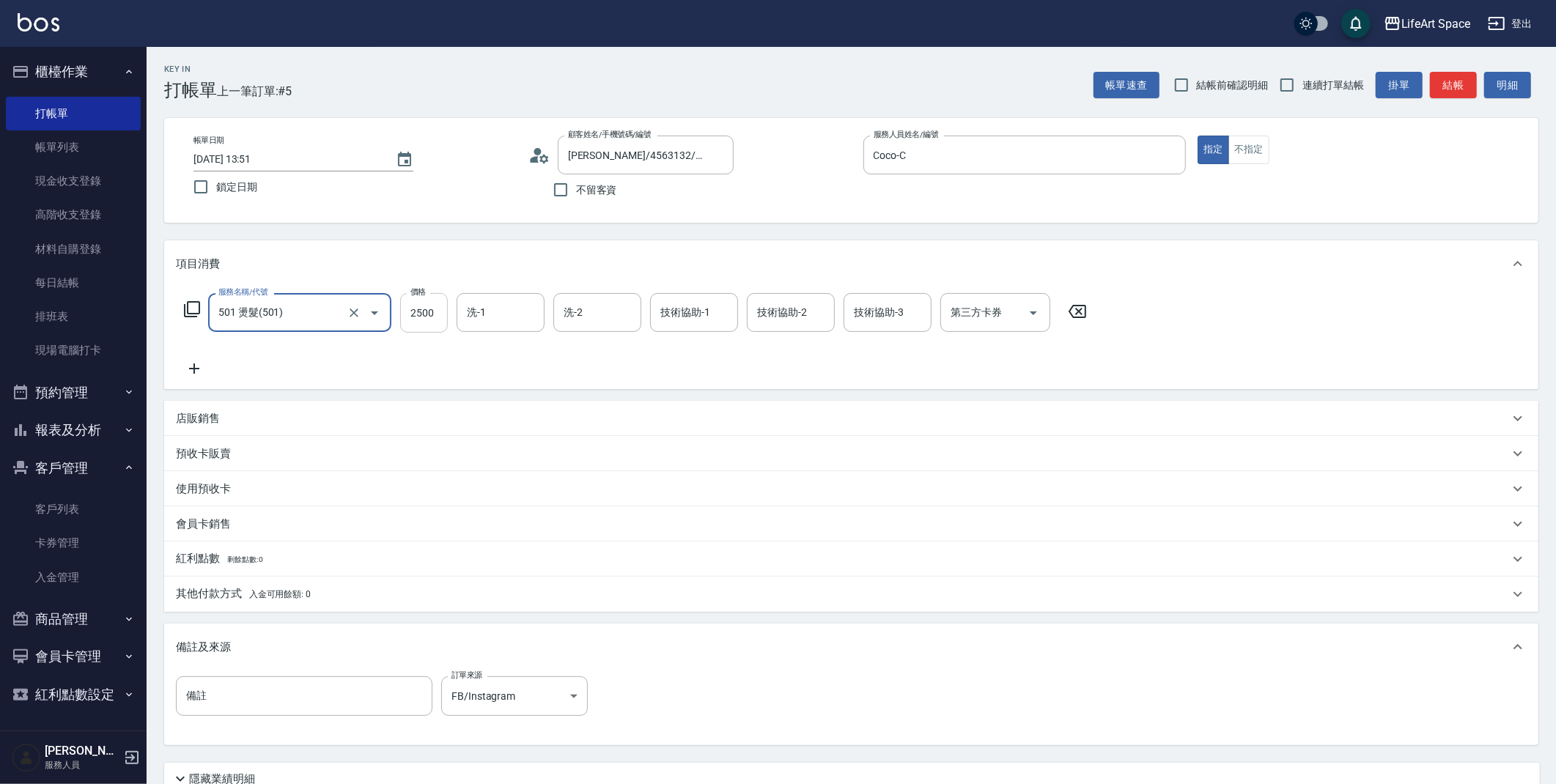
click at [433, 322] on input "2500" at bounding box center [424, 313] width 47 height 40
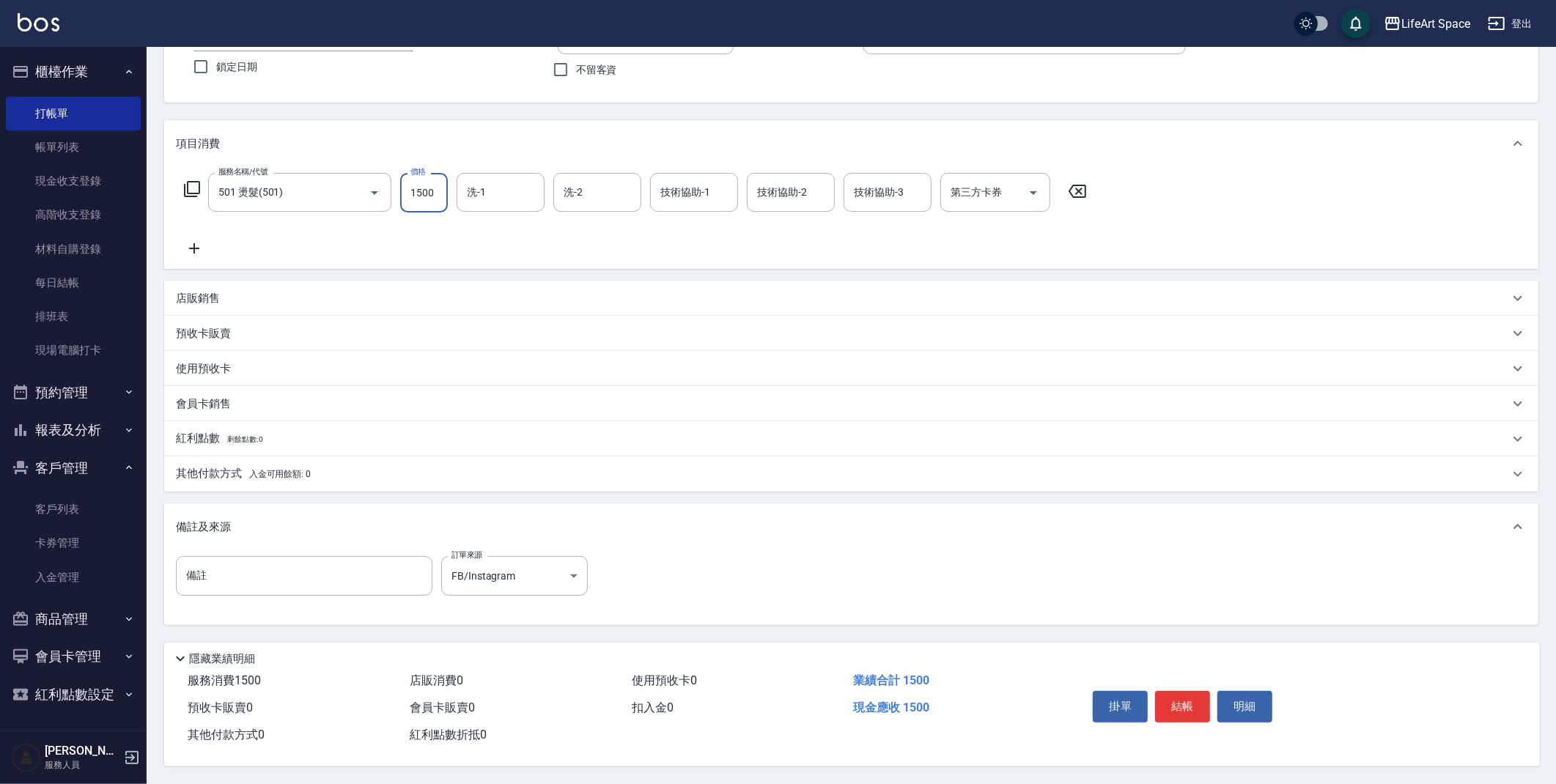
scroll to position [126, 0]
type input "1500"
click at [1171, 706] on button "結帳" at bounding box center [1182, 706] width 55 height 31
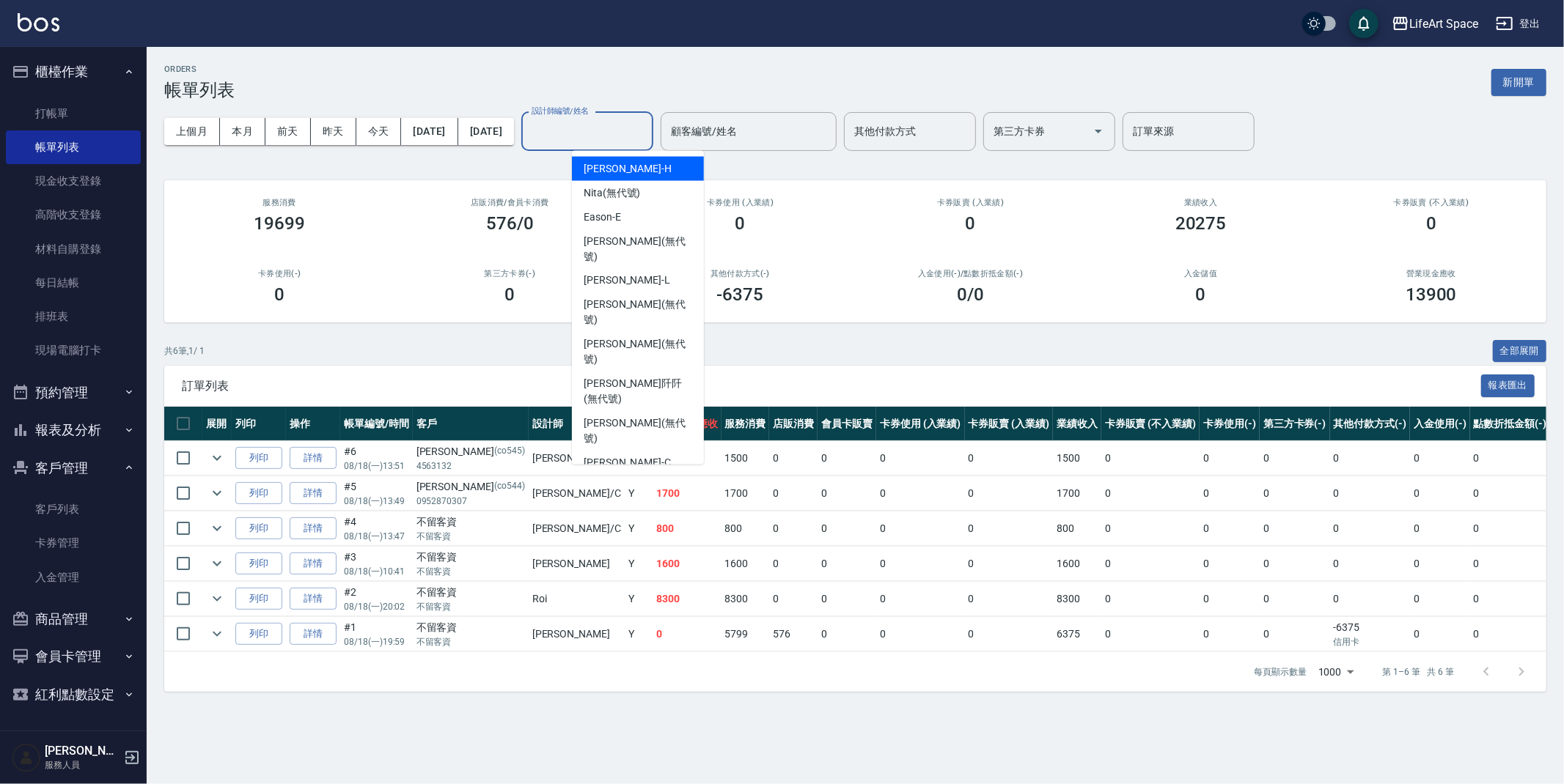
click at [601, 136] on input "設計師編號/姓名" at bounding box center [587, 131] width 119 height 26
click at [611, 456] on span "Coco -C" at bounding box center [627, 464] width 87 height 15
type input "Coco-C"
